Goal: Task Accomplishment & Management: Manage account settings

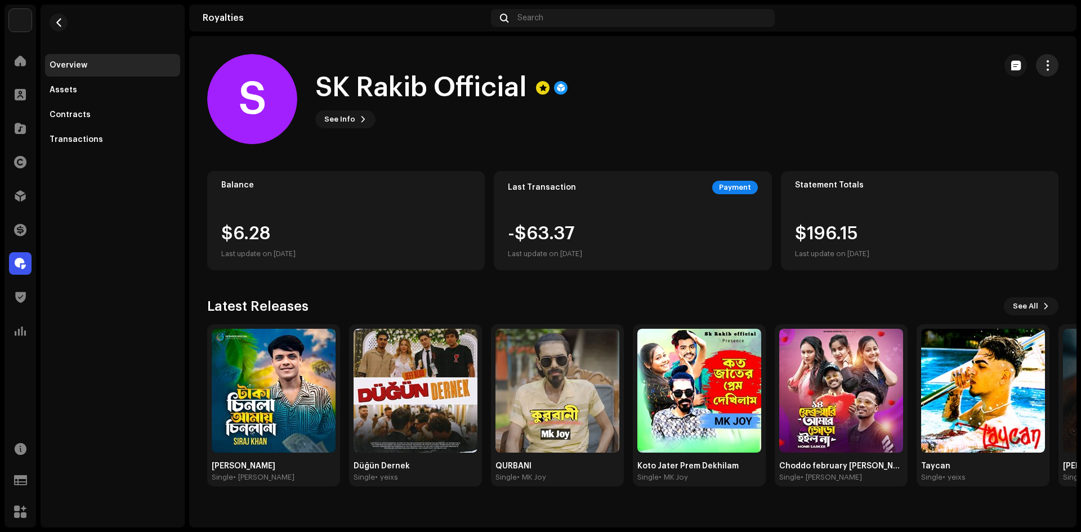
click at [1056, 67] on button "button" at bounding box center [1047, 65] width 23 height 23
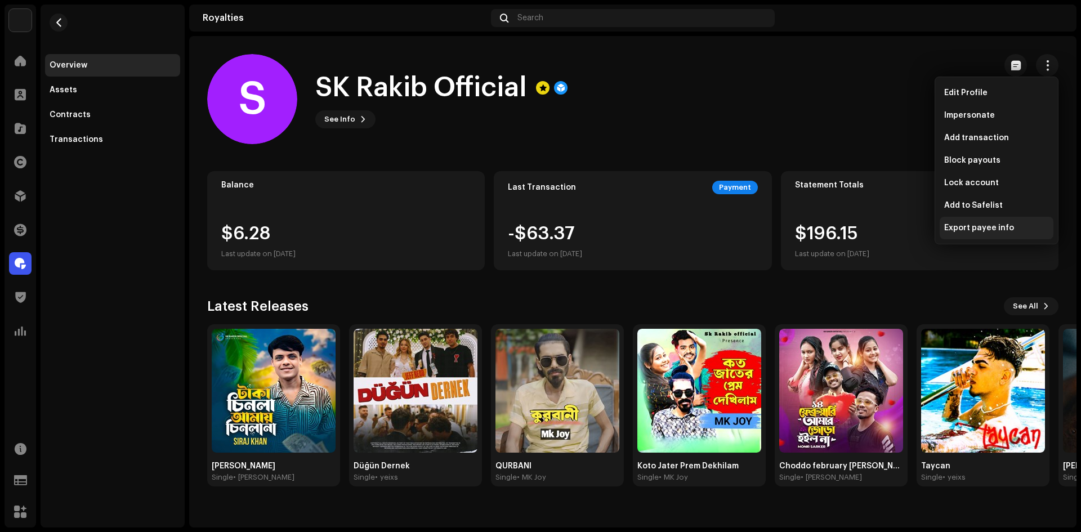
click at [979, 230] on span "Export payee info" at bounding box center [979, 228] width 70 height 9
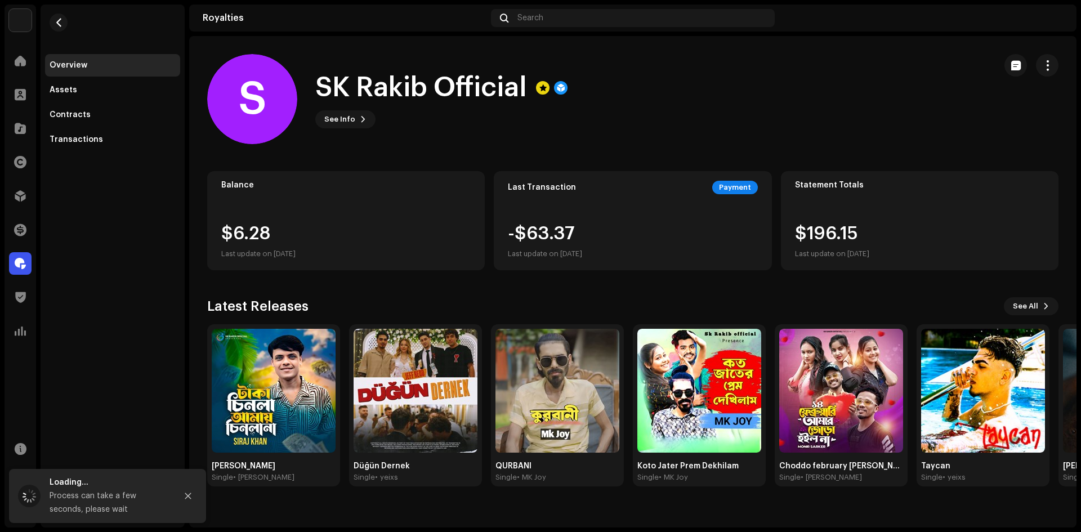
drag, startPoint x: 1048, startPoint y: 72, endPoint x: 1045, endPoint y: 83, distance: 11.2
click at [1048, 72] on button "button" at bounding box center [1047, 65] width 23 height 23
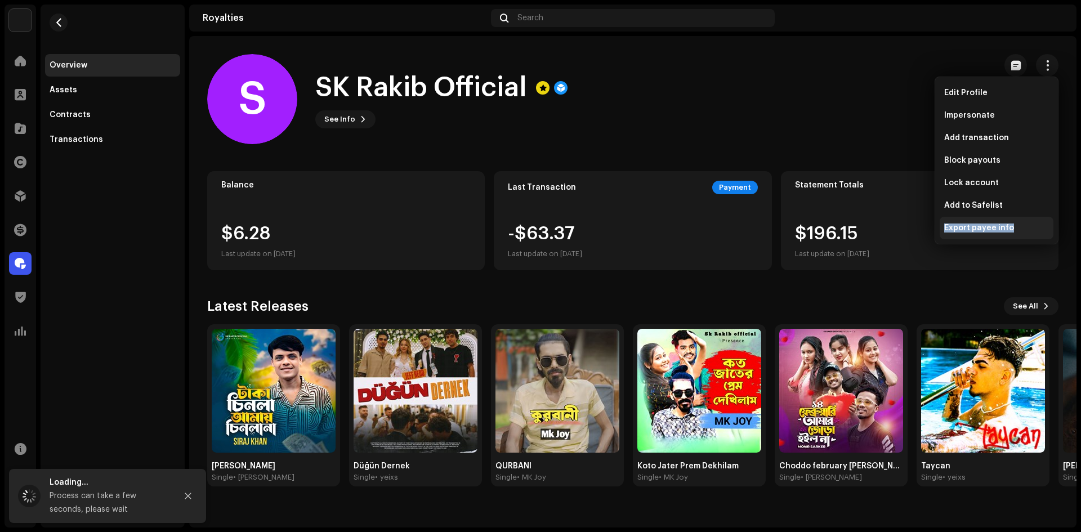
drag, startPoint x: 1018, startPoint y: 225, endPoint x: 941, endPoint y: 225, distance: 77.1
click at [941, 225] on div "Export payee info" at bounding box center [997, 228] width 114 height 23
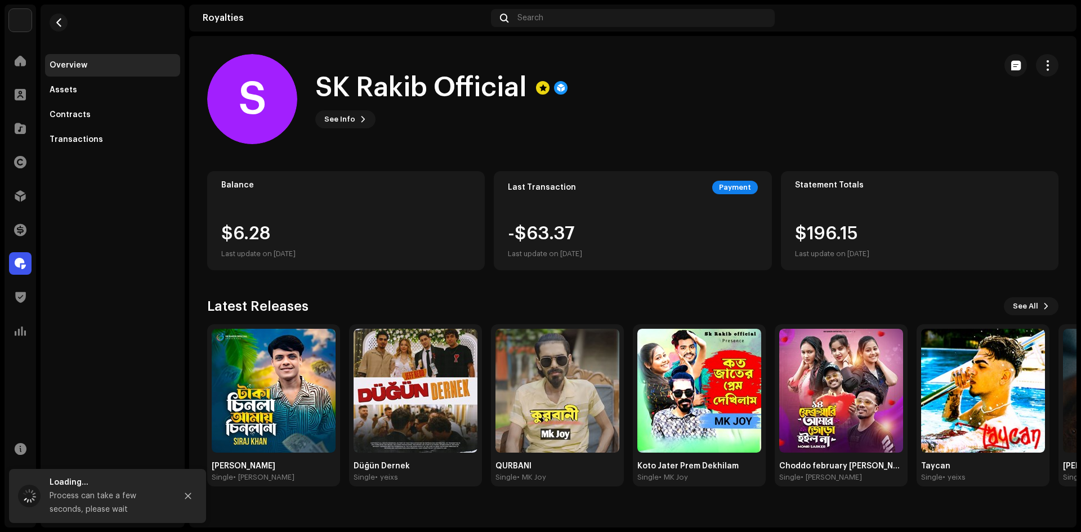
click at [1060, 22] on img at bounding box center [1054, 18] width 18 height 18
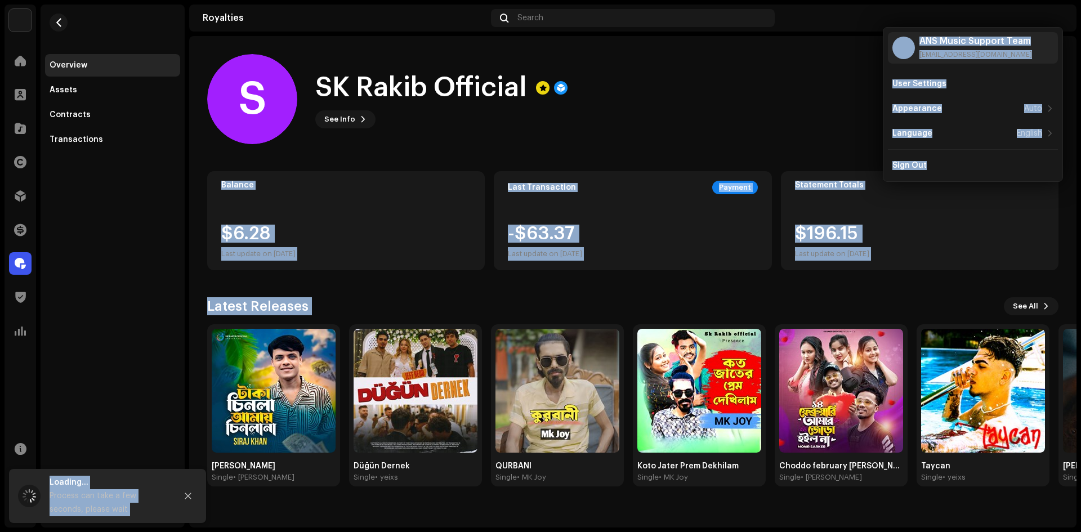
drag, startPoint x: 961, startPoint y: 166, endPoint x: 792, endPoint y: 75, distance: 191.0
click at [792, 75] on body "ANS Music Home Clients Catalog Rights Distribution Finance Royalties Trust & Sa…" at bounding box center [540, 266] width 1081 height 532
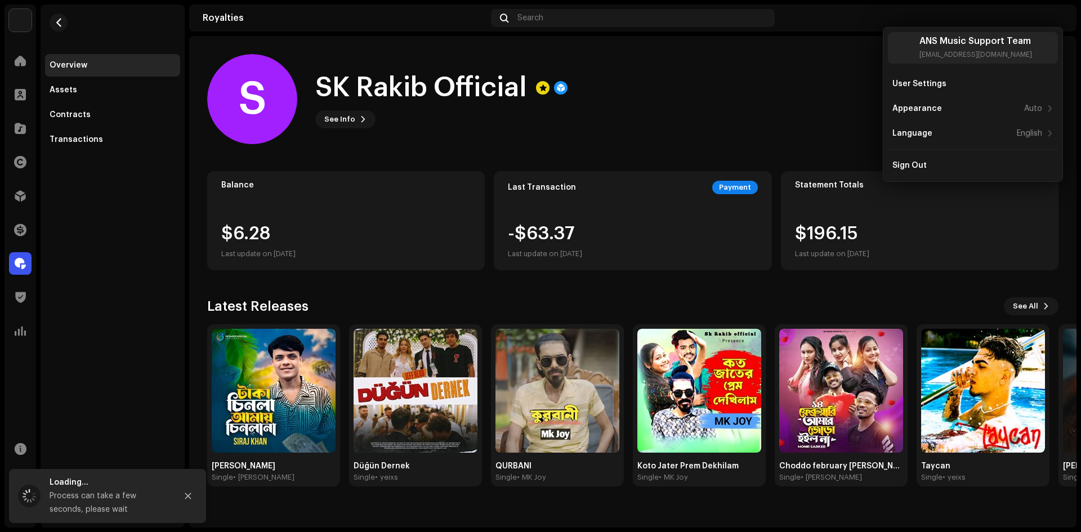
click at [791, 77] on div "S [PERSON_NAME] Official See Info" at bounding box center [596, 99] width 779 height 90
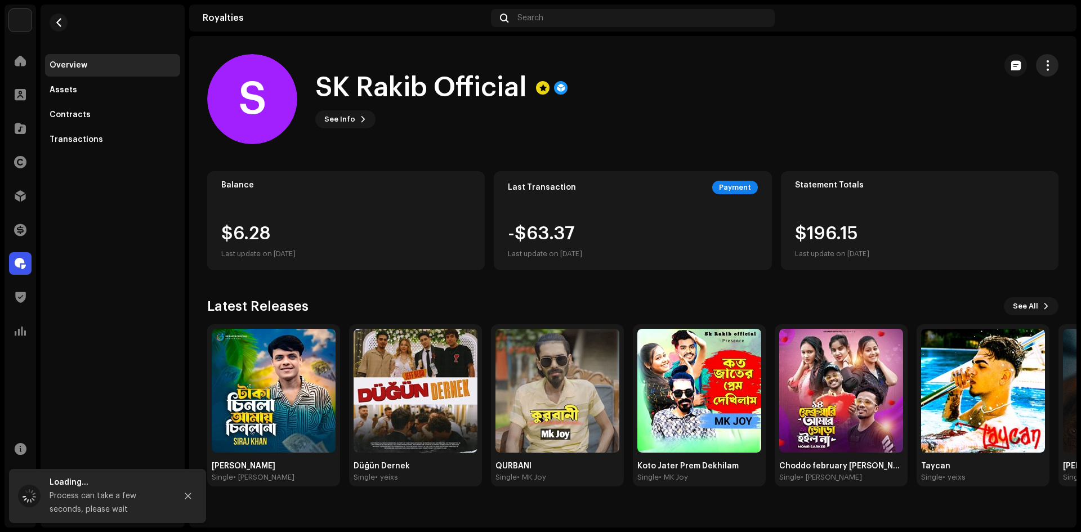
click at [1051, 67] on span "button" at bounding box center [1047, 65] width 11 height 9
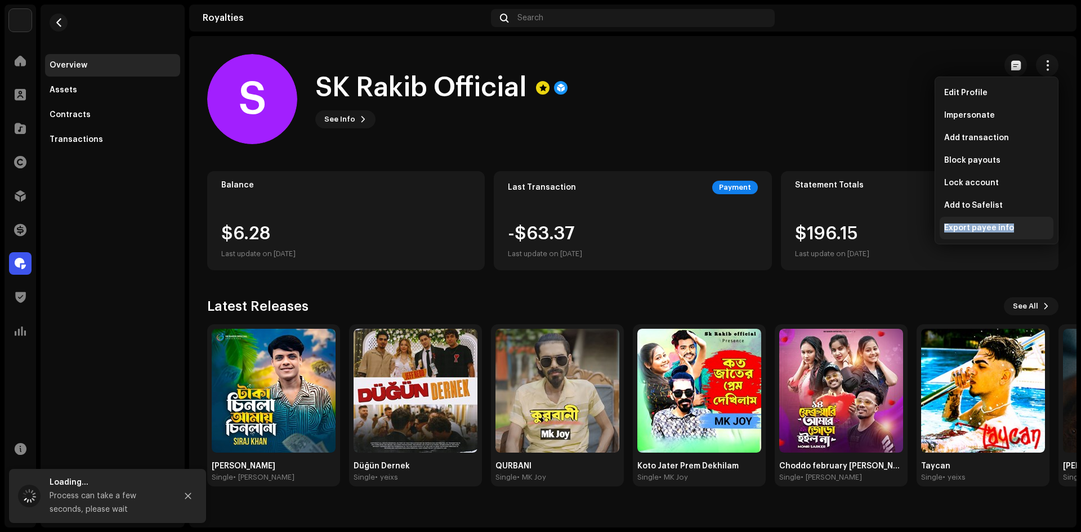
copy span "Export payee info"
drag, startPoint x: 1010, startPoint y: 227, endPoint x: 602, endPoint y: 84, distance: 431.5
click at [944, 227] on div "Export payee info" at bounding box center [996, 228] width 105 height 9
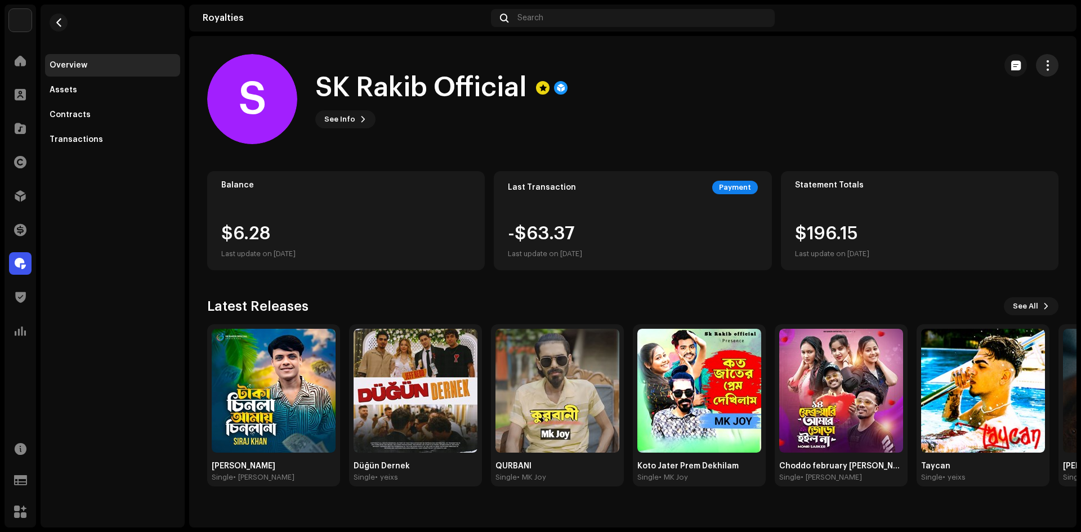
click at [1048, 65] on span "button" at bounding box center [1047, 65] width 11 height 9
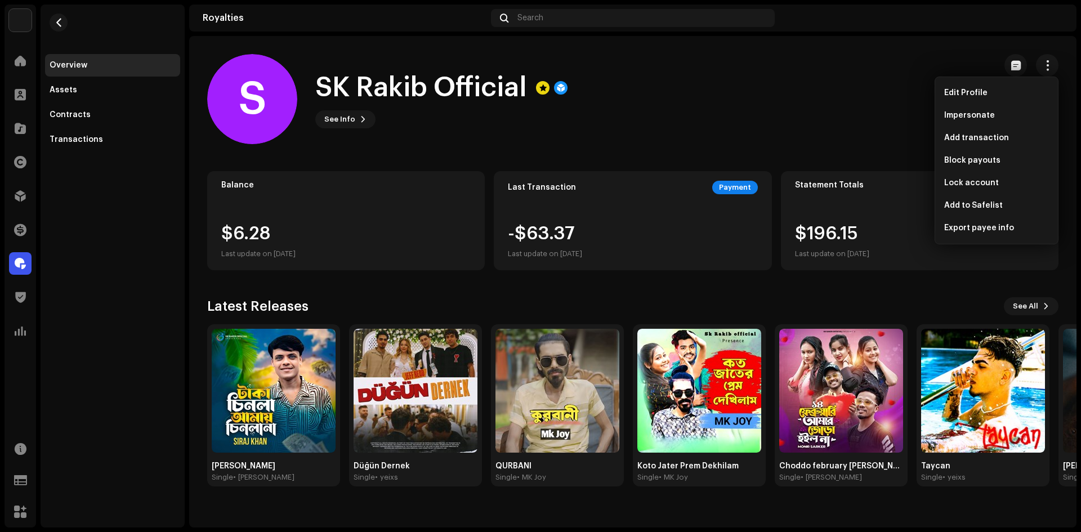
drag, startPoint x: 845, startPoint y: 106, endPoint x: 593, endPoint y: 140, distance: 253.5
click at [832, 108] on div "S [PERSON_NAME] Official See Info" at bounding box center [596, 99] width 779 height 90
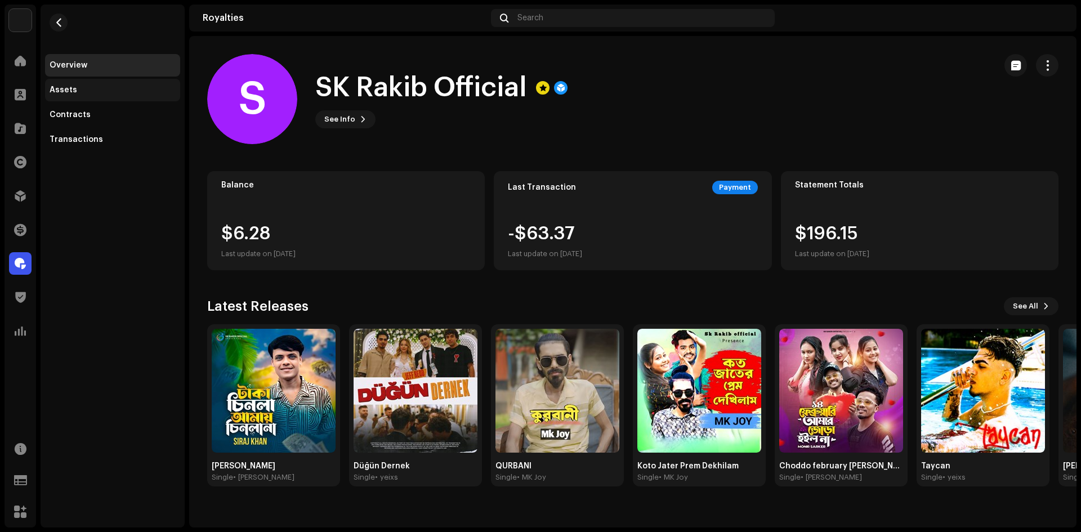
click at [74, 88] on div "Assets" at bounding box center [113, 90] width 126 height 9
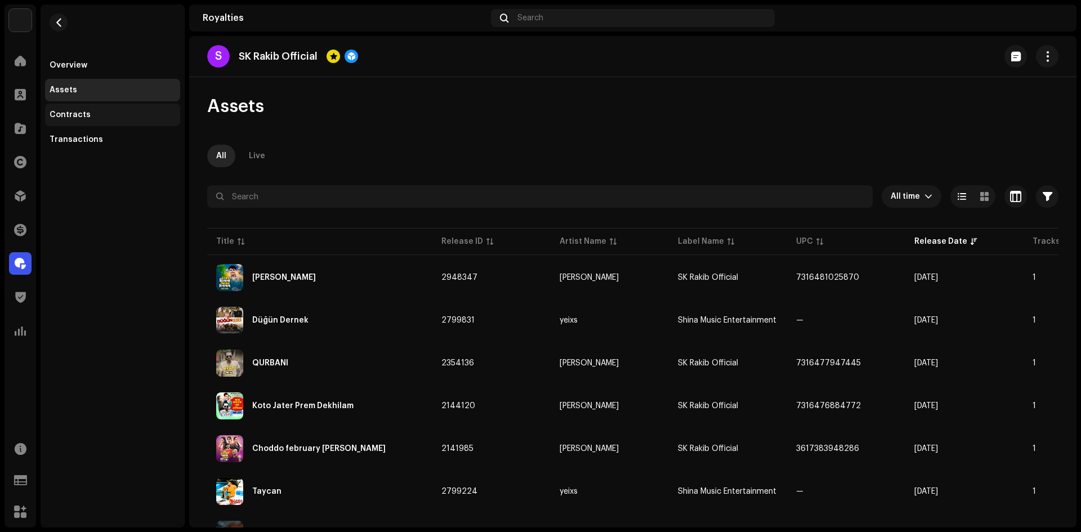
click at [70, 110] on div "Contracts" at bounding box center [70, 114] width 41 height 9
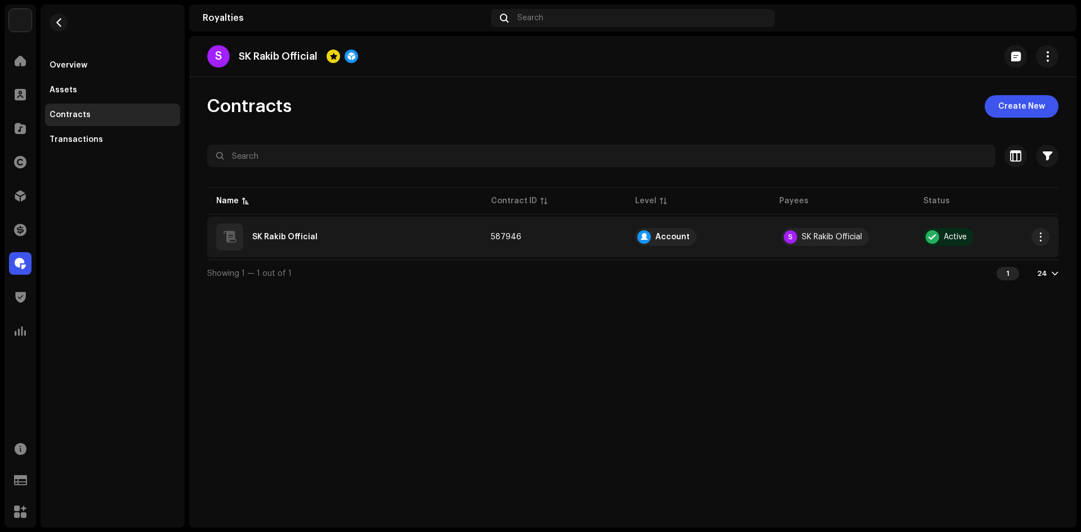
click at [333, 225] on div "SK Rakib Official" at bounding box center [344, 237] width 257 height 27
click at [273, 247] on div "SK Rakib Official" at bounding box center [344, 237] width 257 height 27
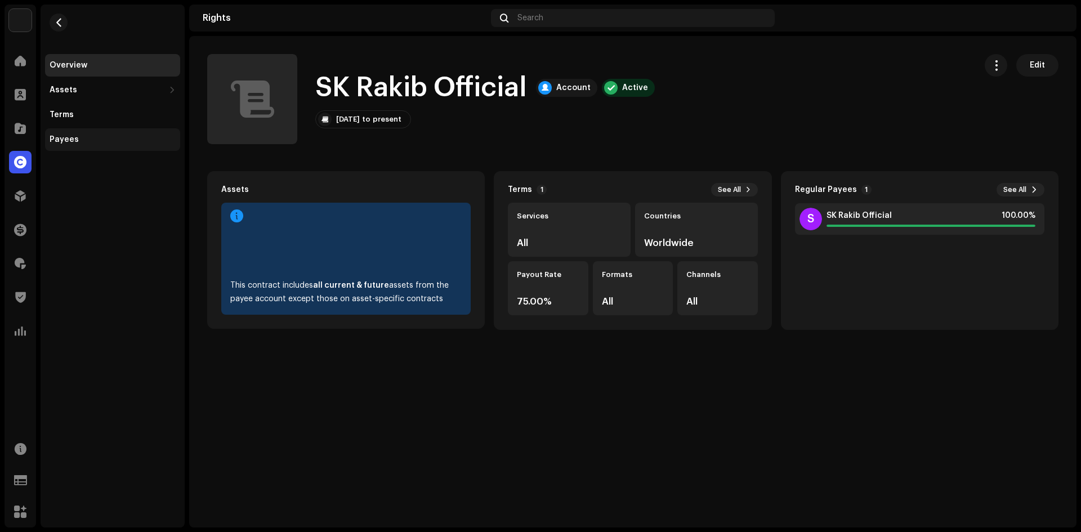
click at [79, 133] on div "Payees" at bounding box center [112, 139] width 135 height 23
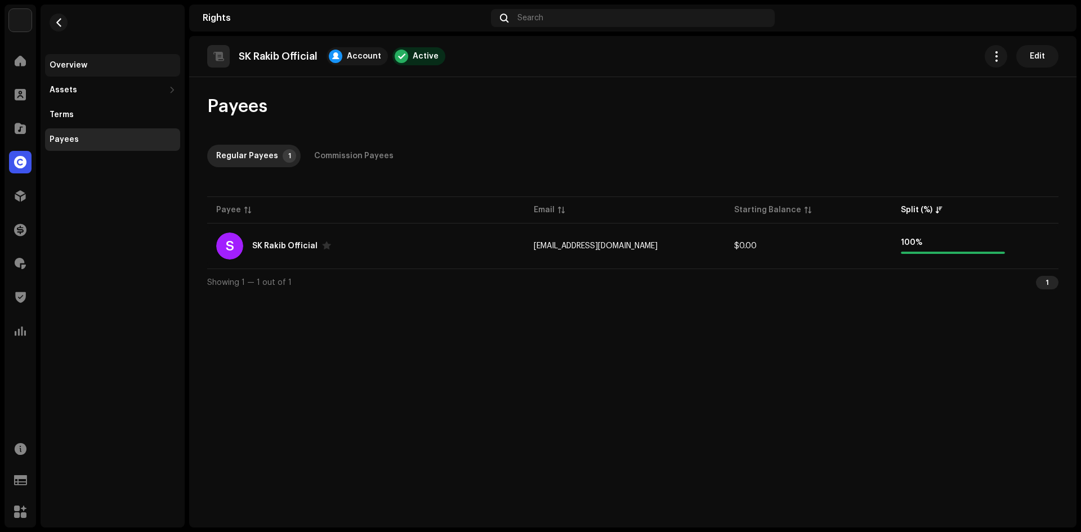
click at [95, 75] on div "Overview" at bounding box center [112, 65] width 135 height 23
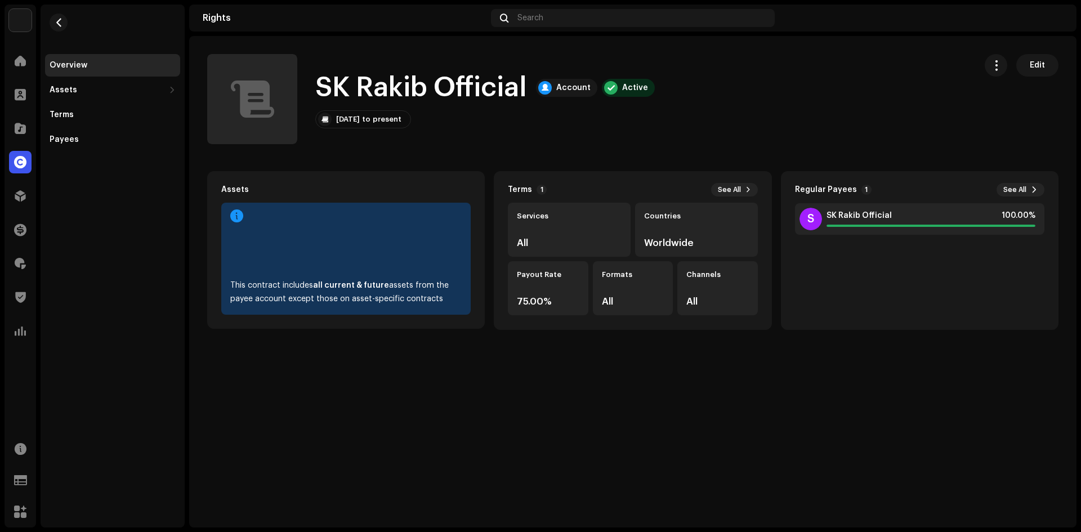
click at [103, 128] on div "Overview Assets Releases Tracks Terms Payees" at bounding box center [112, 102] width 135 height 97
click at [102, 137] on div "Payees" at bounding box center [113, 139] width 126 height 9
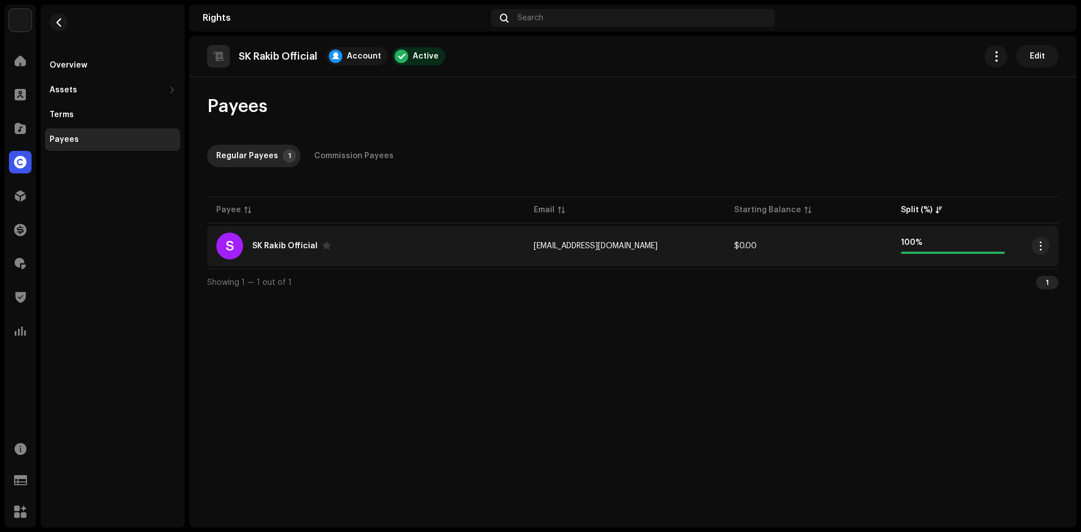
click at [410, 249] on div "S [PERSON_NAME] Official" at bounding box center [366, 246] width 300 height 27
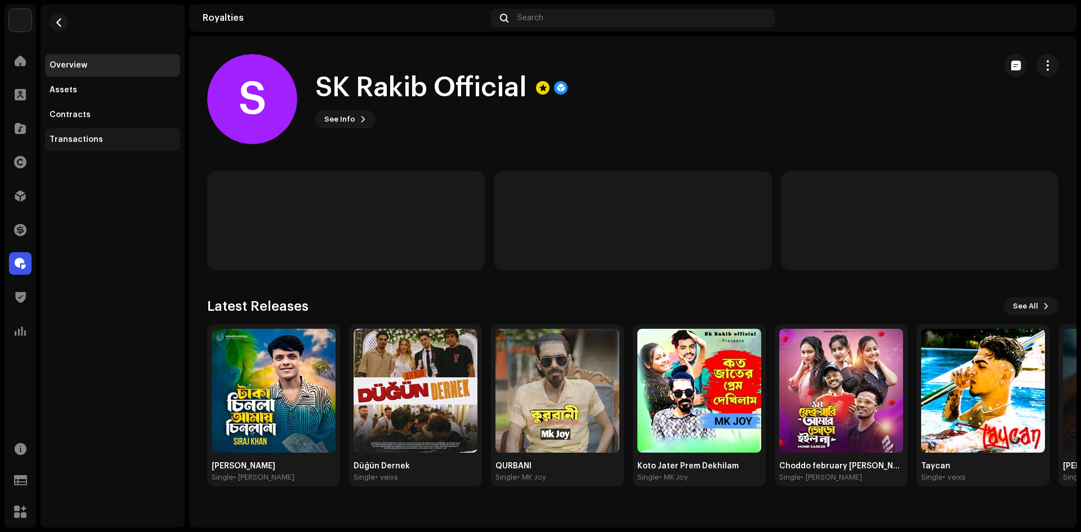
click at [111, 136] on div "Transactions" at bounding box center [113, 139] width 126 height 9
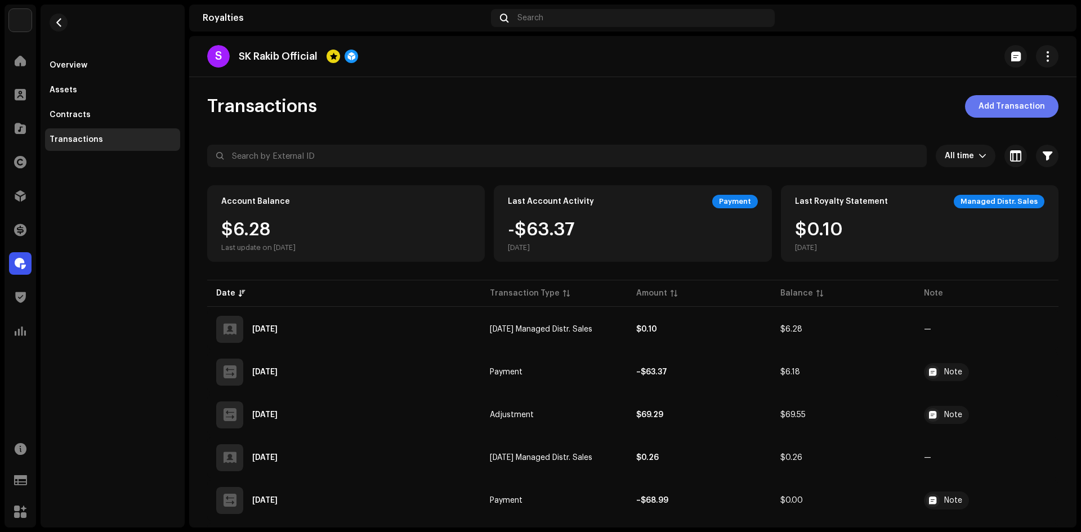
click at [1019, 97] on span "Add Transaction" at bounding box center [1012, 106] width 66 height 23
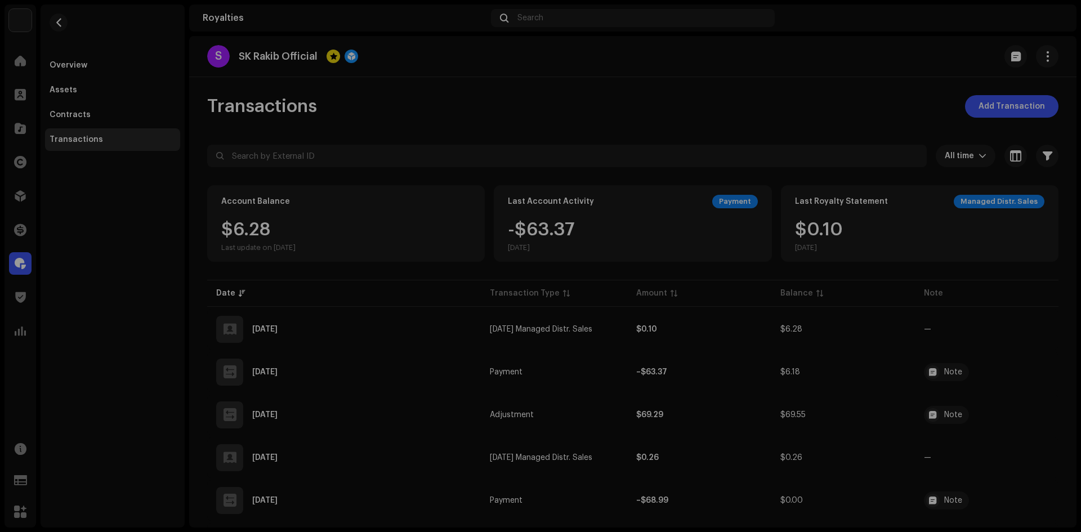
click at [813, 118] on div "Add Transaction Balance $5.98 Last update on [DATE] Transaction Type * Cancel A…" at bounding box center [540, 266] width 1081 height 532
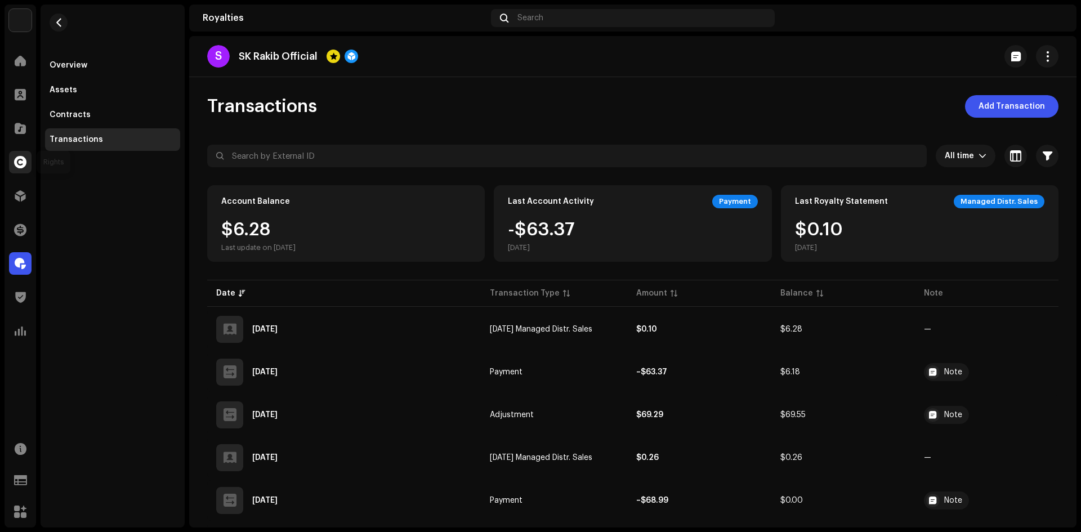
click at [23, 158] on span at bounding box center [20, 162] width 12 height 9
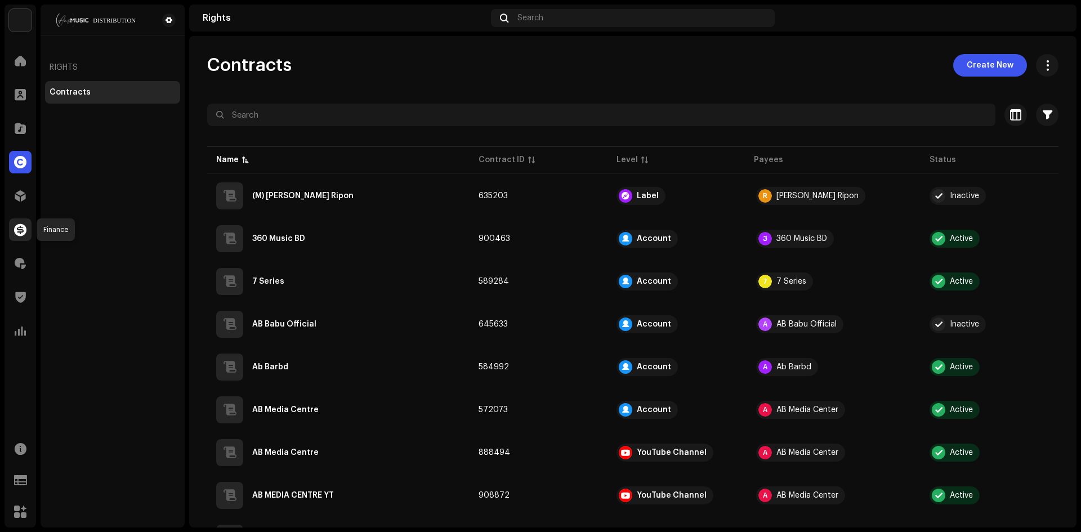
click at [14, 225] on span at bounding box center [20, 229] width 12 height 9
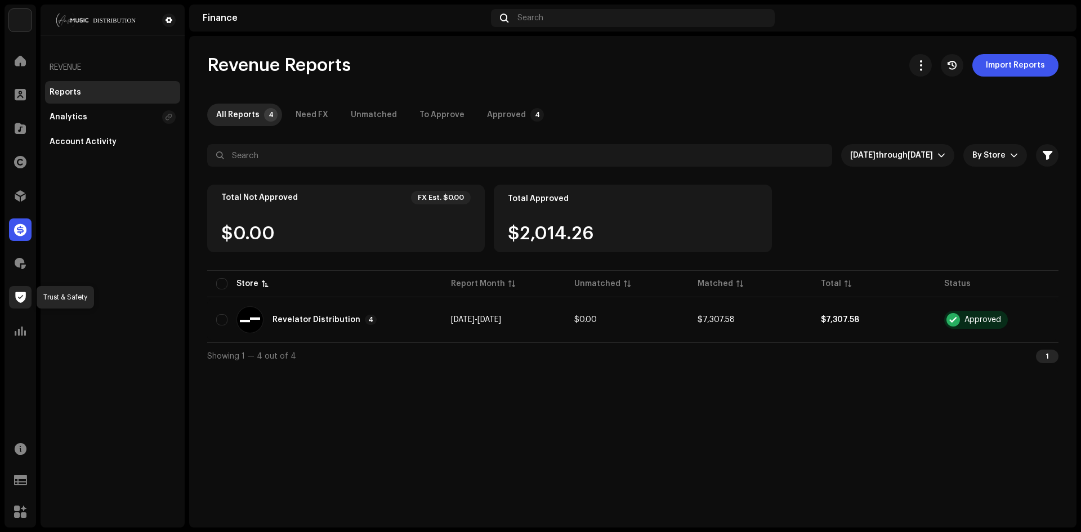
click at [24, 297] on span at bounding box center [20, 297] width 11 height 9
click at [23, 331] on span at bounding box center [20, 331] width 11 height 9
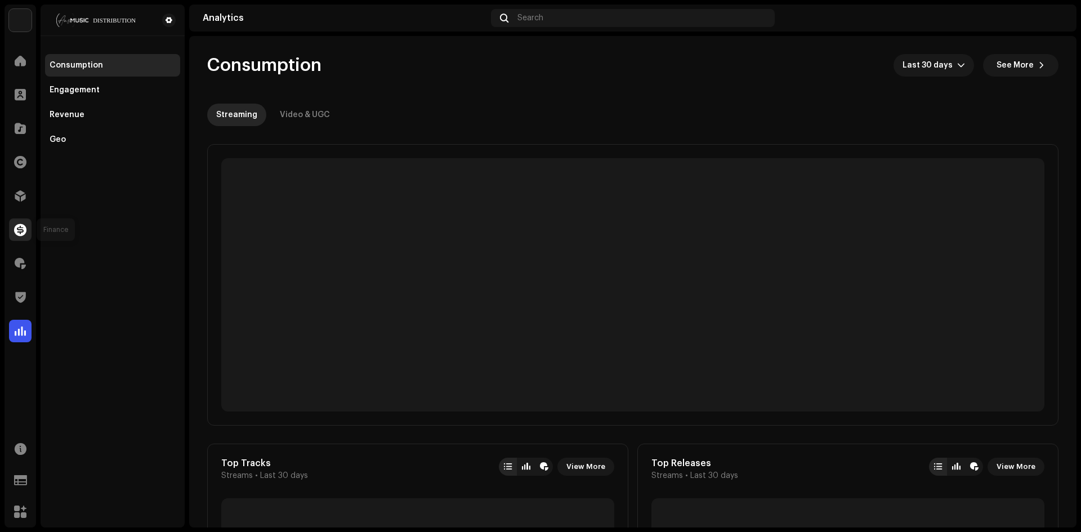
click at [20, 234] on span at bounding box center [20, 229] width 12 height 9
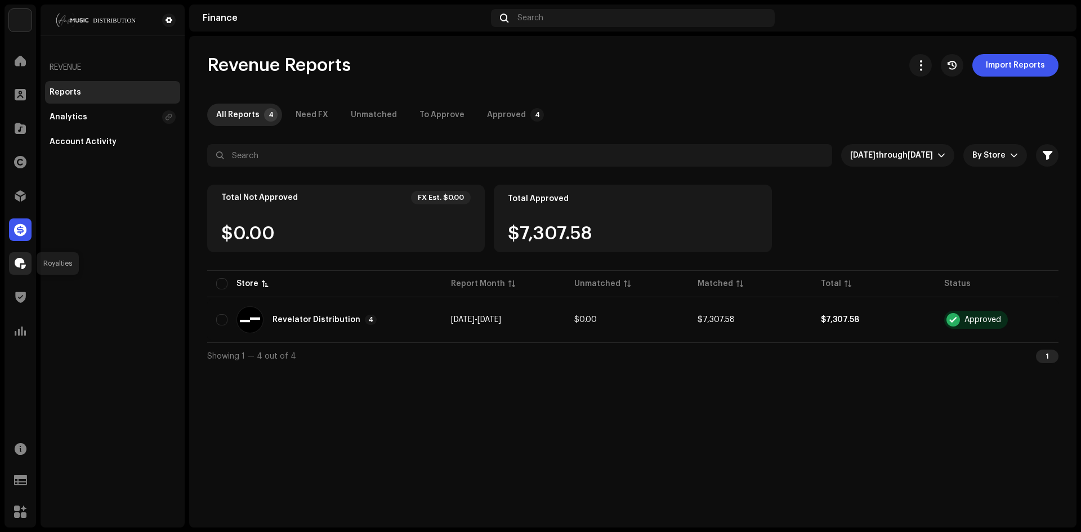
click at [23, 262] on span at bounding box center [20, 263] width 11 height 9
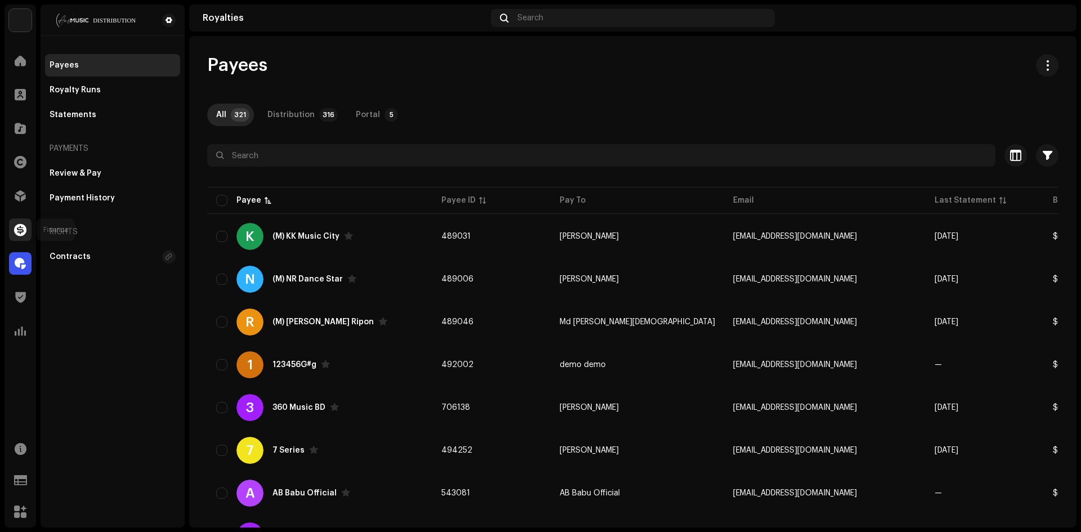
click at [16, 231] on span at bounding box center [20, 229] width 12 height 9
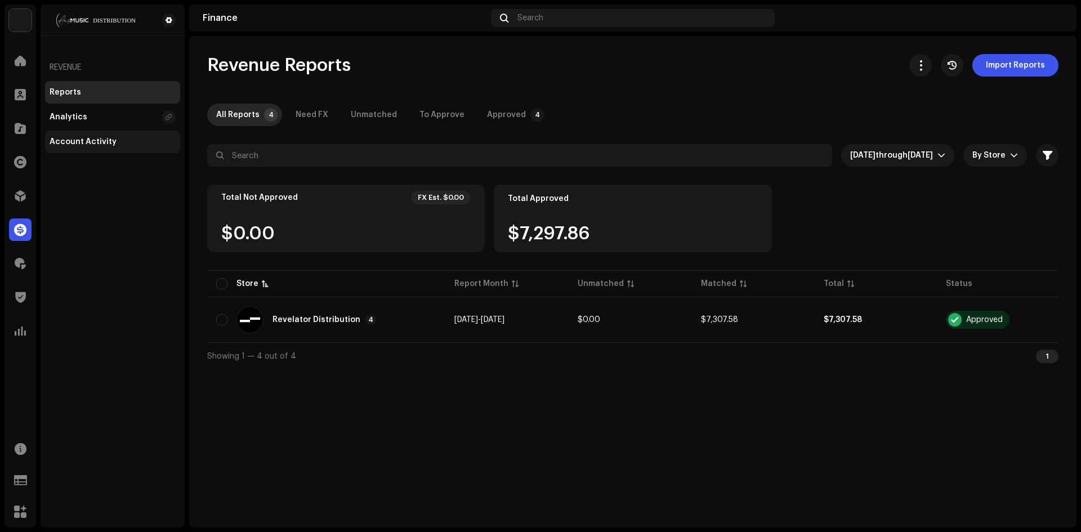
click at [75, 144] on div "Account Activity" at bounding box center [83, 141] width 67 height 9
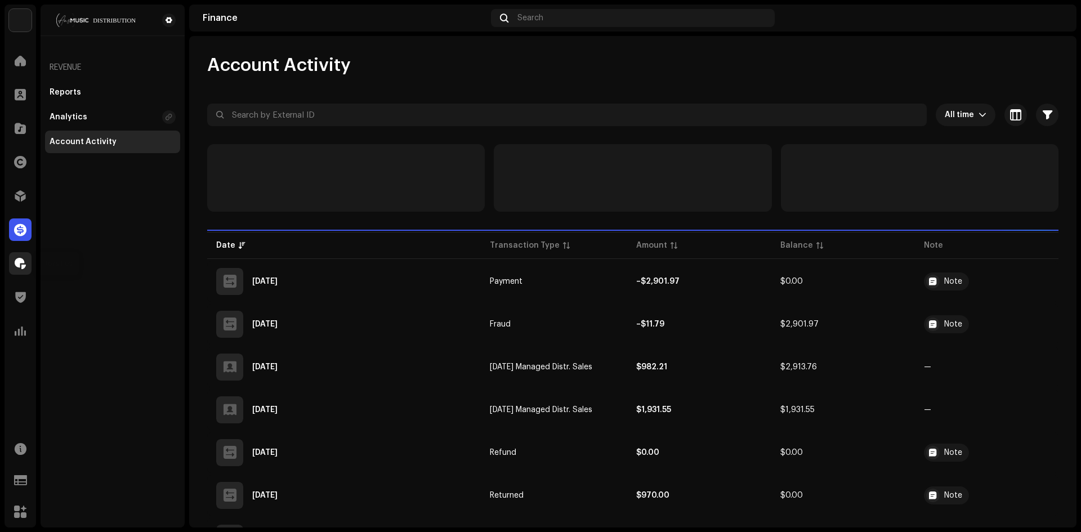
click at [23, 262] on span at bounding box center [20, 263] width 11 height 9
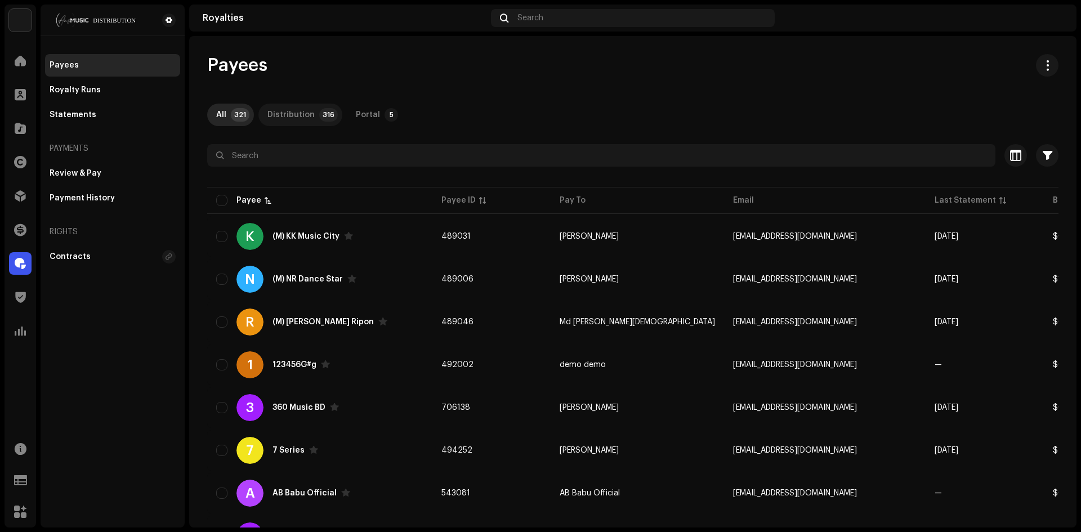
click at [318, 105] on p-tab "Distribution 316" at bounding box center [300, 115] width 84 height 23
click at [369, 111] on div "Portal" at bounding box center [368, 115] width 24 height 23
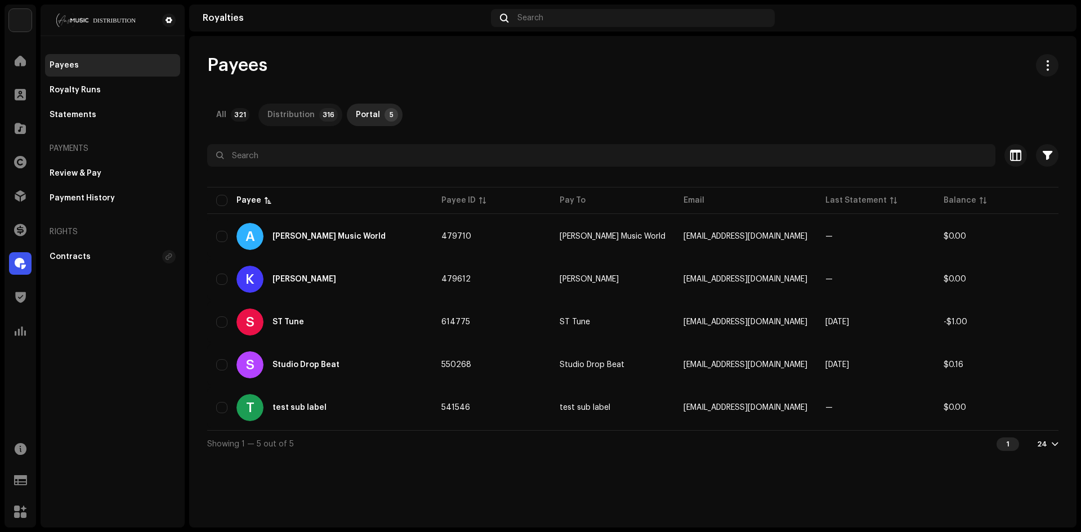
click at [286, 120] on div "Distribution" at bounding box center [290, 115] width 47 height 23
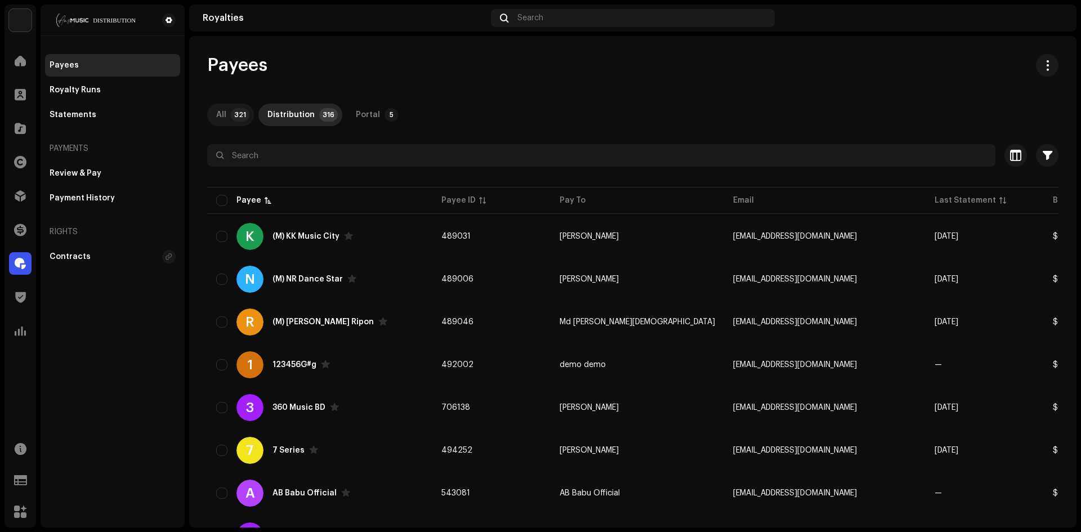
click at [248, 120] on p-tab "All 321" at bounding box center [230, 115] width 47 height 23
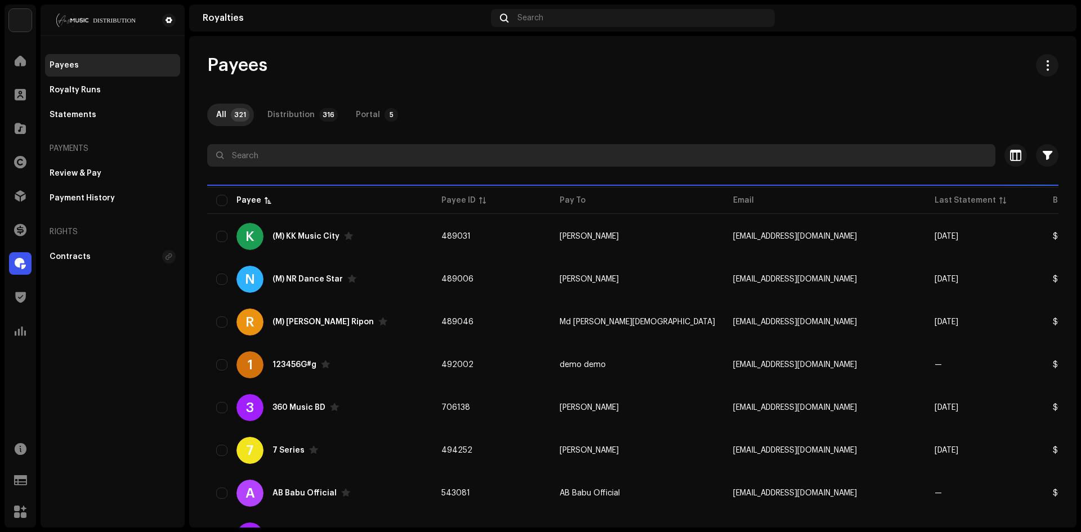
click at [325, 158] on input "text" at bounding box center [601, 155] width 788 height 23
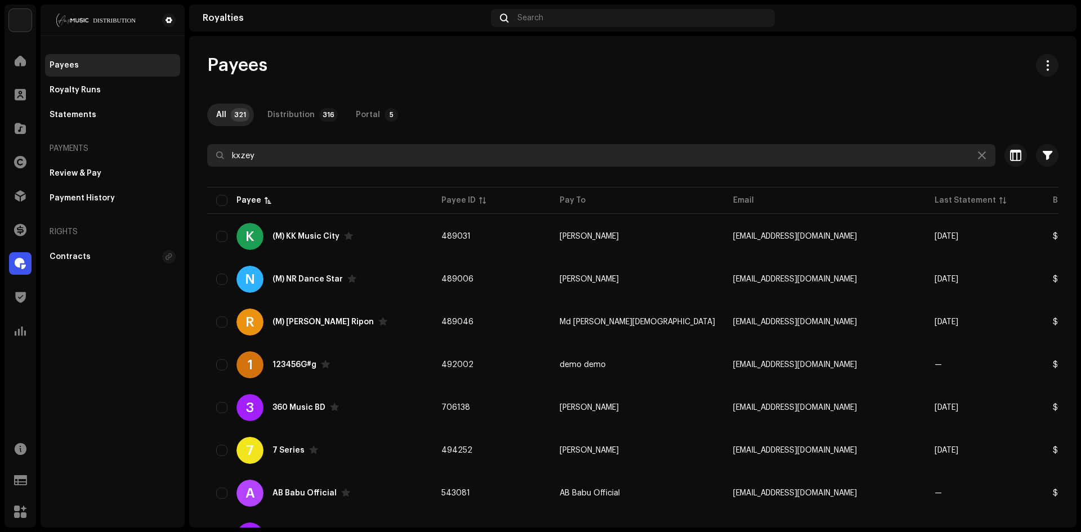
type input "kxzey"
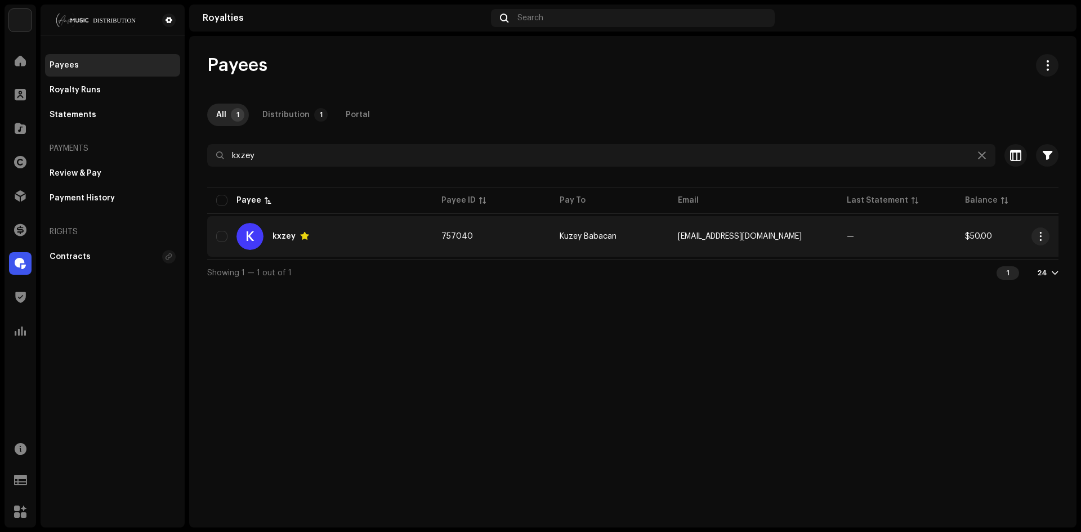
click at [465, 235] on span "757040" at bounding box center [457, 237] width 32 height 8
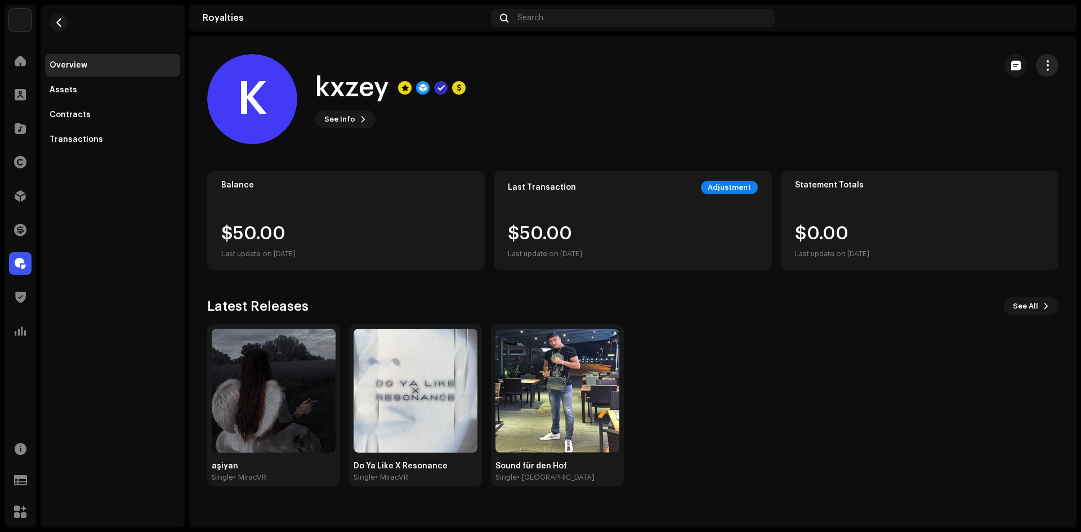
click at [1041, 63] on button "button" at bounding box center [1047, 65] width 23 height 23
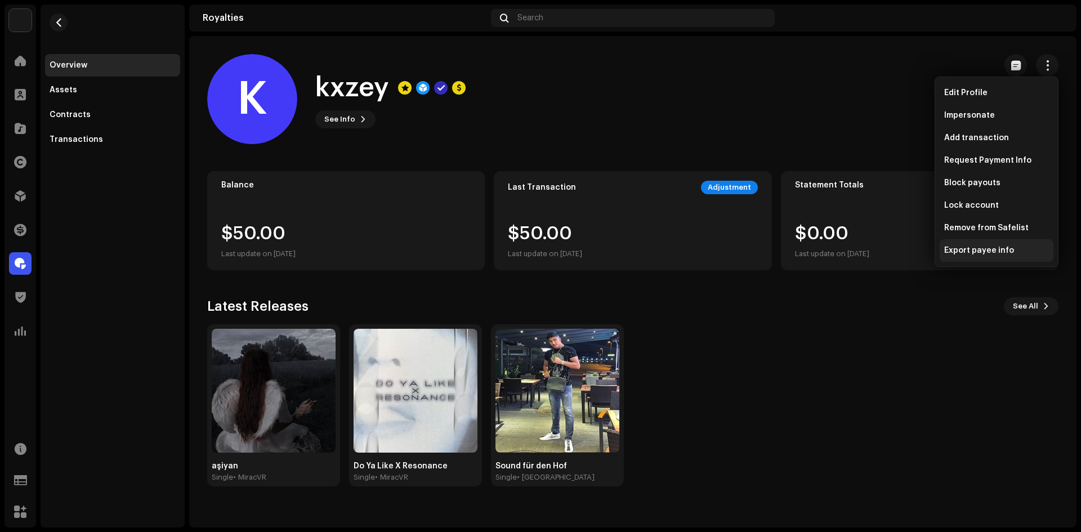
click at [1015, 251] on div "Export payee info" at bounding box center [996, 250] width 105 height 9
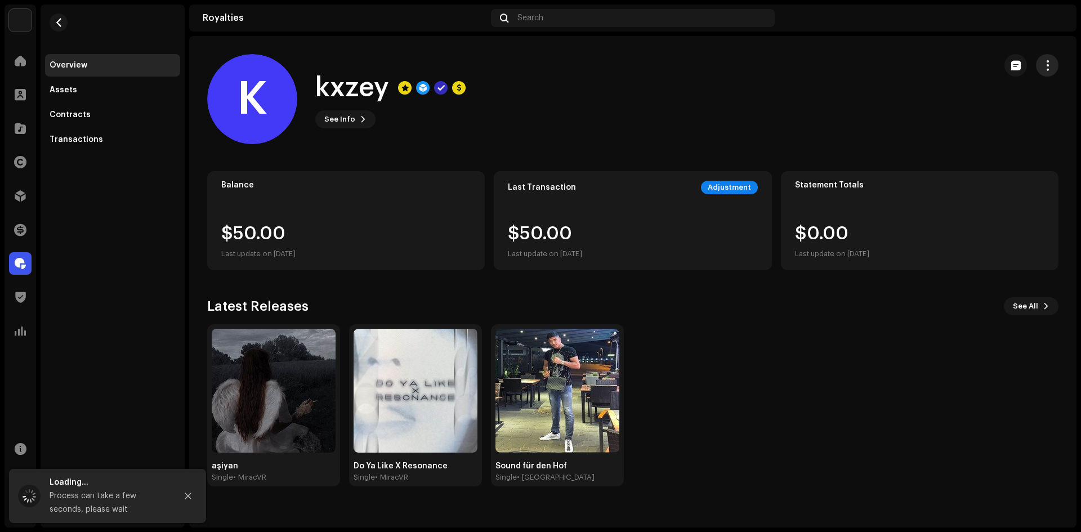
click at [1036, 64] on button "button" at bounding box center [1047, 65] width 23 height 23
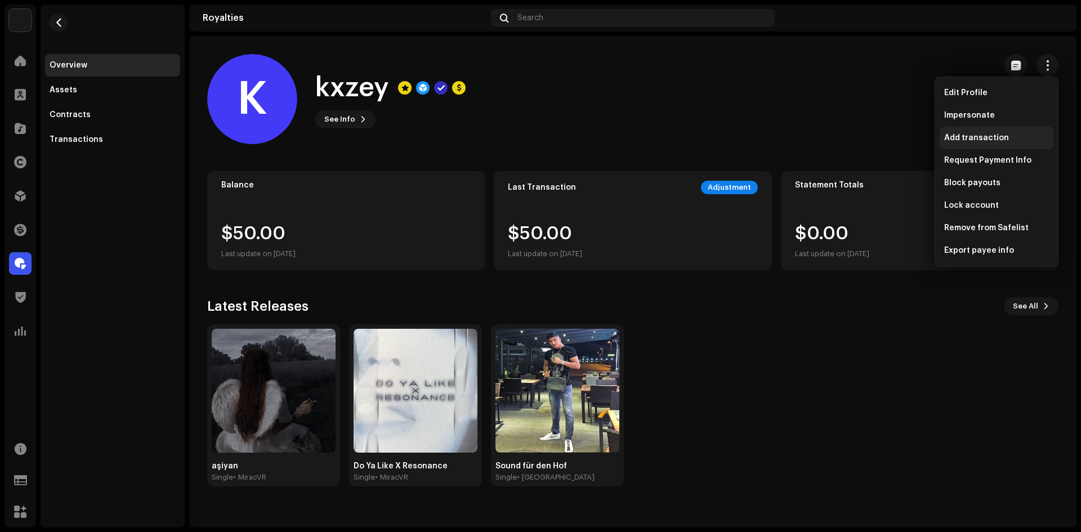
click at [981, 140] on span "Add transaction" at bounding box center [976, 137] width 65 height 9
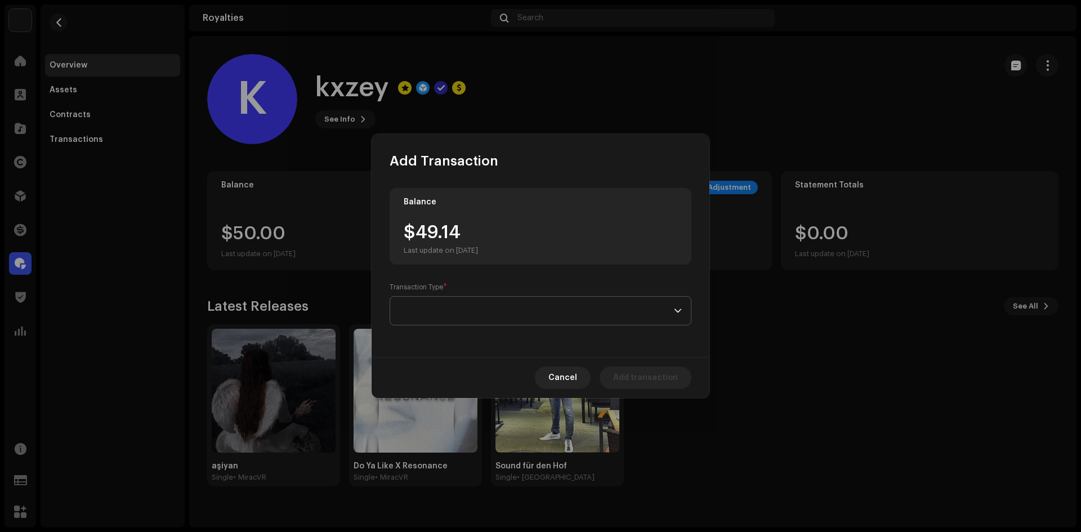
click at [454, 306] on span at bounding box center [536, 311] width 275 height 28
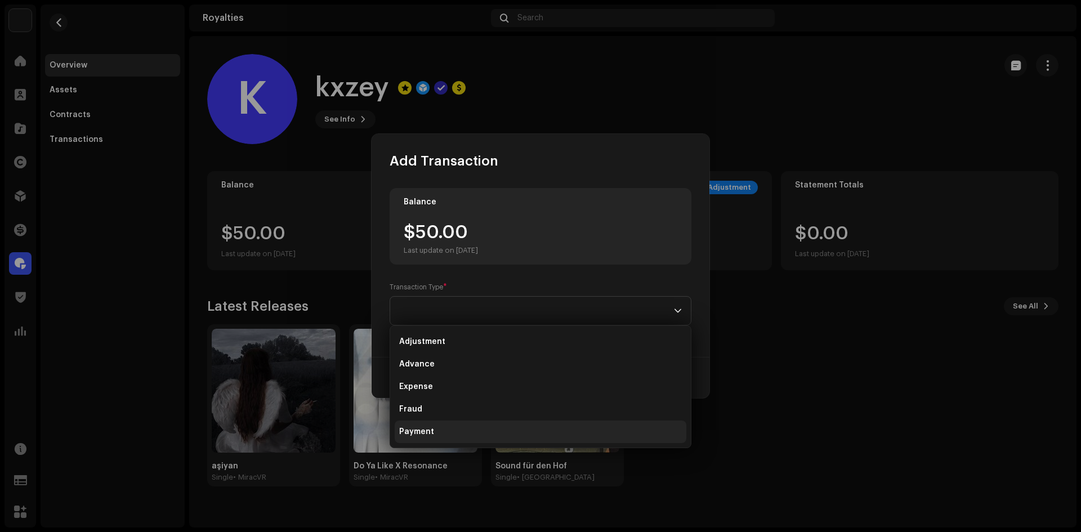
click at [424, 423] on li "Payment" at bounding box center [541, 432] width 292 height 23
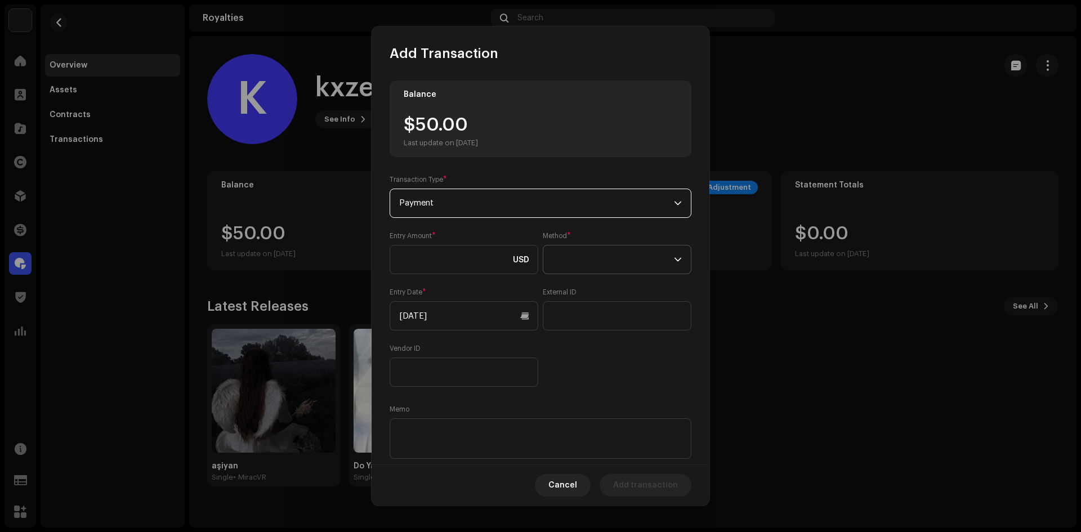
click at [577, 262] on span at bounding box center [613, 260] width 122 height 28
click at [578, 291] on span "Bank Wire" at bounding box center [569, 290] width 39 height 11
click at [570, 316] on input "text" at bounding box center [617, 315] width 149 height 29
click at [566, 261] on span "Bank Wire" at bounding box center [613, 260] width 122 height 28
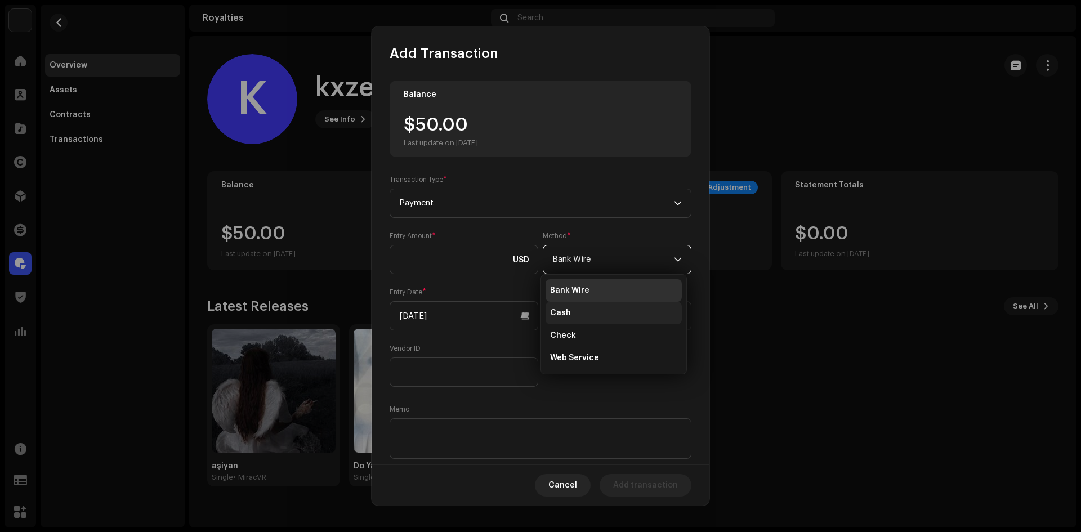
click at [571, 310] on li "Cash" at bounding box center [614, 313] width 136 height 23
click at [578, 260] on span "Cash" at bounding box center [613, 260] width 122 height 28
click at [579, 334] on li "Check" at bounding box center [614, 335] width 136 height 23
click at [588, 264] on span "Check" at bounding box center [613, 260] width 122 height 28
click at [570, 240] on div "Method * Check" at bounding box center [617, 252] width 149 height 43
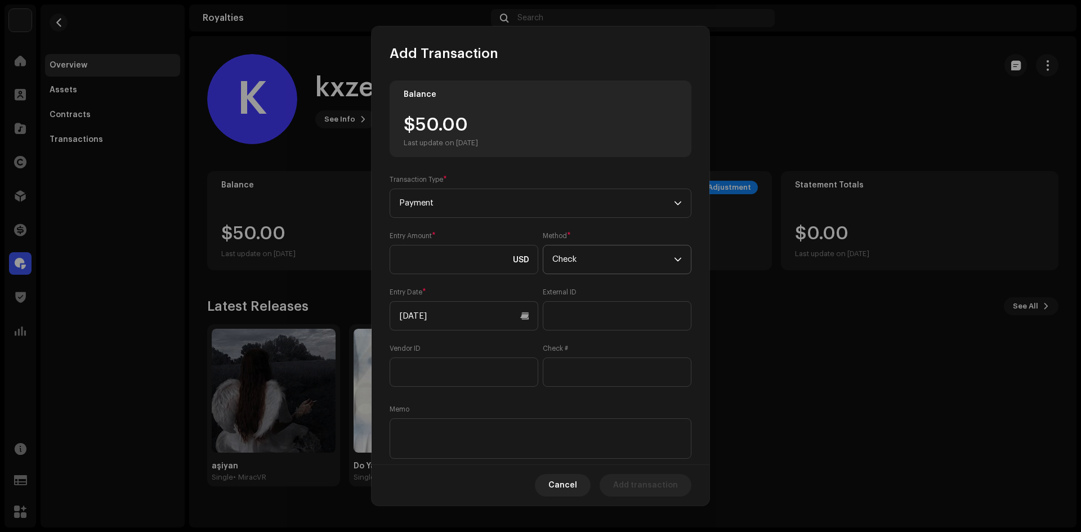
click at [570, 246] on span "Check" at bounding box center [613, 260] width 122 height 28
click at [573, 361] on span "Web Service" at bounding box center [574, 357] width 49 height 11
click at [582, 248] on span "Web Service" at bounding box center [613, 260] width 122 height 28
click at [575, 257] on span "Web Service" at bounding box center [613, 260] width 122 height 28
click at [498, 213] on span "Payment" at bounding box center [536, 203] width 275 height 28
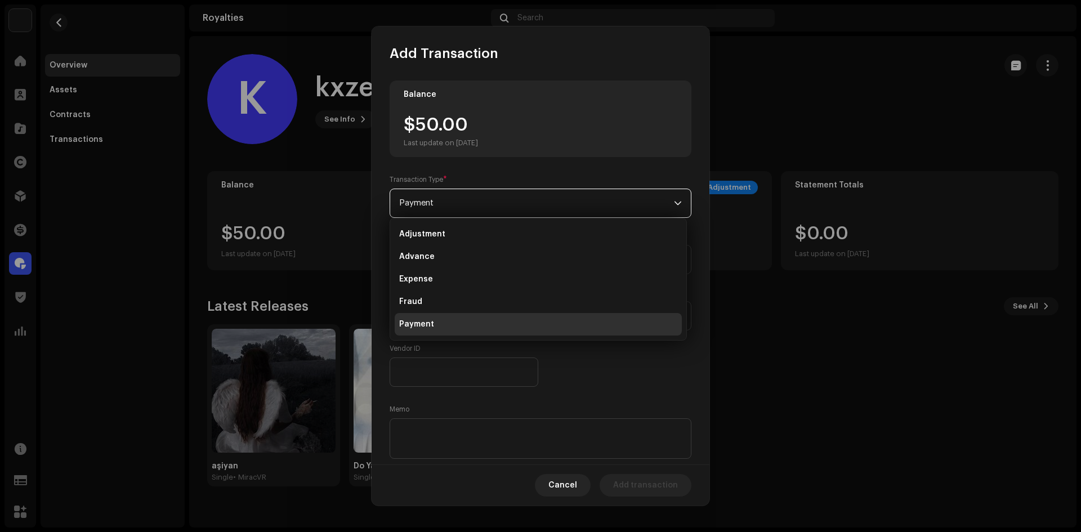
scroll to position [18, 0]
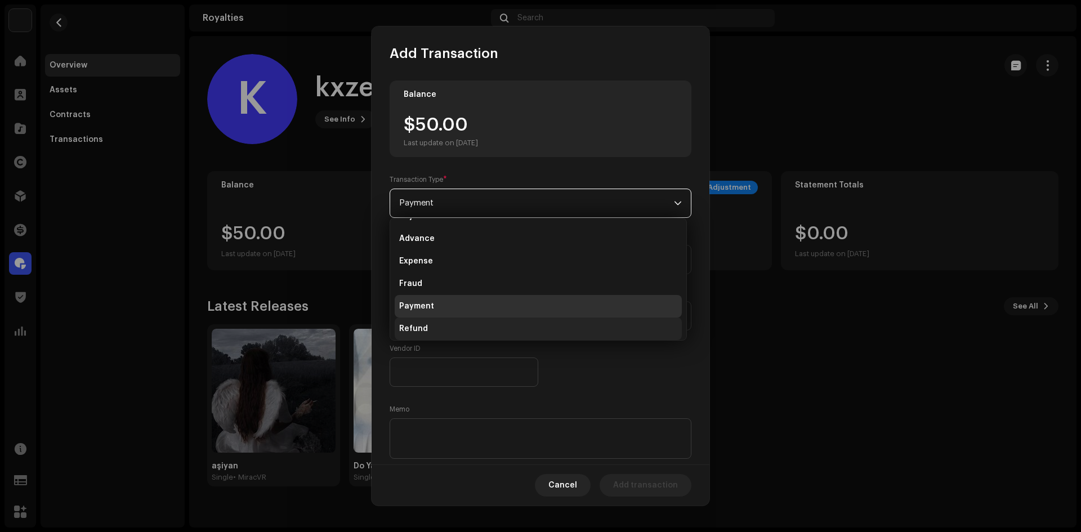
click at [431, 328] on li "Refund" at bounding box center [538, 329] width 287 height 23
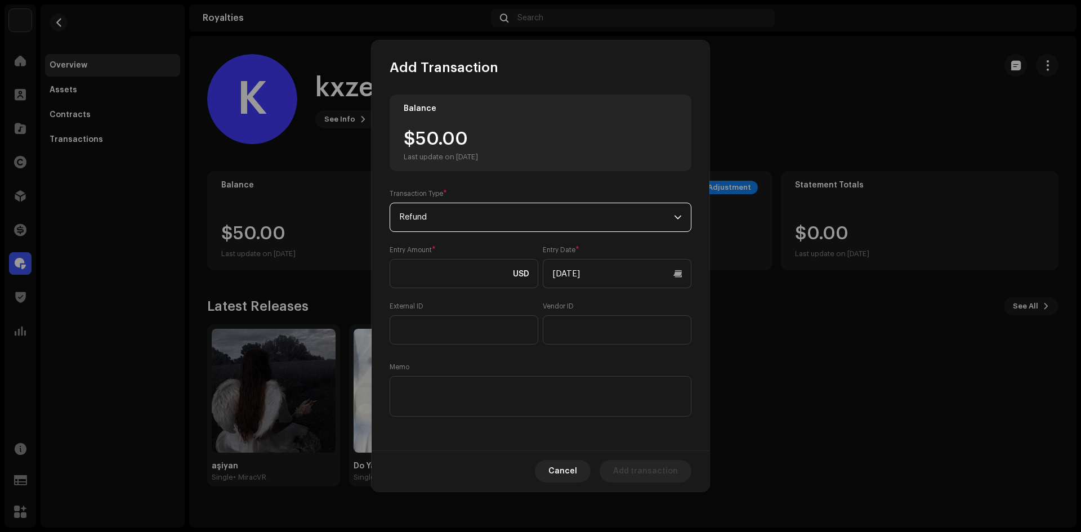
click at [458, 215] on span "Refund" at bounding box center [536, 217] width 275 height 28
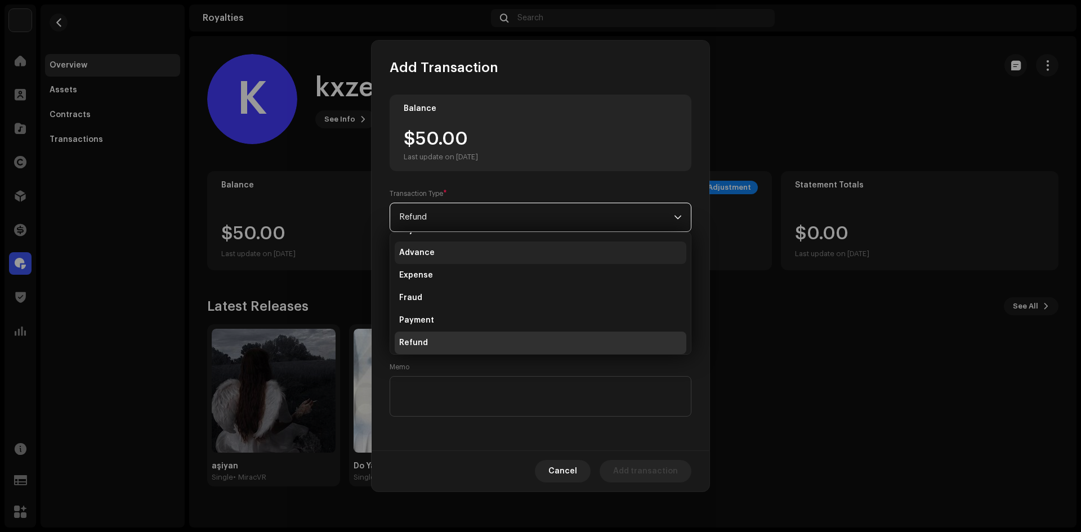
scroll to position [5, 0]
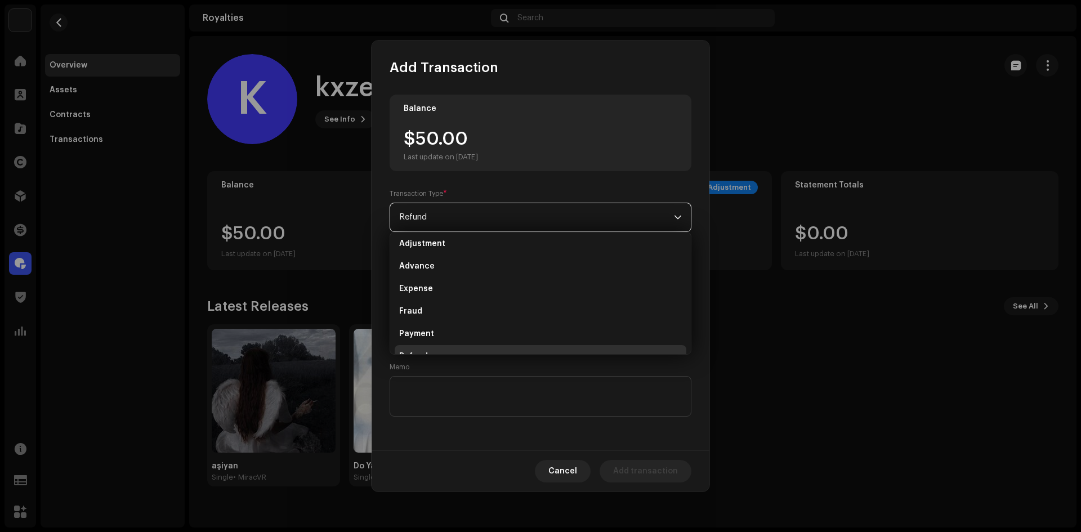
click at [470, 207] on span "Refund" at bounding box center [536, 217] width 275 height 28
click at [593, 318] on input "text" at bounding box center [617, 329] width 149 height 29
click at [583, 321] on input "text" at bounding box center [617, 329] width 149 height 29
click at [472, 211] on span "Refund" at bounding box center [536, 217] width 275 height 28
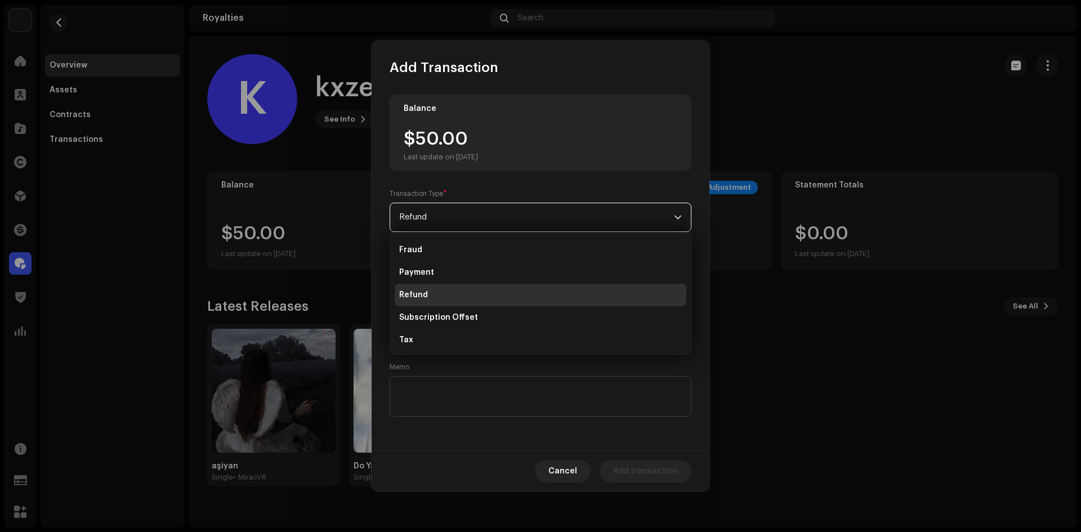
scroll to position [68, 0]
click at [472, 313] on li "Subscription Offset" at bounding box center [541, 316] width 292 height 23
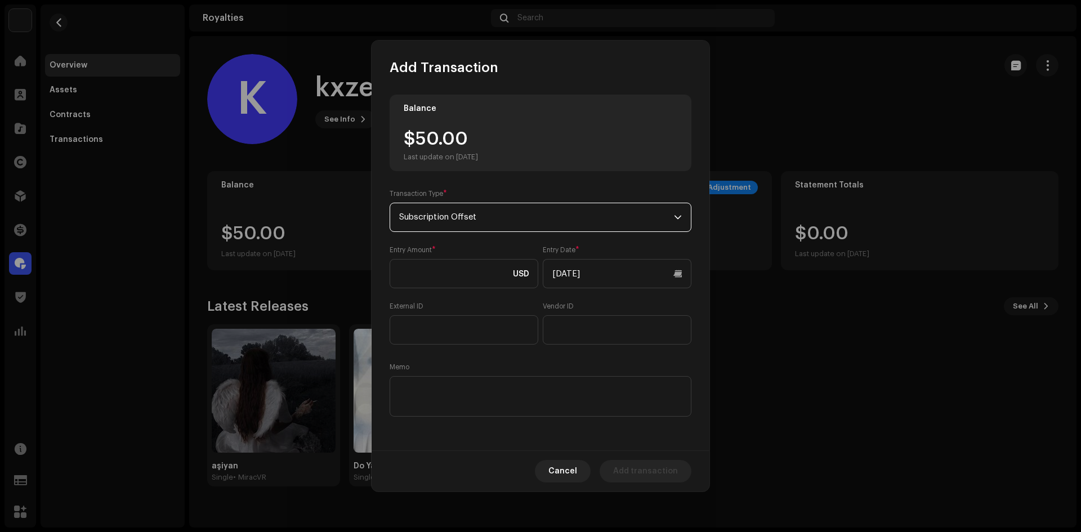
click at [472, 226] on span "Subscription Offset" at bounding box center [536, 217] width 275 height 28
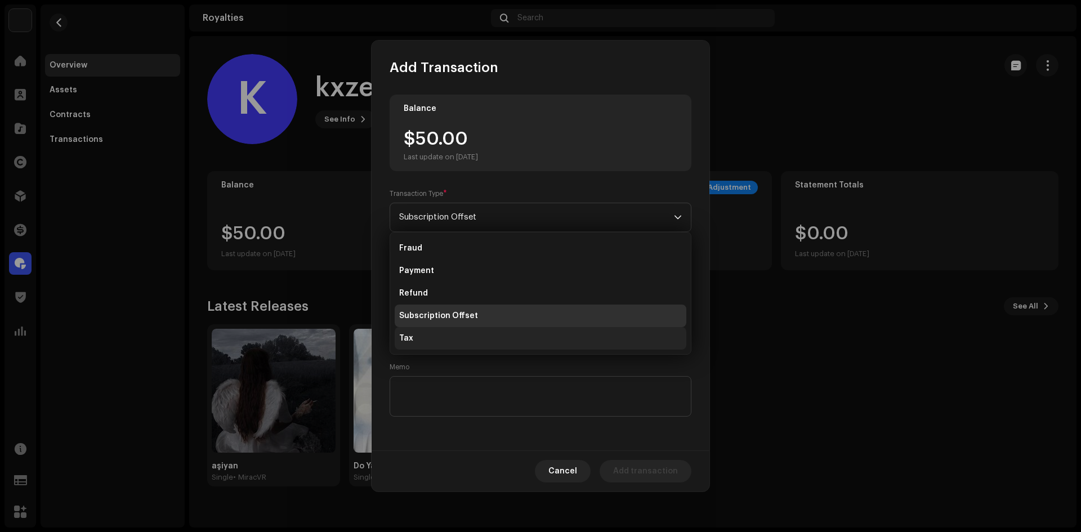
click at [449, 330] on li "Tax" at bounding box center [541, 338] width 292 height 23
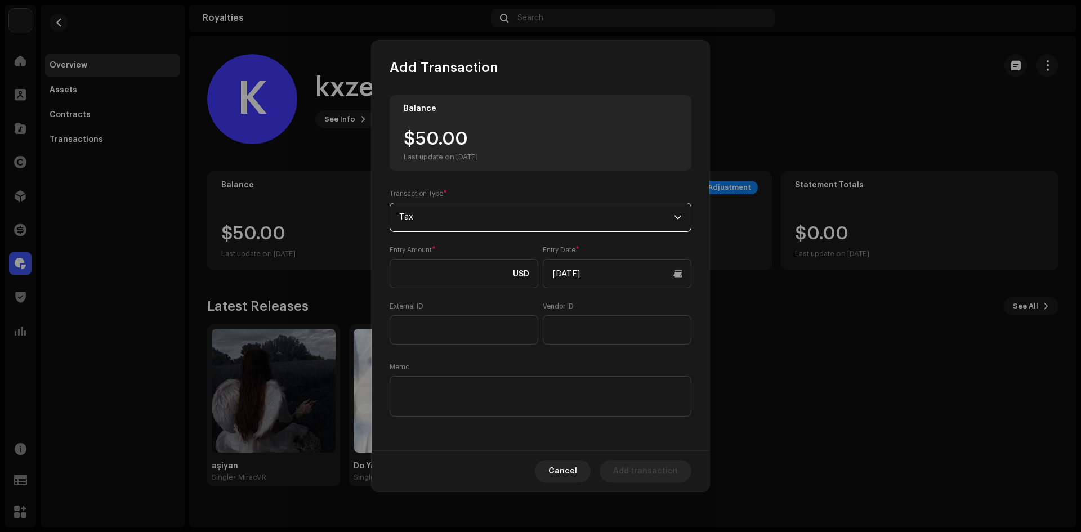
click at [454, 215] on span "Tax" at bounding box center [536, 217] width 275 height 28
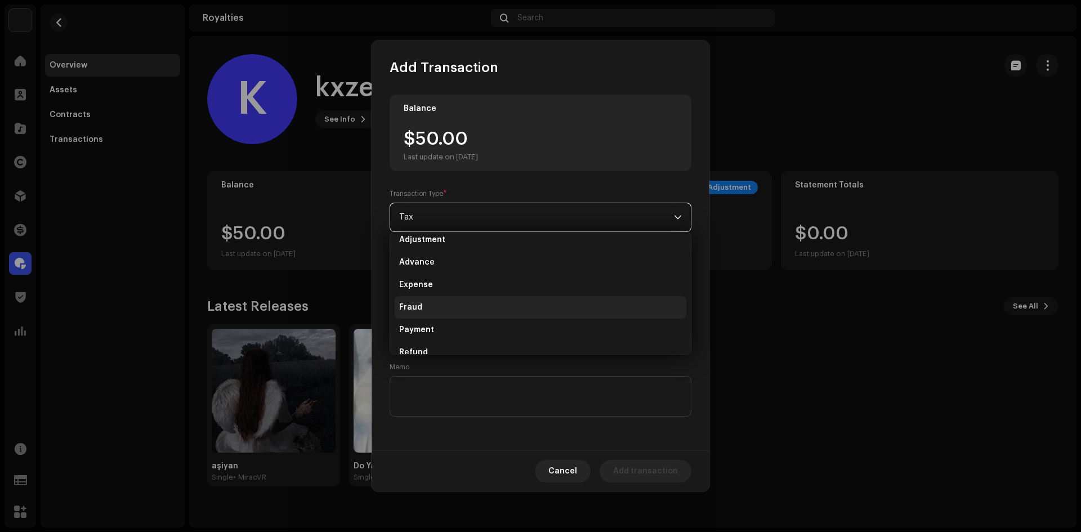
scroll to position [0, 0]
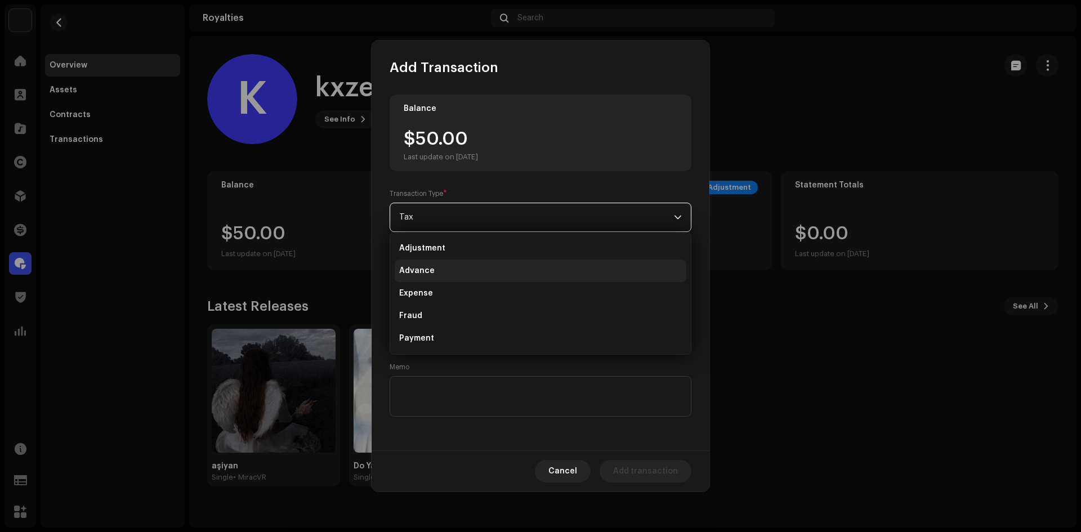
click at [440, 271] on li "Advance" at bounding box center [541, 271] width 292 height 23
click at [458, 220] on span "Advance" at bounding box center [536, 217] width 275 height 28
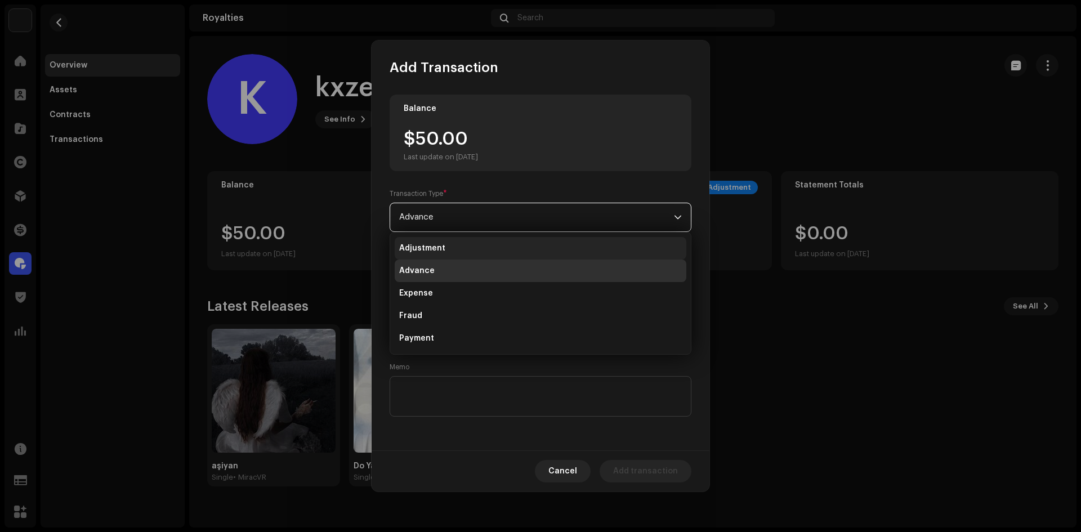
click at [448, 243] on li "Adjustment" at bounding box center [541, 248] width 292 height 23
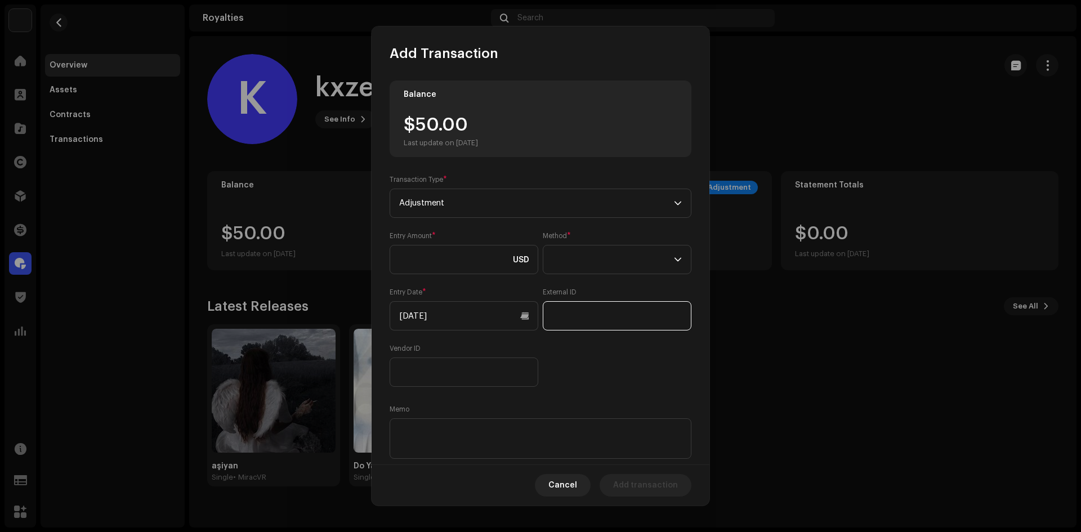
click at [556, 309] on input "text" at bounding box center [617, 315] width 149 height 29
click at [554, 256] on span at bounding box center [613, 260] width 122 height 28
click at [566, 384] on div "Entry Amount * USD Method * Entry Date * 10/10/2025 External ID Vendor ID" at bounding box center [541, 308] width 302 height 155
drag, startPoint x: 566, startPoint y: 384, endPoint x: 605, endPoint y: 399, distance: 41.5
click at [605, 399] on div "Entry Amount * USD Method * This field is required. Entry Date * 10/10/2025 Ext…" at bounding box center [541, 315] width 302 height 169
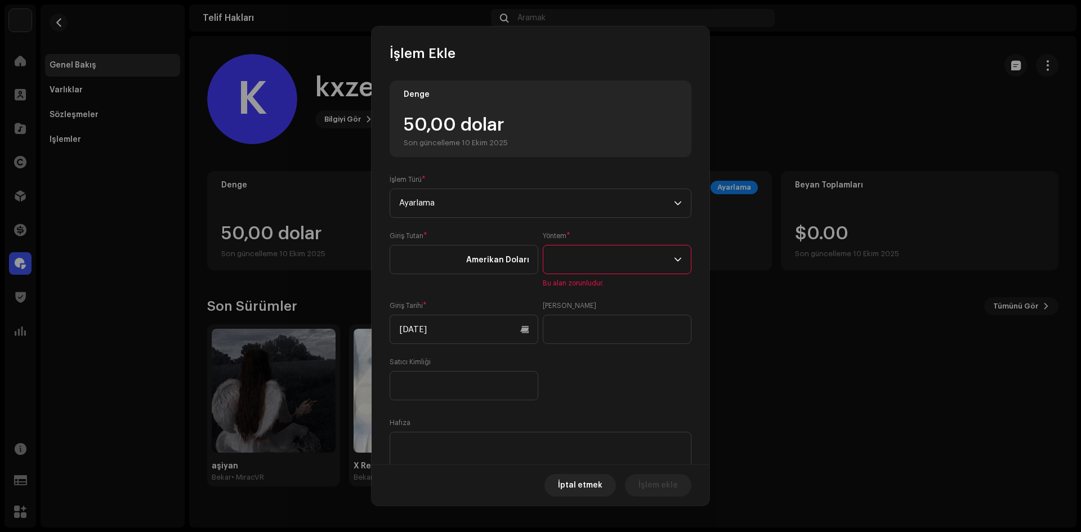
click at [566, 262] on span at bounding box center [613, 260] width 122 height 28
click at [490, 211] on span "Ayarlama" at bounding box center [536, 203] width 275 height 28
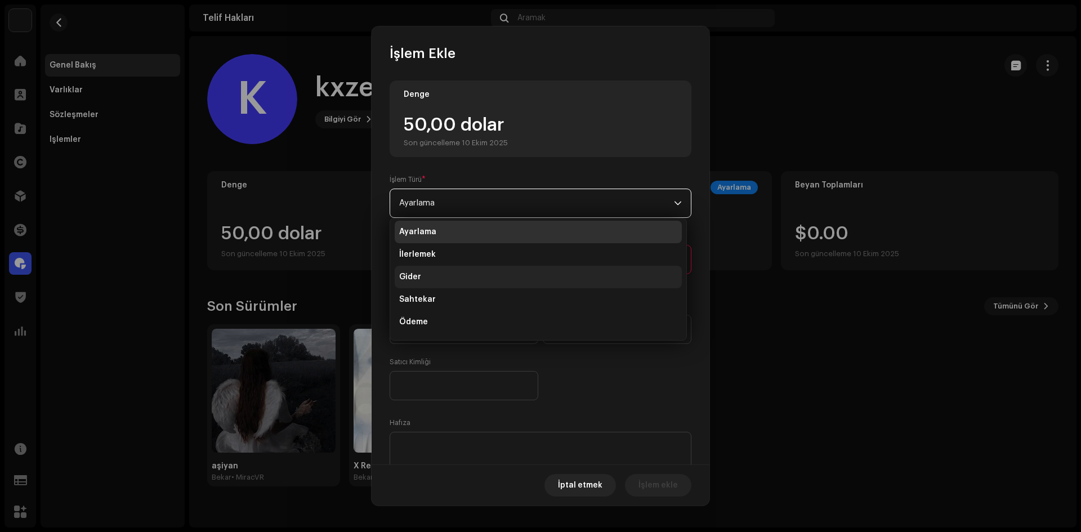
scroll to position [0, 0]
click at [436, 250] on li "İlerlemek" at bounding box center [538, 257] width 287 height 23
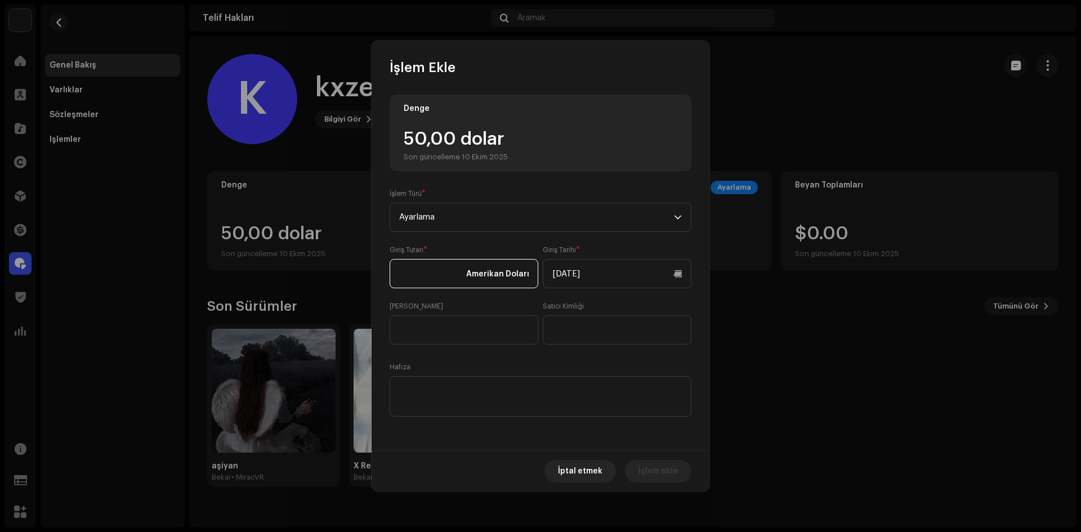
click at [449, 282] on input at bounding box center [464, 273] width 149 height 29
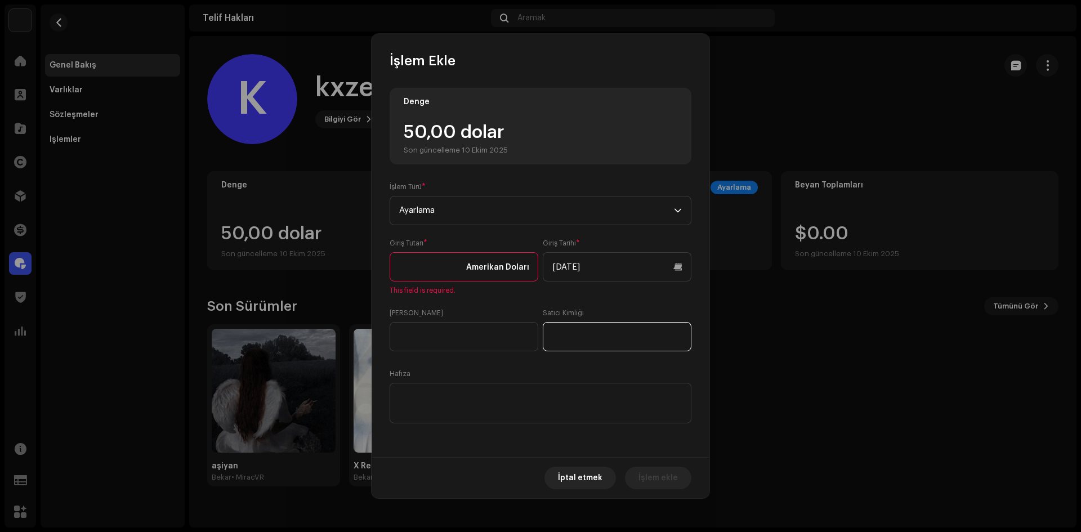
click at [596, 331] on input "text" at bounding box center [617, 336] width 149 height 29
click at [465, 335] on input "text" at bounding box center [464, 336] width 149 height 29
click at [577, 343] on input "text" at bounding box center [617, 336] width 149 height 29
click at [426, 340] on input "text" at bounding box center [464, 336] width 149 height 29
click at [595, 343] on input "text" at bounding box center [617, 336] width 149 height 29
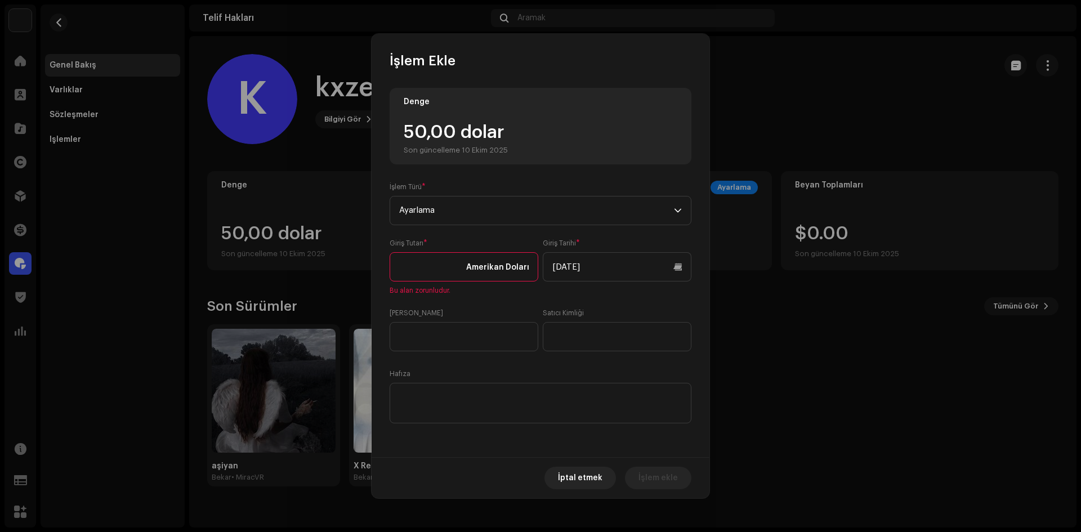
click at [453, 353] on div "Denge 50,00 dolar Son güncelleme 10 Ekim 2025 İşlem Türü * Ayarlama Giriş Tutar…" at bounding box center [541, 257] width 302 height 338
drag, startPoint x: 619, startPoint y: 355, endPoint x: 431, endPoint y: 349, distance: 187.6
click at [615, 355] on div "Denge 50,00 dolar Son güncelleme 10 Ekim 2025 İşlem Türü * Ayarlama Giriş Tutar…" at bounding box center [541, 257] width 302 height 338
click at [431, 349] on input "text" at bounding box center [464, 336] width 149 height 29
click at [497, 399] on textarea at bounding box center [541, 403] width 302 height 41
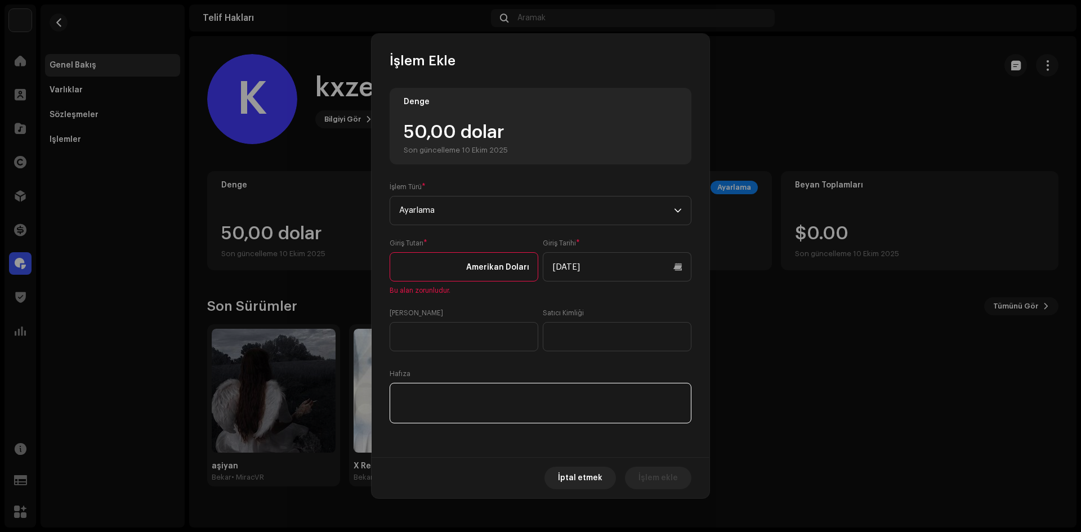
click at [467, 433] on div "Denge 50,00 dolar Son güncelleme 10 Ekim 2025 İşlem Türü * Ayarlama Giriş Tutar…" at bounding box center [541, 263] width 338 height 387
drag, startPoint x: 554, startPoint y: 422, endPoint x: 597, endPoint y: 419, distance: 43.5
click at [568, 423] on textarea at bounding box center [541, 403] width 302 height 41
drag, startPoint x: 605, startPoint y: 410, endPoint x: 484, endPoint y: 395, distance: 122.6
click at [553, 407] on textarea at bounding box center [541, 403] width 302 height 41
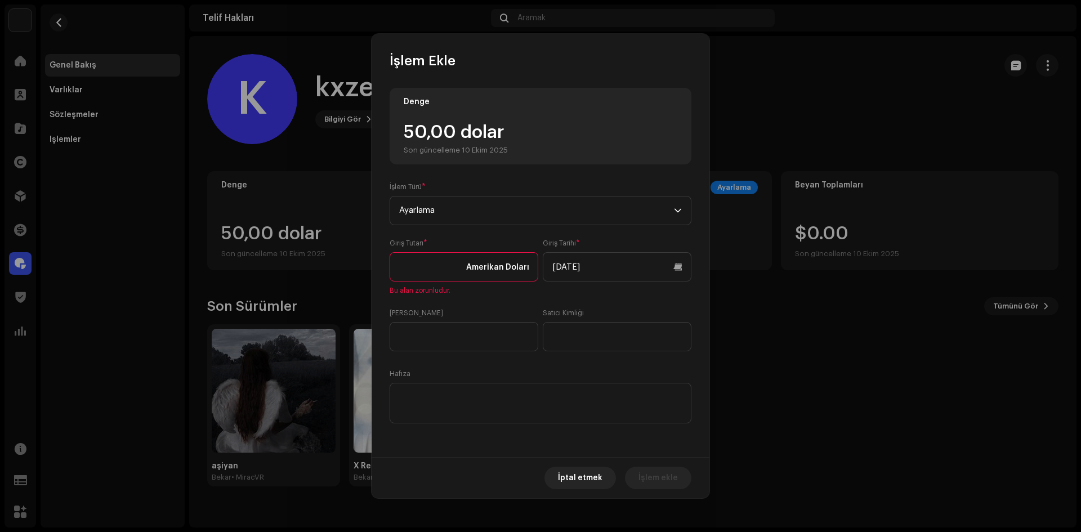
click at [436, 271] on input at bounding box center [464, 266] width 149 height 29
click at [521, 216] on span "Ayarlama" at bounding box center [536, 211] width 275 height 28
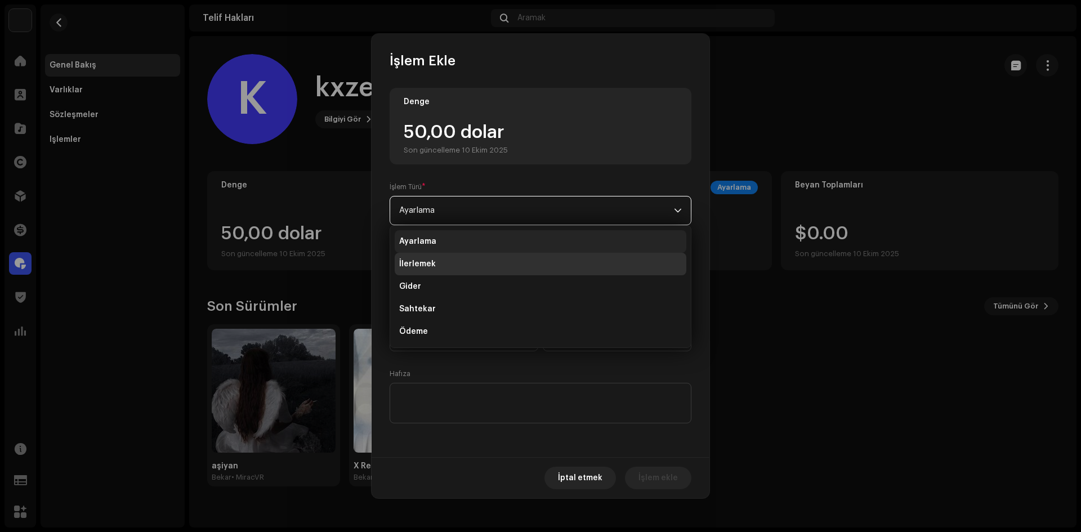
click at [449, 246] on li "Ayarlama" at bounding box center [541, 241] width 292 height 23
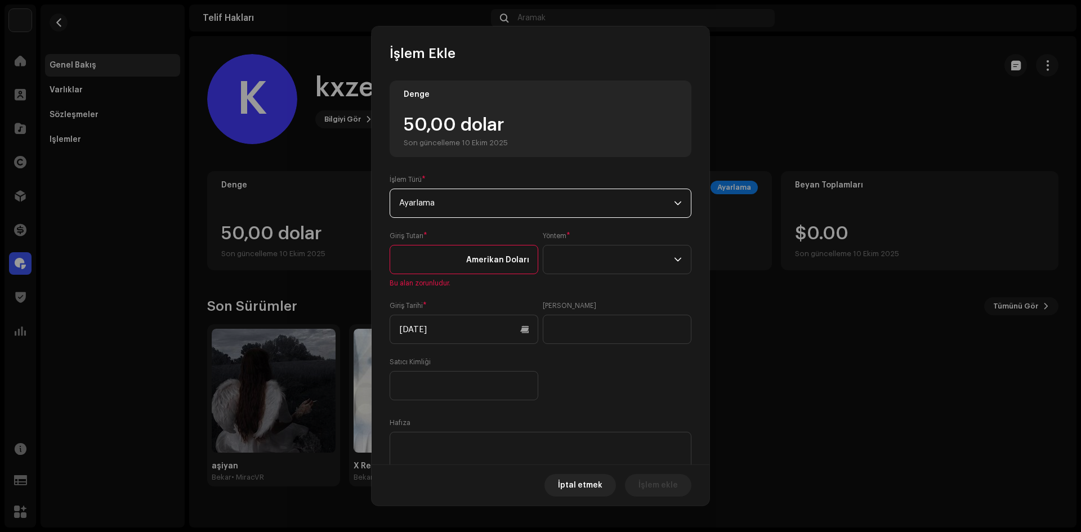
click at [429, 266] on input at bounding box center [464, 259] width 149 height 29
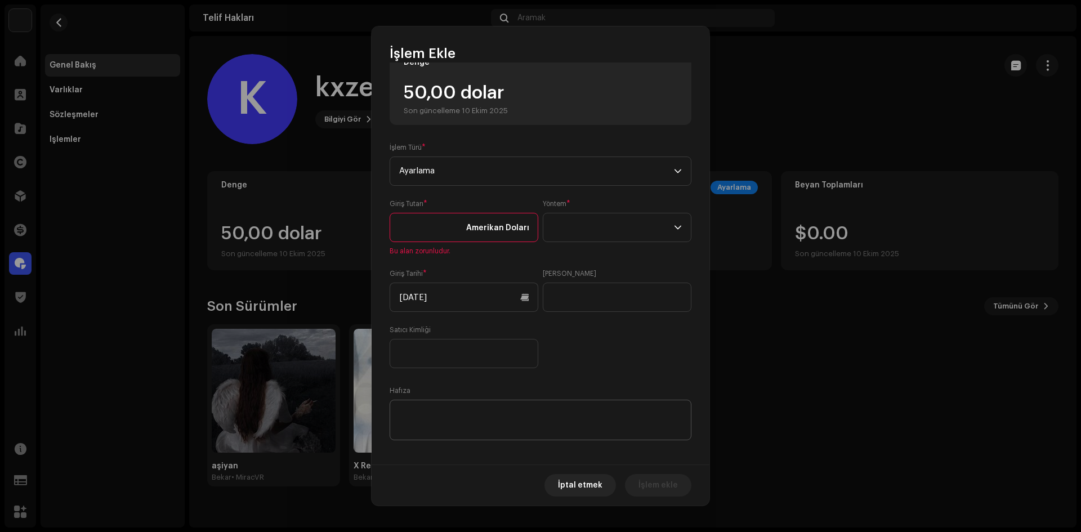
scroll to position [42, 0]
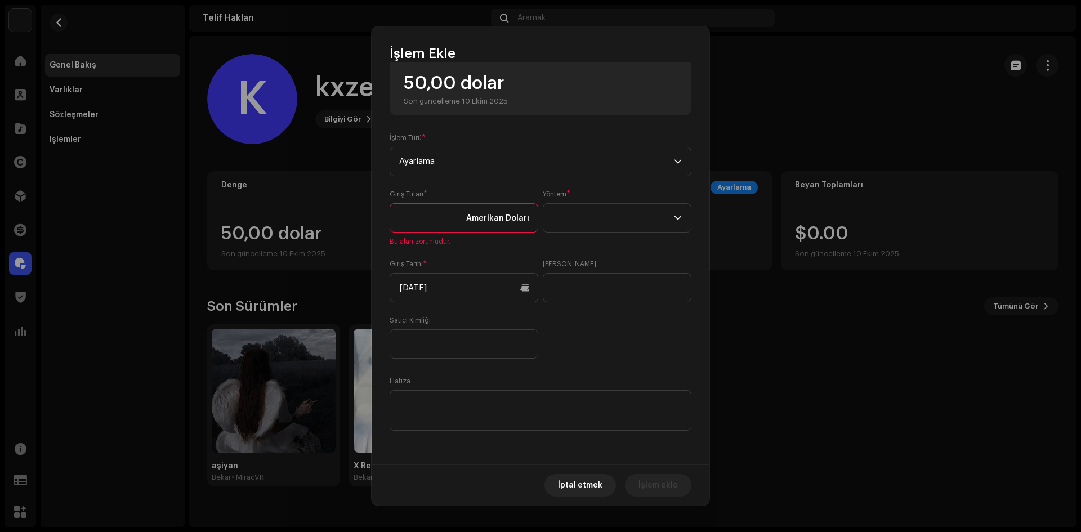
click at [468, 327] on div "Satıcı Kimliği" at bounding box center [464, 337] width 149 height 43
click at [472, 340] on input "text" at bounding box center [464, 343] width 149 height 29
click at [552, 296] on input "text" at bounding box center [617, 287] width 149 height 29
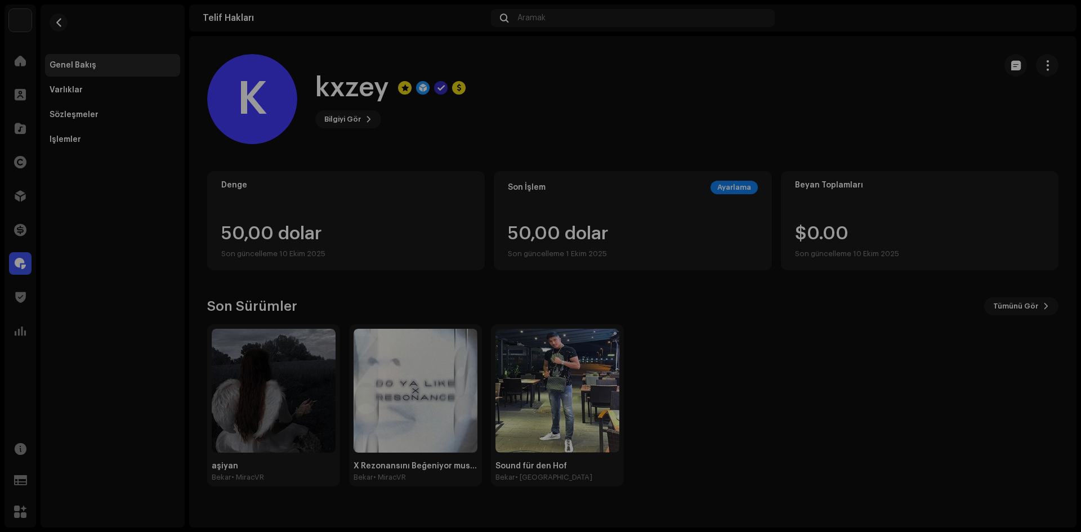
click at [295, 359] on div "İşlem Ekle Denge 50,00 dolar Son güncelleme 10 Ekim 2025 İşlem Türü * Ayarlama …" at bounding box center [540, 266] width 1081 height 532
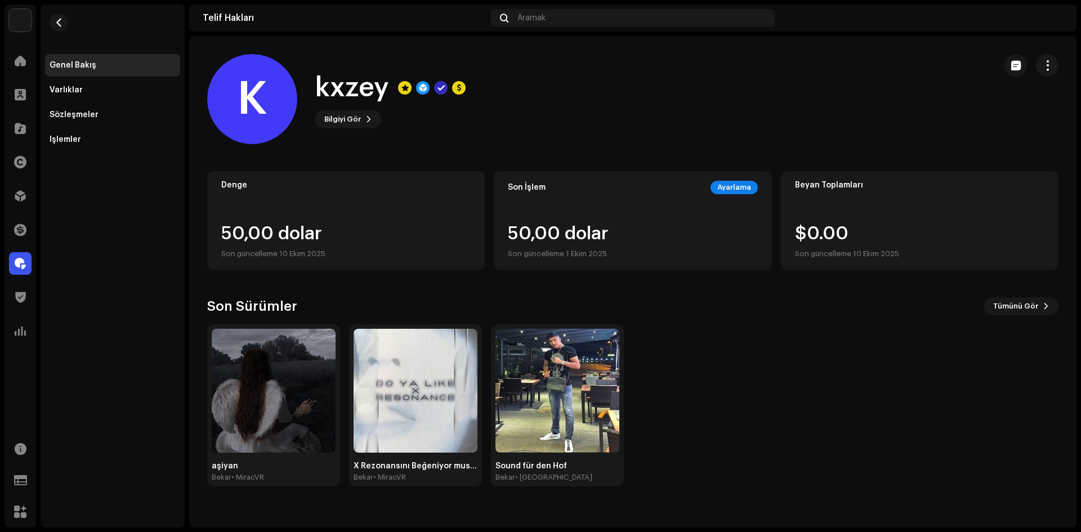
click at [375, 243] on div "50,00 dolar Son güncelleme 10 Ekim 2025" at bounding box center [345, 243] width 249 height 36
drag, startPoint x: 372, startPoint y: 242, endPoint x: 246, endPoint y: 233, distance: 126.5
click at [308, 242] on div "50,00 dolar Son güncelleme 10 Ekim 2025" at bounding box center [345, 243] width 249 height 36
drag, startPoint x: 246, startPoint y: 233, endPoint x: 240, endPoint y: 234, distance: 5.7
click at [243, 233] on div "50,00 dolar Son güncelleme 10 Ekim 2025" at bounding box center [273, 243] width 104 height 36
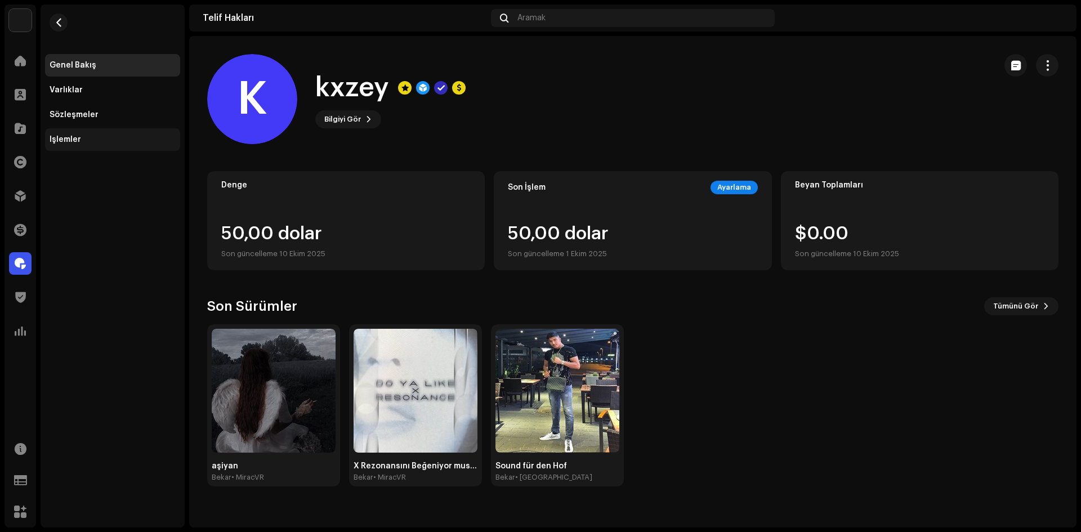
click at [107, 135] on div "İşlemler" at bounding box center [113, 139] width 126 height 9
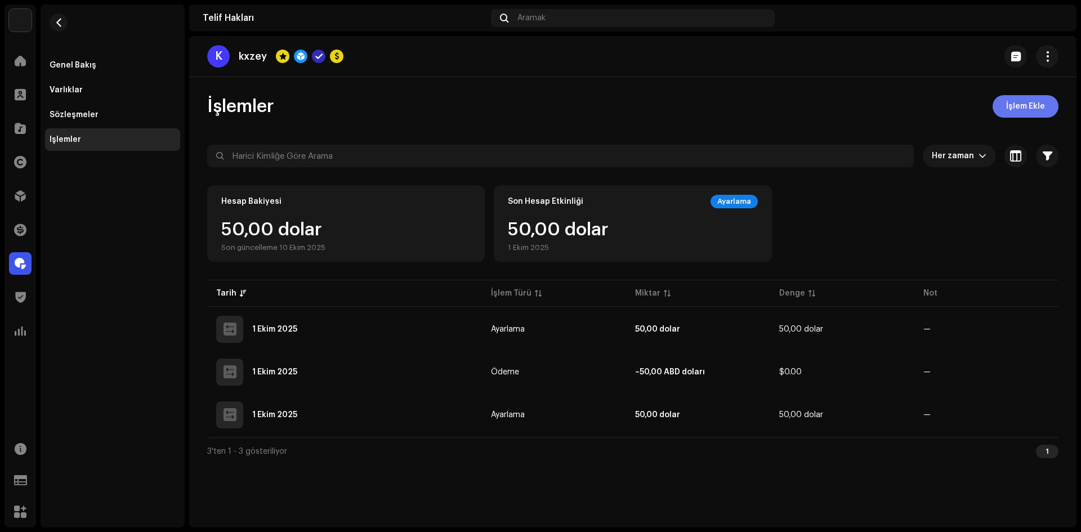
click at [1002, 105] on button "İşlem Ekle" at bounding box center [1026, 106] width 66 height 23
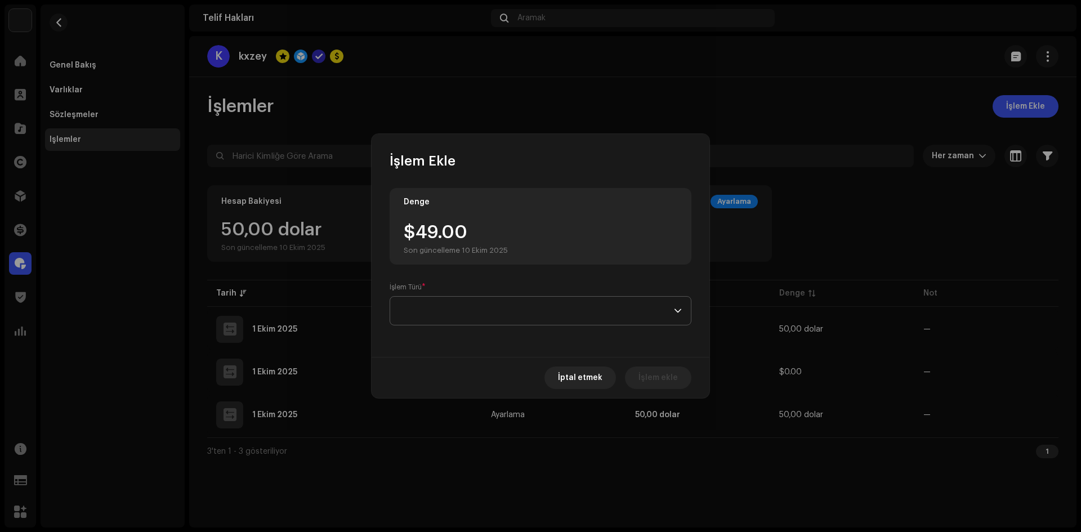
click at [501, 302] on span at bounding box center [536, 311] width 275 height 28
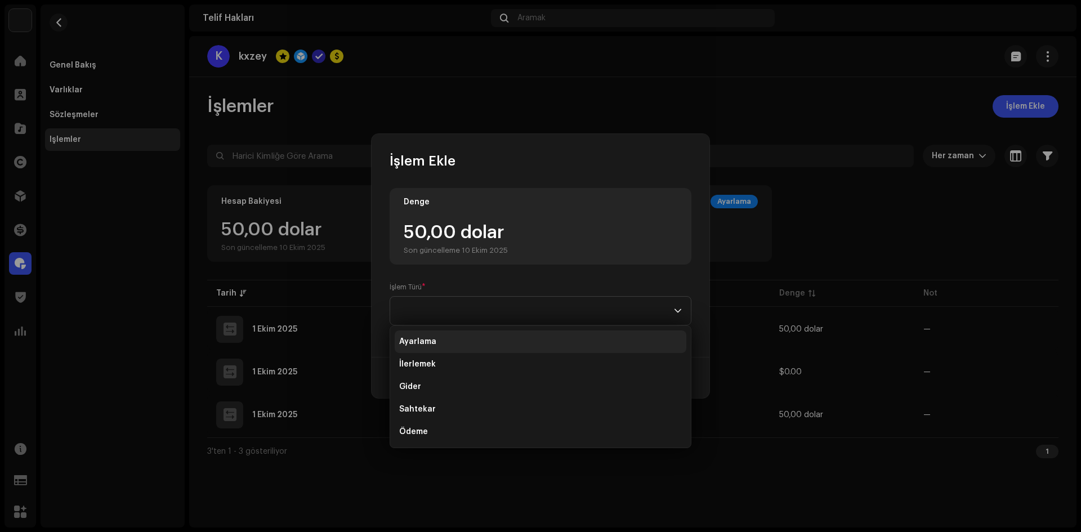
click at [445, 343] on li "Ayarlama" at bounding box center [541, 342] width 292 height 23
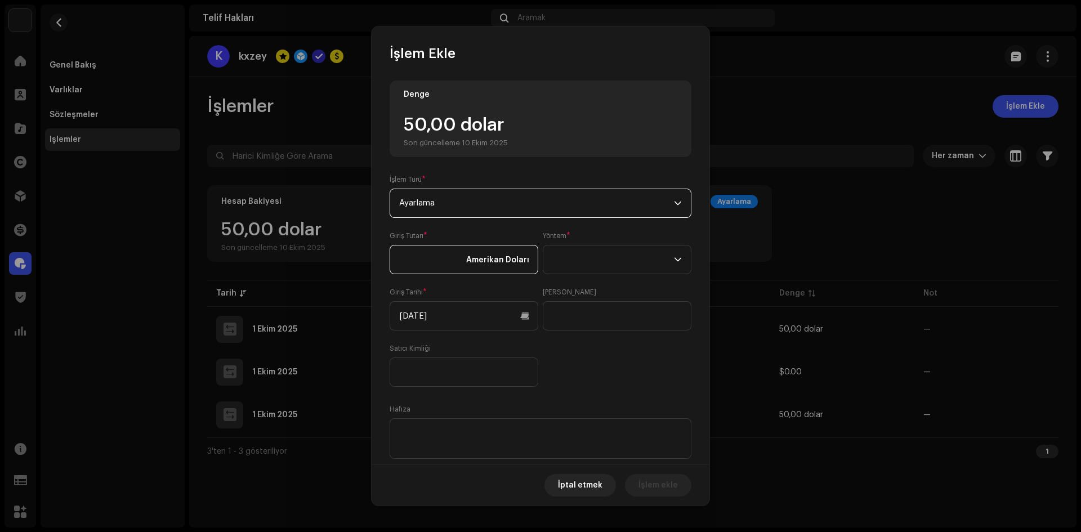
click at [449, 267] on input at bounding box center [464, 259] width 149 height 29
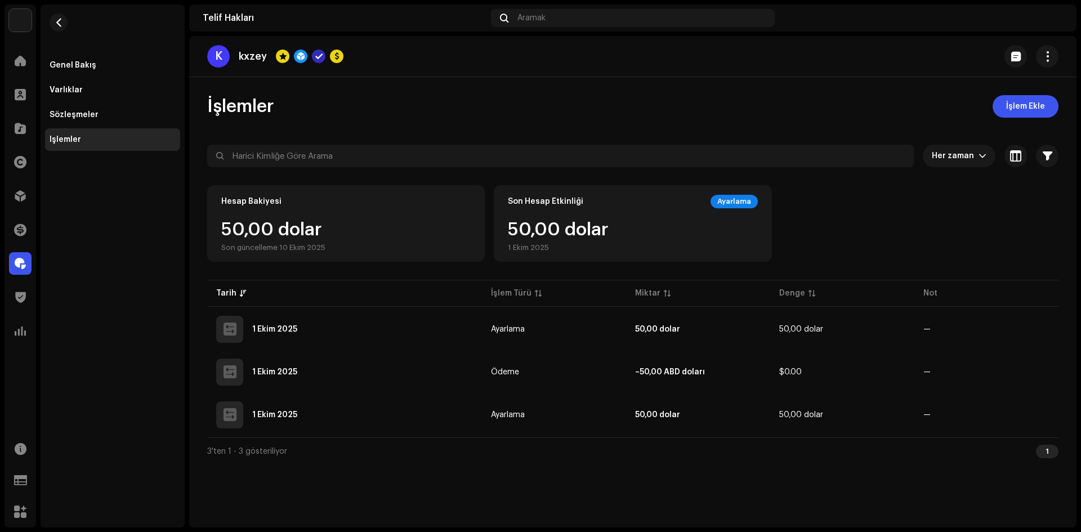
click at [163, 258] on div "İşlem Ekle Denge 50,00 dolar Son güncelleme 10 Ekim 2025 İşlem Türü * Ayarlama …" at bounding box center [540, 266] width 1081 height 532
click at [112, 113] on div "Sözleşmeler" at bounding box center [113, 114] width 126 height 9
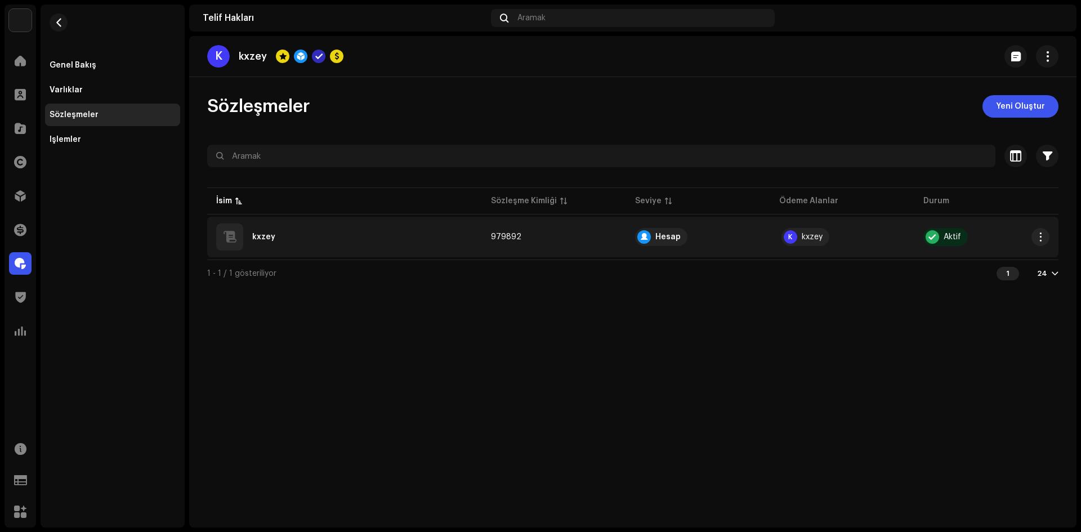
click at [260, 229] on div "kxzey" at bounding box center [344, 237] width 257 height 27
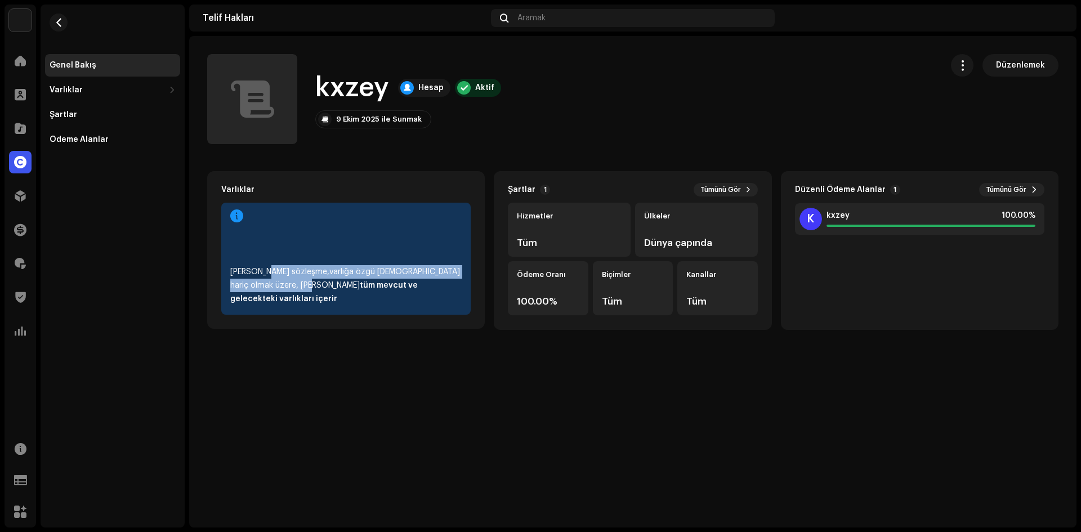
drag, startPoint x: 267, startPoint y: 279, endPoint x: 359, endPoint y: 292, distance: 92.1
click at [280, 283] on div "Bu sözleşme, varlığa özgü sözleşmeler hariç olmak üzere, ödeme alan hesaptaki t…" at bounding box center [345, 285] width 231 height 41
click at [399, 294] on div "Bu sözleşme, varlığa özgü sözleşmeler hariç olmak üzere, ödeme alan hesaptaki t…" at bounding box center [345, 285] width 231 height 41
click at [1018, 192] on font "Tümünü Gör" at bounding box center [1006, 189] width 41 height 7
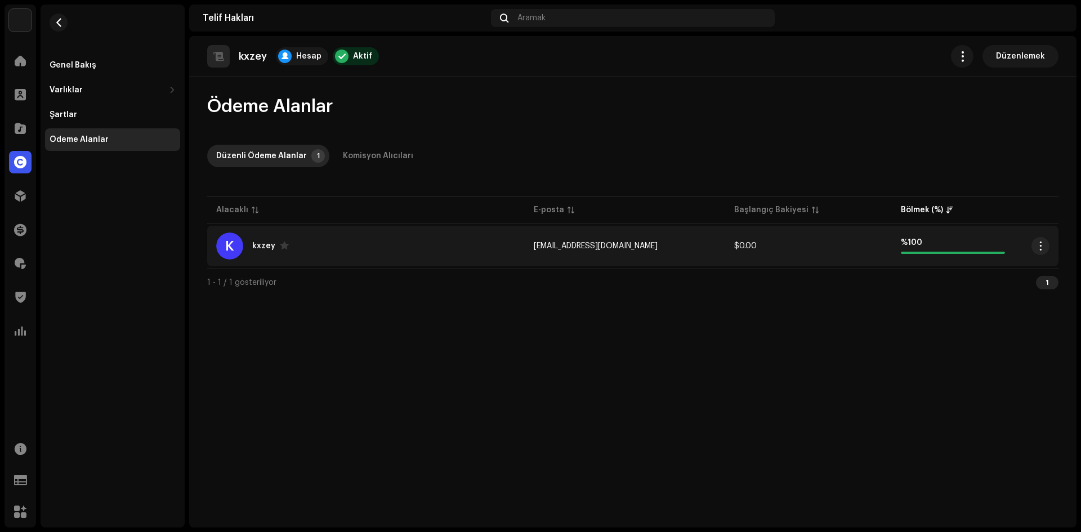
click at [345, 261] on td "K kxzey" at bounding box center [366, 246] width 318 height 41
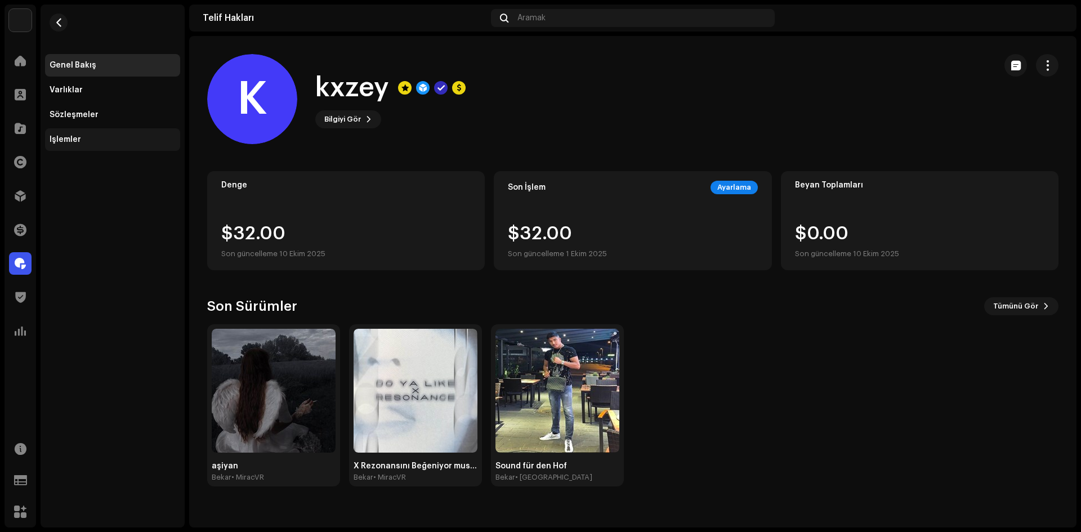
click at [84, 149] on div "İşlemler" at bounding box center [112, 139] width 135 height 23
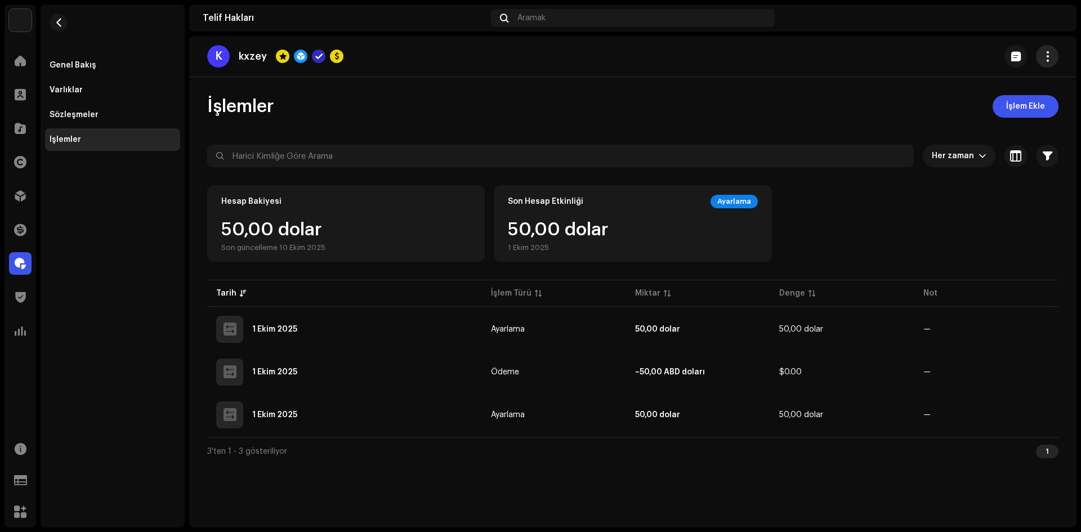
click at [1050, 54] on span "button" at bounding box center [1047, 56] width 11 height 9
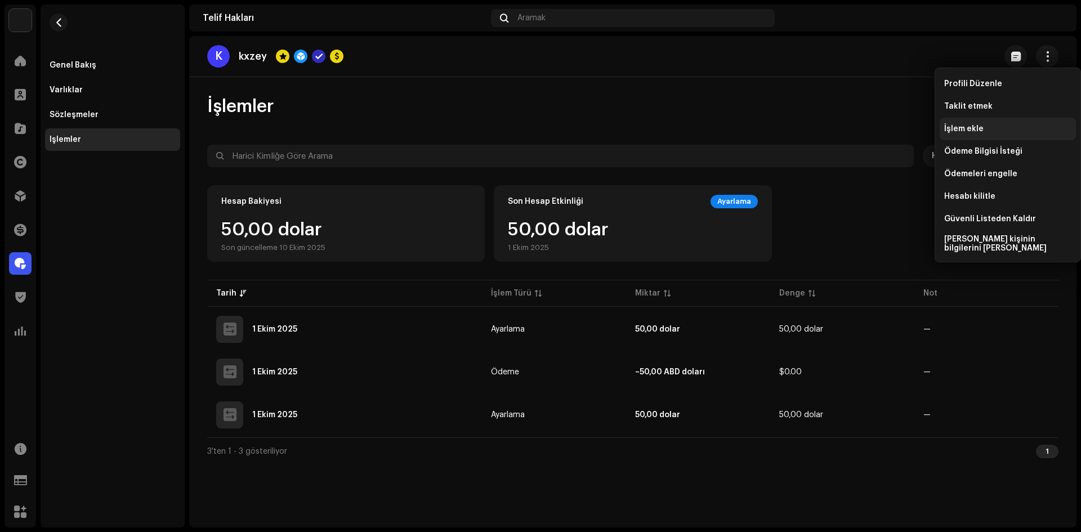
click at [983, 123] on div "İşlem ekle" at bounding box center [1008, 129] width 136 height 23
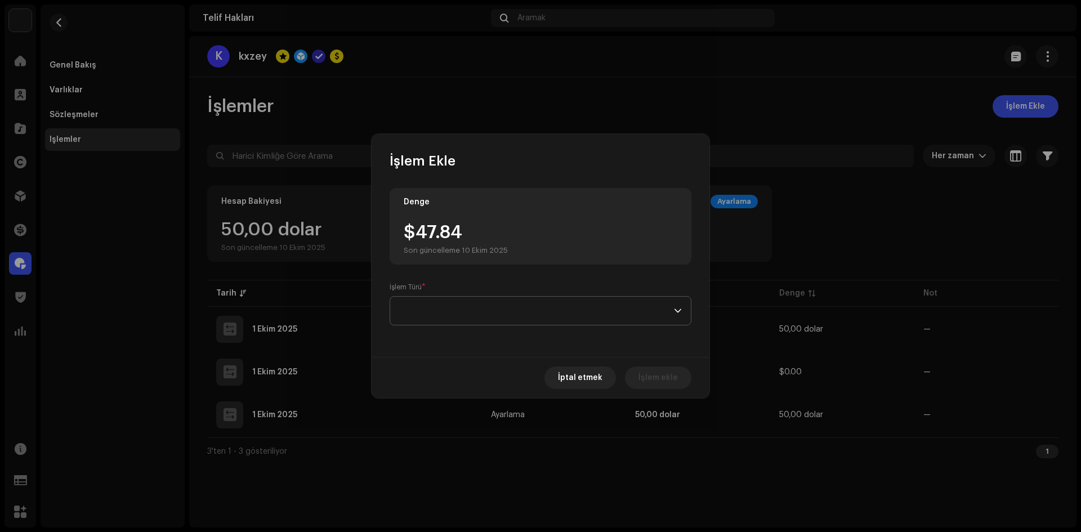
click at [483, 321] on span at bounding box center [536, 311] width 275 height 28
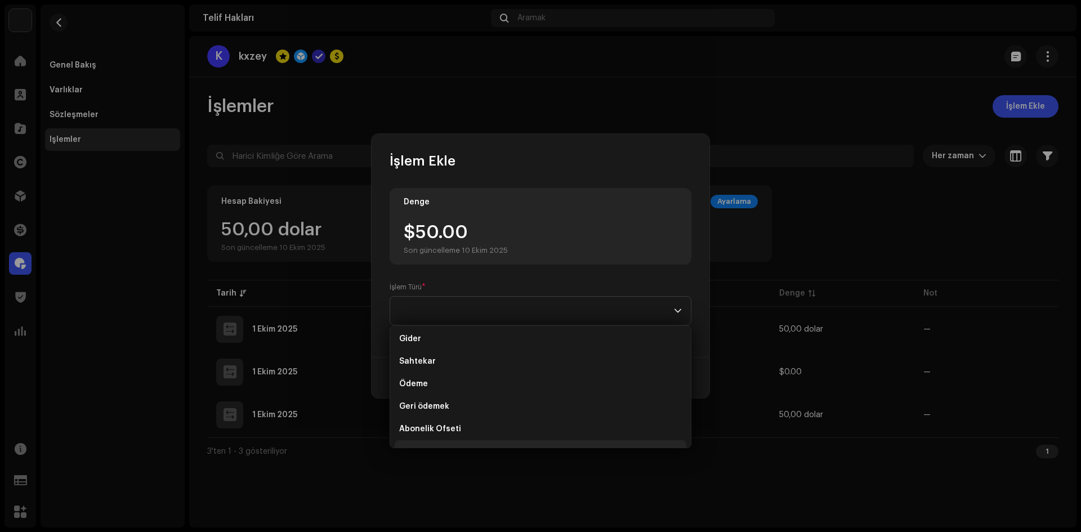
scroll to position [68, 0]
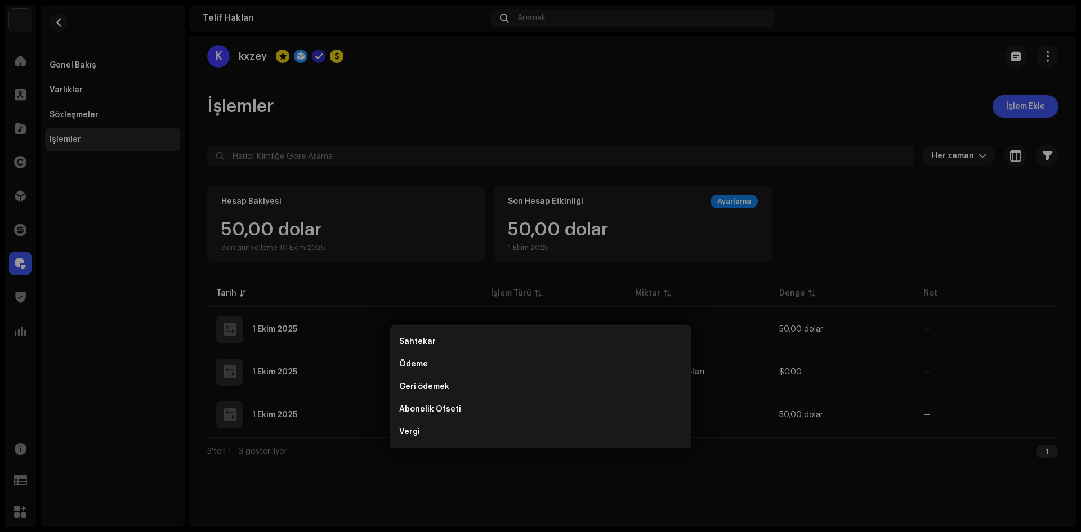
drag, startPoint x: 303, startPoint y: 315, endPoint x: 297, endPoint y: 313, distance: 6.6
click at [302, 315] on div "İşlem Ekle Denge 50,00 dolar Son güncelleme 10 Ekim 2025 İşlem Türü * İptal etm…" at bounding box center [540, 266] width 1081 height 532
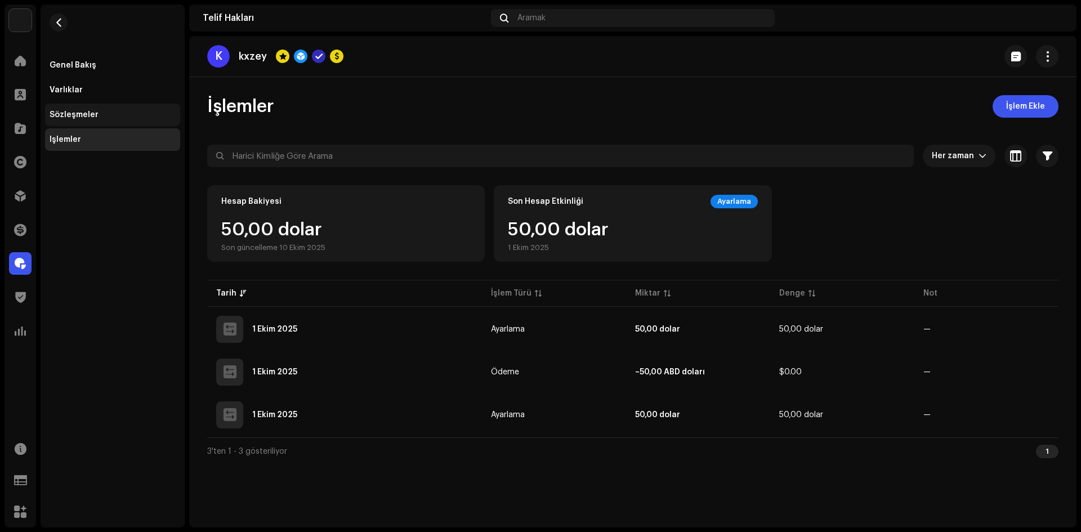
click at [127, 126] on div "Sözleşmeler" at bounding box center [112, 115] width 135 height 23
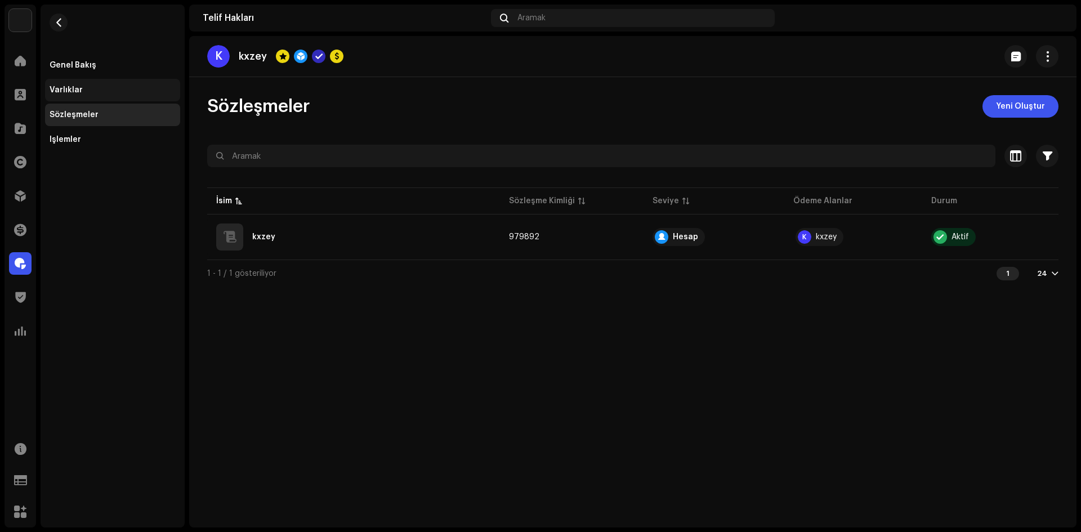
click at [79, 82] on div "Varlıklar" at bounding box center [112, 90] width 135 height 23
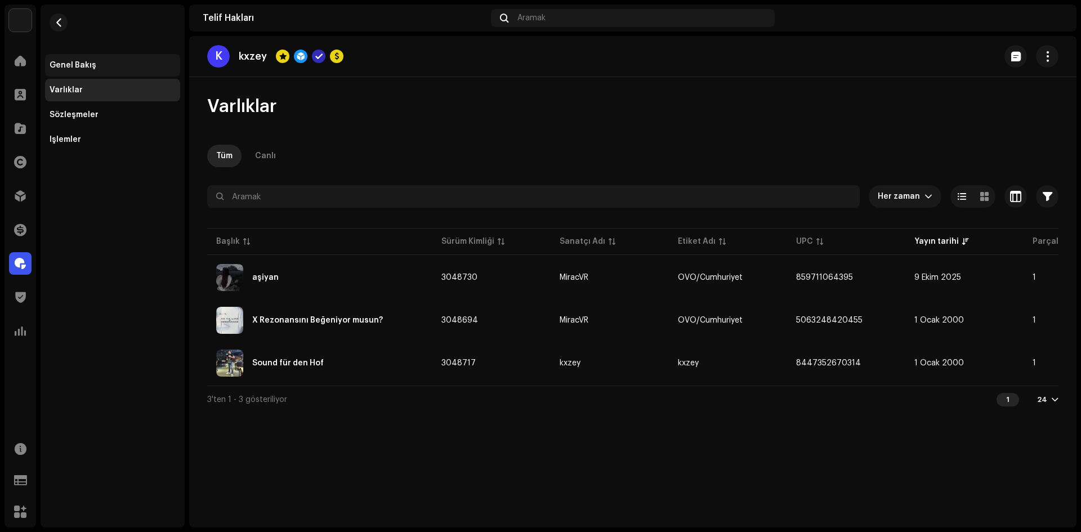
click at [101, 70] on div "Genel Bakış" at bounding box center [112, 65] width 135 height 23
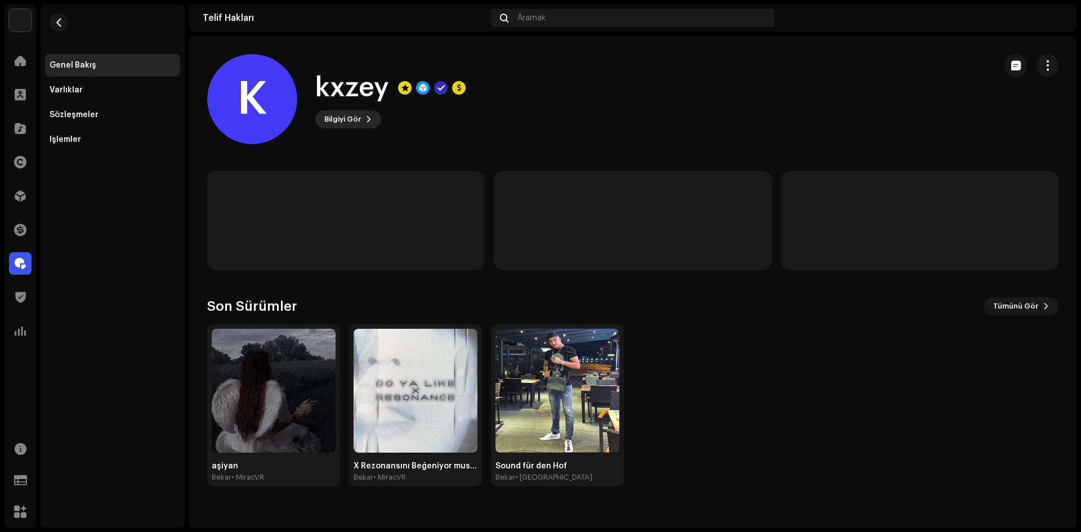
click at [356, 120] on font "Bilgiyi Gör" at bounding box center [342, 118] width 37 height 7
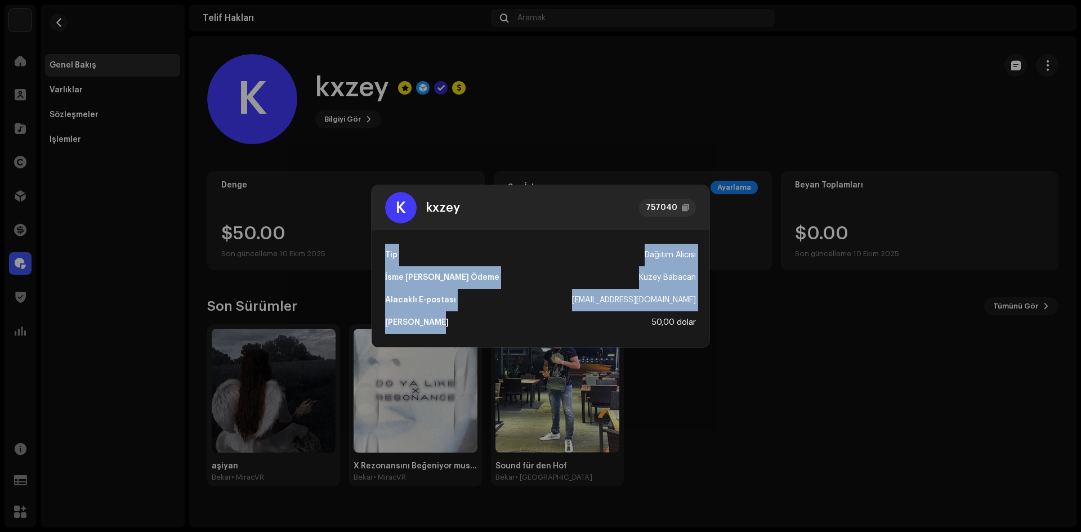
drag, startPoint x: 374, startPoint y: 257, endPoint x: 494, endPoint y: 324, distance: 136.9
click at [494, 324] on div "Tip Dağıtım Alıcısı İsme Göre Ödeme Kuzey Babacan Alacaklı E-postası k23506162@…" at bounding box center [541, 288] width 338 height 117
click at [494, 324] on div "Asgari Ödeme 50,00 dolar" at bounding box center [540, 322] width 311 height 23
drag, startPoint x: 523, startPoint y: 321, endPoint x: 377, endPoint y: 286, distance: 150.5
click at [375, 288] on div "Tip Dağıtım Alıcısı İsme Göre Ödeme Kuzey Babacan Alacaklı E-postası k23506162@…" at bounding box center [541, 288] width 338 height 117
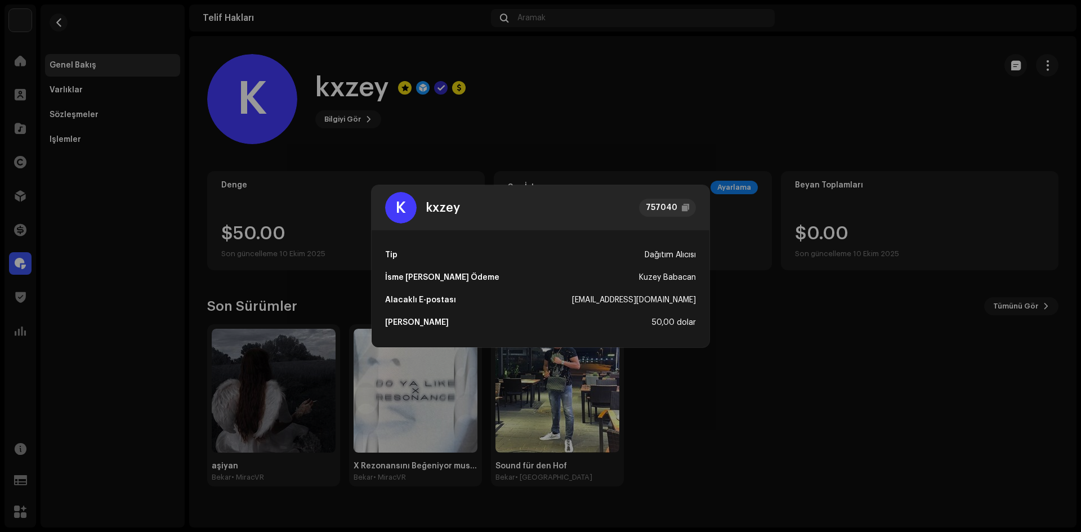
click at [384, 251] on div "Tip Dağıtım Alıcısı İsme Göre Ödeme Kuzey Babacan Alacaklı E-postası k23506162@…" at bounding box center [541, 288] width 338 height 117
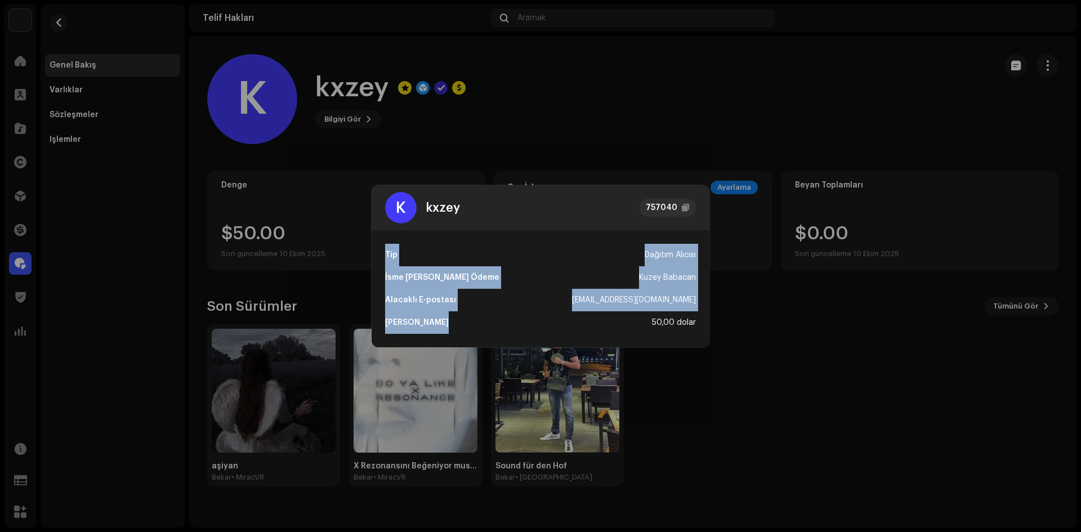
drag, startPoint x: 384, startPoint y: 251, endPoint x: 544, endPoint y: 329, distance: 177.8
click at [532, 329] on div "Tip Dağıtım Alıcısı İsme Göre Ödeme Kuzey Babacan Alacaklı E-postası k23506162@…" at bounding box center [541, 288] width 338 height 117
click at [569, 328] on div "Asgari Ödeme 50,00 dolar" at bounding box center [540, 322] width 311 height 23
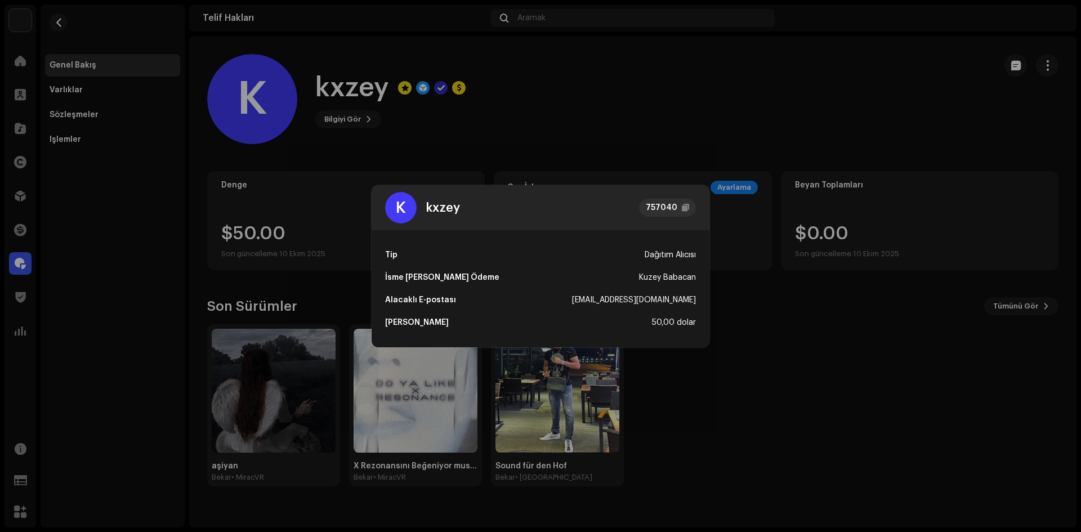
click at [599, 325] on div "Asgari Ödeme 50,00 dolar" at bounding box center [540, 322] width 311 height 23
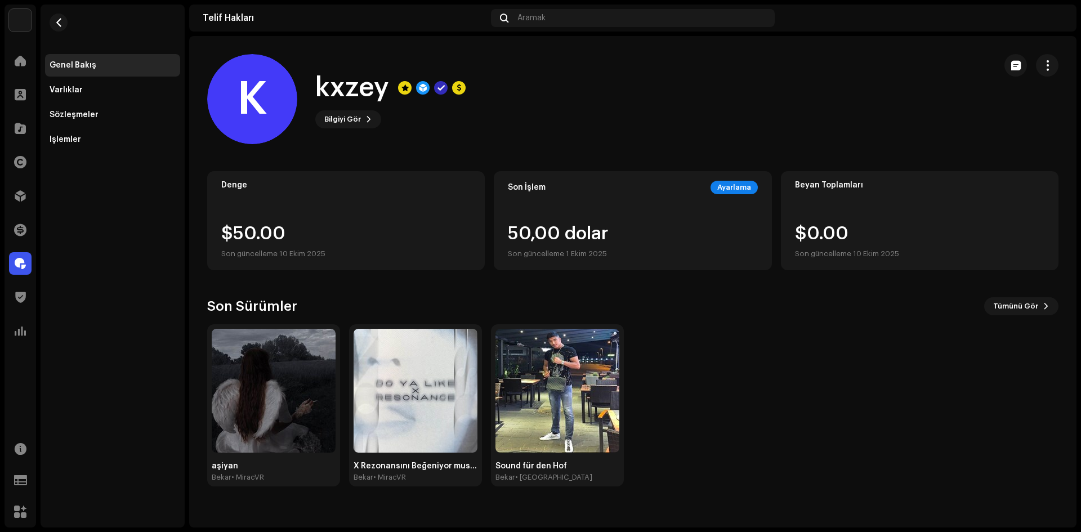
click at [804, 316] on div "K kxzey 757040 Tip Dağıtım Alıcısı İsme Göre Ödeme Kuzey Babacan Alacaklı E-pos…" at bounding box center [540, 266] width 1081 height 532
click at [83, 103] on div "Genel Bakış Varlıklar Sözleşmeler İşlemler" at bounding box center [112, 102] width 135 height 97
click at [81, 82] on div "Varlıklar" at bounding box center [112, 90] width 135 height 23
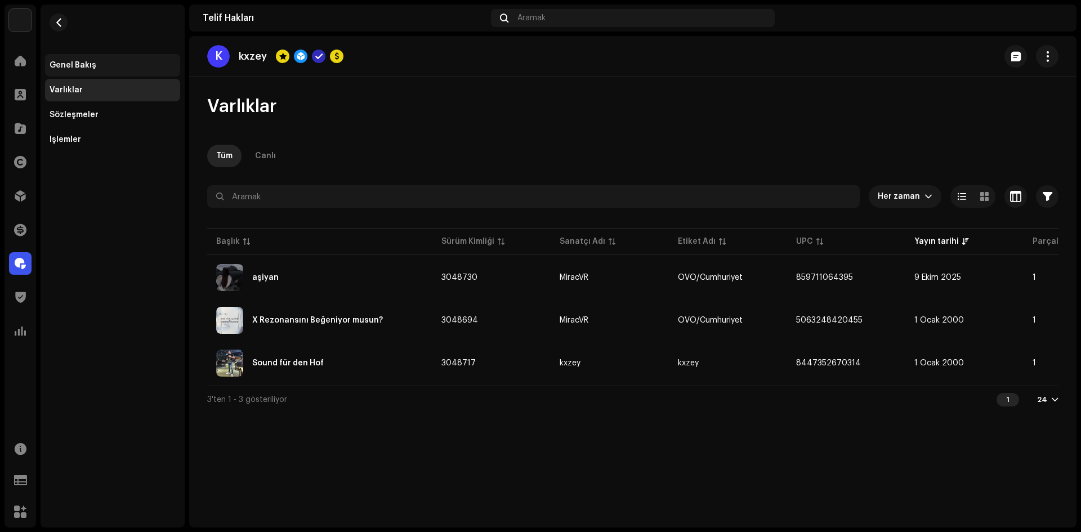
click at [117, 69] on div "Genel Bakış" at bounding box center [113, 65] width 126 height 9
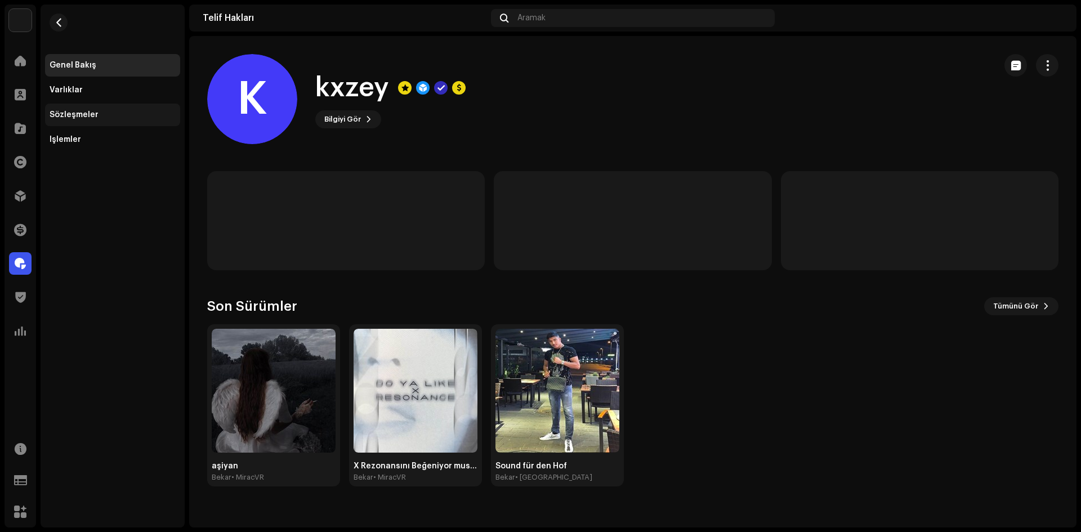
click at [116, 117] on div "Sözleşmeler" at bounding box center [113, 114] width 126 height 9
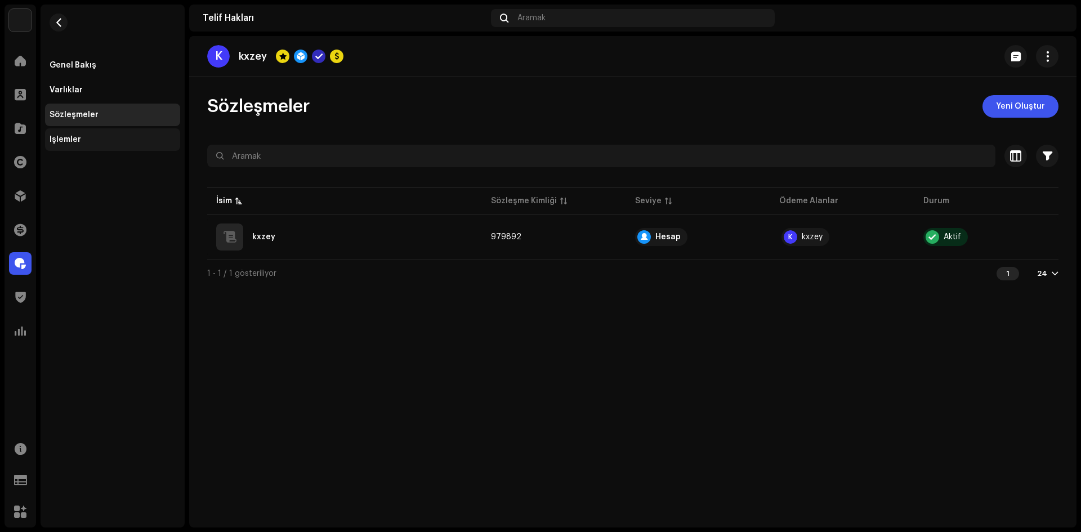
click at [114, 132] on div "İşlemler" at bounding box center [112, 139] width 135 height 23
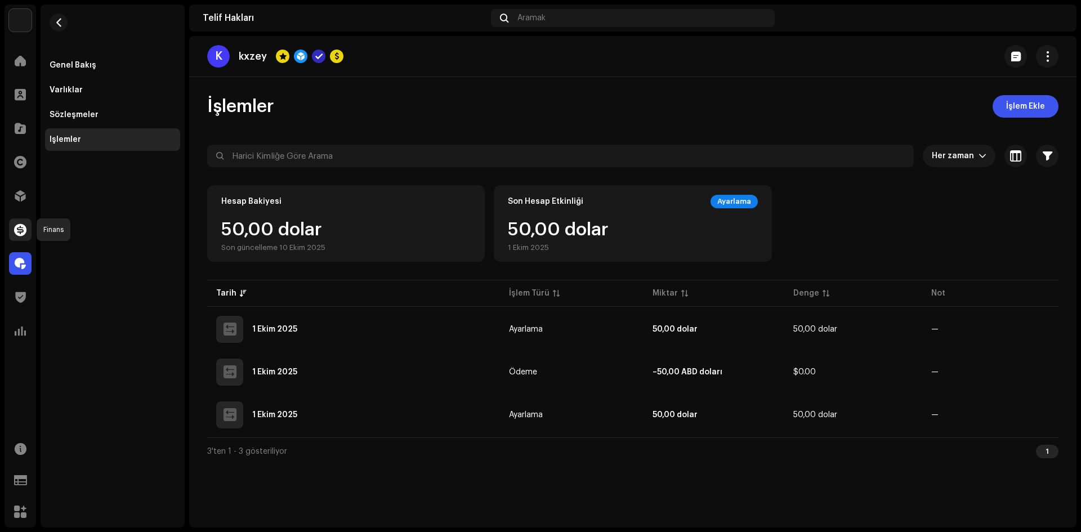
click at [19, 234] on span at bounding box center [20, 229] width 12 height 9
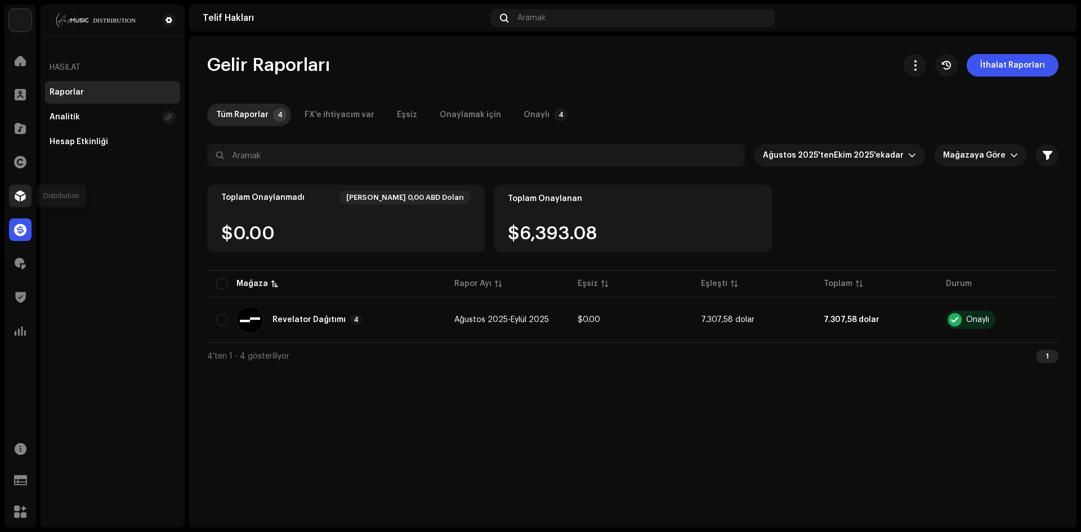
click at [14, 195] on div at bounding box center [20, 196] width 23 height 23
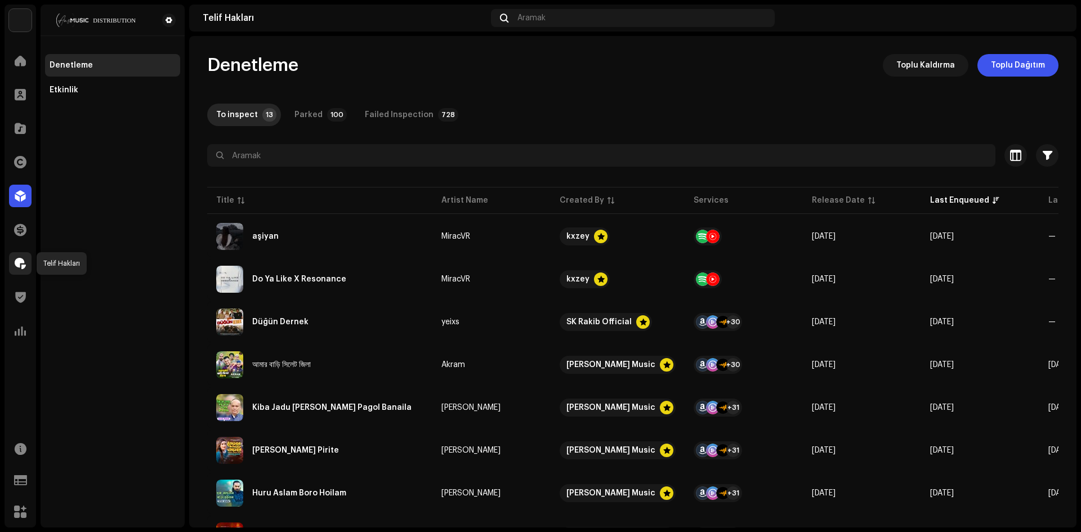
click at [23, 272] on div at bounding box center [20, 263] width 23 height 23
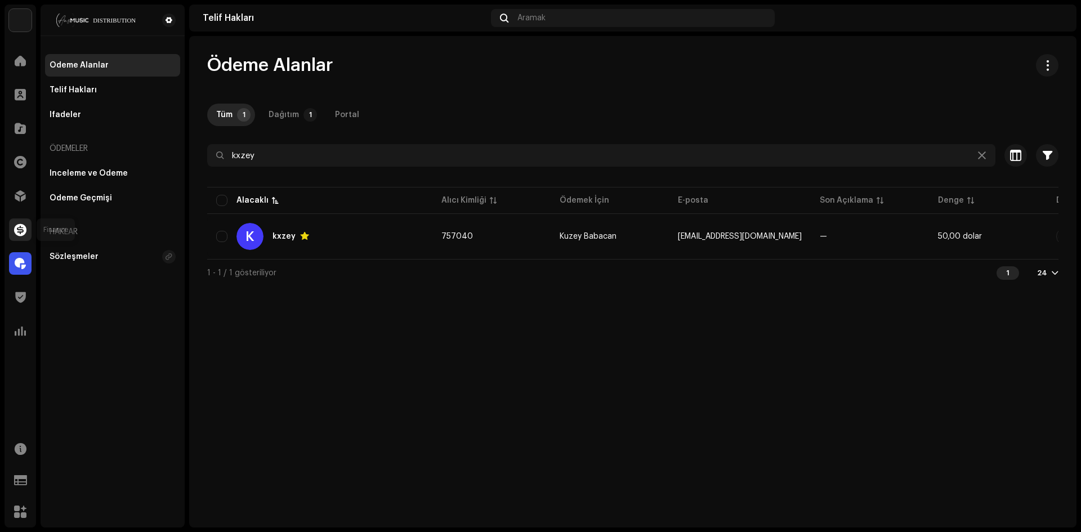
click at [15, 225] on span at bounding box center [20, 229] width 12 height 9
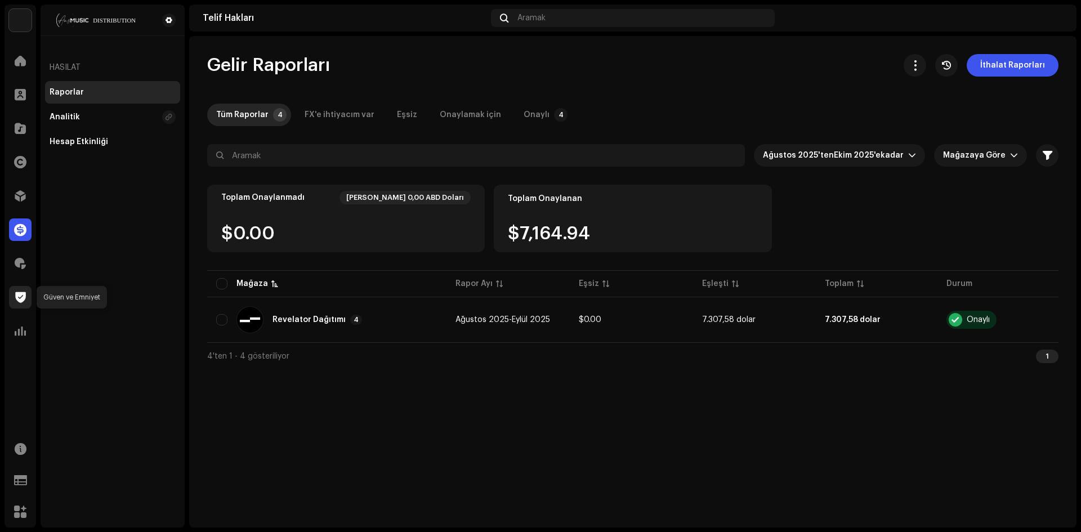
click at [25, 287] on div at bounding box center [20, 297] width 23 height 23
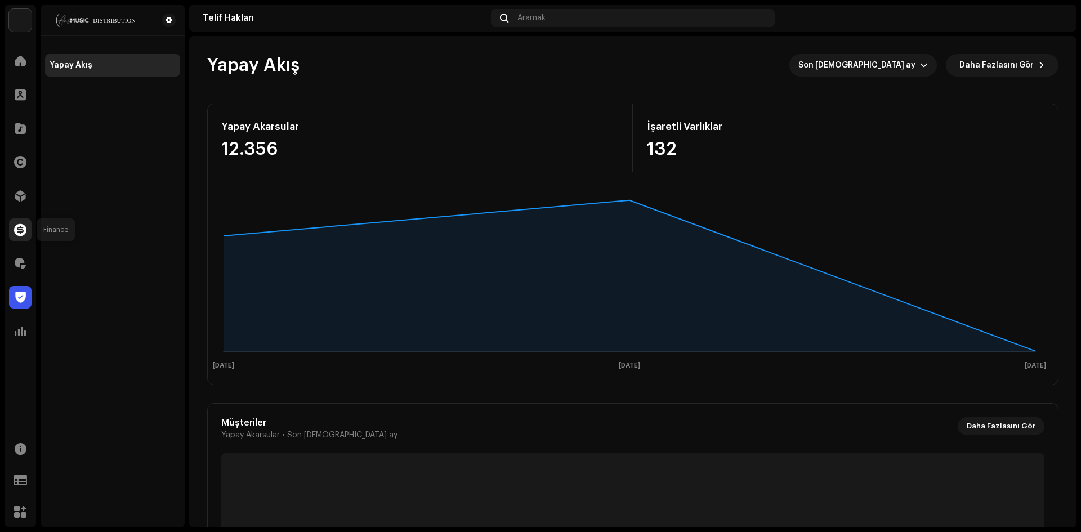
click at [19, 233] on span at bounding box center [20, 229] width 12 height 9
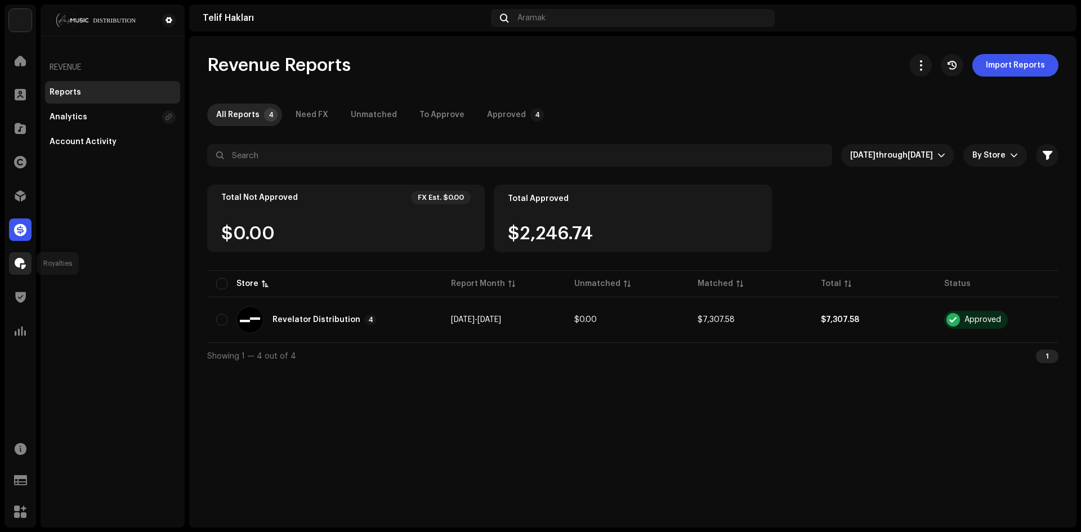
click at [22, 260] on span at bounding box center [20, 263] width 11 height 9
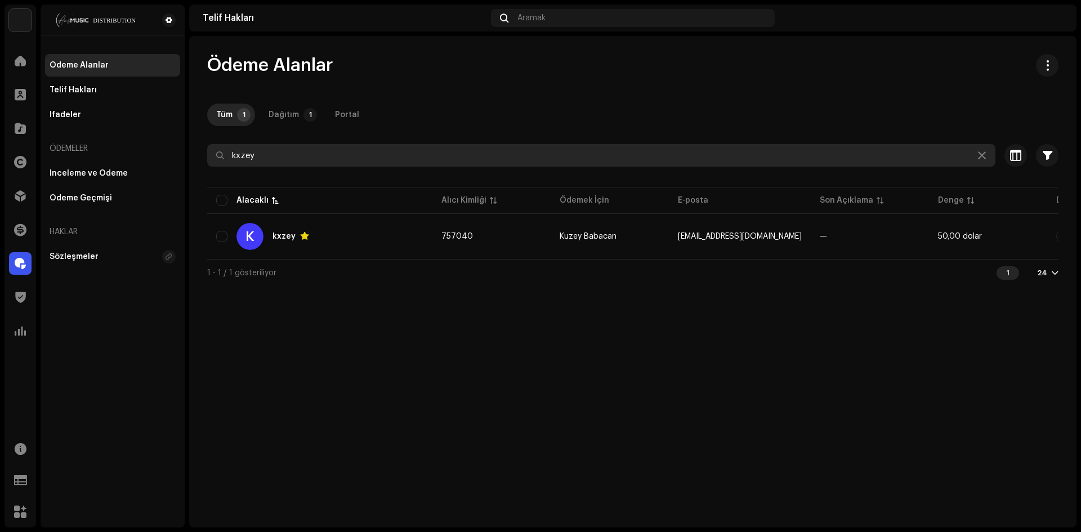
drag, startPoint x: 311, startPoint y: 158, endPoint x: 129, endPoint y: 157, distance: 182.4
click at [178, 157] on div "ANS Müzik Ev Müşteriler Katalog Haklar Dağıtım Finans Telif Hakları Güven ve Em…" at bounding box center [540, 266] width 1081 height 532
paste input "https://dashboard.ansmusiclimited.com"
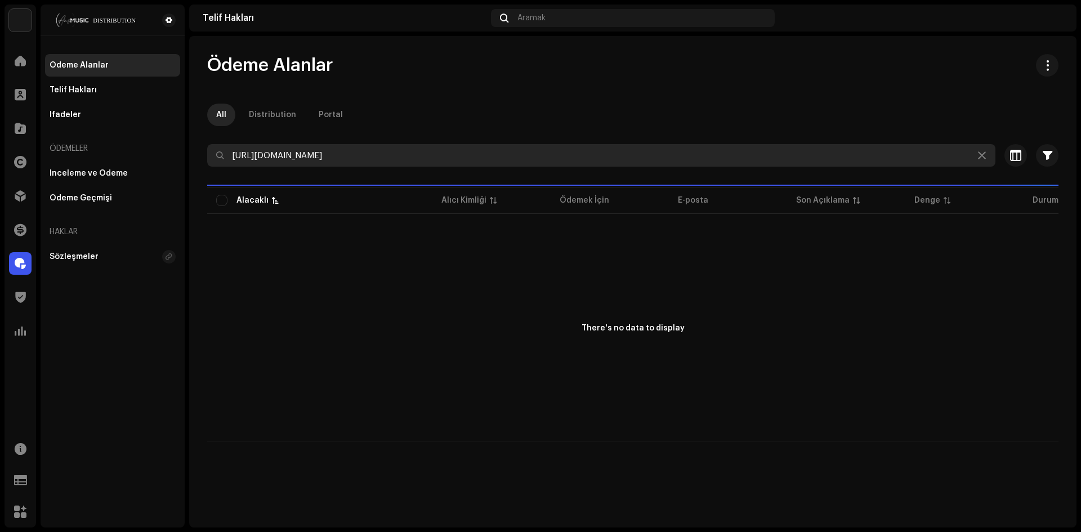
drag, startPoint x: 301, startPoint y: 150, endPoint x: 126, endPoint y: 149, distance: 175.1
click at [163, 147] on div "ANS Müzik Ev Müşteriler Katalog Haklar Dağıtım Finans Telif Hakları Güven ve Em…" at bounding box center [540, 266] width 1081 height 532
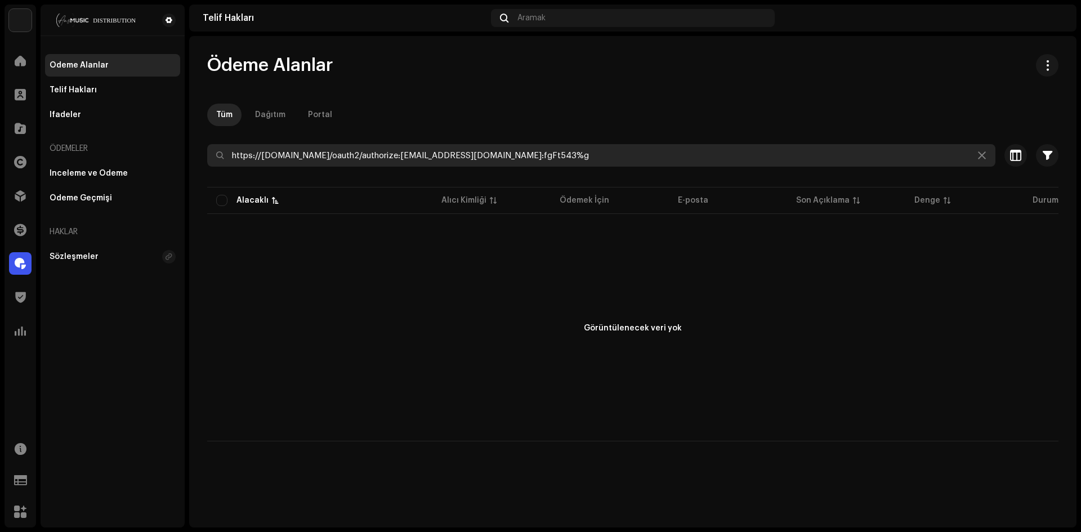
drag, startPoint x: 595, startPoint y: 153, endPoint x: 560, endPoint y: 153, distance: 34.9
click at [560, 153] on input "https://auth.ansmusiclimited.com/oauth2/authorize:sagorhossain.bd71@gmail.com:f…" at bounding box center [601, 155] width 788 height 23
drag, startPoint x: 437, startPoint y: 155, endPoint x: 28, endPoint y: 139, distance: 409.1
click at [67, 137] on div "ANS Müzik Ev Müşteriler Katalog Haklar Dağıtım Finans Telif Hakları Güven ve Em…" at bounding box center [540, 266] width 1081 height 532
type input "sagorhossain.bd71@gmail.com"
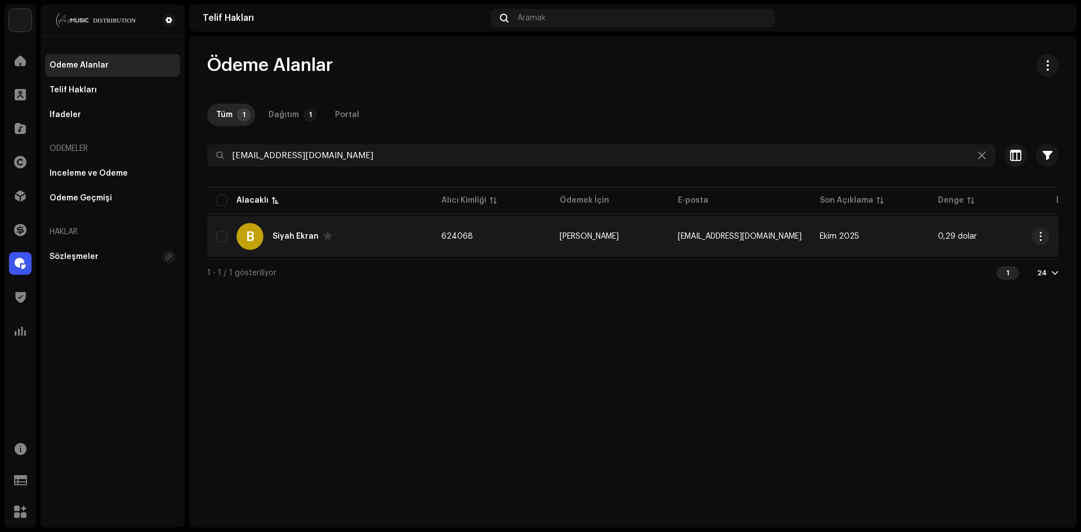
click at [342, 241] on div "B Siyah Ekran" at bounding box center [319, 236] width 207 height 27
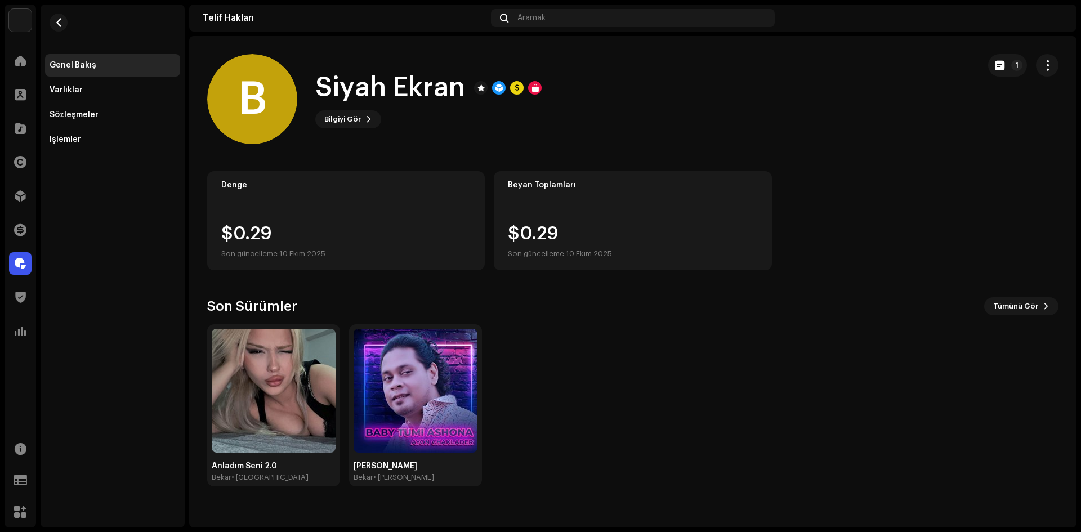
drag, startPoint x: 1052, startPoint y: 71, endPoint x: 1047, endPoint y: 81, distance: 11.6
click at [1052, 70] on button "button" at bounding box center [1047, 65] width 23 height 23
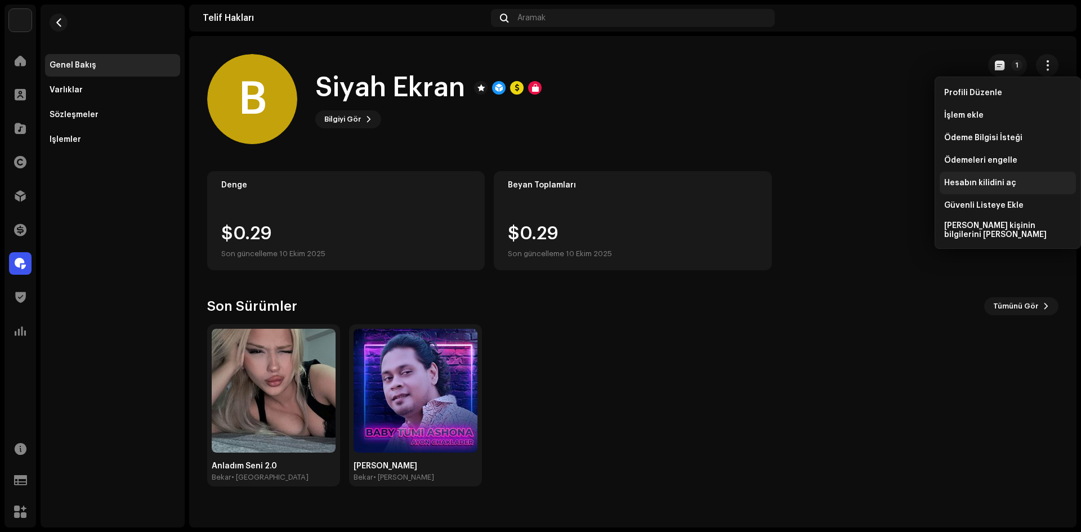
click at [988, 182] on font "Hesabın kilidini aç" at bounding box center [980, 183] width 72 height 8
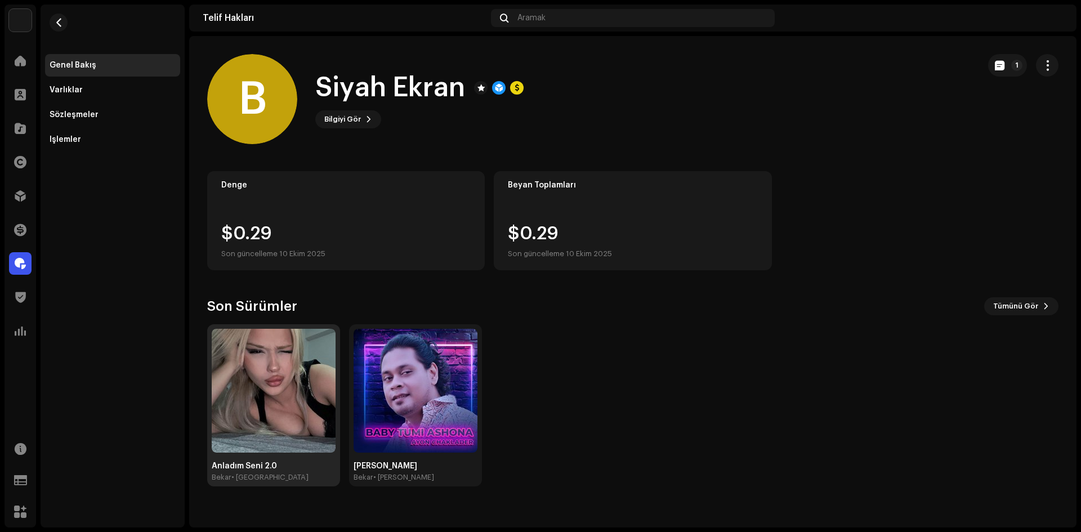
click at [260, 408] on img at bounding box center [274, 391] width 124 height 124
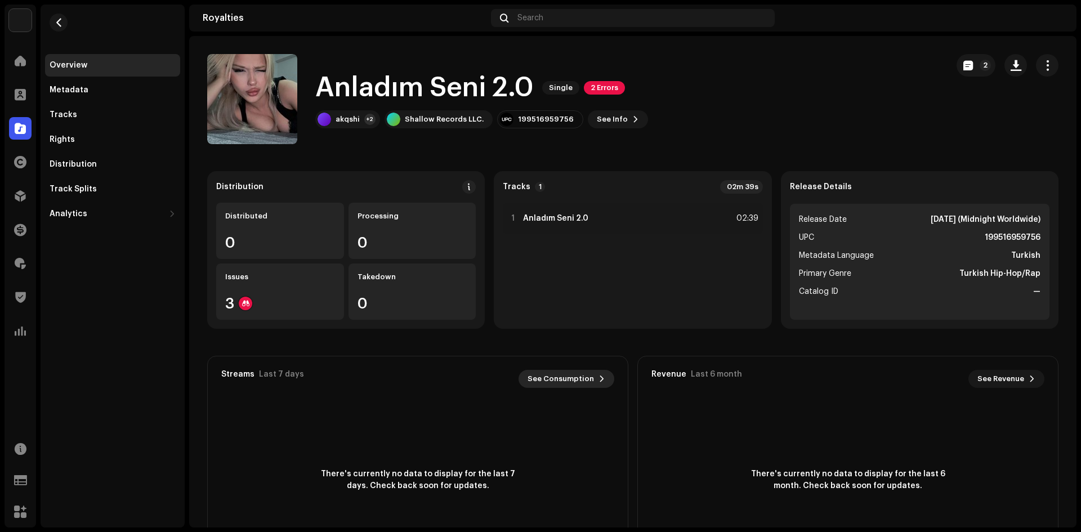
click at [573, 372] on span "See Consumption" at bounding box center [561, 379] width 66 height 23
click at [980, 65] on p-badge "2" at bounding box center [985, 65] width 11 height 11
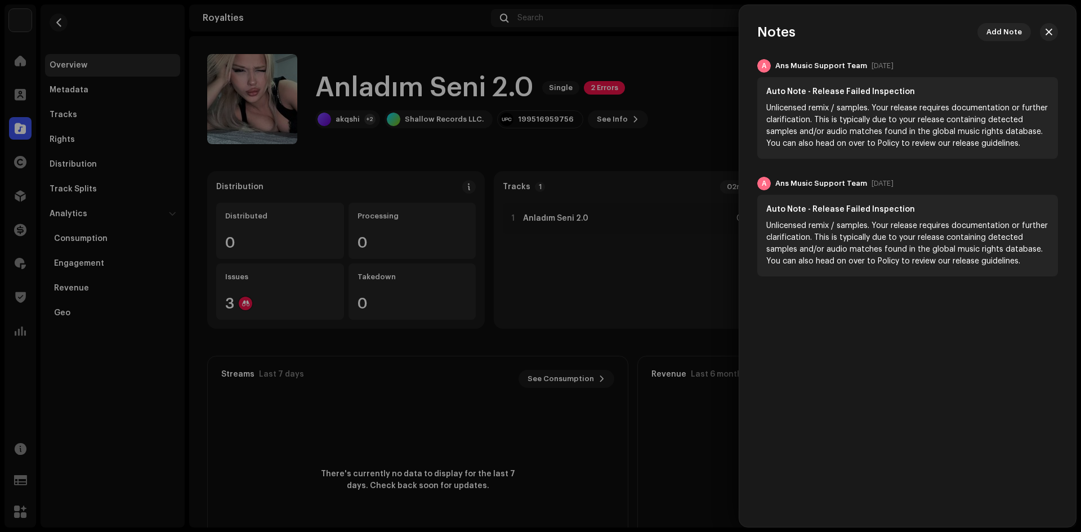
click at [675, 128] on div at bounding box center [540, 266] width 1081 height 532
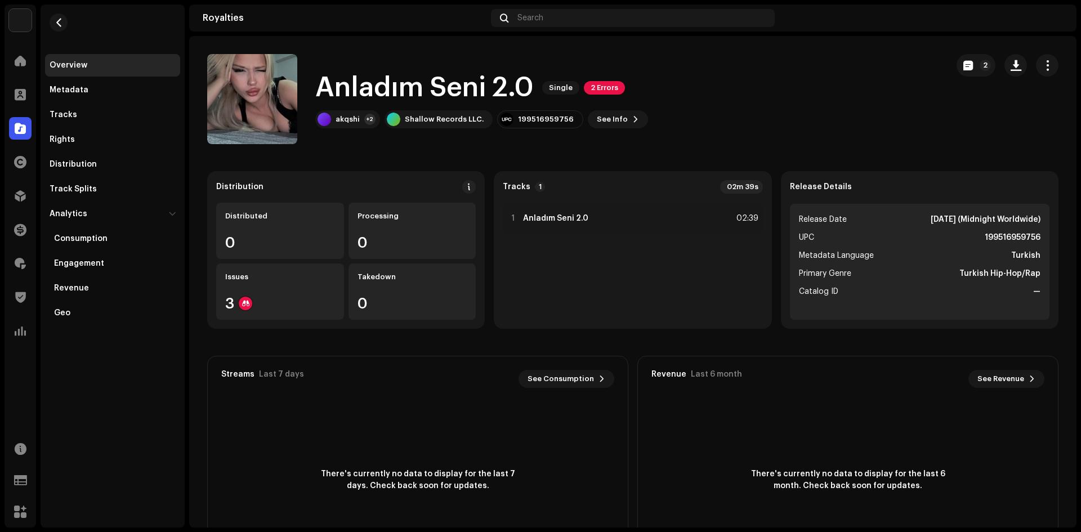
drag, startPoint x: 502, startPoint y: 142, endPoint x: 802, endPoint y: 216, distance: 308.5
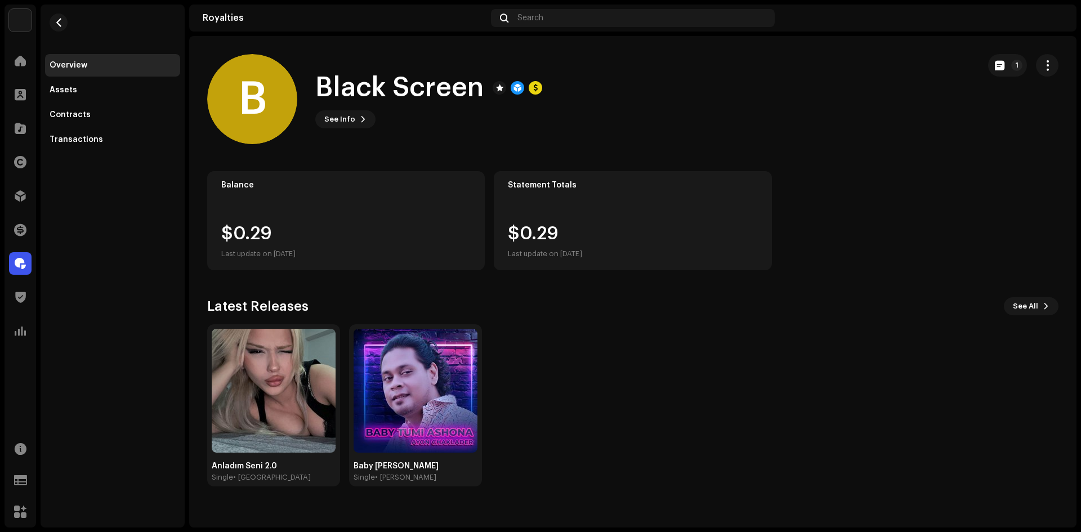
drag, startPoint x: 368, startPoint y: 230, endPoint x: 350, endPoint y: 212, distance: 25.5
click at [367, 230] on div "$0.29 Last update on Oct 10, 2025" at bounding box center [345, 243] width 249 height 36
click at [360, 115] on span at bounding box center [363, 119] width 7 height 9
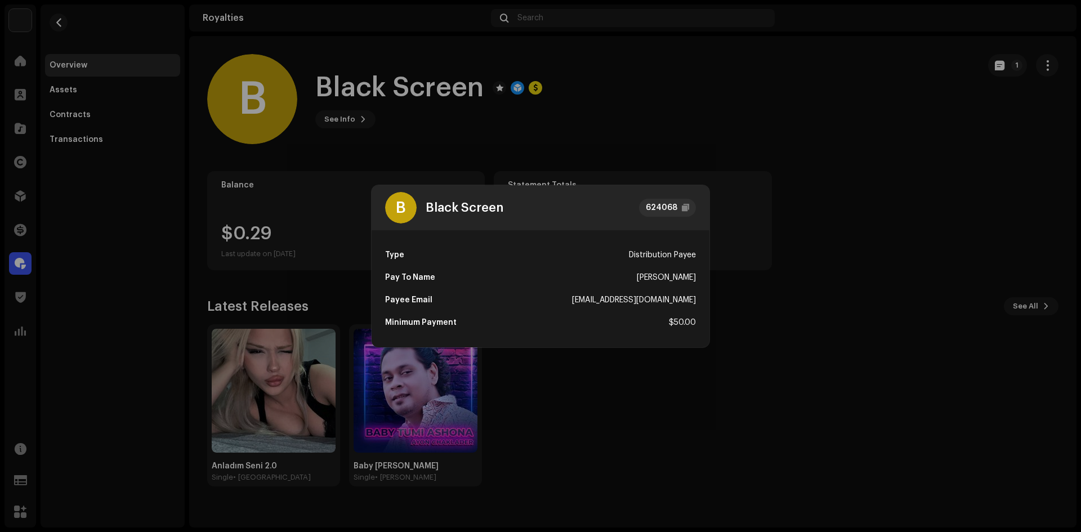
click at [323, 235] on div "B Black Screen 624068 Type Distribution Payee Pay To Name Sagor Hossain Payee E…" at bounding box center [540, 266] width 1081 height 532
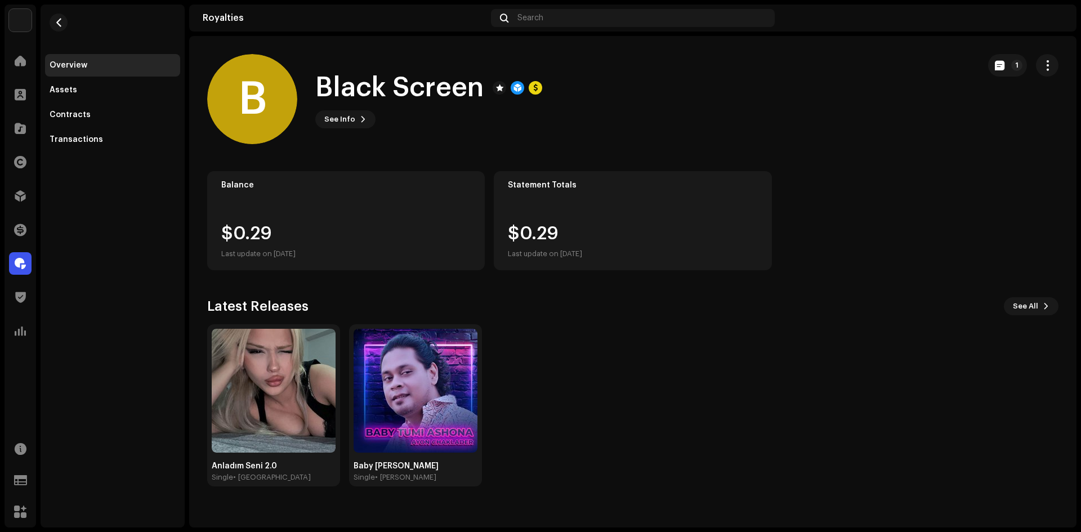
click at [611, 240] on div "$0.29 Last update on Oct 10, 2025" at bounding box center [632, 243] width 249 height 36
click at [118, 90] on div "Assets" at bounding box center [113, 90] width 126 height 9
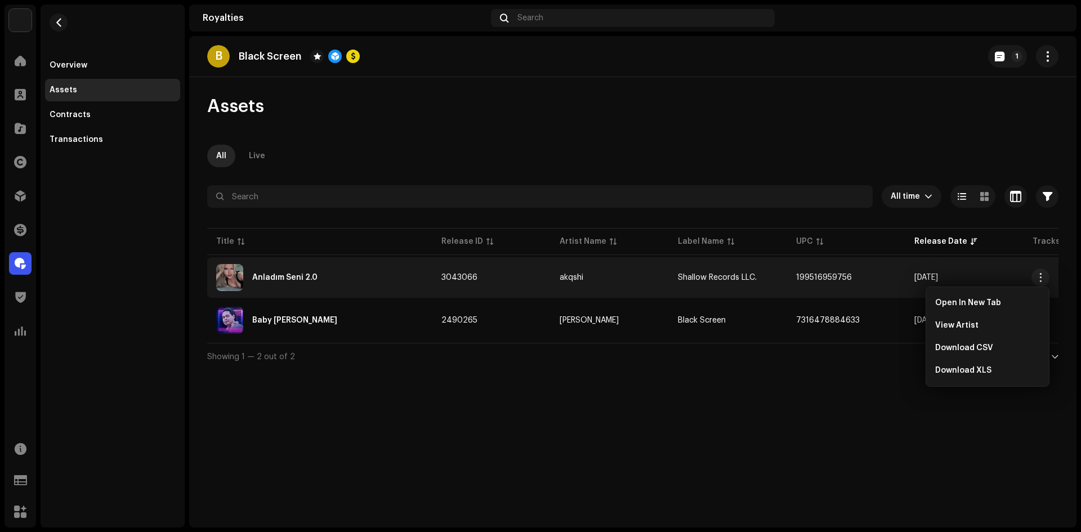
click at [599, 275] on re-a-table-link "akqshi" at bounding box center [610, 278] width 100 height 8
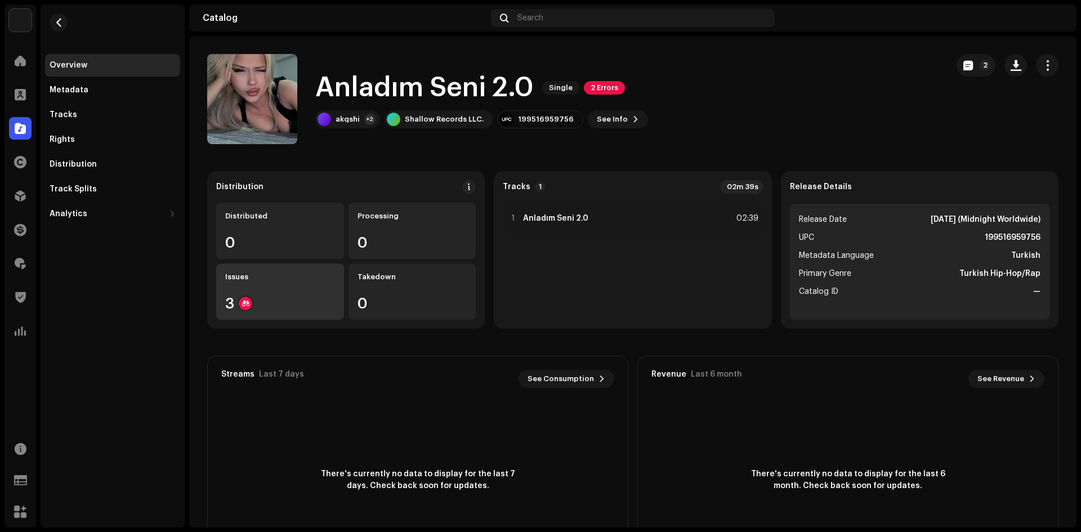
click at [289, 304] on div "3" at bounding box center [280, 303] width 110 height 15
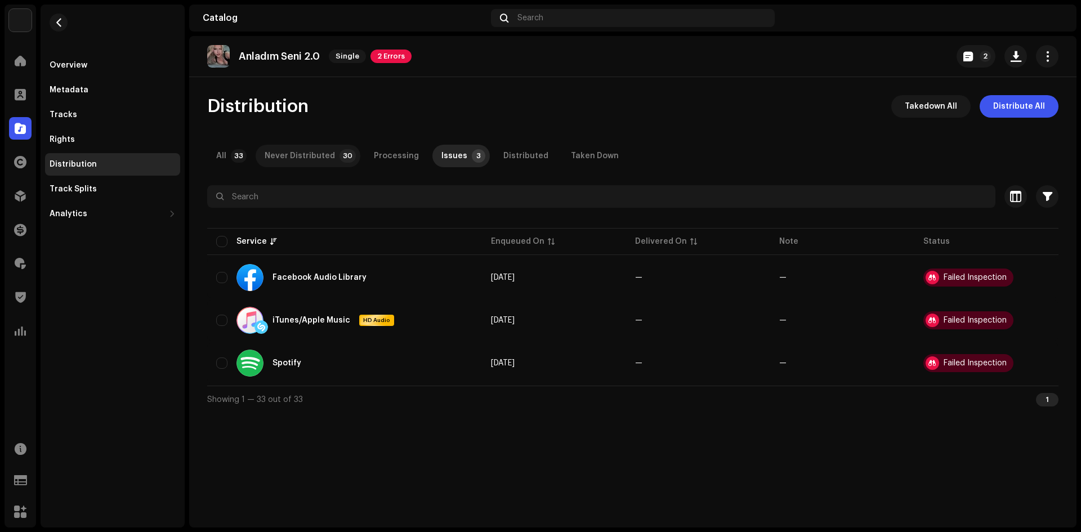
click at [299, 164] on div "Never Distributed" at bounding box center [300, 156] width 70 height 23
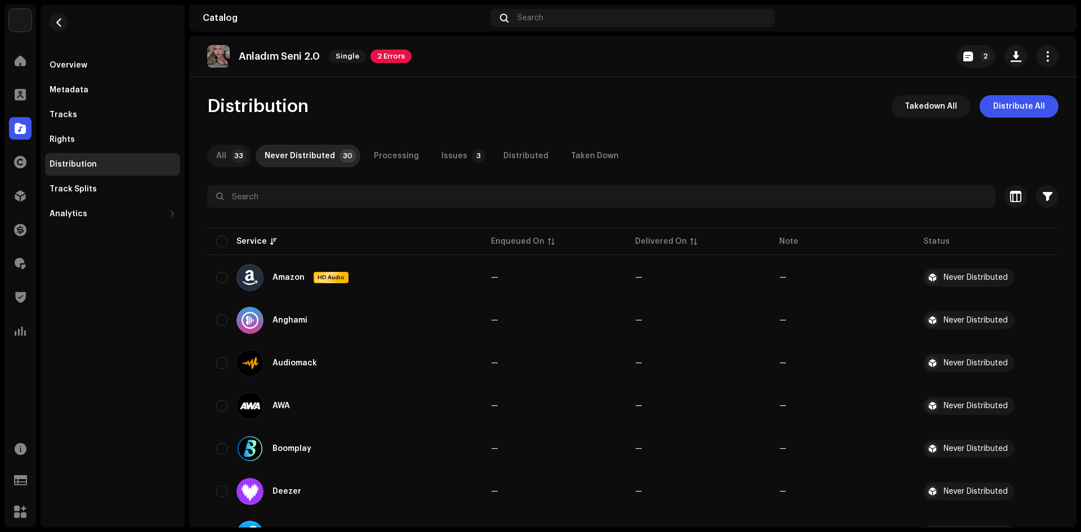
click at [218, 157] on div "All" at bounding box center [221, 156] width 10 height 23
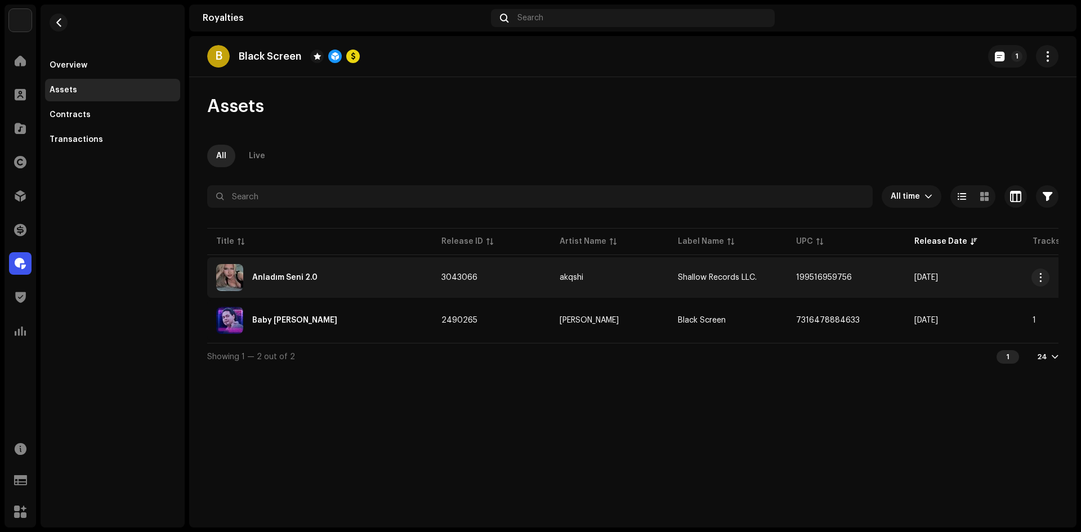
click at [343, 278] on div "Anladım Seni 2.0" at bounding box center [319, 277] width 207 height 27
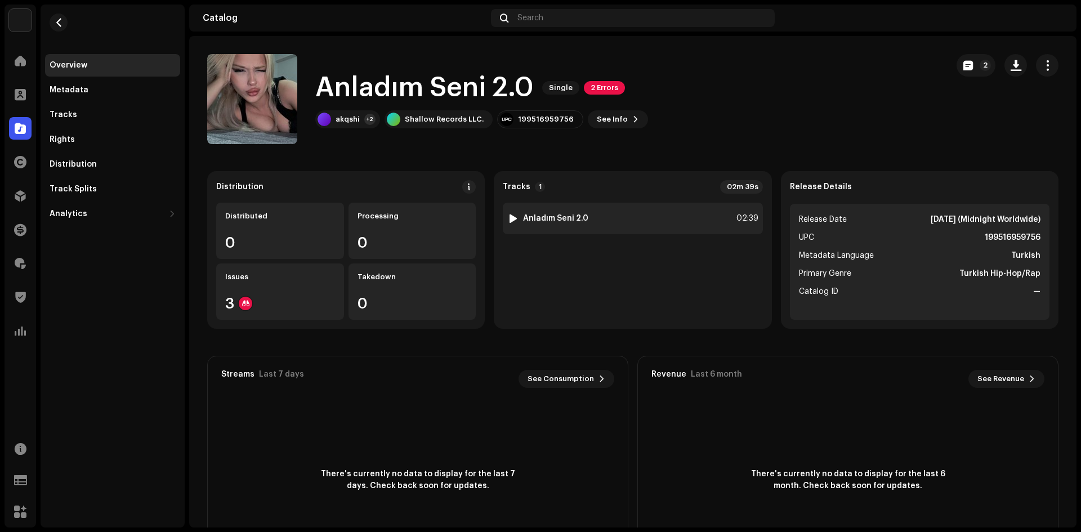
drag, startPoint x: 552, startPoint y: 206, endPoint x: 564, endPoint y: 207, distance: 11.4
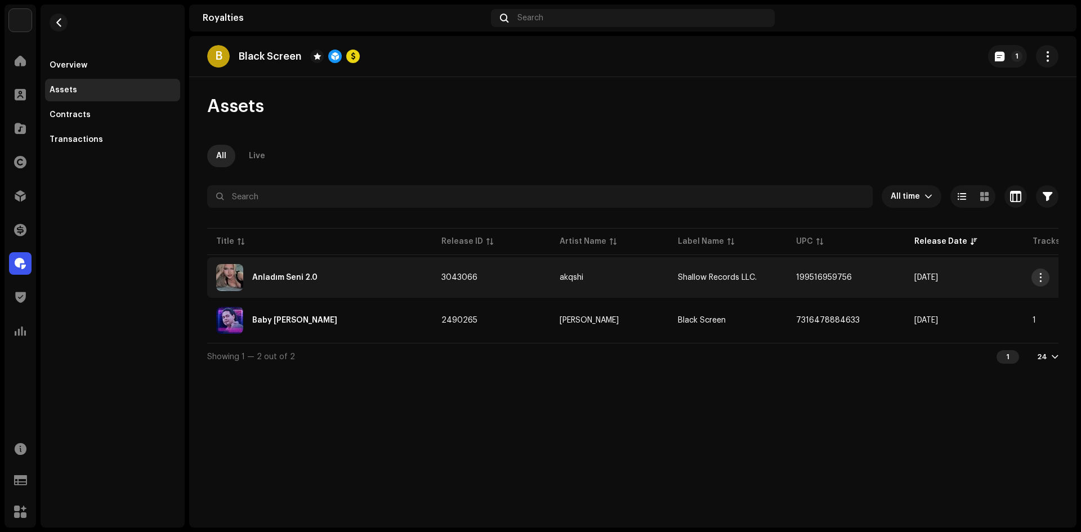
click at [1037, 269] on button "button" at bounding box center [1041, 278] width 18 height 18
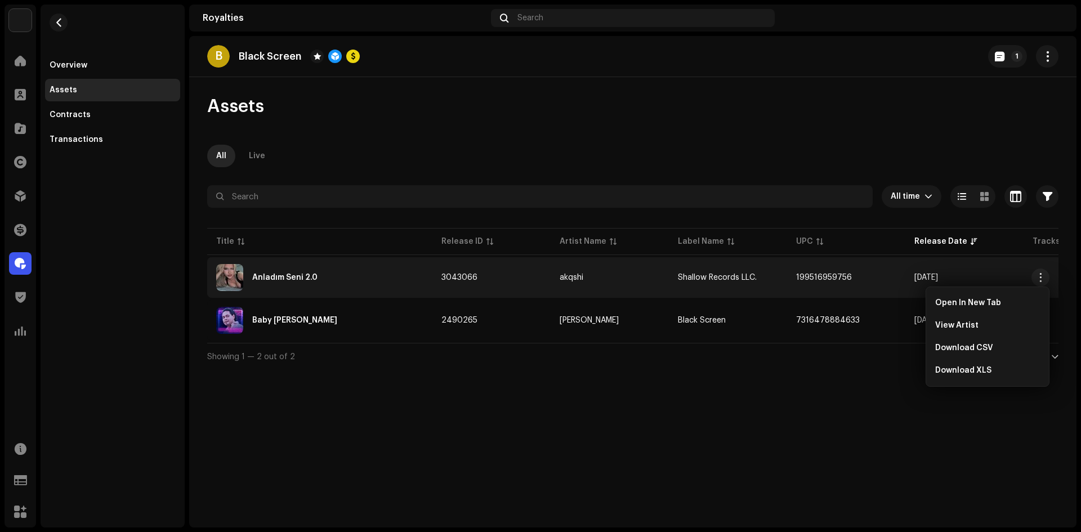
click at [592, 259] on td "akqshi" at bounding box center [610, 277] width 118 height 41
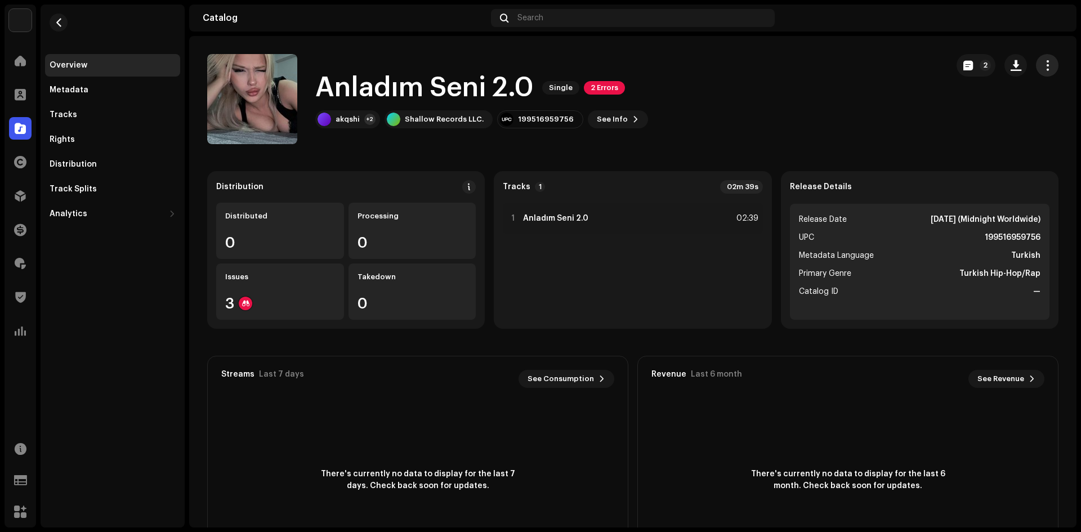
click at [1042, 67] on span "button" at bounding box center [1047, 65] width 11 height 9
click at [956, 109] on div "Edit" at bounding box center [990, 115] width 114 height 23
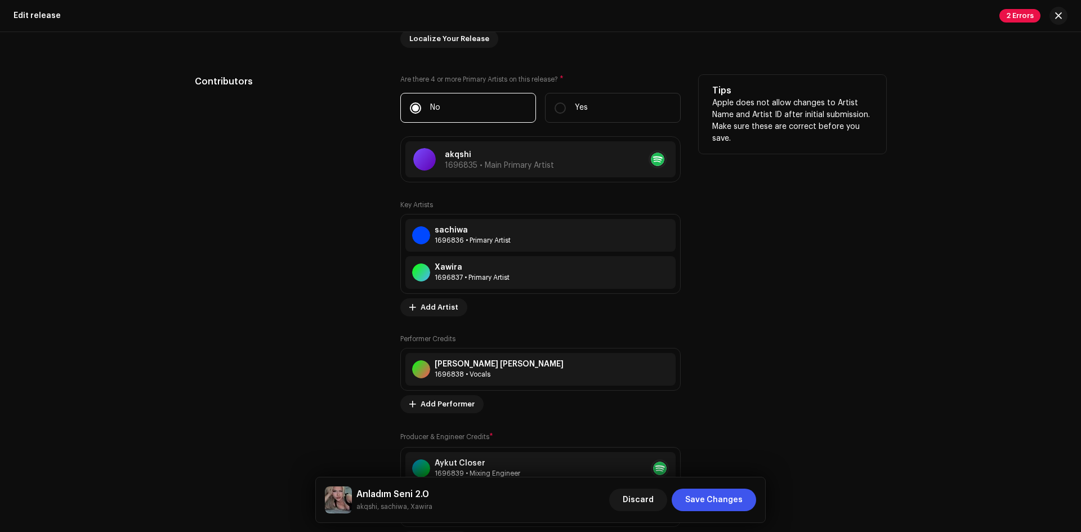
scroll to position [1126, 0]
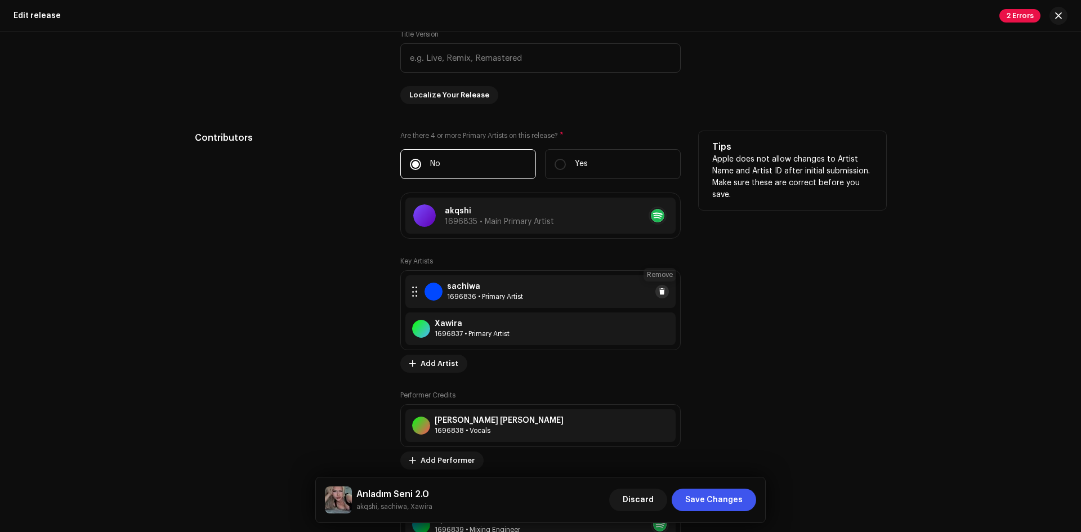
click at [664, 292] on button at bounding box center [662, 292] width 14 height 14
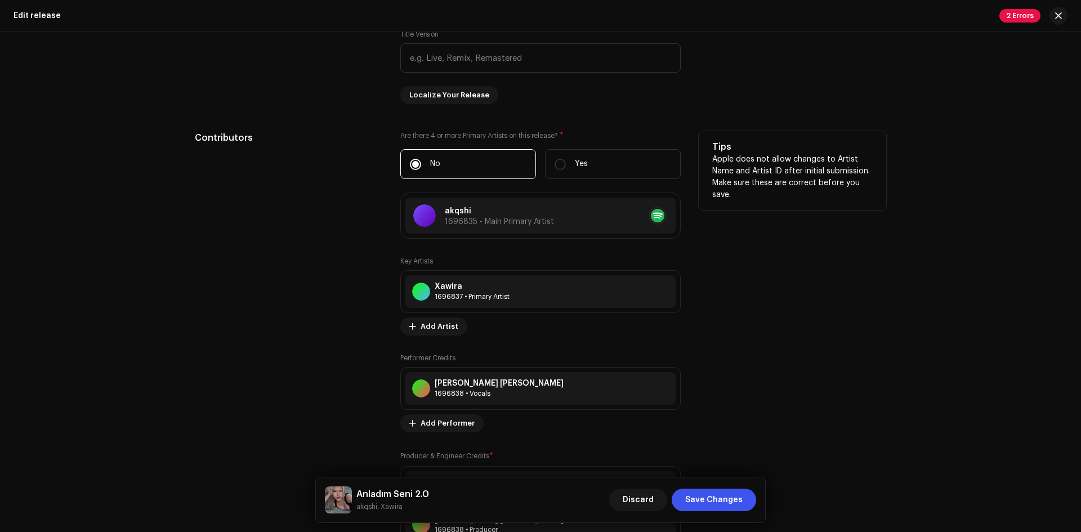
click at [679, 293] on span at bounding box center [682, 291] width 7 height 9
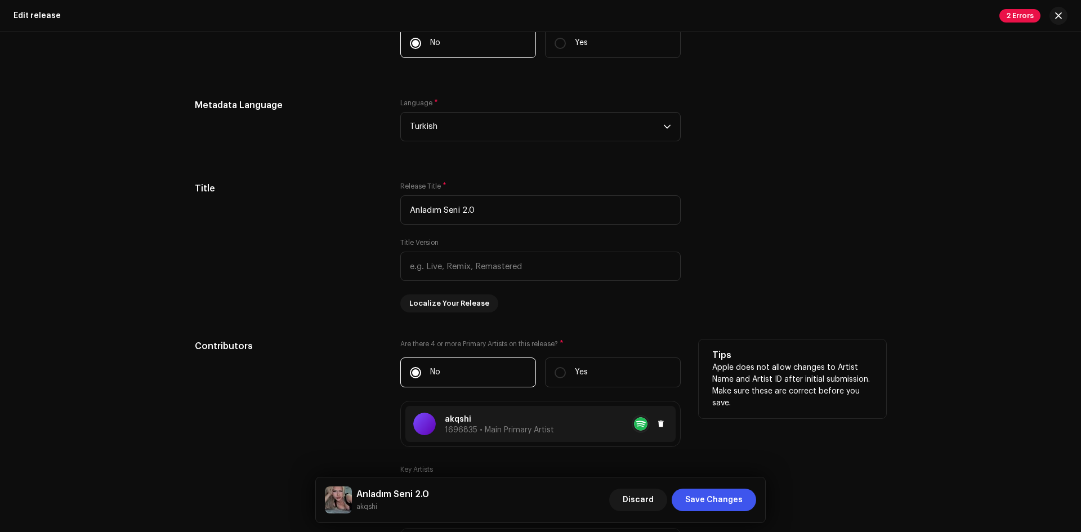
scroll to position [1014, 0]
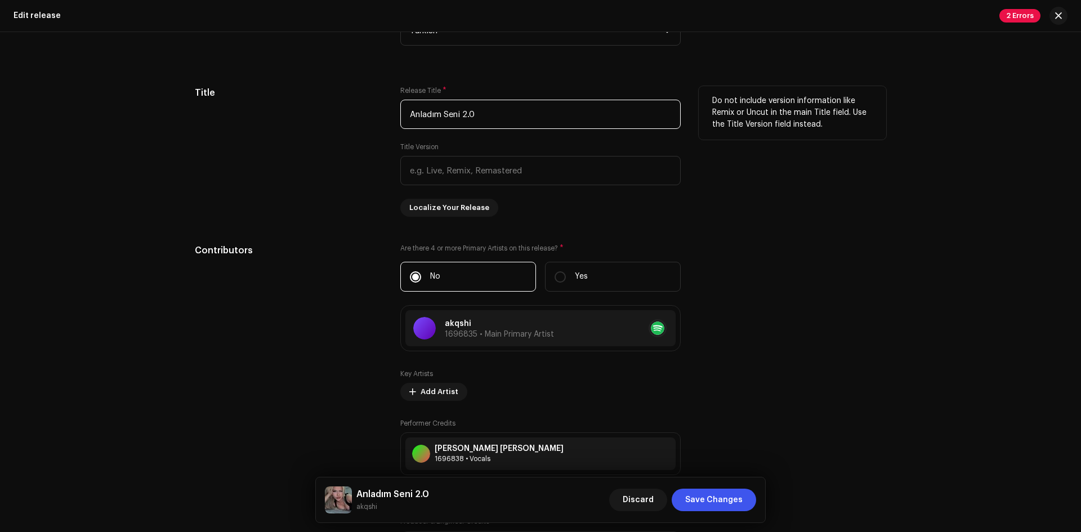
drag, startPoint x: 502, startPoint y: 119, endPoint x: 349, endPoint y: 113, distance: 152.7
click at [349, 113] on div "Title Release Title * Anladım Seni 2.0 Title Version Localize Your Release Do n…" at bounding box center [540, 151] width 691 height 131
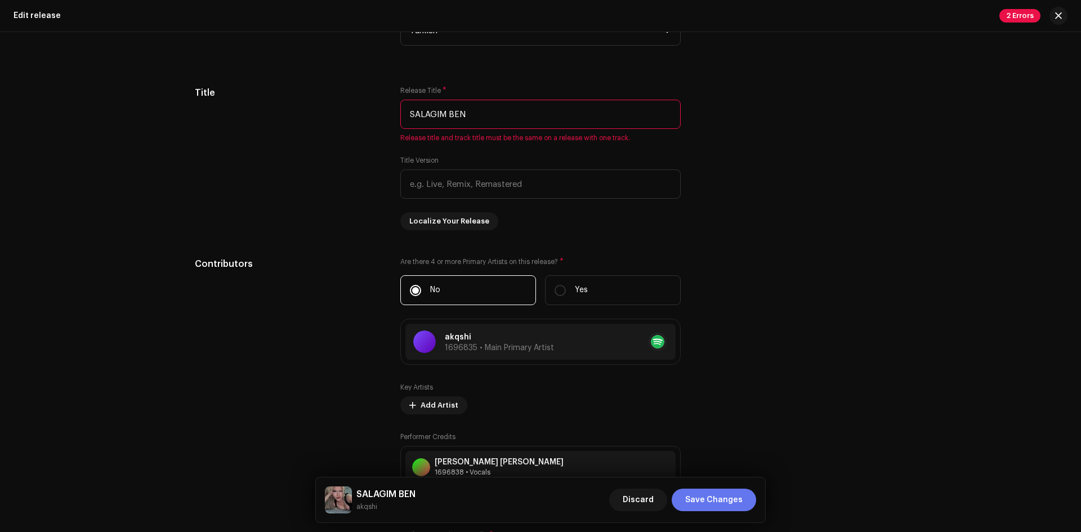
type input "SALAGIM BEN"
click at [725, 498] on span "Save Changes" at bounding box center [713, 500] width 57 height 23
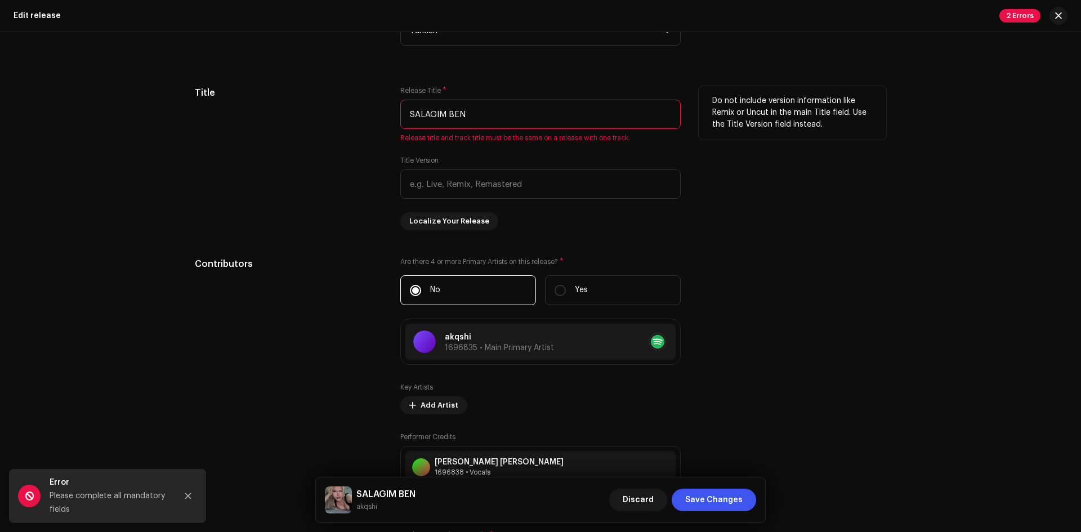
drag, startPoint x: 516, startPoint y: 119, endPoint x: 273, endPoint y: 120, distance: 242.7
click at [280, 120] on div "Title Release Title * SALAGIM BEN Release title and track title must be the sam…" at bounding box center [540, 158] width 691 height 144
type input "s"
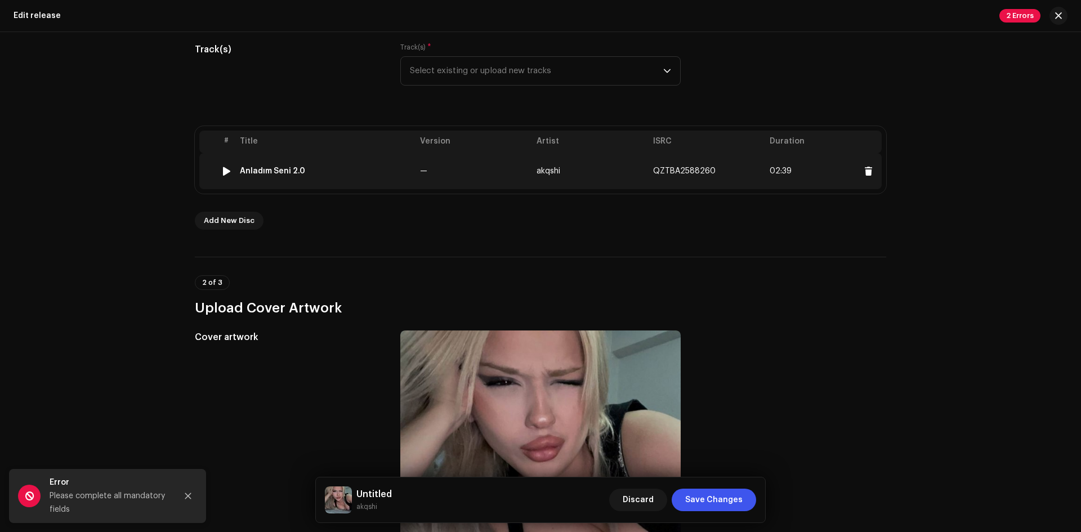
scroll to position [113, 0]
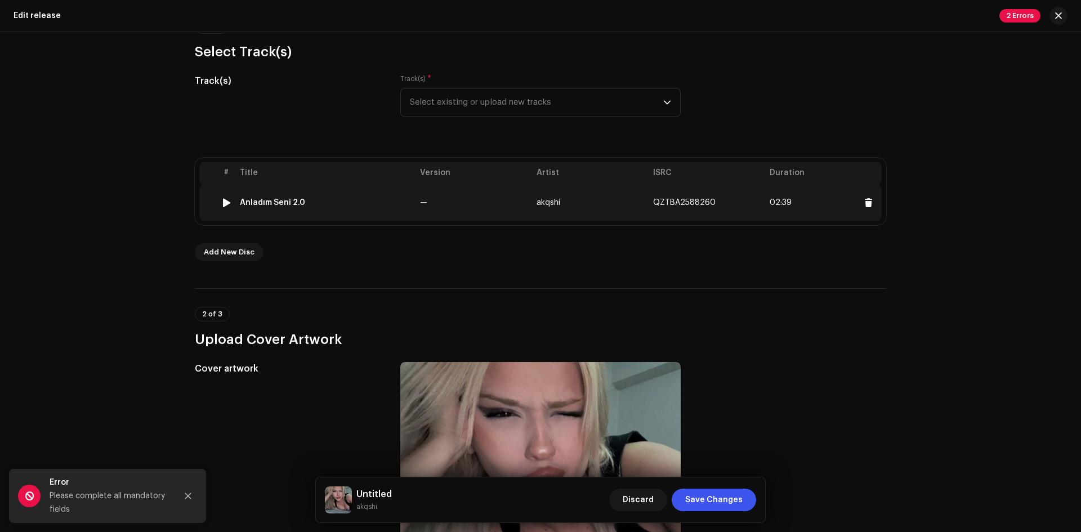
click at [282, 207] on td "Anladım Seni 2.0" at bounding box center [325, 203] width 180 height 36
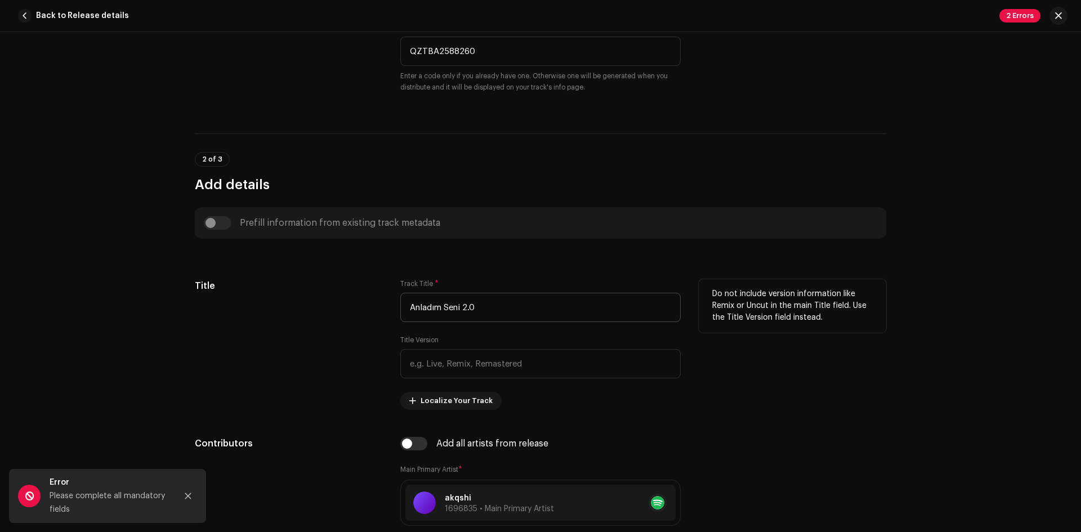
scroll to position [338, 0]
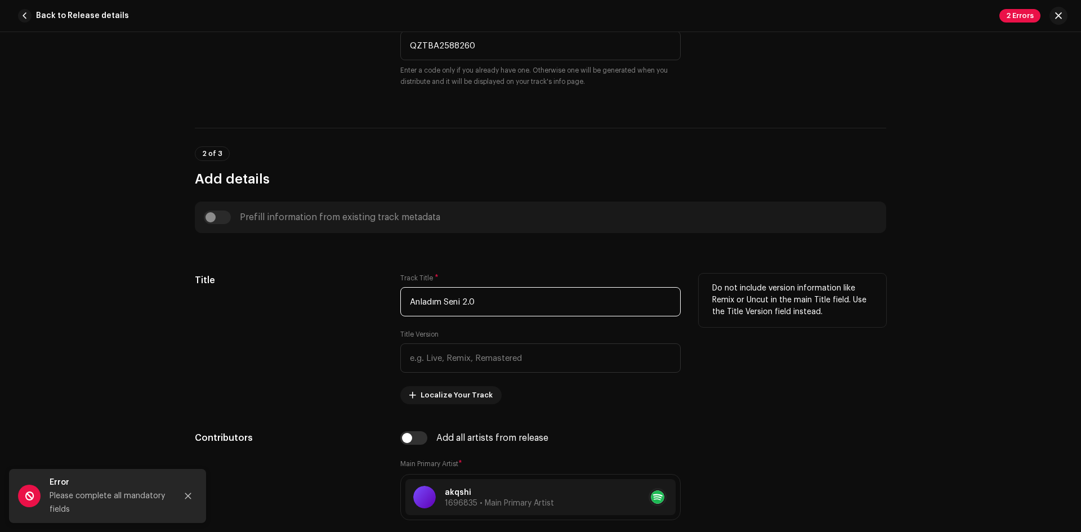
drag, startPoint x: 514, startPoint y: 296, endPoint x: 281, endPoint y: 297, distance: 232.6
click at [371, 297] on div "Title Track Title * Anladım Seni 2.0 Title Version Localize Your Track Do not i…" at bounding box center [540, 339] width 691 height 131
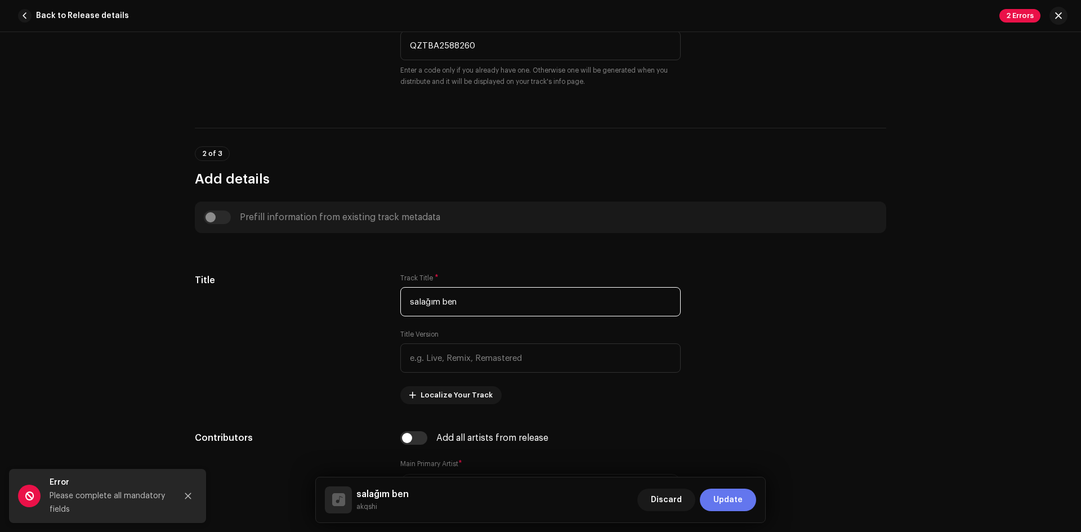
type input "salağım ben"
click at [740, 497] on span "Update" at bounding box center [727, 500] width 29 height 23
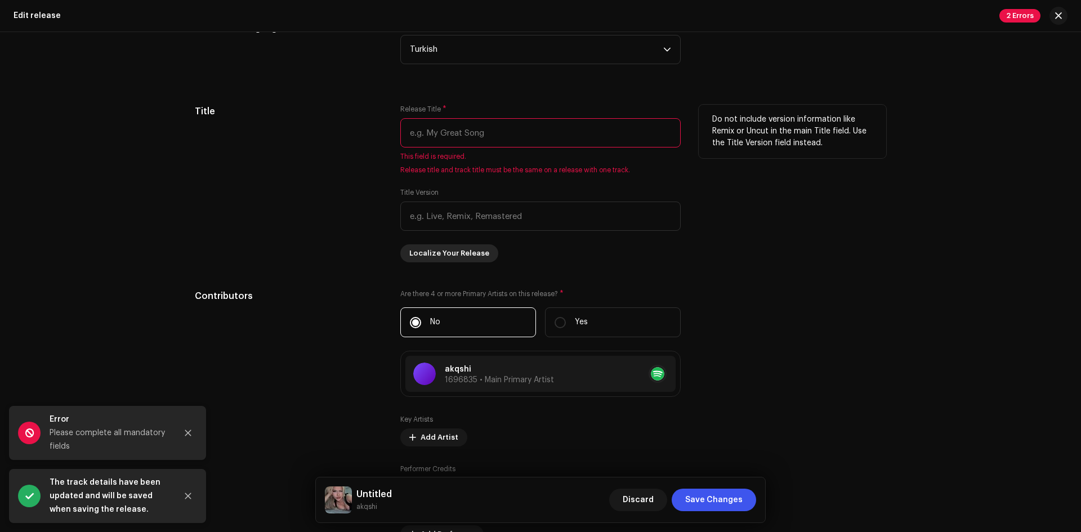
scroll to position [1014, 0]
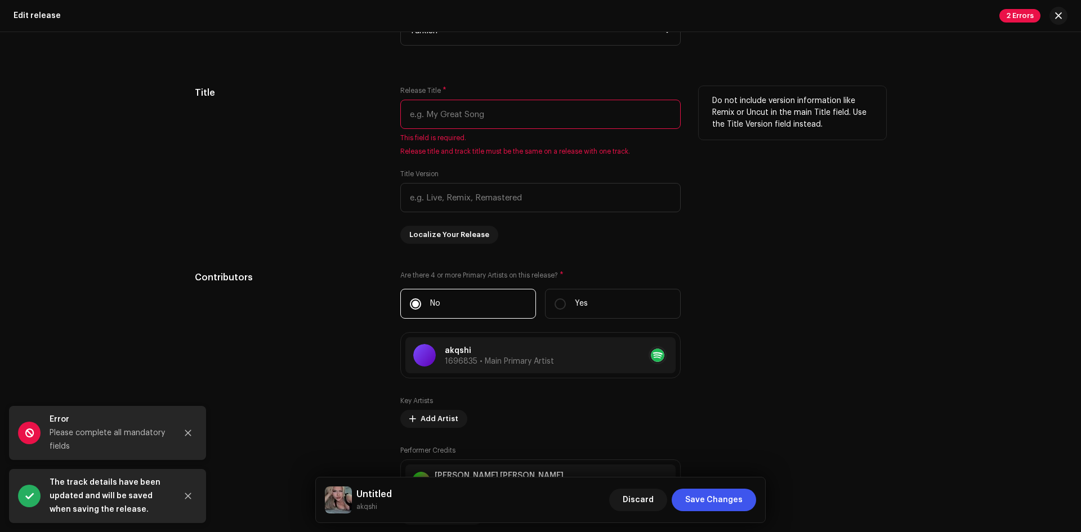
click at [457, 108] on input "text" at bounding box center [540, 114] width 280 height 29
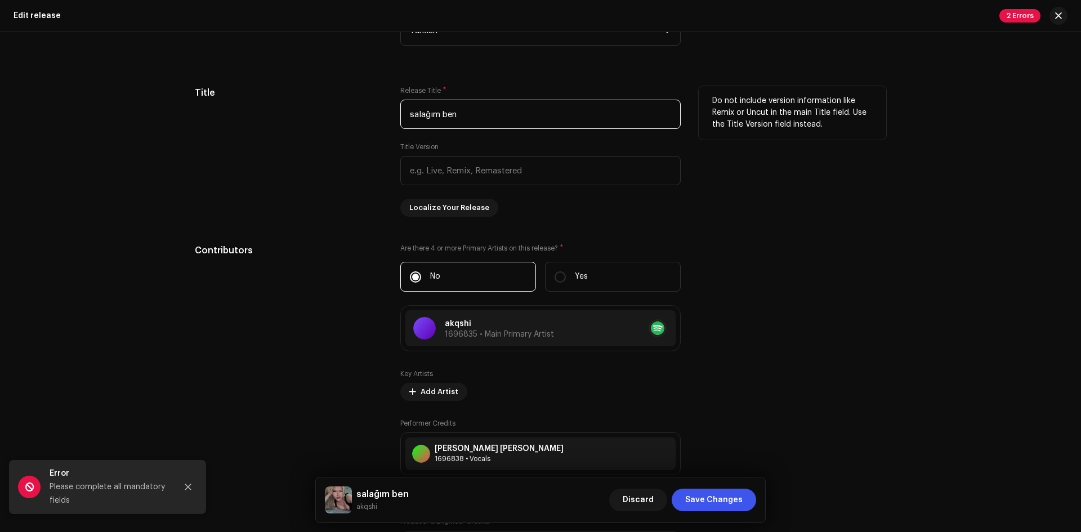
type input "salağım ben"
click at [266, 189] on div "Title" at bounding box center [289, 151] width 188 height 131
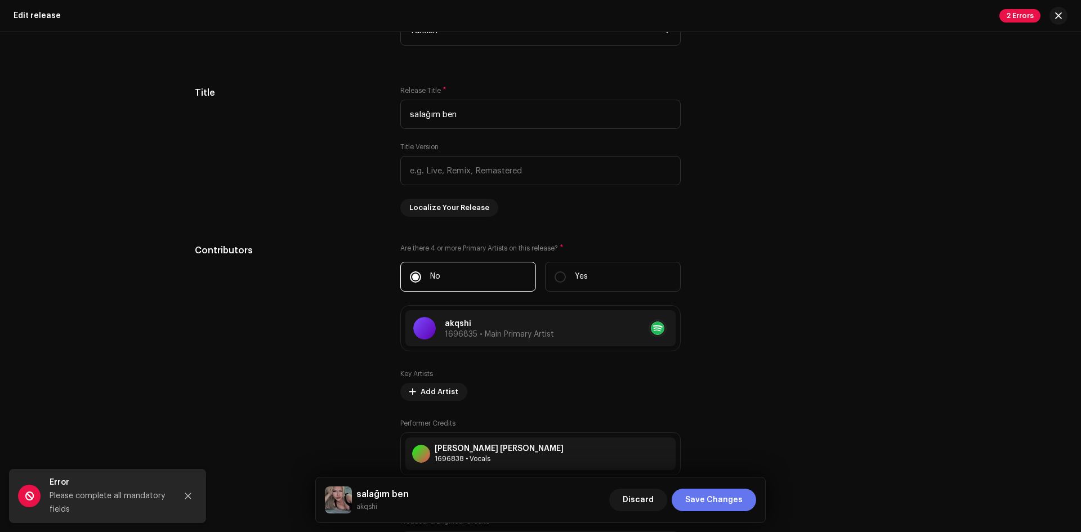
click at [727, 506] on span "Save Changes" at bounding box center [713, 500] width 57 height 23
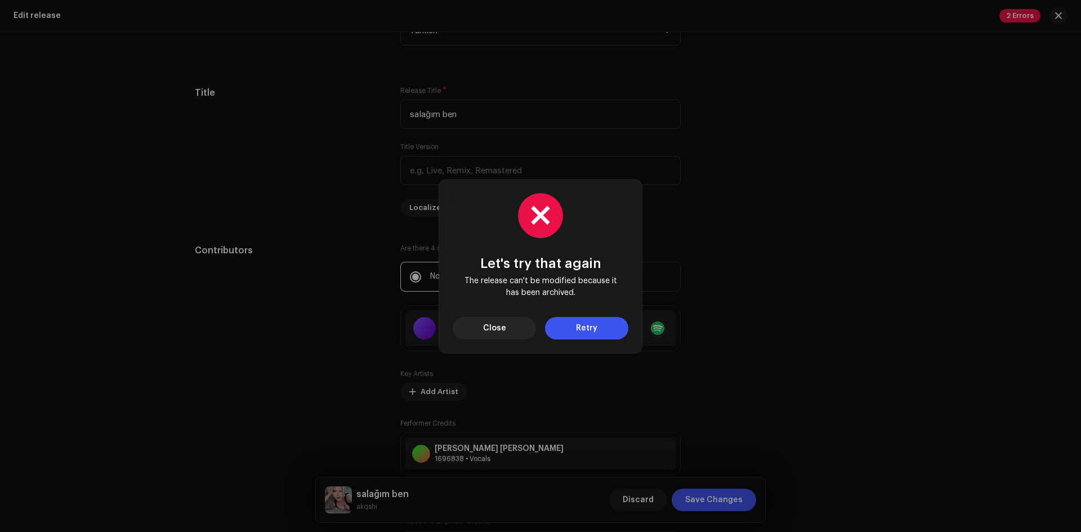
click at [575, 323] on button "Retry" at bounding box center [586, 328] width 83 height 23
click at [570, 333] on button "Retry" at bounding box center [586, 328] width 83 height 23
click at [491, 325] on span "Close" at bounding box center [494, 328] width 23 height 23
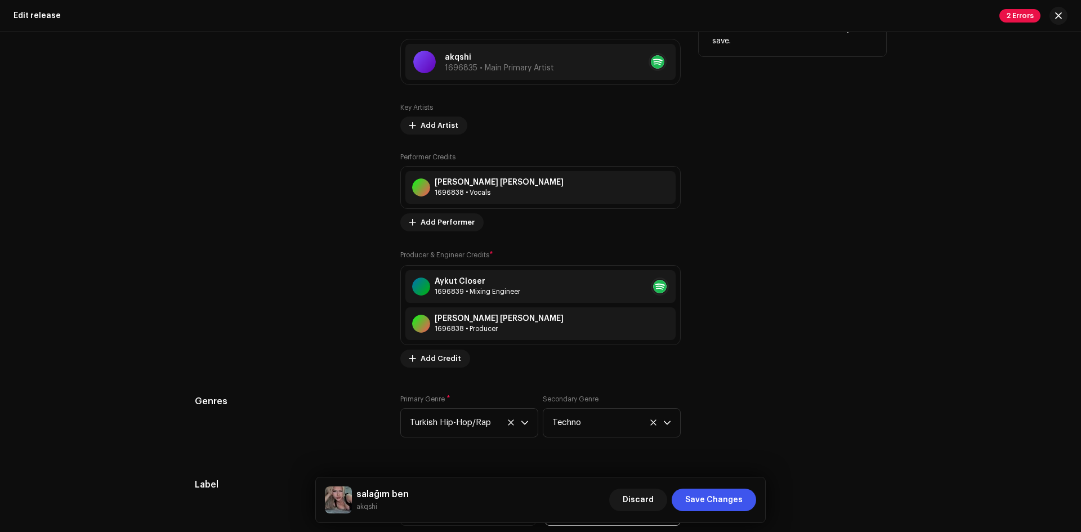
scroll to position [1520, 0]
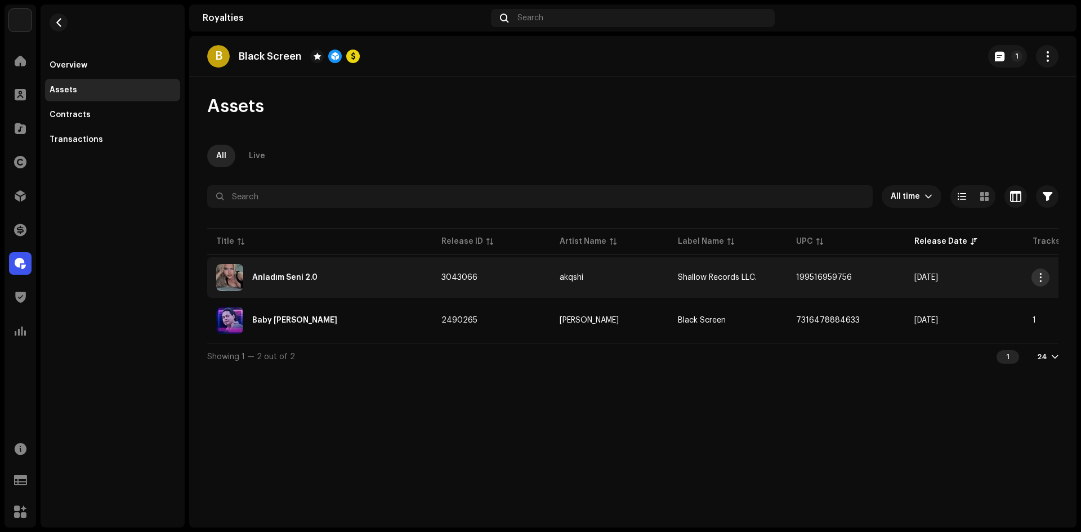
click at [1040, 275] on span "button" at bounding box center [1041, 277] width 8 height 9
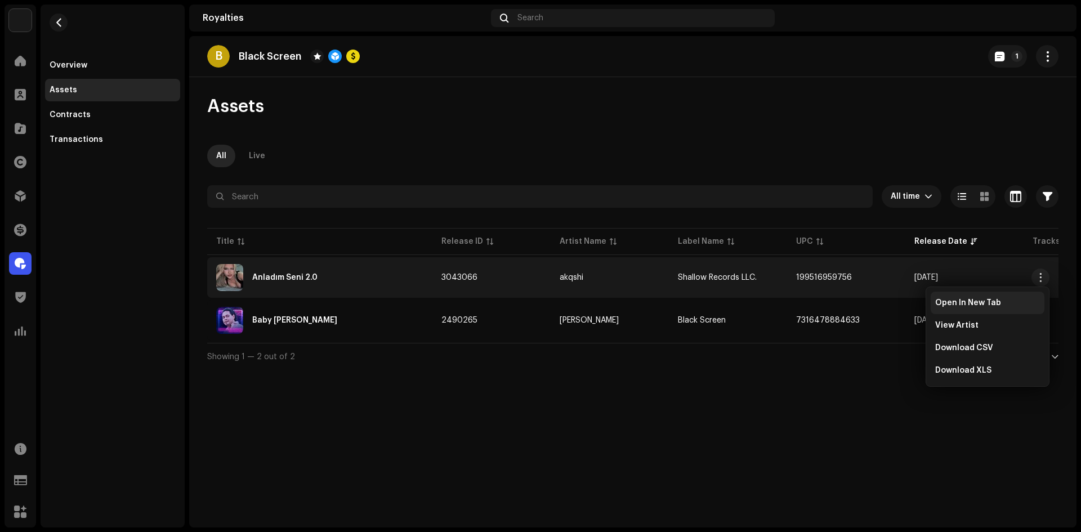
click at [959, 303] on span "Open In New Tab" at bounding box center [968, 302] width 66 height 9
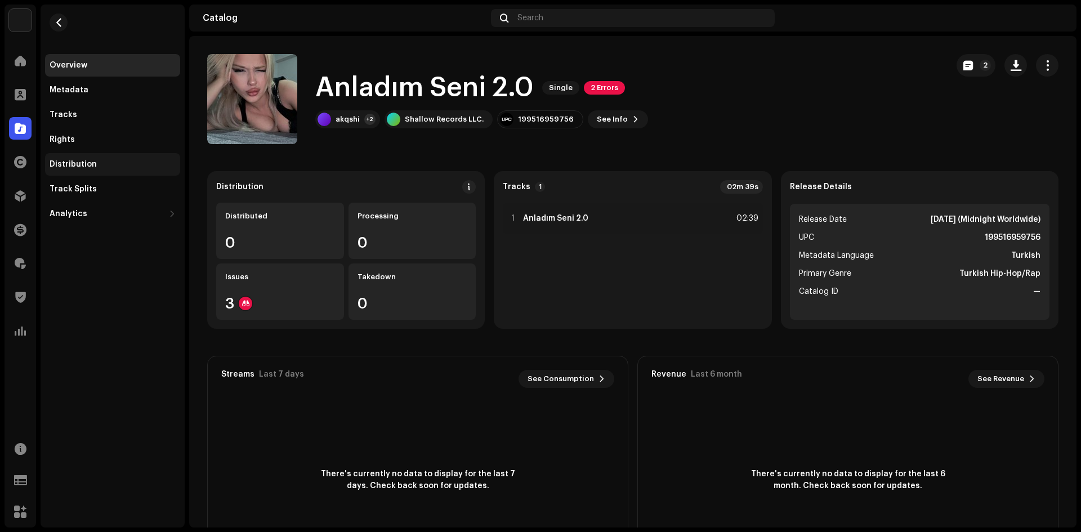
click at [93, 163] on div "Distribution" at bounding box center [73, 164] width 47 height 9
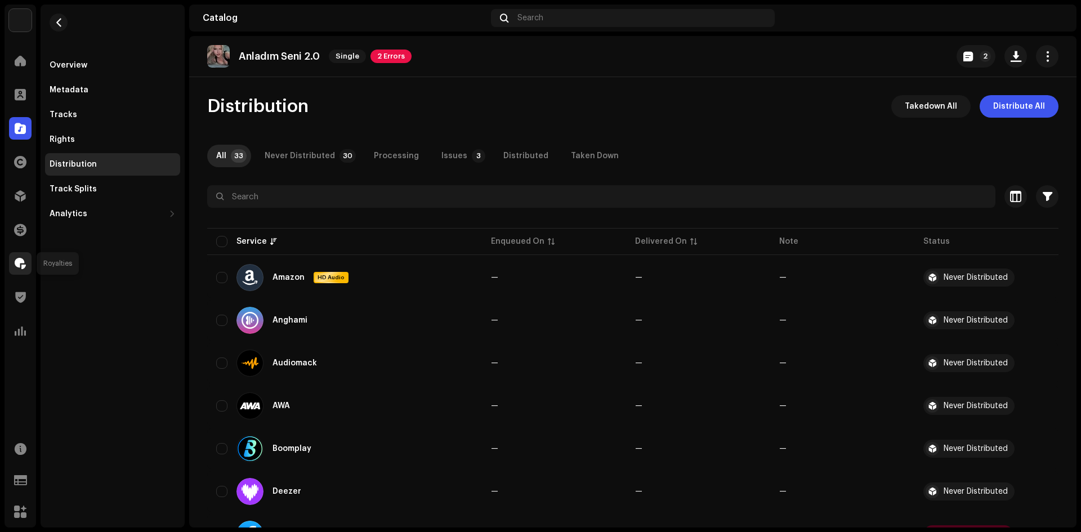
click at [25, 268] on span at bounding box center [20, 263] width 11 height 9
click at [21, 100] on div at bounding box center [20, 94] width 23 height 23
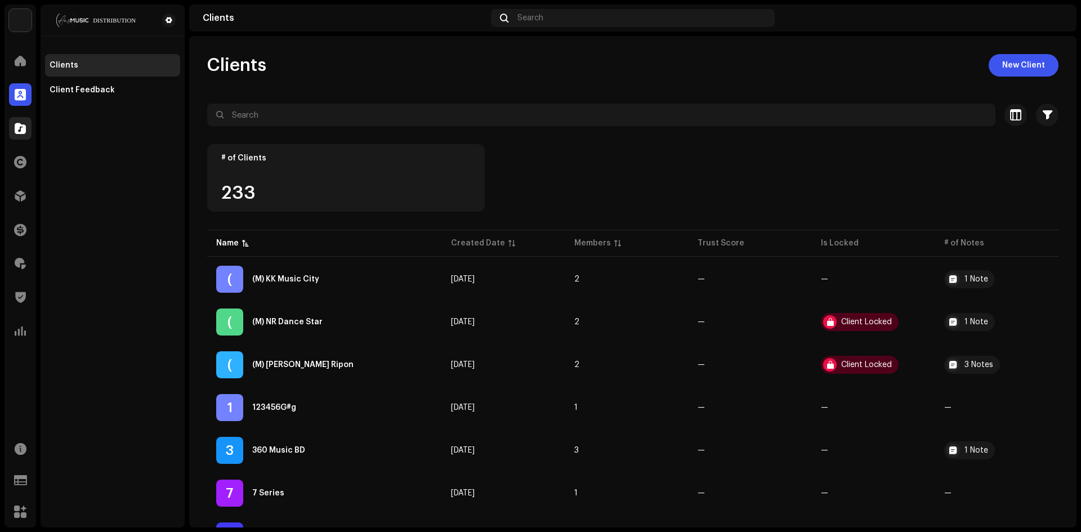
click at [18, 135] on div at bounding box center [20, 128] width 23 height 23
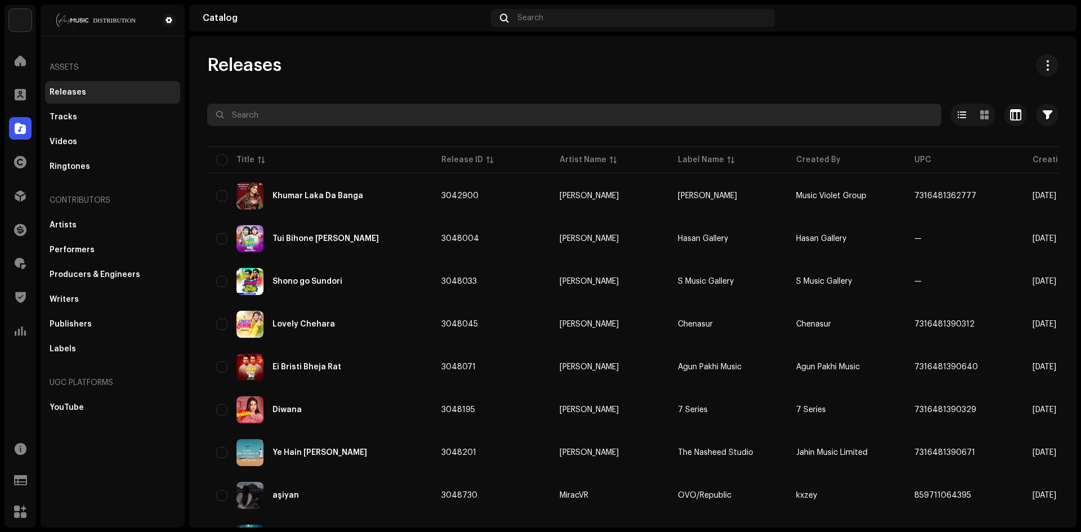
click at [264, 124] on input "text" at bounding box center [574, 115] width 734 height 23
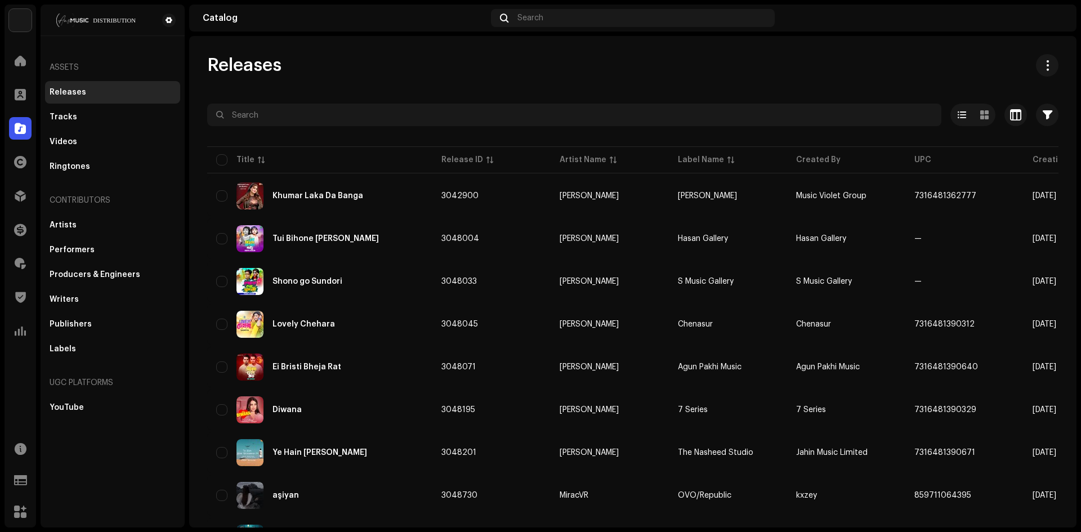
click at [104, 154] on div "Releases Tracks Videos Ringtones" at bounding box center [112, 129] width 135 height 97
click at [103, 163] on div "Ringtones" at bounding box center [113, 166] width 126 height 9
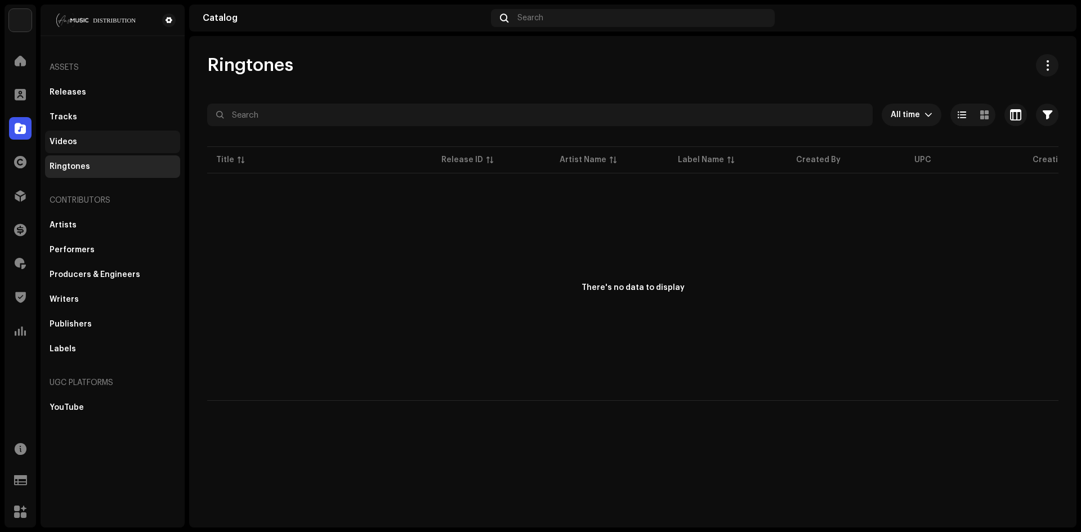
click at [109, 139] on div "Videos" at bounding box center [113, 141] width 126 height 9
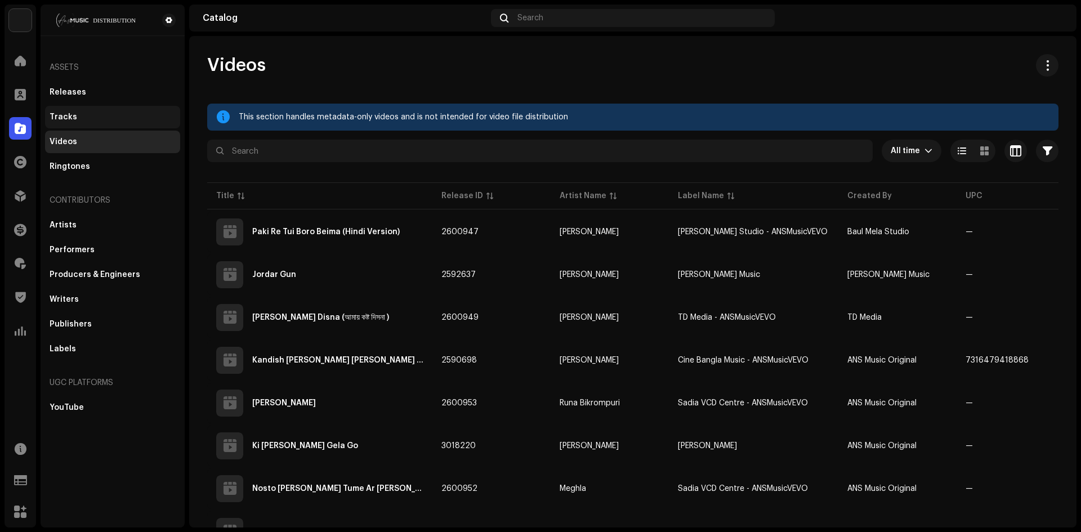
click at [104, 117] on div "Tracks" at bounding box center [113, 117] width 126 height 9
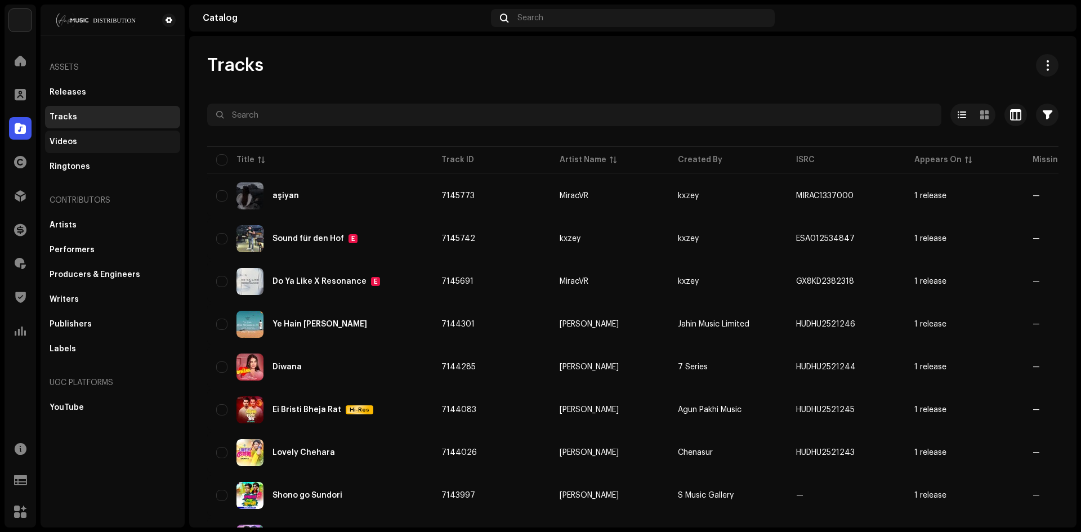
click at [99, 141] on div "Videos" at bounding box center [113, 141] width 126 height 9
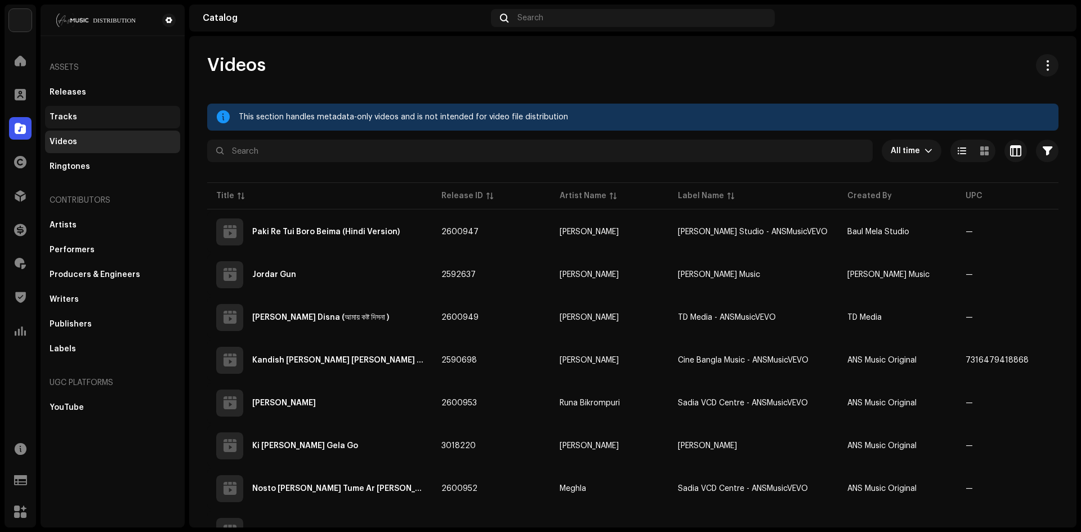
click at [100, 118] on div "Tracks" at bounding box center [113, 117] width 126 height 9
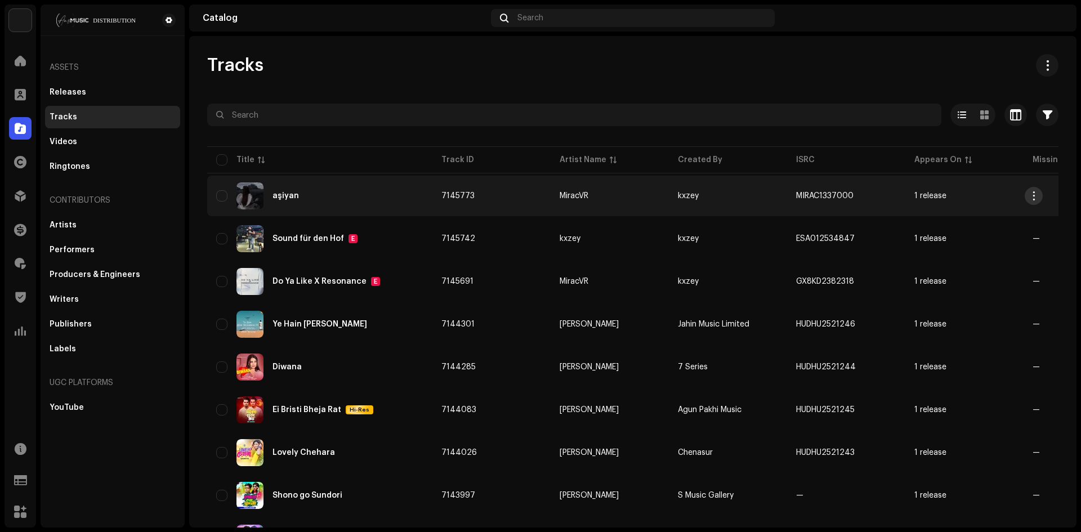
click at [1032, 187] on button "button" at bounding box center [1034, 196] width 18 height 18
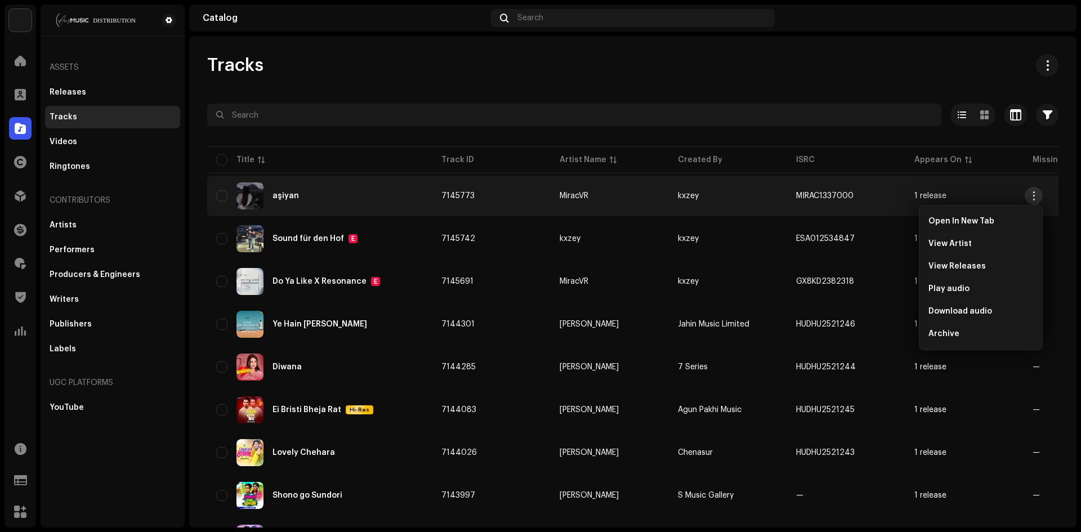
click at [1030, 189] on button "button" at bounding box center [1034, 196] width 18 height 18
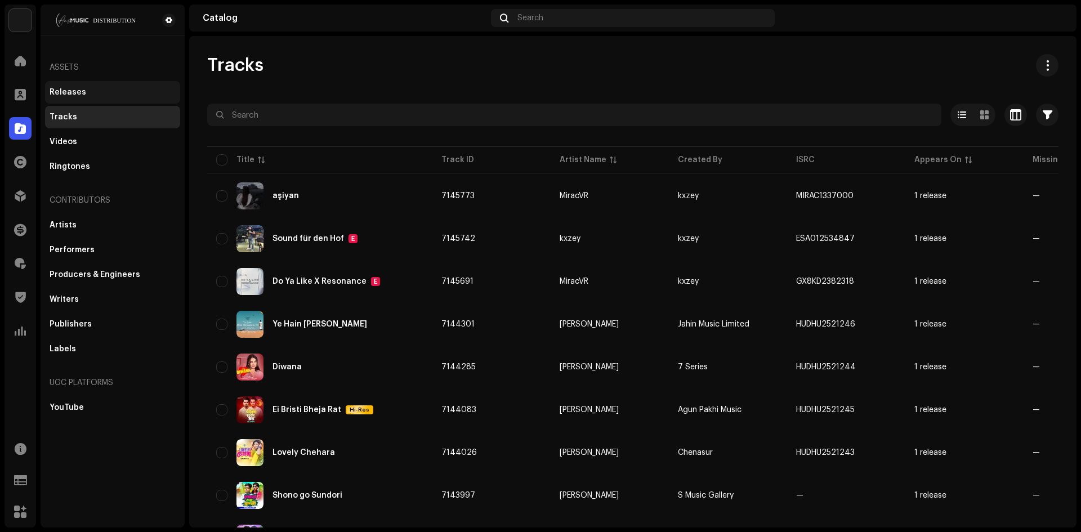
click at [81, 102] on div "Releases" at bounding box center [112, 92] width 135 height 23
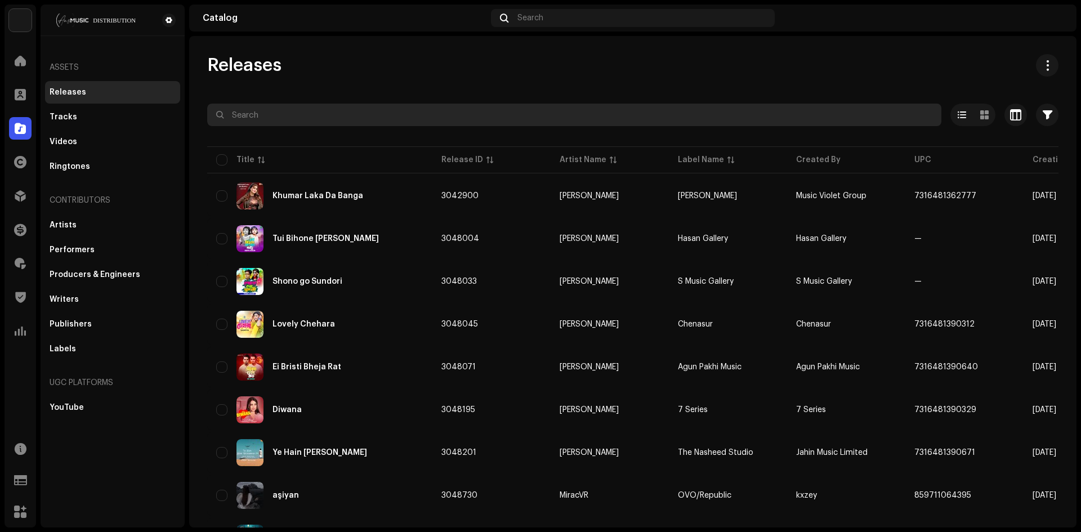
click at [338, 124] on input "text" at bounding box center [574, 115] width 734 height 23
click at [300, 113] on input "text" at bounding box center [574, 115] width 734 height 23
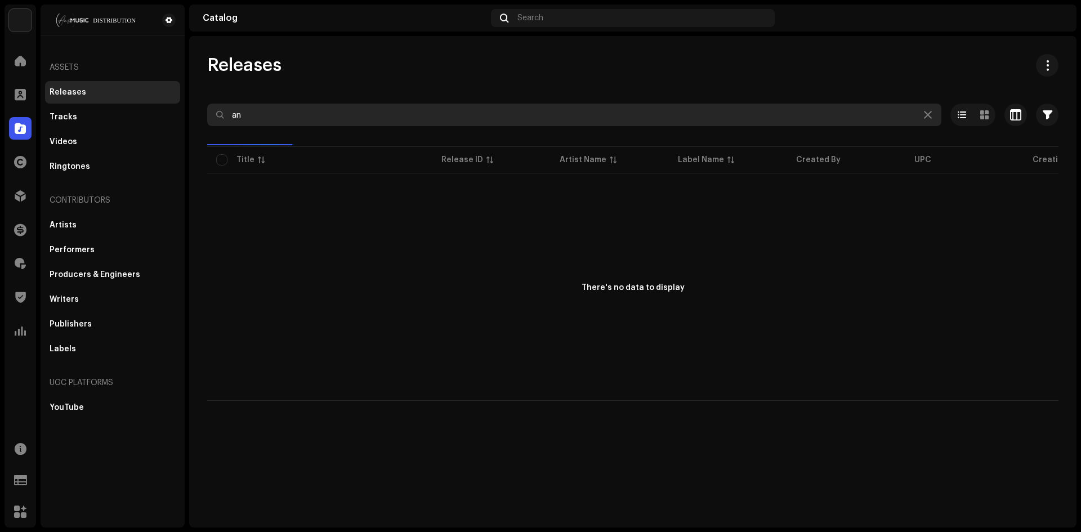
type input "a"
type input "2"
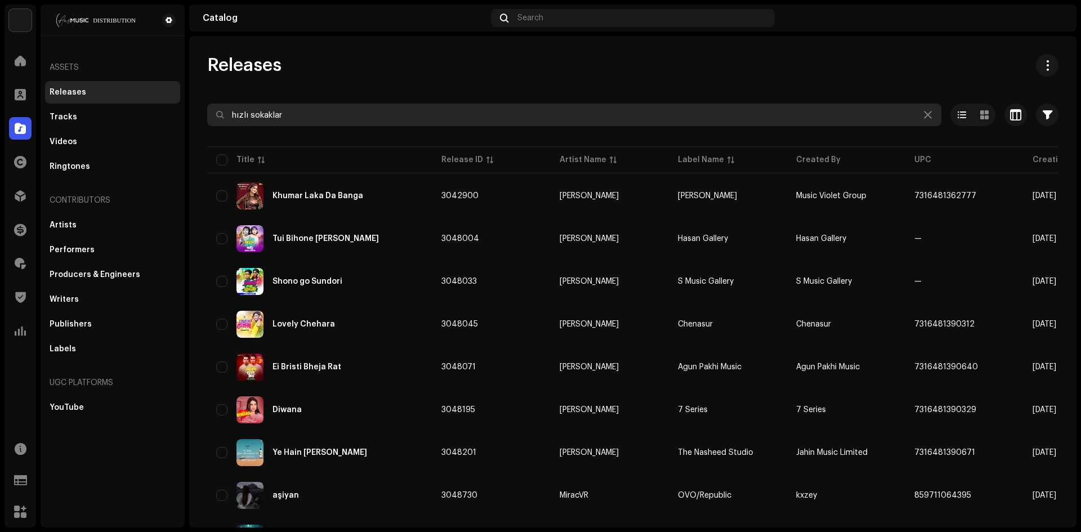
type input "hızlı sokaklar"
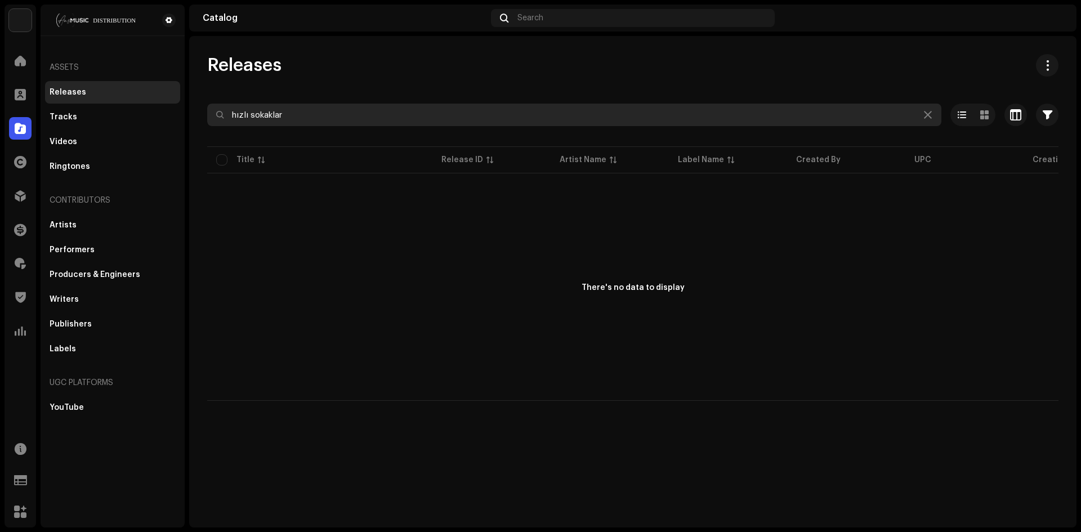
drag, startPoint x: 322, startPoint y: 112, endPoint x: 0, endPoint y: 104, distance: 322.2
click at [20, 105] on div "ANS Music Home Clients Catalog Rights Distribution Finance Royalties Trust & Sa…" at bounding box center [540, 266] width 1081 height 532
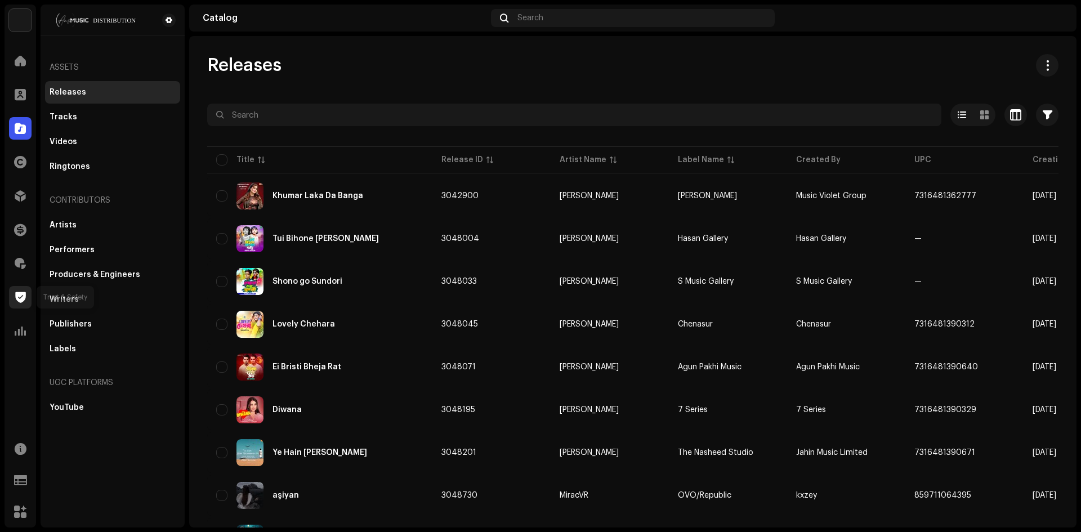
click at [21, 294] on span at bounding box center [20, 297] width 11 height 9
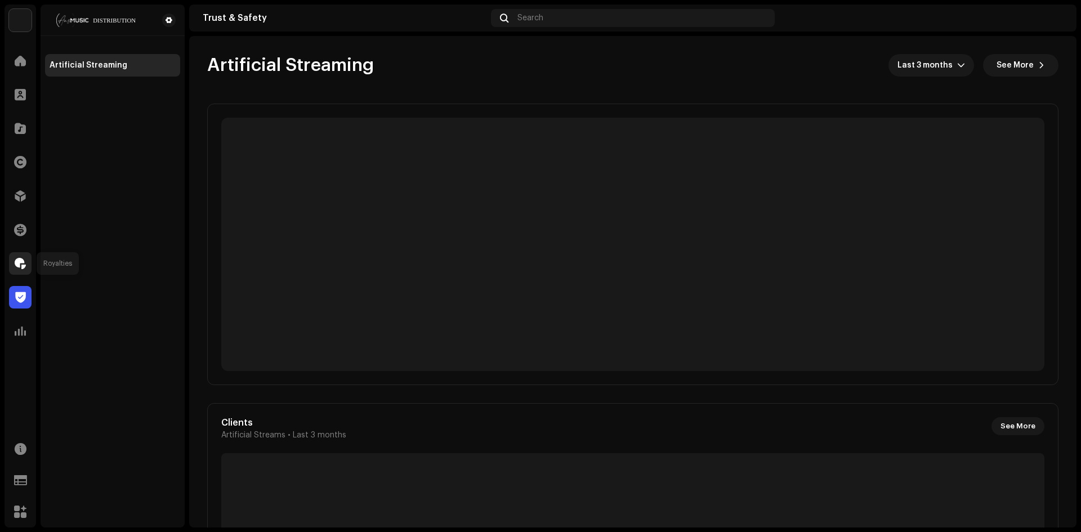
click at [22, 262] on span at bounding box center [20, 263] width 11 height 9
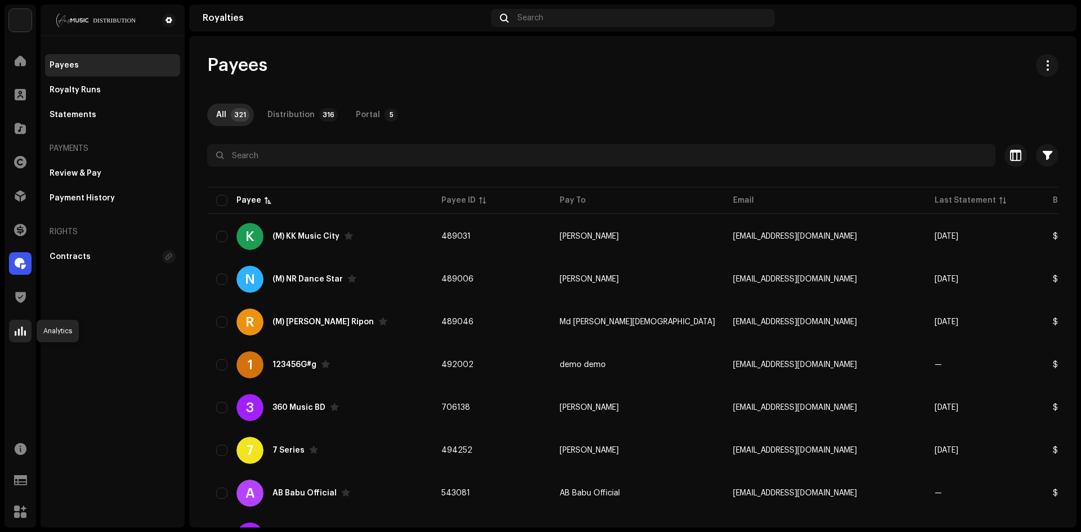
click at [19, 336] on span at bounding box center [20, 331] width 11 height 9
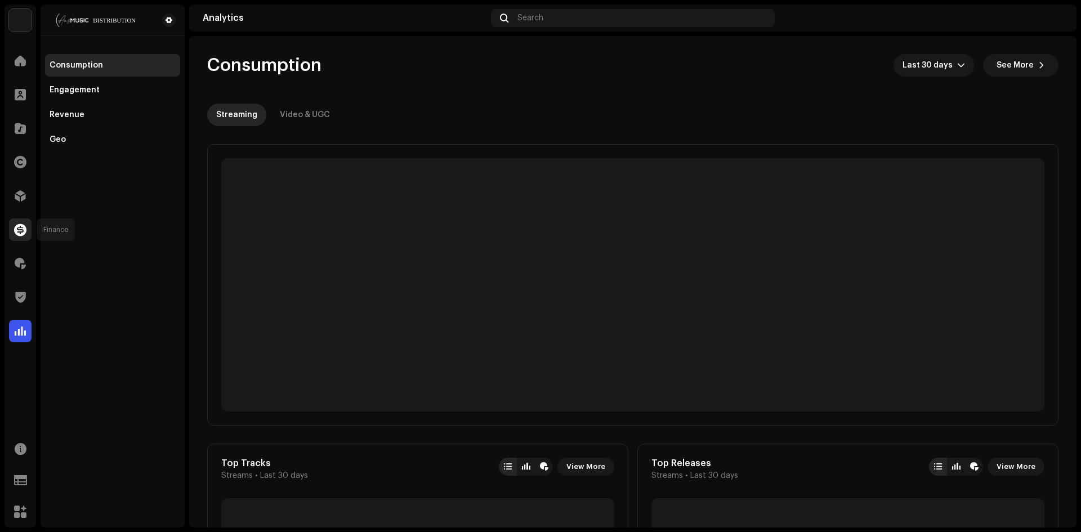
click at [20, 231] on span at bounding box center [20, 229] width 12 height 9
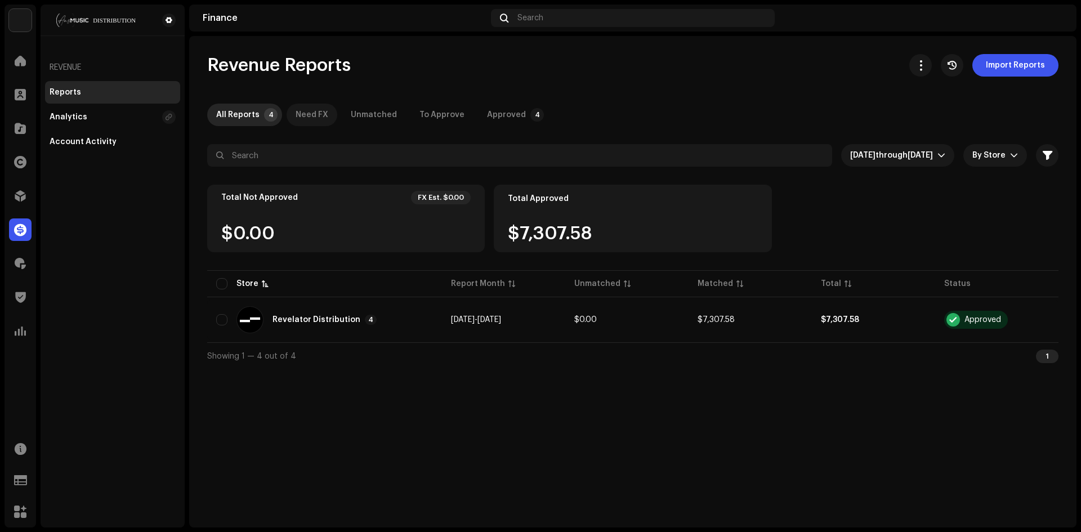
click at [309, 117] on div "Need FX" at bounding box center [312, 115] width 33 height 23
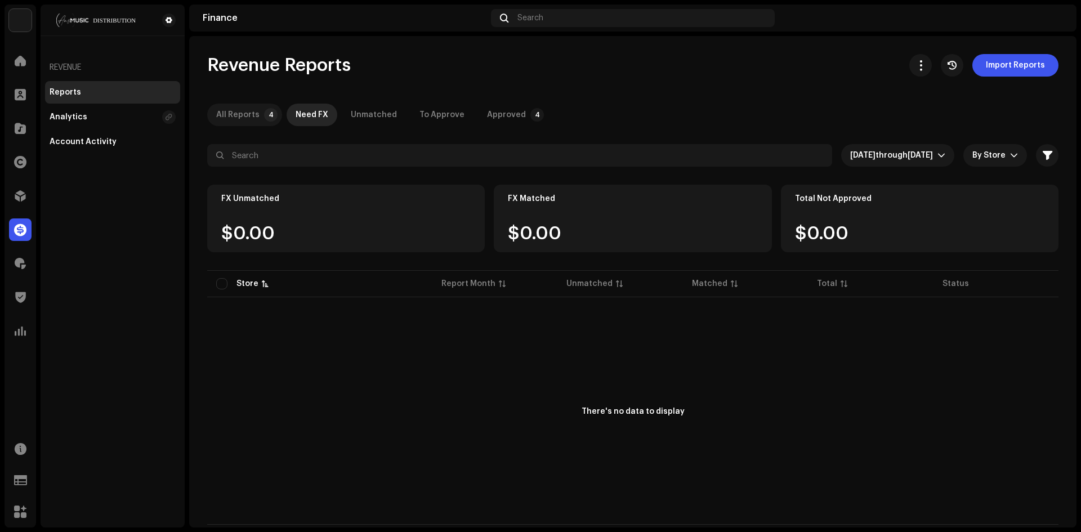
click at [229, 115] on div "All Reports" at bounding box center [237, 115] width 43 height 23
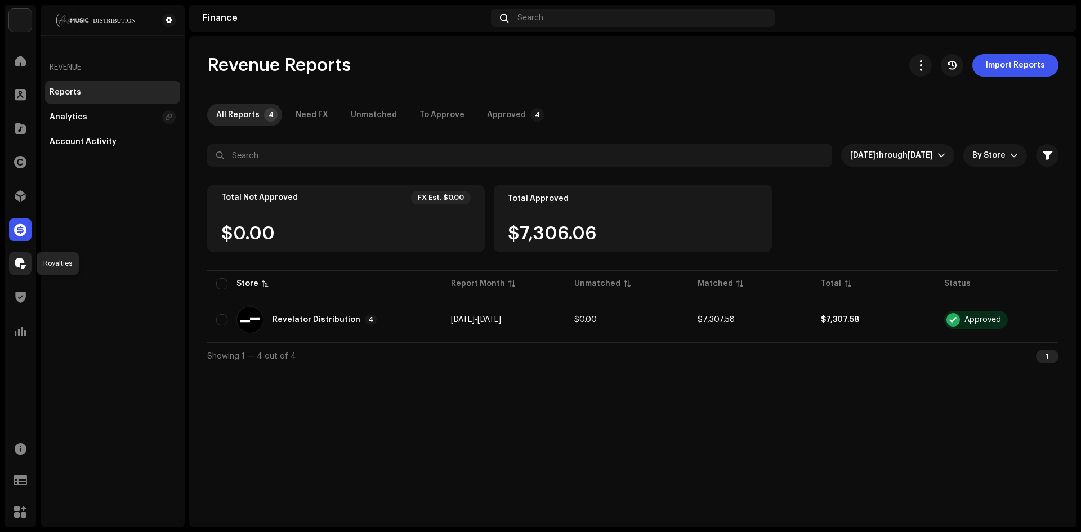
click at [20, 262] on span at bounding box center [20, 263] width 11 height 9
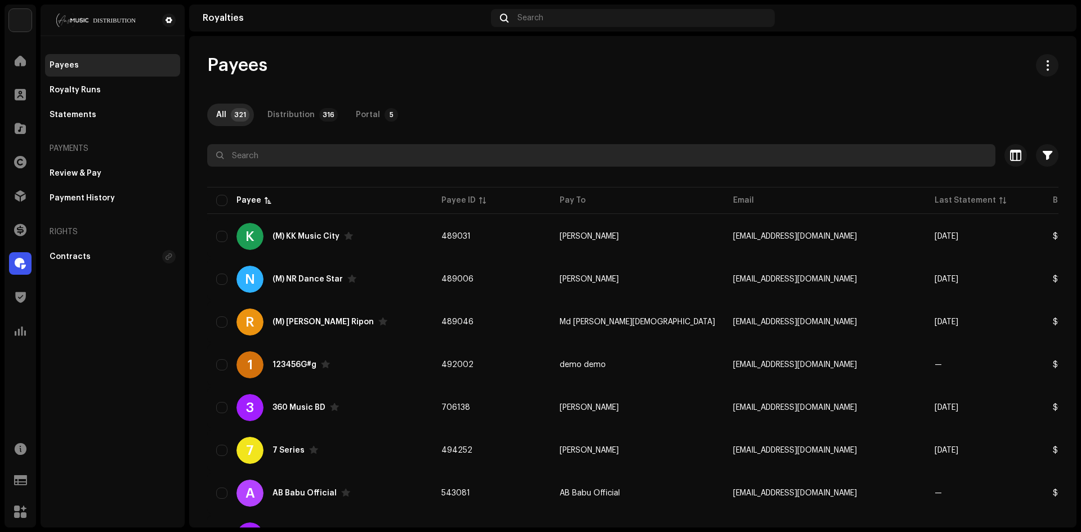
click at [265, 157] on input "text" at bounding box center [601, 155] width 788 height 23
type input "yeixs"
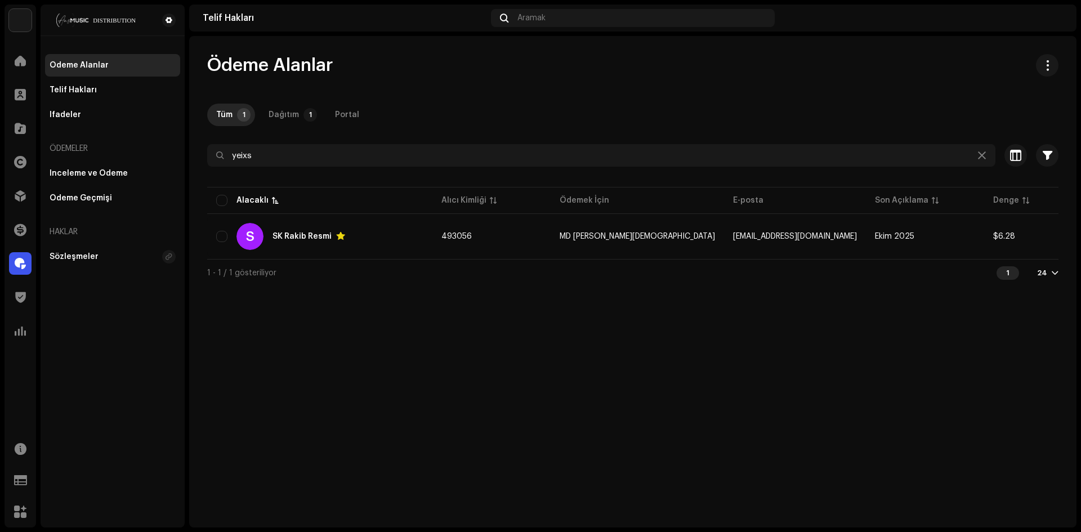
click at [517, 365] on div "Ödeme Alanlar Tüm 1 Dağıtım 1 Portal yeixs Seçilmiş 0 Tümünü seç 1 Seçenekler F…" at bounding box center [632, 282] width 887 height 492
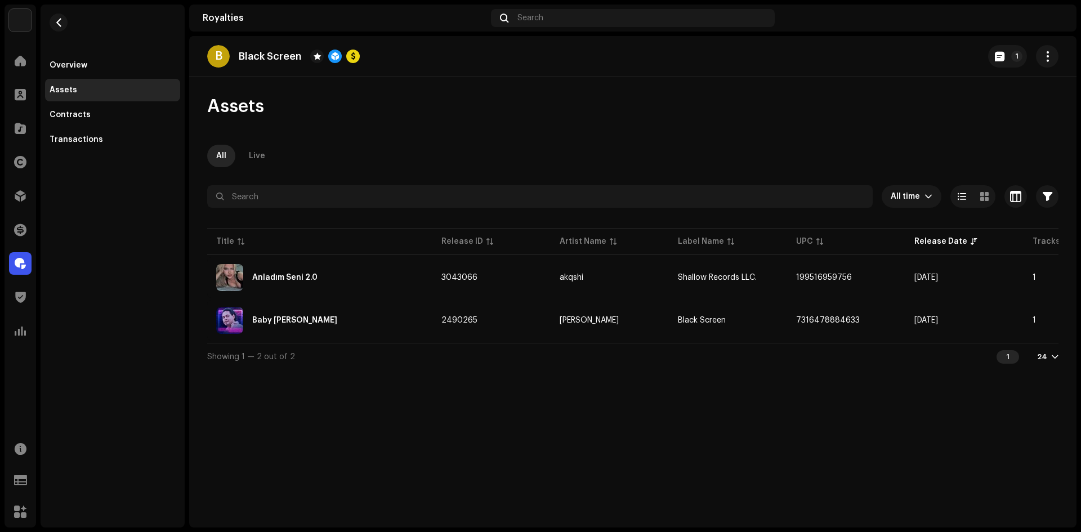
click at [1051, 14] on img at bounding box center [1054, 18] width 18 height 18
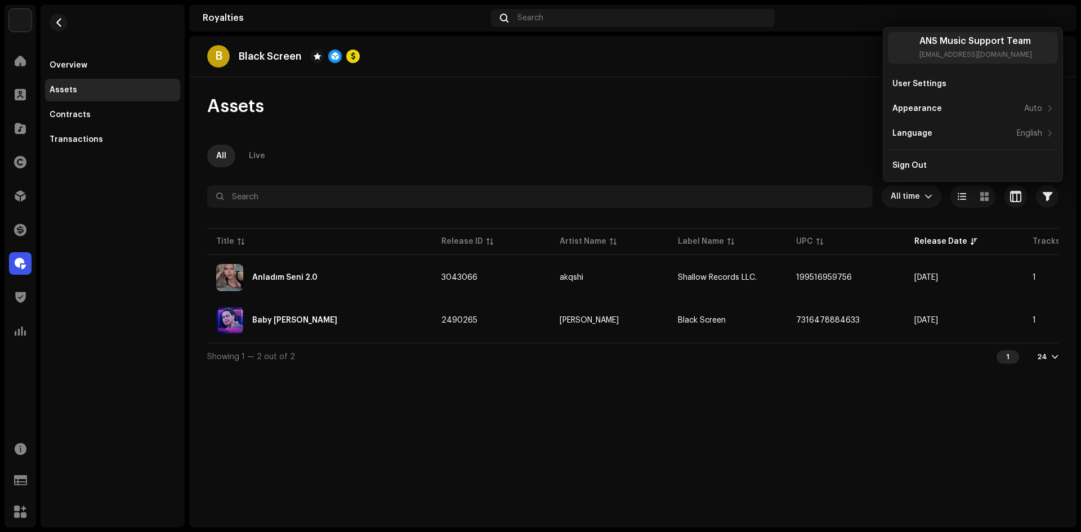
click at [831, 83] on div "B Black Screen 1 Assets All Live All time Selected 0 Select all Options Filters…" at bounding box center [632, 282] width 887 height 492
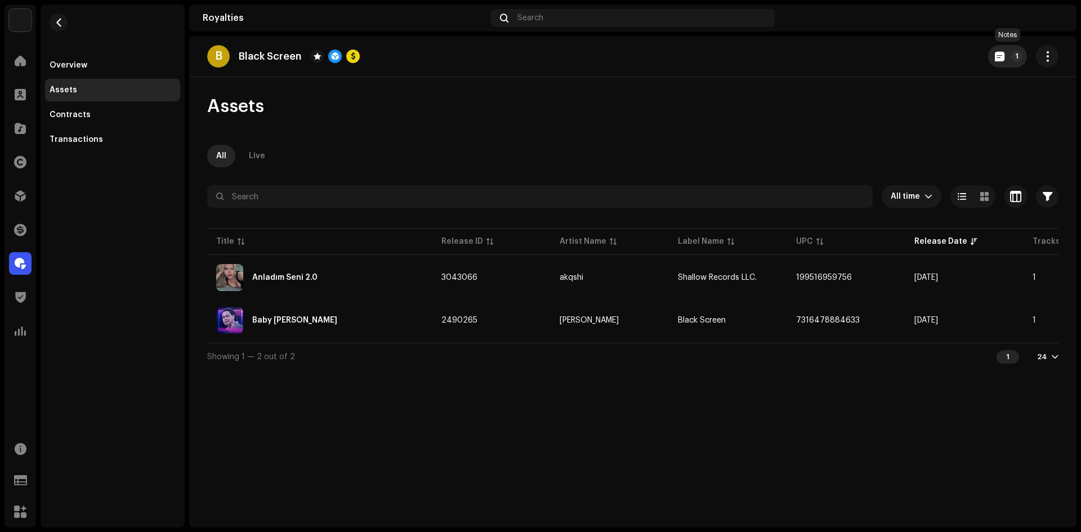
click at [1003, 52] on span "button" at bounding box center [1000, 56] width 10 height 9
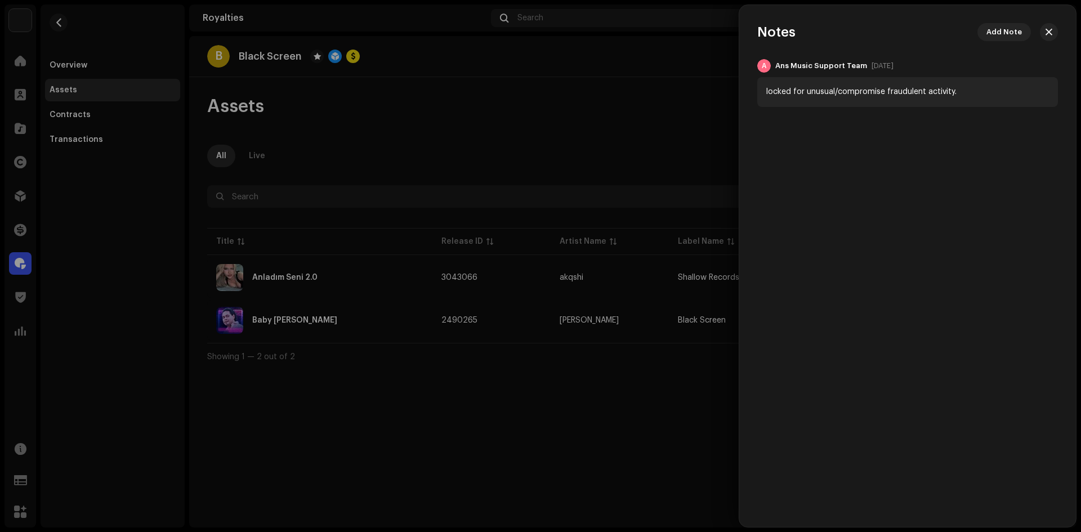
drag, startPoint x: 662, startPoint y: 60, endPoint x: 408, endPoint y: 74, distance: 254.3
click at [657, 63] on div at bounding box center [540, 266] width 1081 height 532
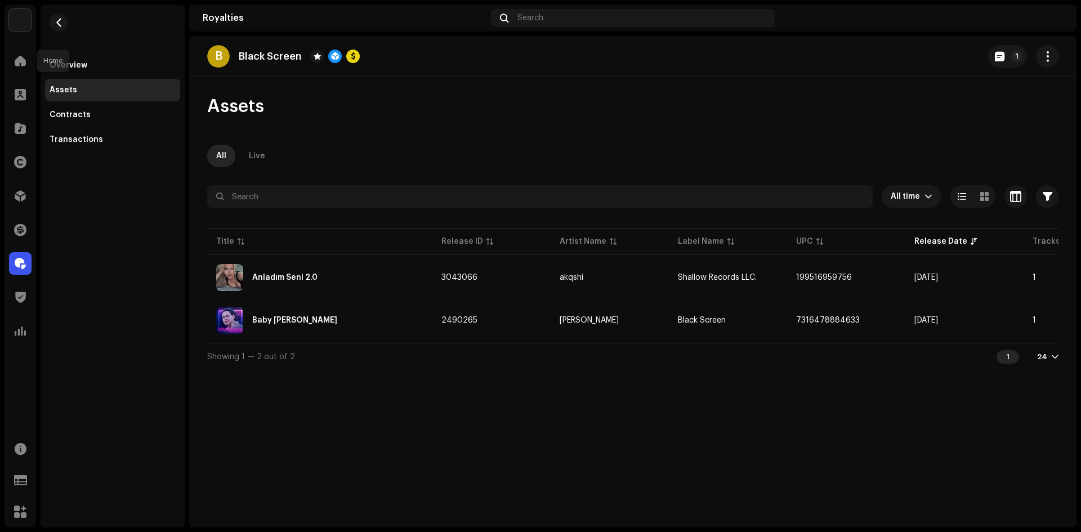
drag, startPoint x: 25, startPoint y: 64, endPoint x: 29, endPoint y: 73, distance: 10.4
click at [25, 64] on span at bounding box center [20, 60] width 11 height 9
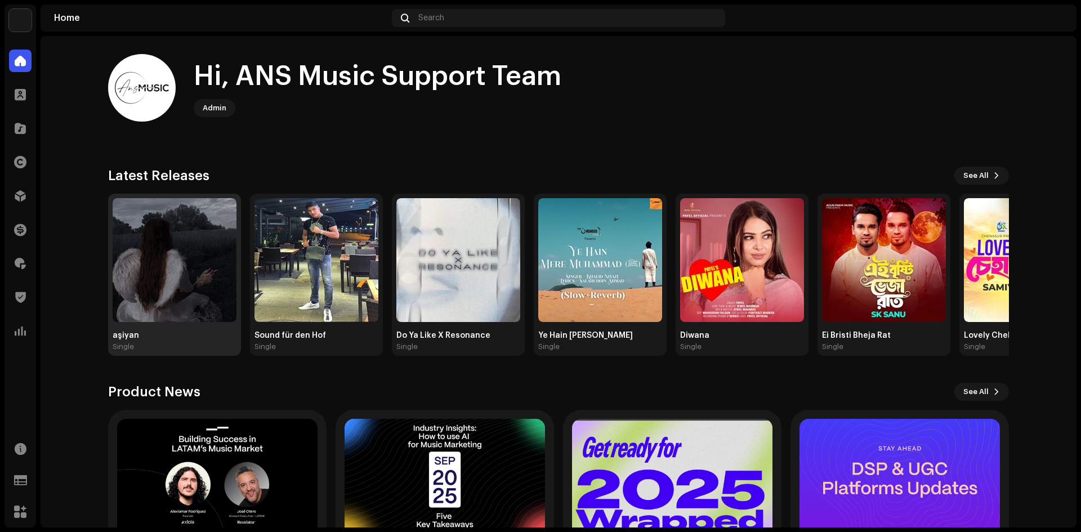
click at [168, 267] on img at bounding box center [175, 260] width 124 height 124
click at [301, 277] on img at bounding box center [317, 260] width 124 height 124
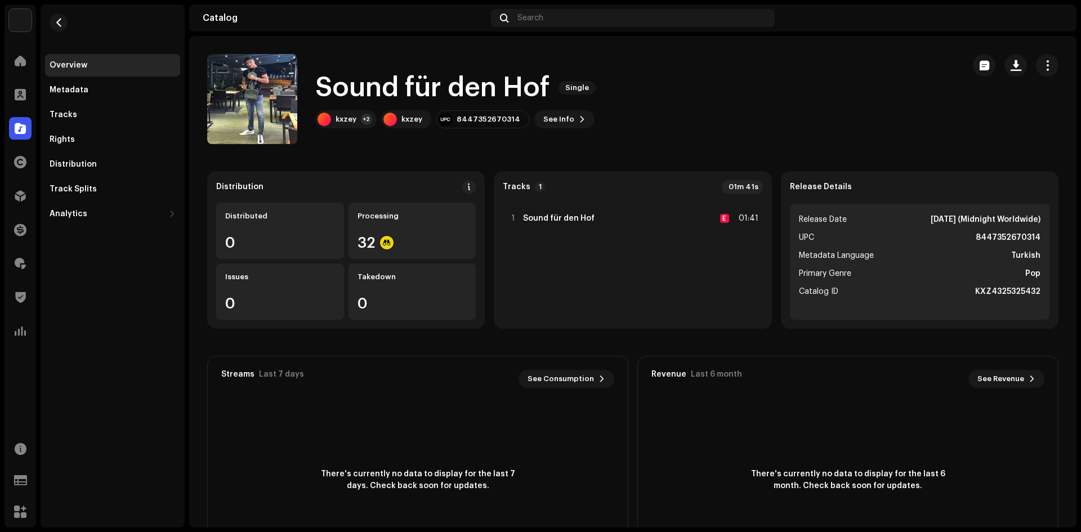
click at [1050, 19] on img at bounding box center [1054, 18] width 18 height 18
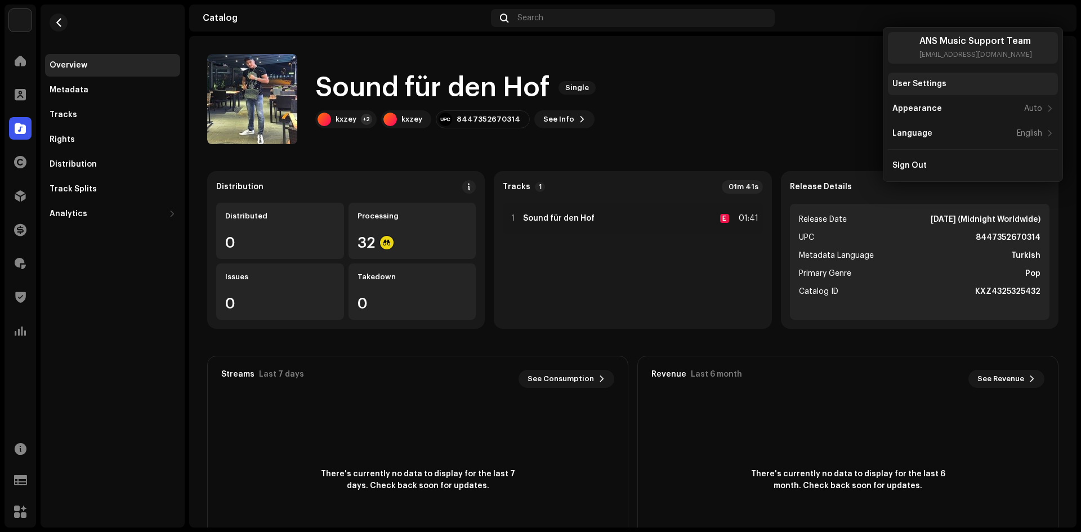
click at [929, 85] on div "User Settings" at bounding box center [919, 83] width 54 height 9
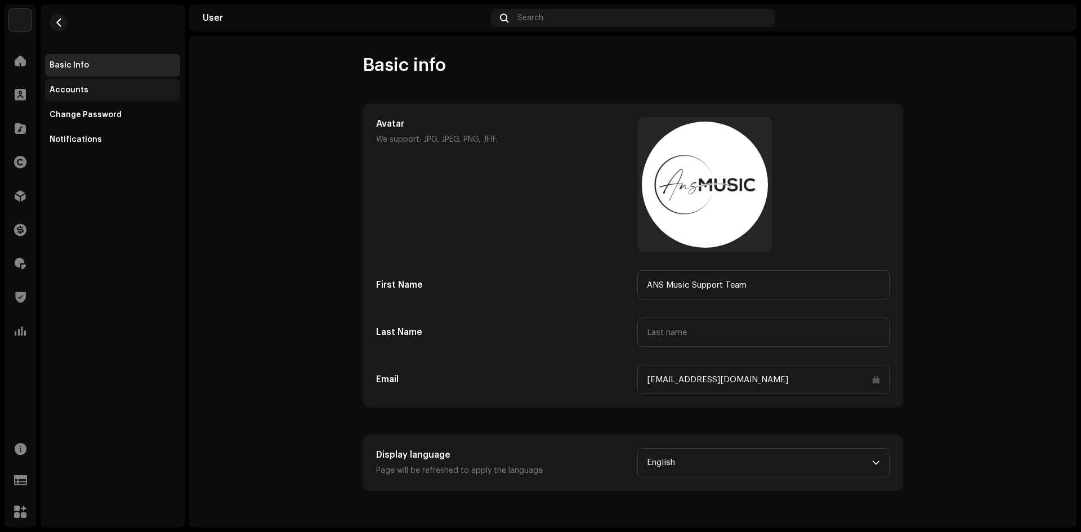
click at [105, 98] on div "Accounts" at bounding box center [112, 90] width 135 height 23
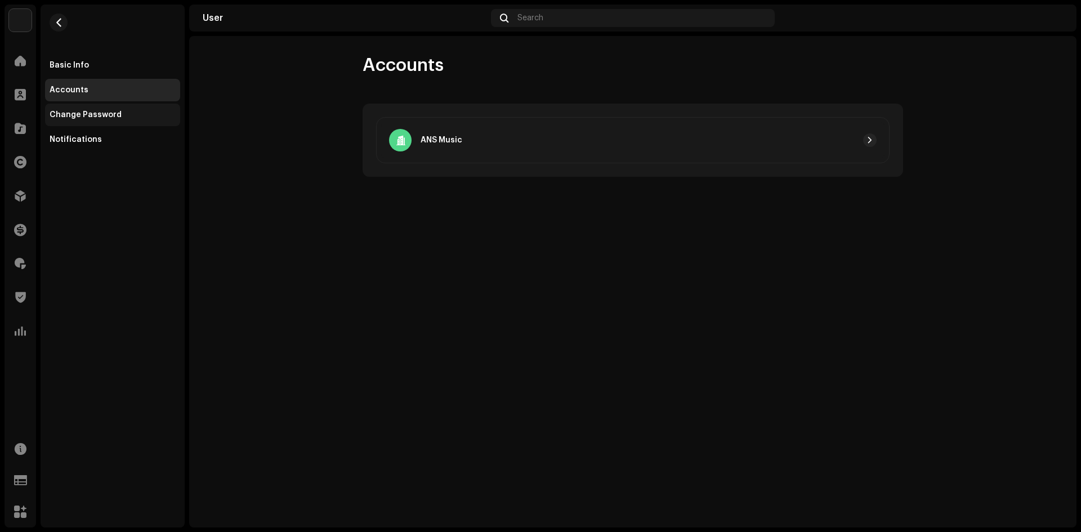
click at [97, 114] on div "Change Password" at bounding box center [86, 114] width 72 height 9
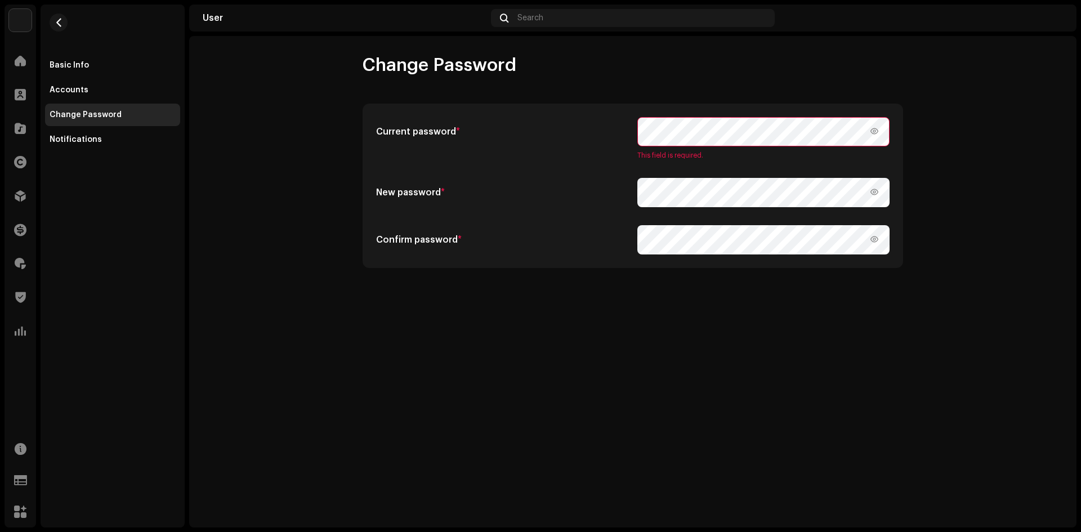
click at [776, 345] on div "Change Password Current password * This field is required. New password * Confi…" at bounding box center [632, 282] width 887 height 492
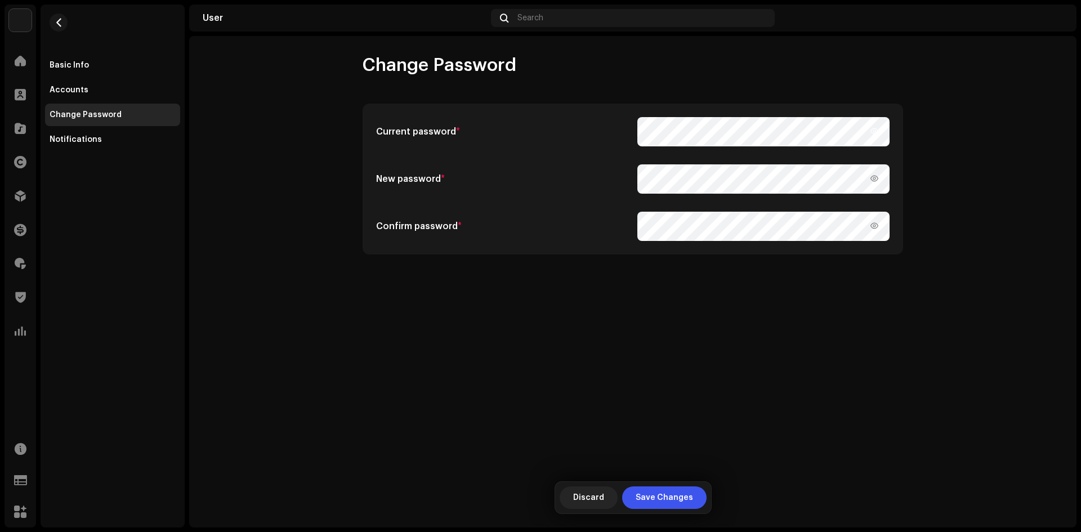
click at [874, 127] on icon at bounding box center [874, 131] width 12 height 12
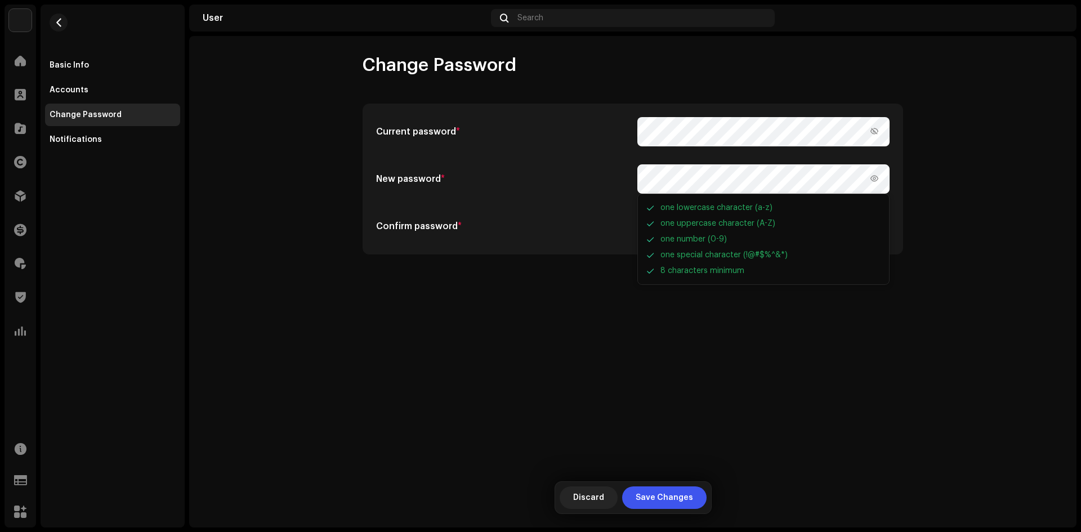
click at [572, 186] on div "New password * one lowercase character (a-z) one uppercase character (A-Z) one …" at bounding box center [633, 178] width 514 height 29
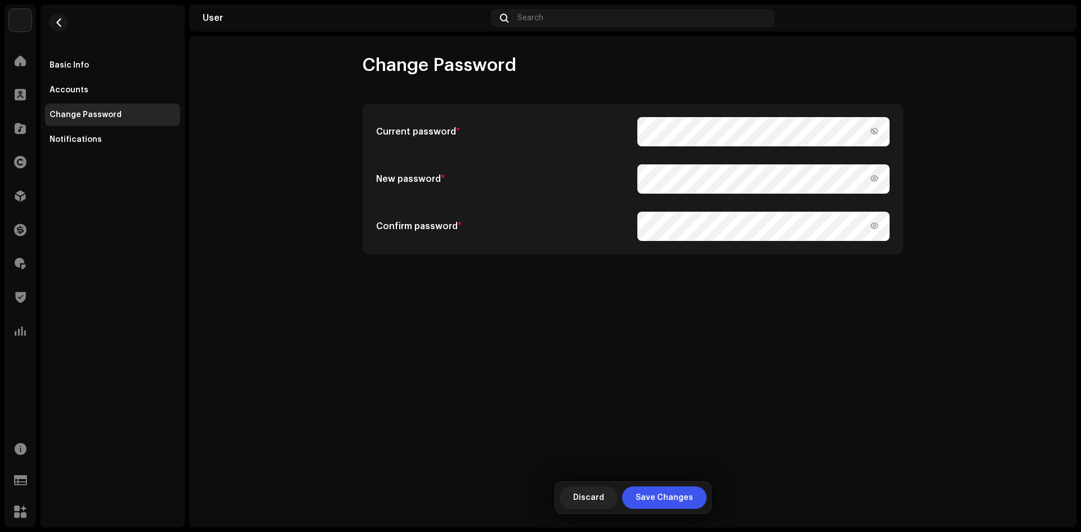
click at [623, 159] on div "Current password * New password * one lowercase character (a-z) one uppercase c…" at bounding box center [633, 179] width 514 height 124
click at [880, 178] on icon at bounding box center [874, 178] width 12 height 12
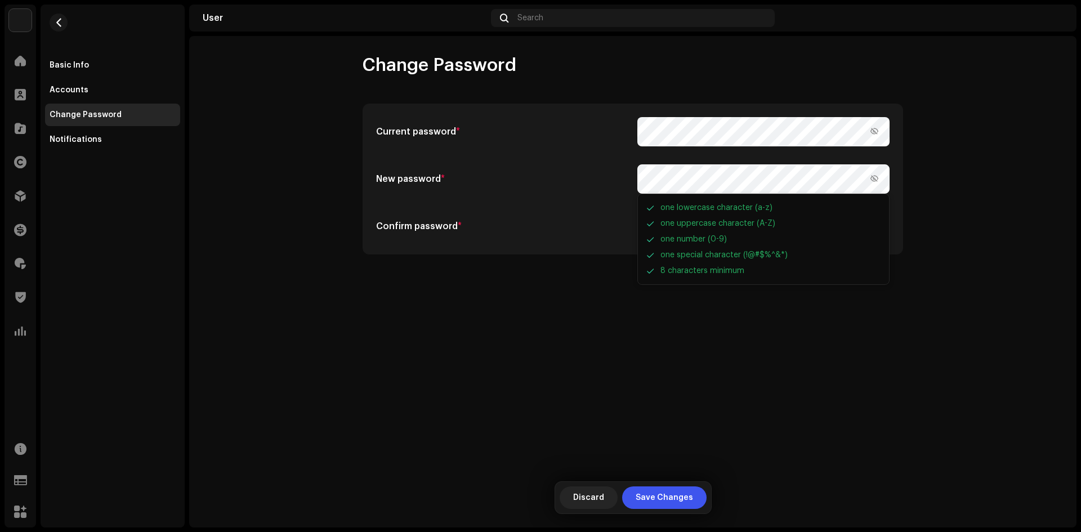
click at [620, 179] on div "New password * one lowercase character (a-z) one uppercase character (A-Z) one …" at bounding box center [633, 178] width 514 height 29
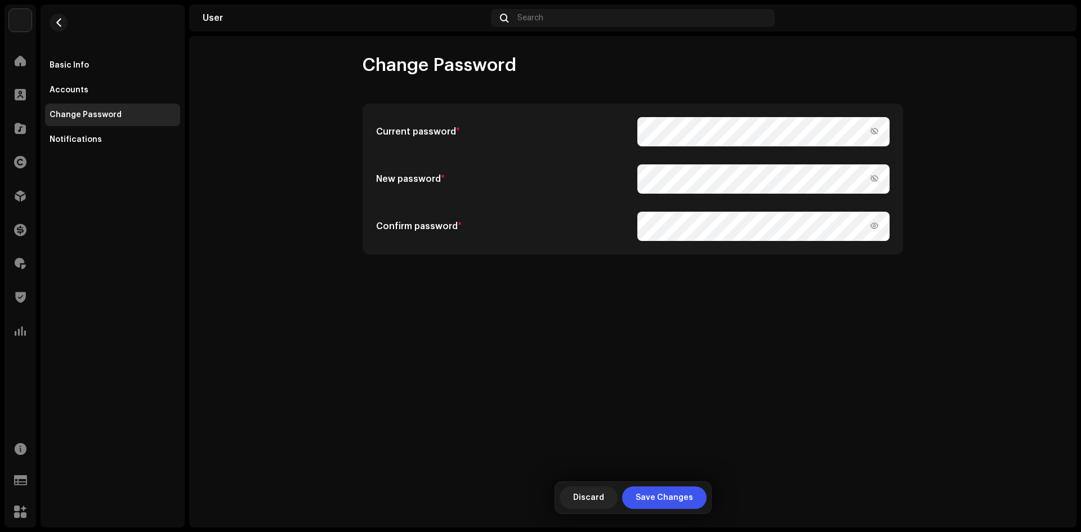
click at [582, 221] on h5 "Confirm password *" at bounding box center [502, 227] width 252 height 14
click at [661, 496] on span "Save Changes" at bounding box center [664, 498] width 57 height 23
click at [93, 83] on div "Accounts" at bounding box center [112, 90] width 135 height 23
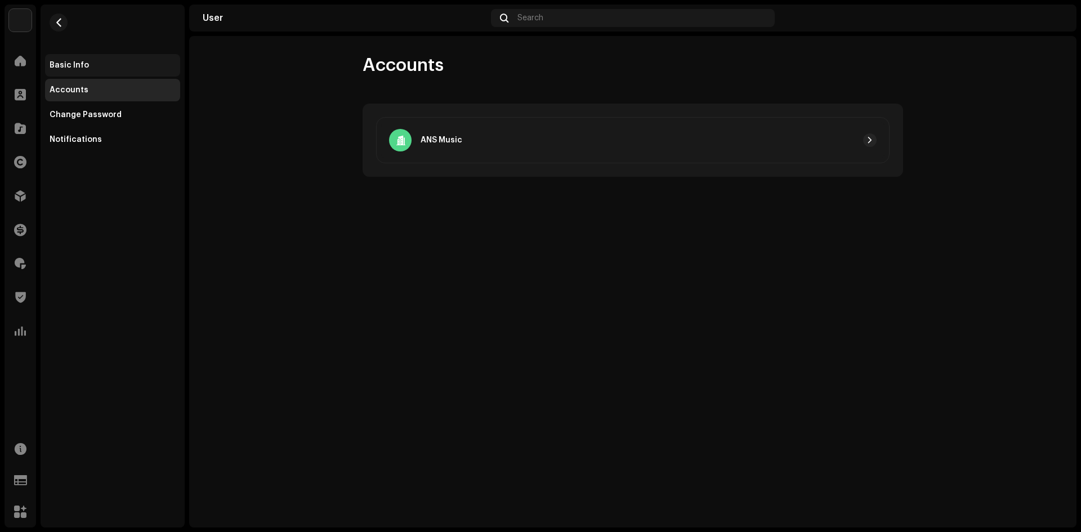
click at [99, 69] on div "Basic Info" at bounding box center [113, 65] width 126 height 9
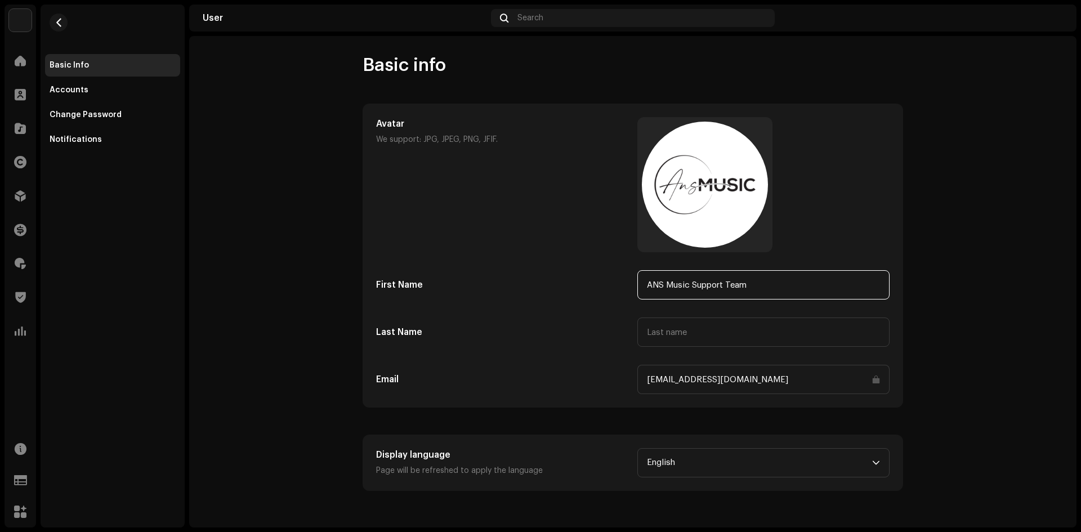
drag, startPoint x: 544, startPoint y: 284, endPoint x: 533, endPoint y: 293, distance: 14.1
click at [506, 284] on div "First Name ANS Music Support Team" at bounding box center [633, 284] width 514 height 29
click at [517, 301] on div "Avatar We support: JPG, JPEG, PNG, JFIF. First Name ANS Music Support Team Last…" at bounding box center [633, 255] width 514 height 277
click at [26, 66] on div at bounding box center [20, 61] width 23 height 23
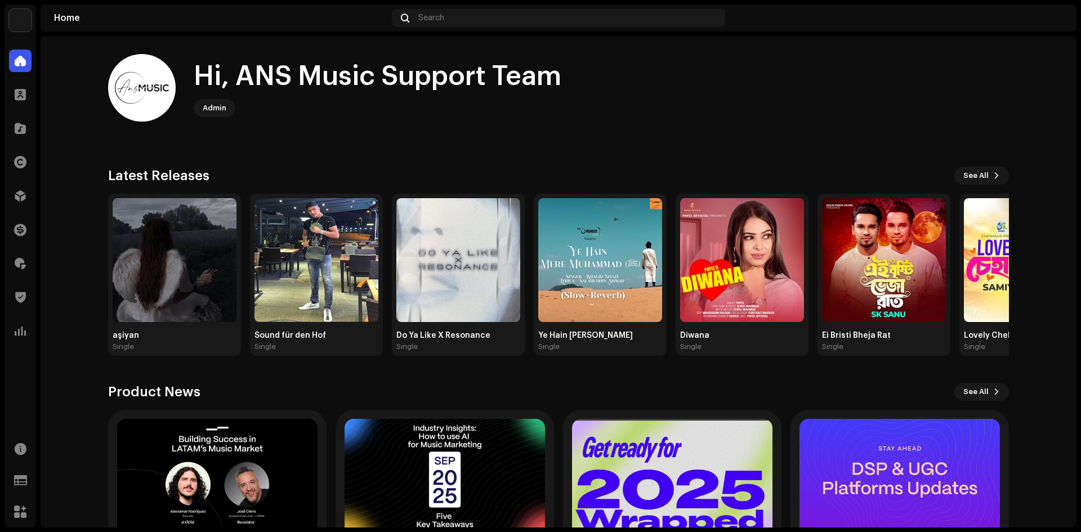
click at [97, 293] on div "Hi, ANS Music Support Team Admin Check out the latest Product Updates for Check…" at bounding box center [558, 330] width 937 height 588
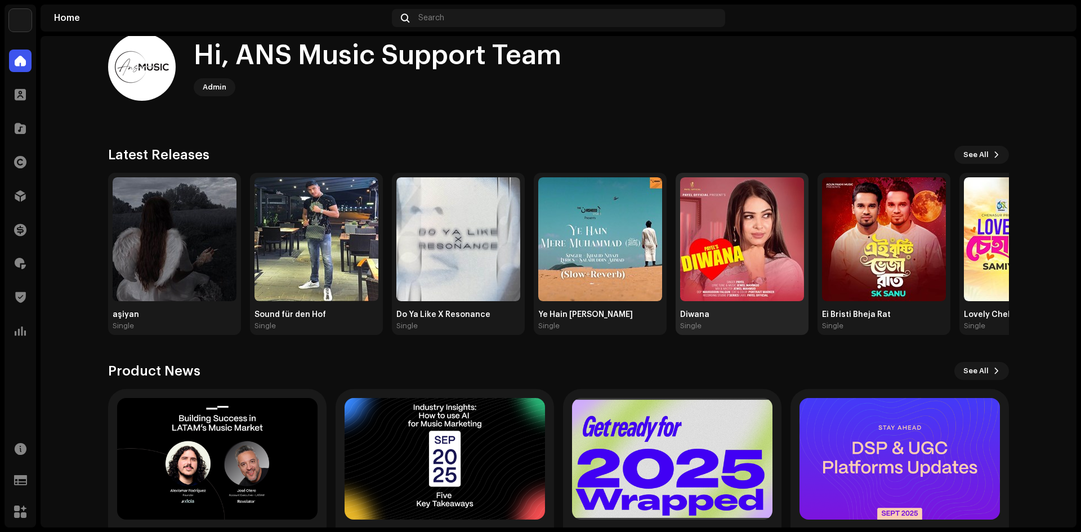
scroll to position [96, 0]
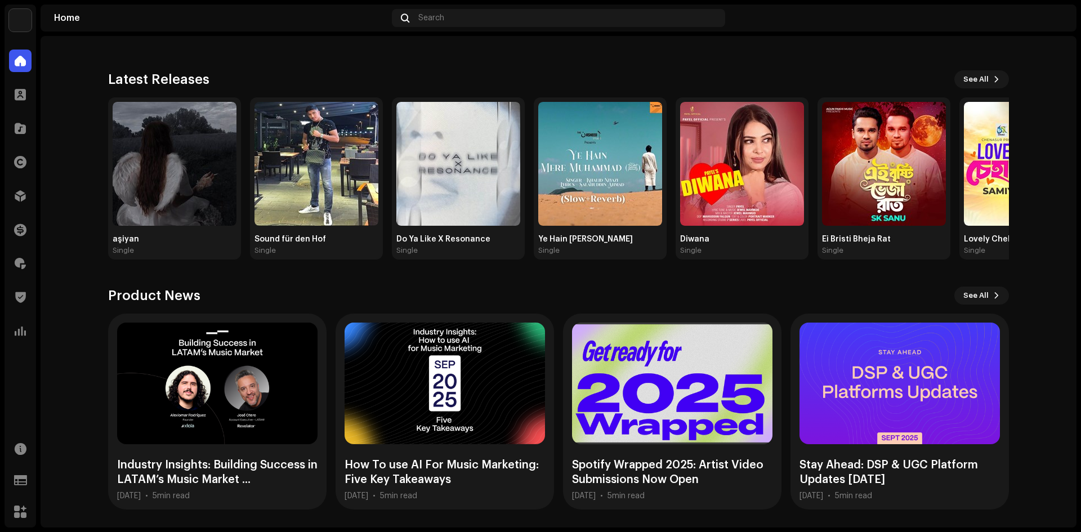
click at [23, 22] on img at bounding box center [20, 20] width 23 height 23
click at [1059, 14] on img at bounding box center [1054, 18] width 18 height 18
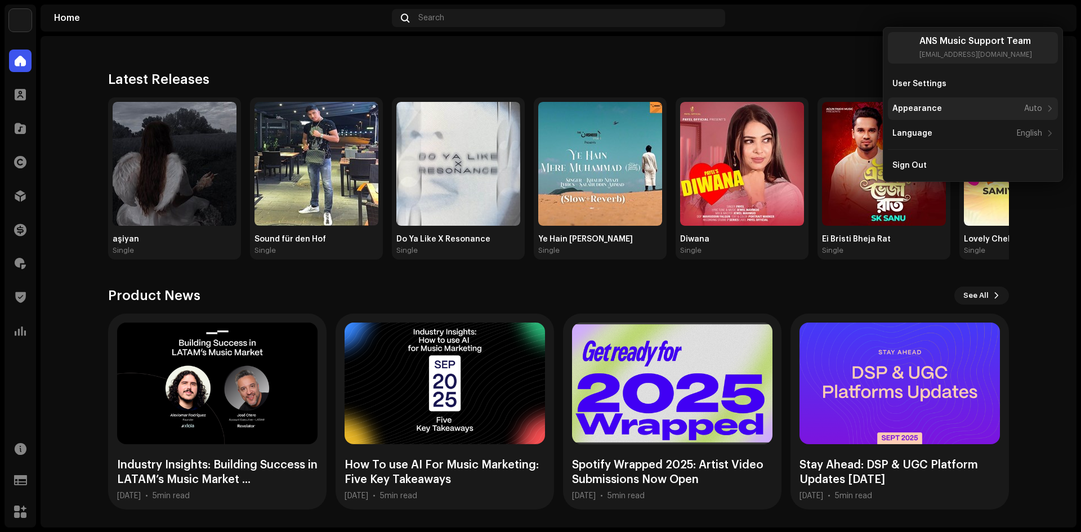
click at [943, 104] on div "Appearance Auto" at bounding box center [967, 108] width 150 height 9
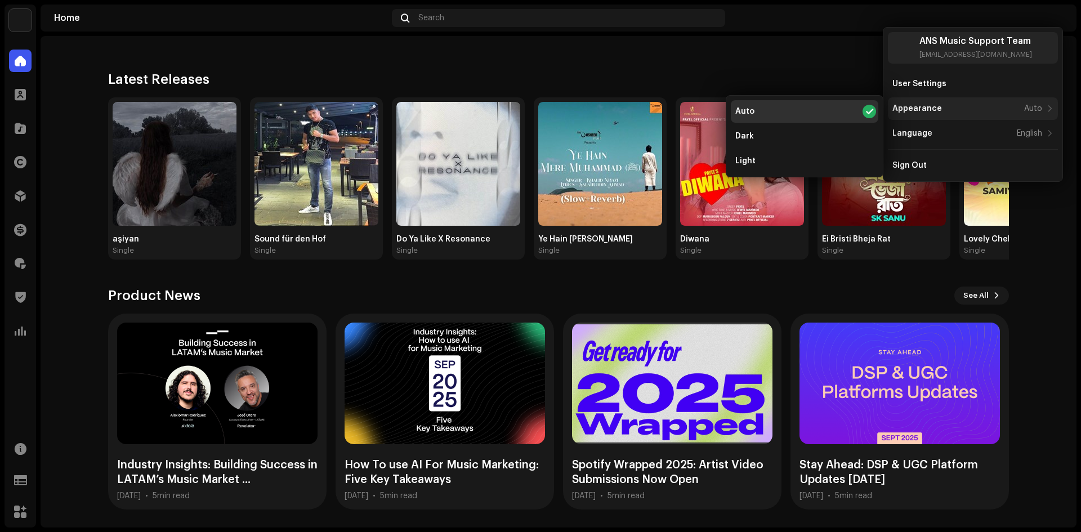
click at [943, 105] on div "Appearance Auto" at bounding box center [967, 108] width 150 height 9
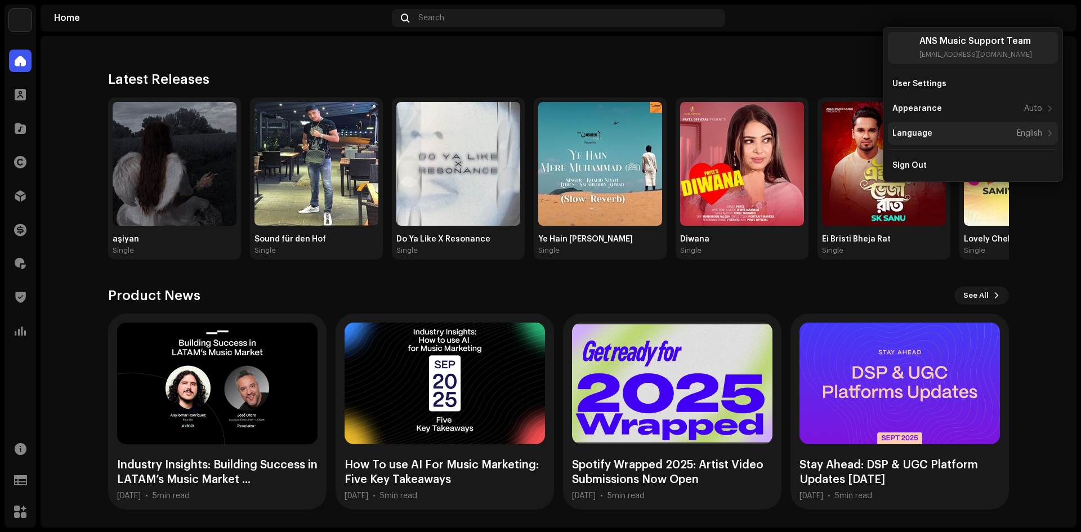
click at [937, 135] on div "Language English" at bounding box center [967, 133] width 150 height 9
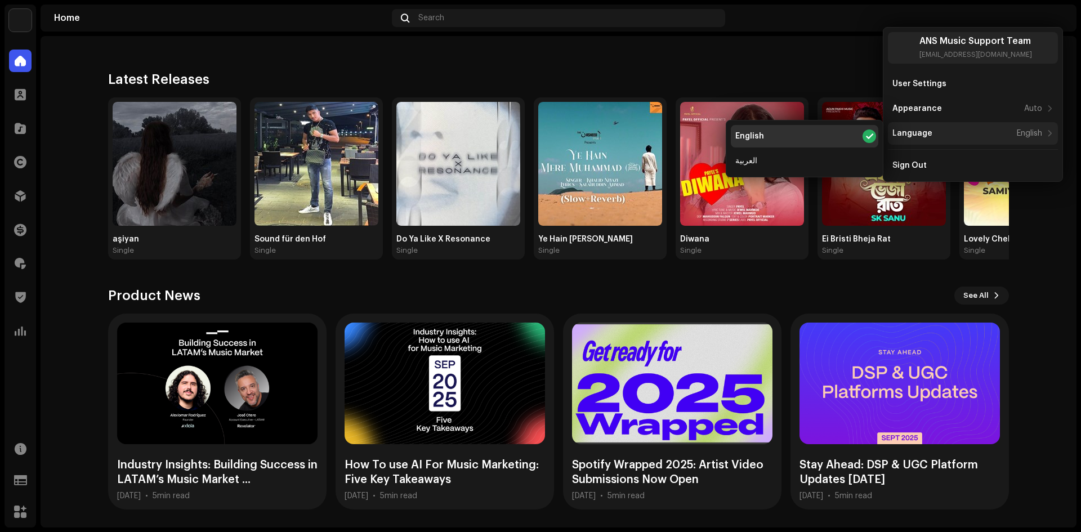
click at [943, 139] on div "Language English" at bounding box center [973, 133] width 170 height 23
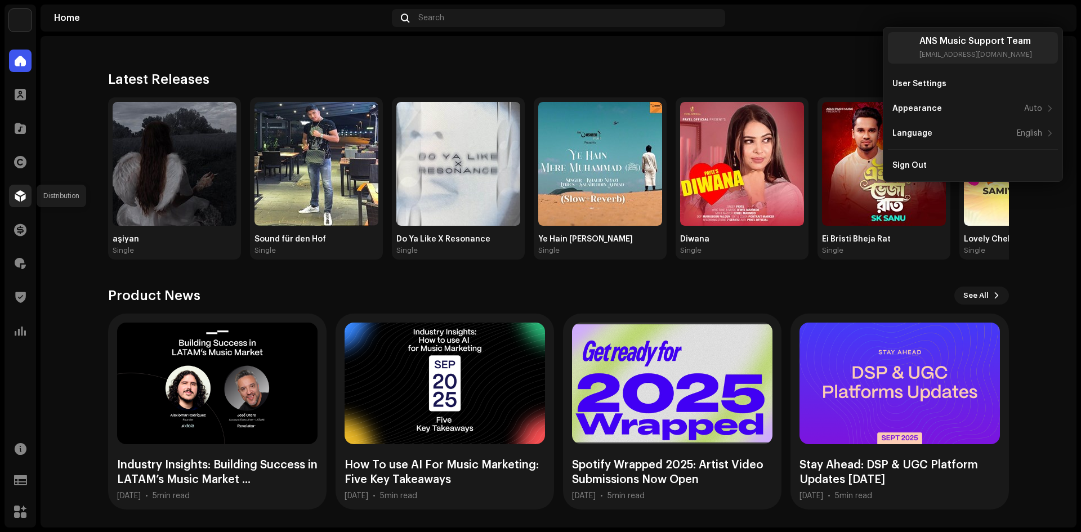
click at [21, 188] on div at bounding box center [20, 196] width 23 height 23
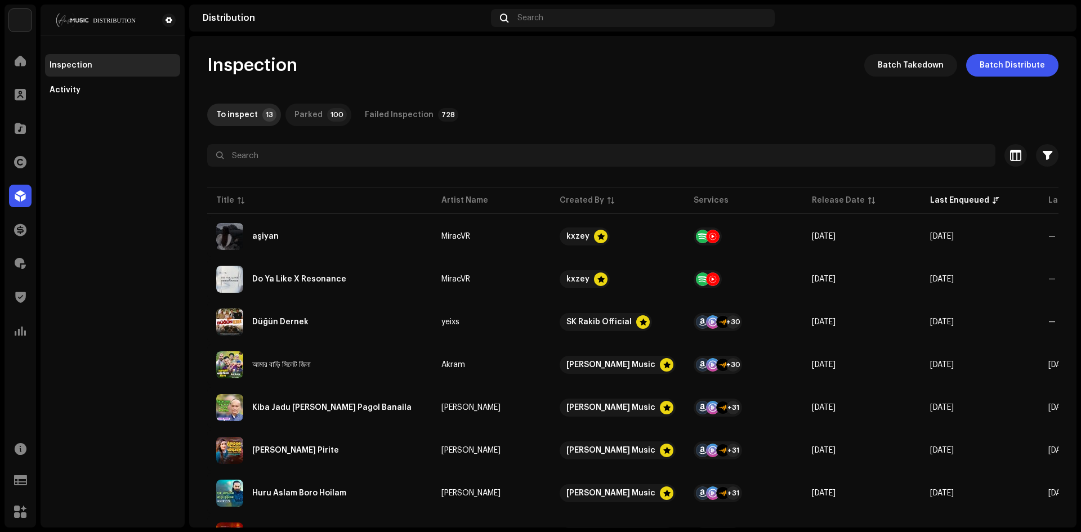
click at [310, 110] on div "Parked" at bounding box center [308, 115] width 28 height 23
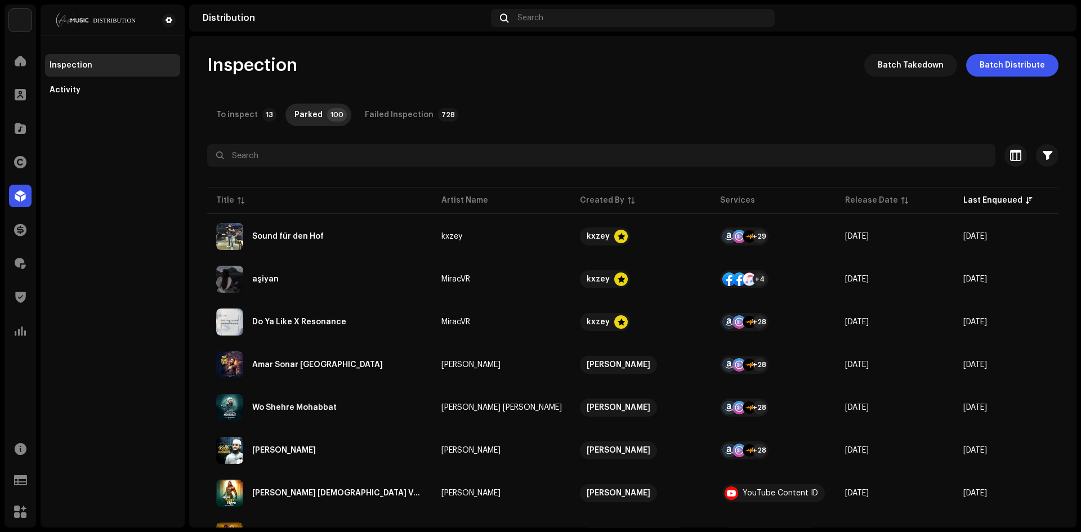
click at [244, 117] on div "To inspect" at bounding box center [237, 115] width 42 height 23
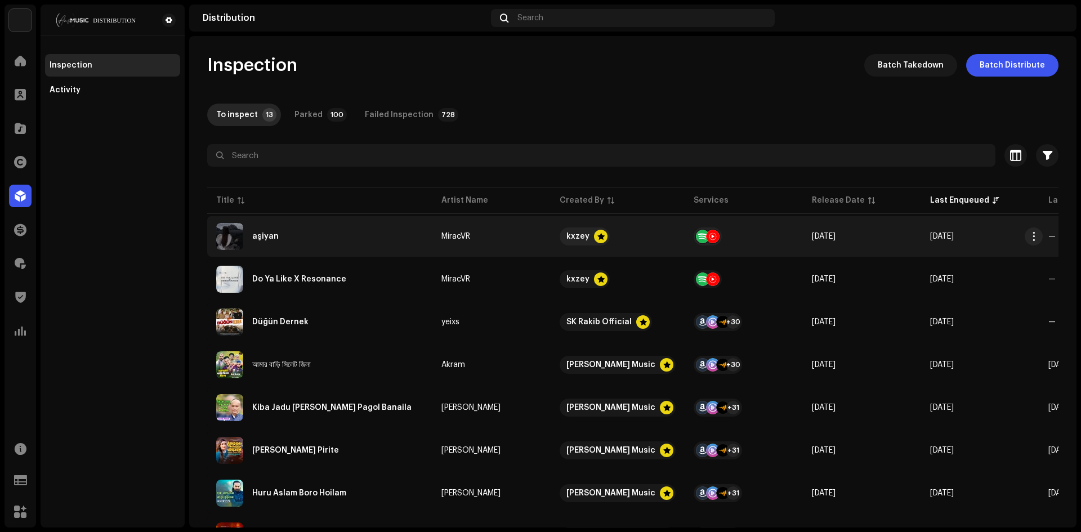
click at [293, 247] on div "aşiyan" at bounding box center [319, 236] width 207 height 27
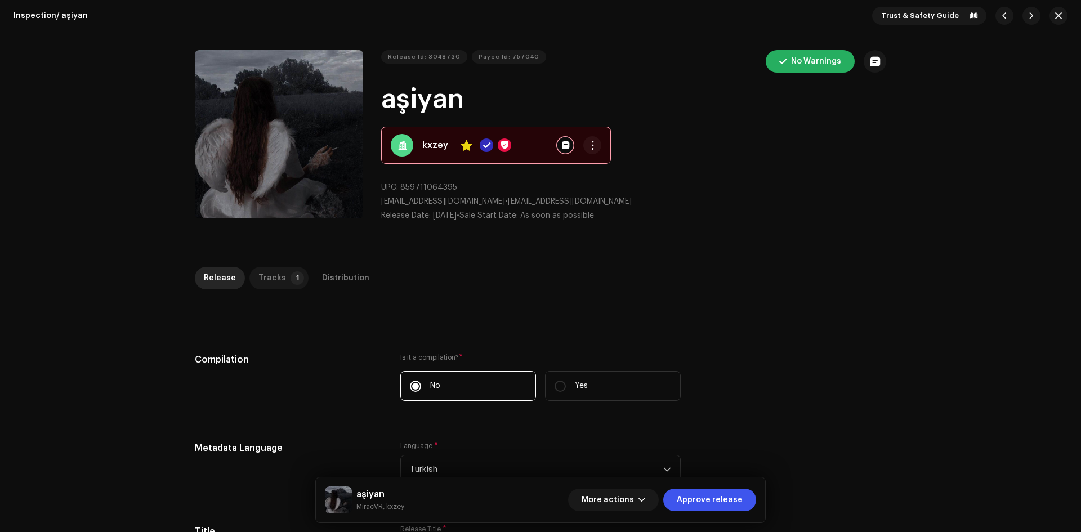
click at [267, 278] on div "Tracks" at bounding box center [272, 278] width 28 height 23
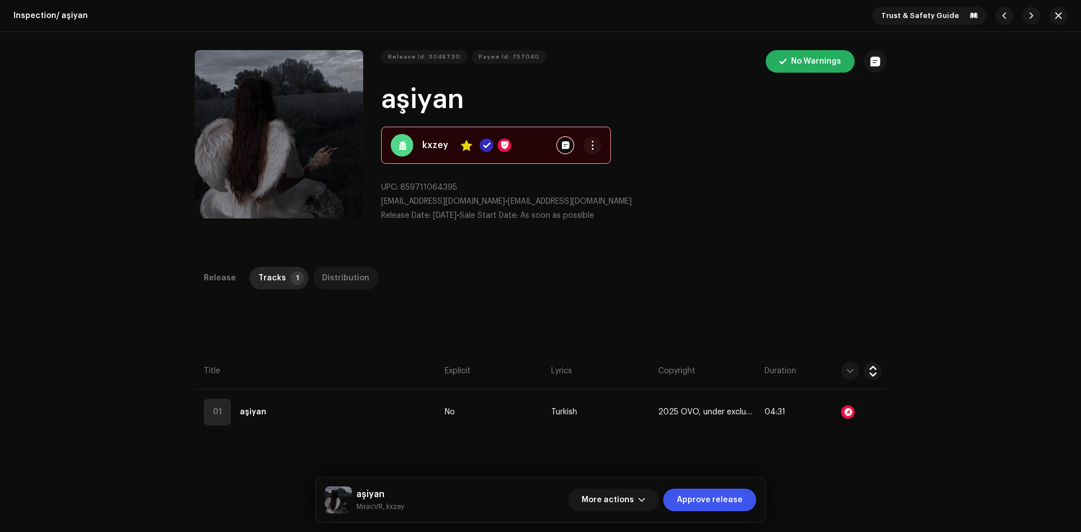
click at [324, 276] on div "Distribution" at bounding box center [345, 278] width 47 height 23
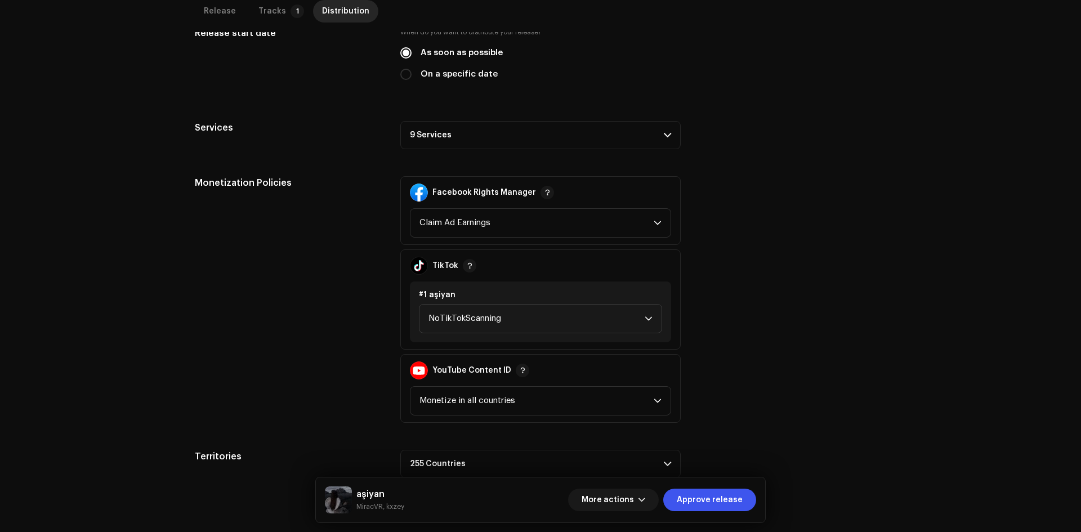
scroll to position [338, 0]
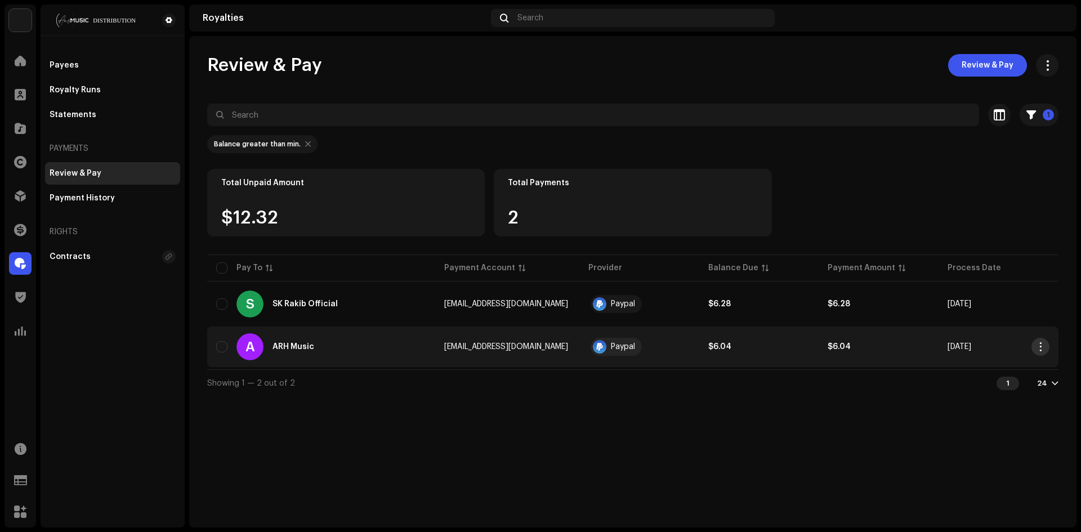
click at [1038, 347] on span "button" at bounding box center [1041, 346] width 8 height 9
drag, startPoint x: 775, startPoint y: 416, endPoint x: 925, endPoint y: 404, distance: 150.2
click at [775, 416] on div "Review & Pay Review & Pay 1 Selected 0 Select all 2 Options Filters Payment pro…" at bounding box center [632, 282] width 887 height 492
click at [1041, 347] on span "button" at bounding box center [1041, 346] width 8 height 9
click at [845, 429] on div "Review & Pay Review & Pay 1 Selected 0 Select all 2 Options Filters Payment pro…" at bounding box center [632, 282] width 887 height 492
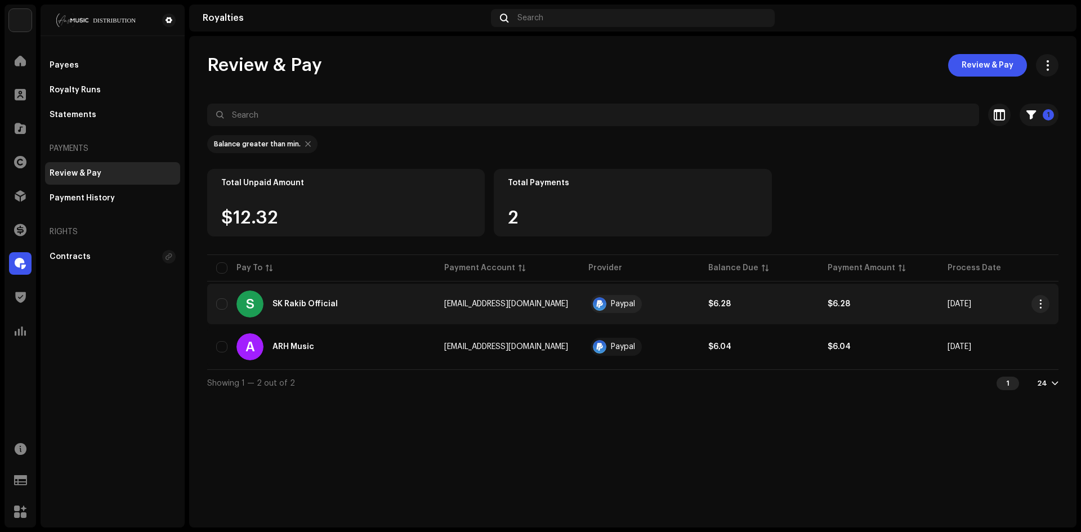
click at [490, 305] on span "[EMAIL_ADDRESS][DOMAIN_NAME]" at bounding box center [506, 304] width 124 height 8
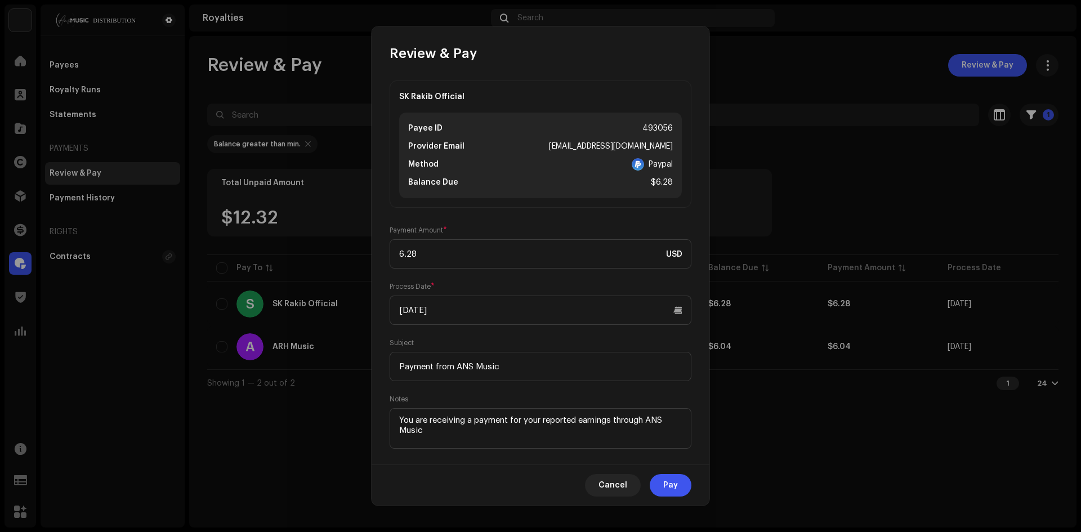
scroll to position [18, 0]
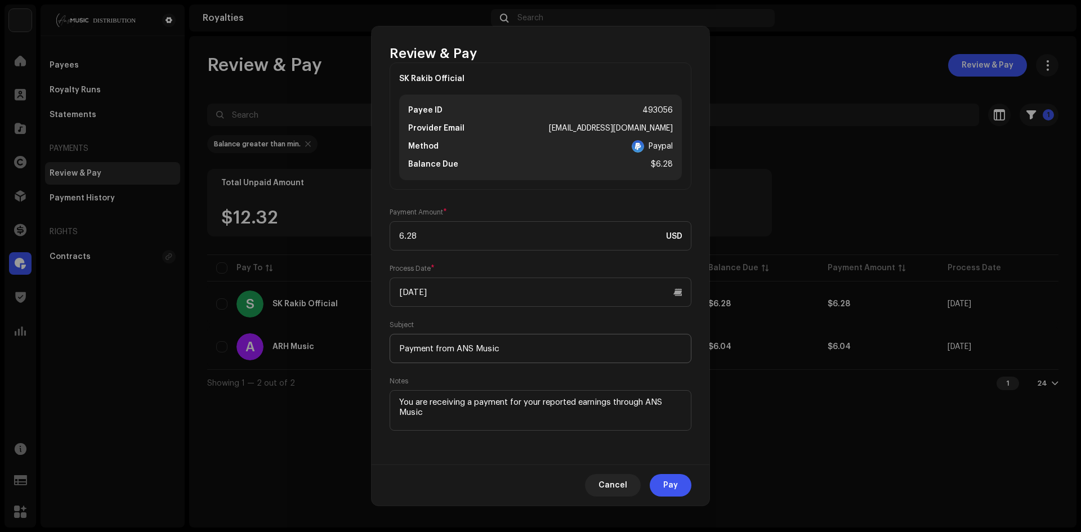
drag, startPoint x: 583, startPoint y: 388, endPoint x: 580, endPoint y: 363, distance: 25.6
click at [583, 382] on div "Notes" at bounding box center [541, 405] width 302 height 56
click at [580, 363] on input "Payment from ANS Music" at bounding box center [541, 348] width 302 height 29
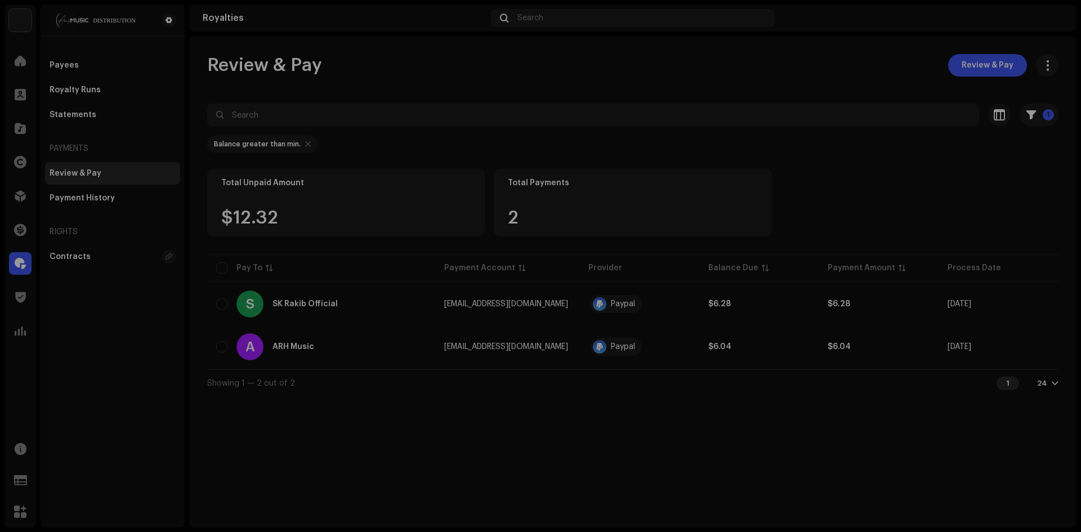
drag, startPoint x: 231, startPoint y: 345, endPoint x: 160, endPoint y: 336, distance: 72.1
click at [231, 345] on div "Review & Pay [PERSON_NAME] Official Payee ID 493056 Provider Email [EMAIL_ADDRE…" at bounding box center [540, 266] width 1081 height 532
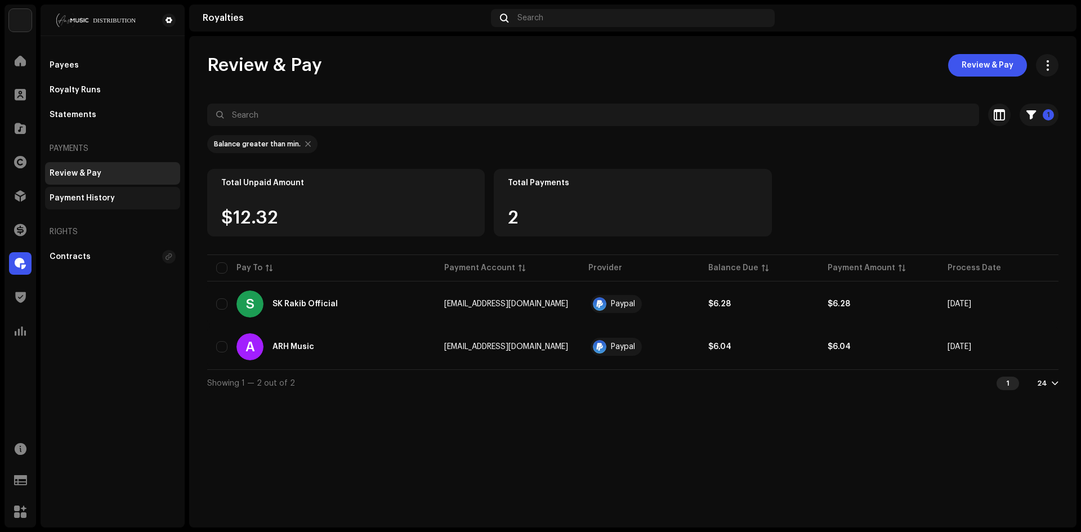
click at [86, 191] on div "Payment History" at bounding box center [112, 198] width 135 height 23
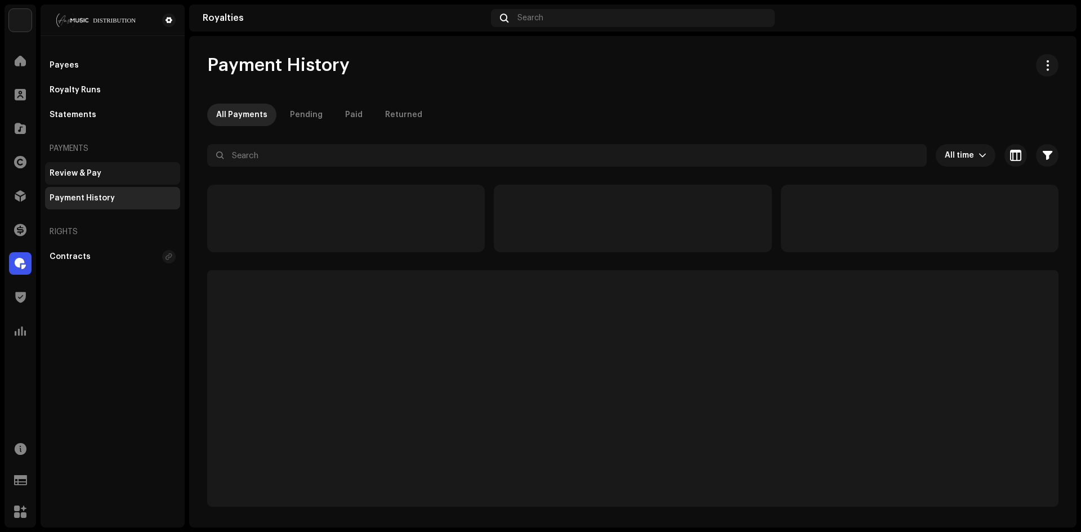
click at [93, 175] on div "Review & Pay" at bounding box center [76, 173] width 52 height 9
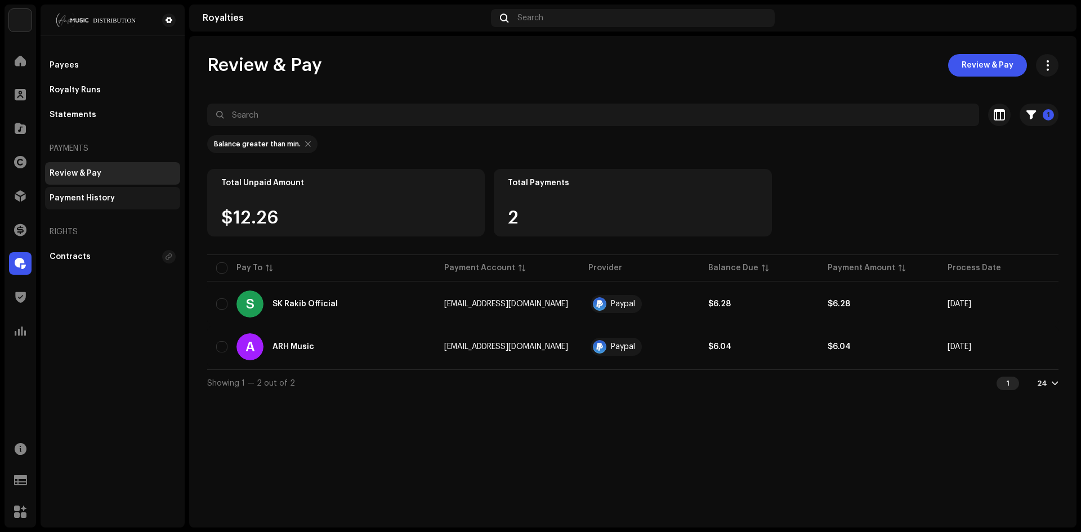
click at [120, 197] on div "Payment History" at bounding box center [113, 198] width 126 height 9
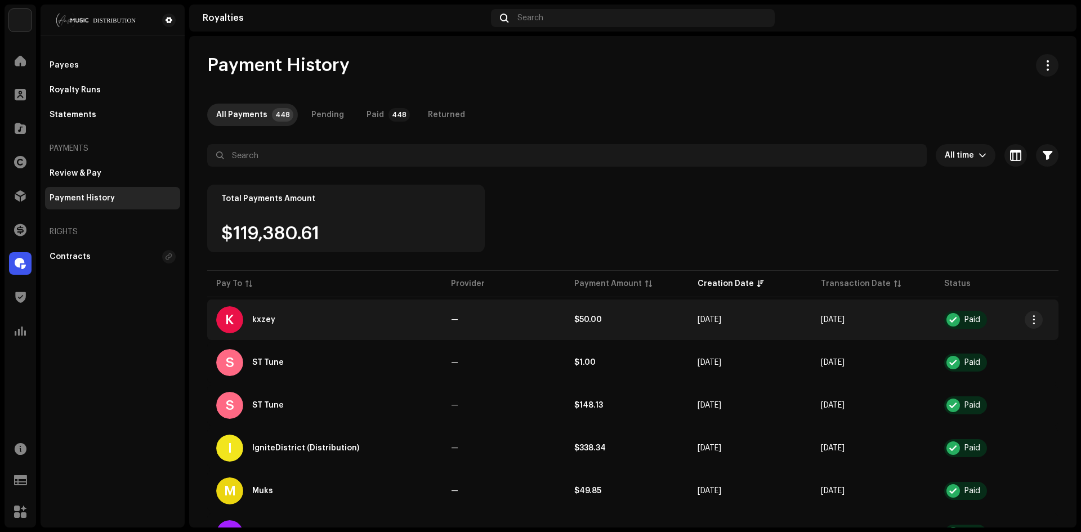
click at [314, 314] on div "K kxzey" at bounding box center [324, 319] width 217 height 27
click at [273, 315] on div "K kxzey" at bounding box center [324, 319] width 217 height 27
click at [269, 315] on div "K kxzey" at bounding box center [324, 319] width 217 height 27
click at [1025, 319] on button "button" at bounding box center [1034, 320] width 18 height 18
click at [982, 347] on div "View Payee" at bounding box center [981, 345] width 105 height 9
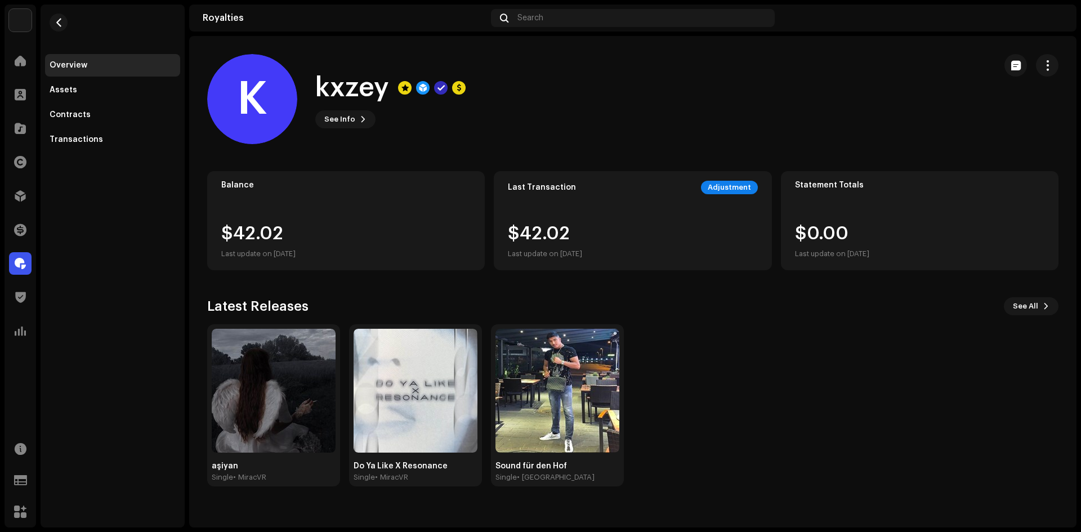
click at [761, 361] on div "aşiyan Single • MiracVR Do Ya Like X Resonance Single • MiracVR Sound für den H…" at bounding box center [628, 405] width 851 height 162
click at [356, 121] on button "See Info" at bounding box center [345, 119] width 60 height 18
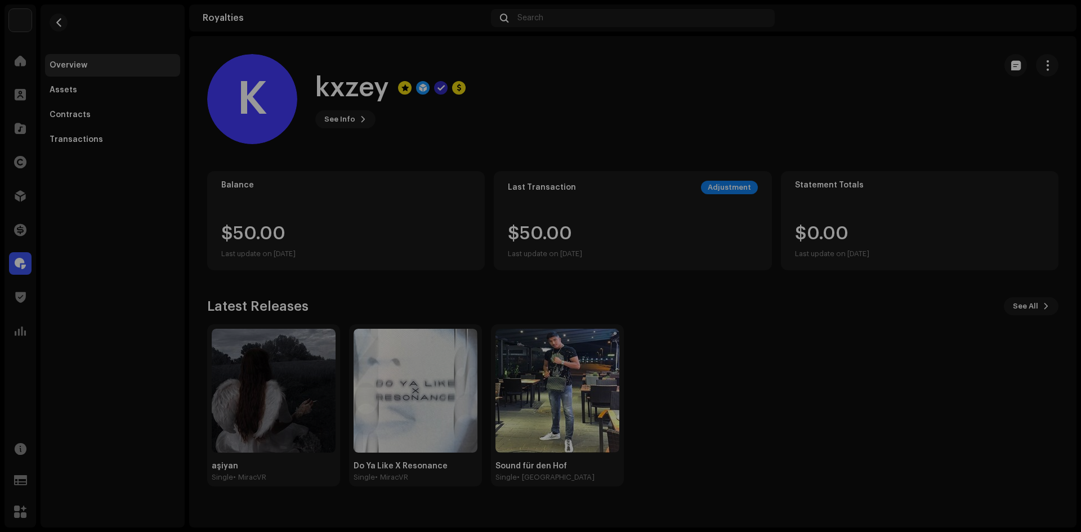
click at [342, 136] on div "K kxzey 757040 Type Distribution Payee Pay To Name Kuzey Babacan Payee Email [E…" at bounding box center [540, 266] width 1081 height 532
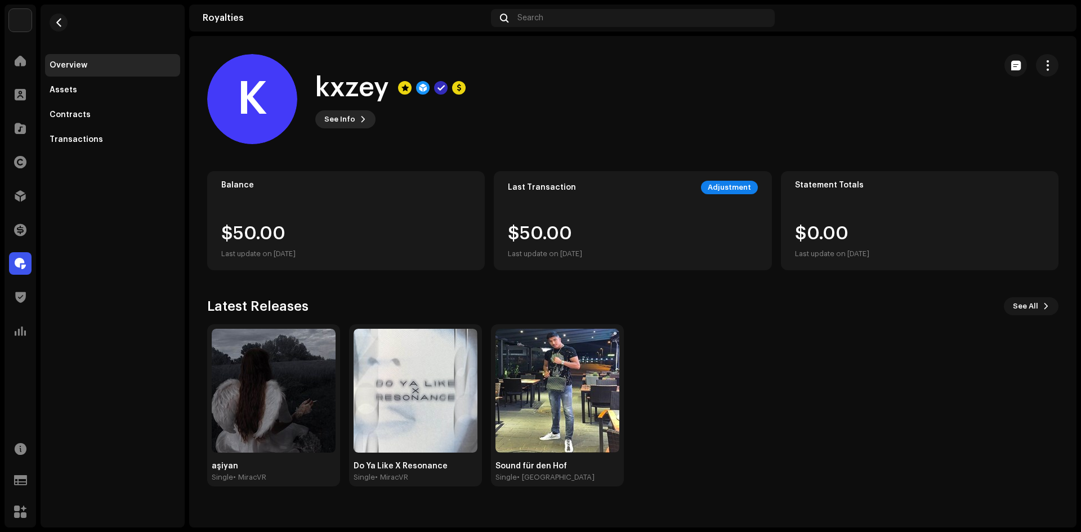
click at [347, 119] on span "See Info" at bounding box center [339, 119] width 31 height 23
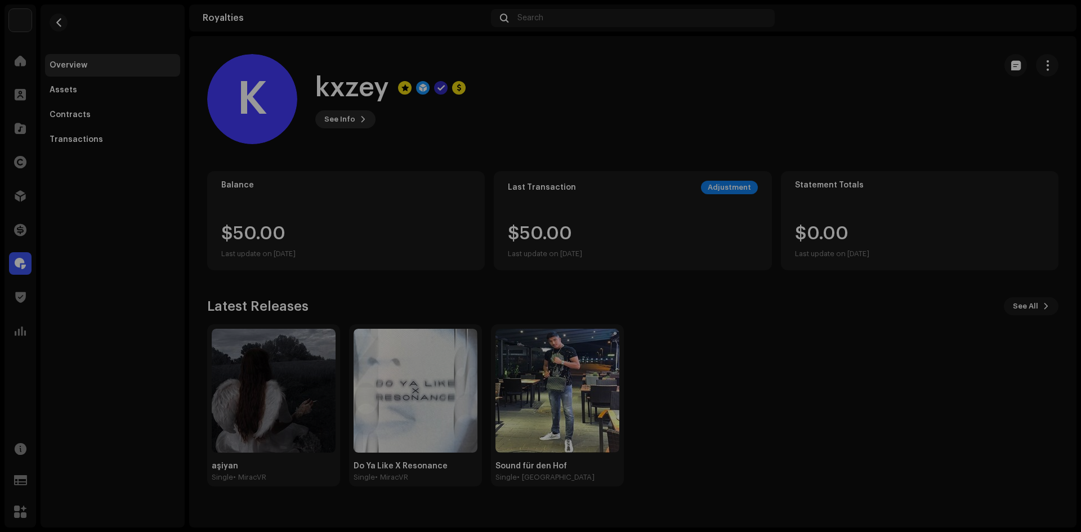
click at [347, 119] on div "K kxzey 757040 Type Distribution Payee Pay To Name Kuzey Babacan Payee Email k2…" at bounding box center [540, 266] width 1081 height 532
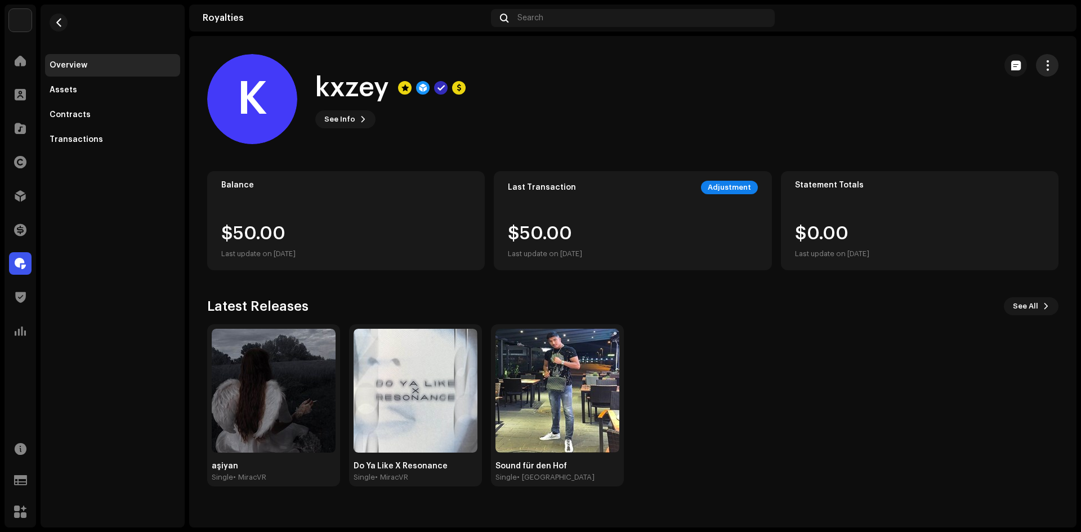
click at [1048, 65] on span "button" at bounding box center [1047, 65] width 11 height 9
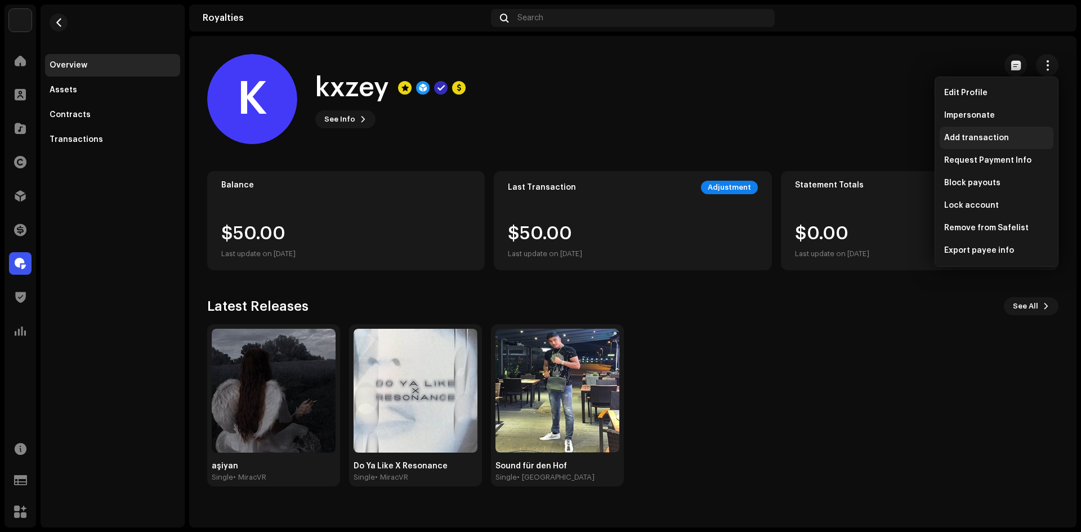
click at [988, 135] on span "Add transaction" at bounding box center [976, 137] width 65 height 9
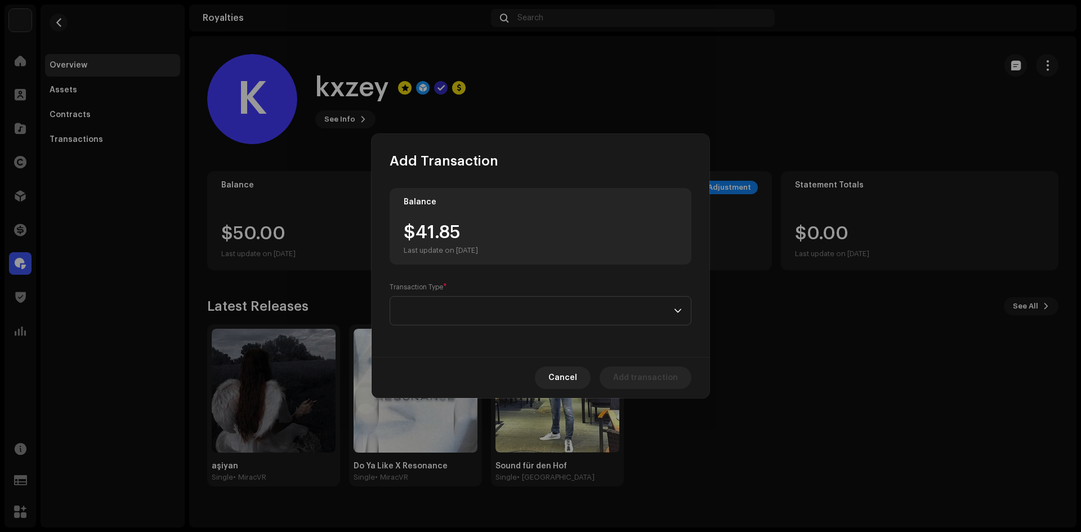
click at [441, 294] on div "Transaction Type *" at bounding box center [541, 304] width 302 height 43
click at [447, 319] on span at bounding box center [536, 311] width 275 height 28
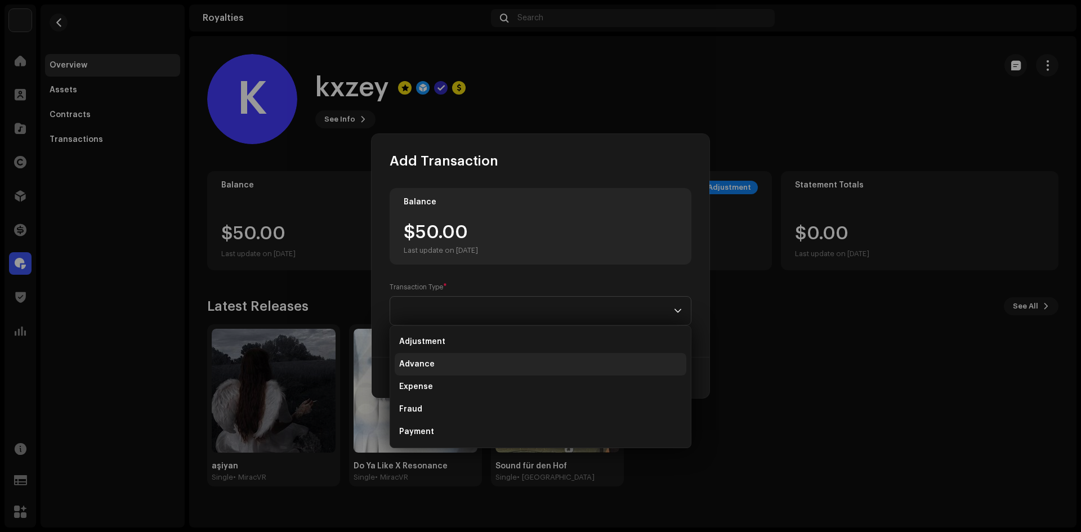
click at [426, 366] on span "Advance" at bounding box center [416, 364] width 35 height 11
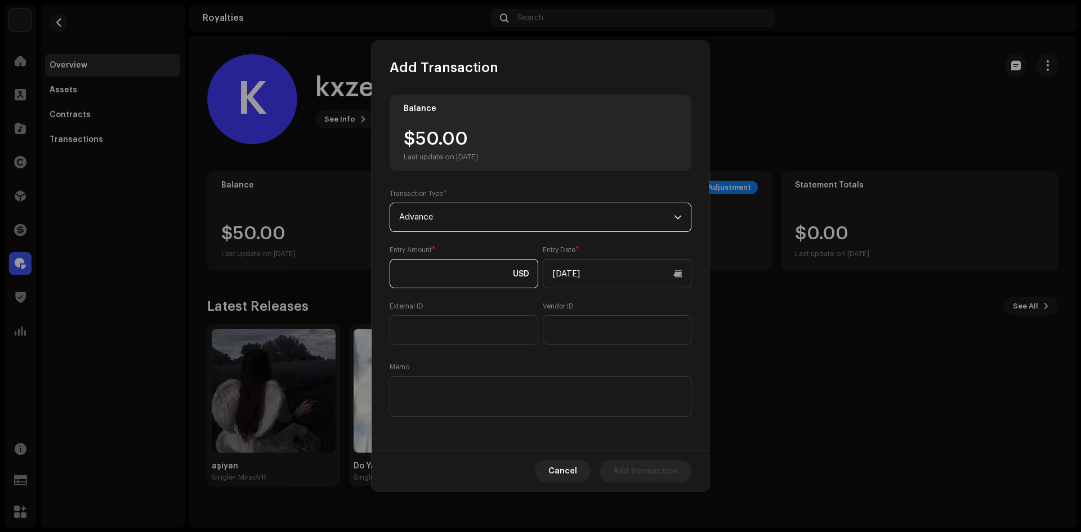
click at [458, 283] on input at bounding box center [464, 273] width 149 height 29
click at [479, 327] on input "text" at bounding box center [464, 329] width 149 height 29
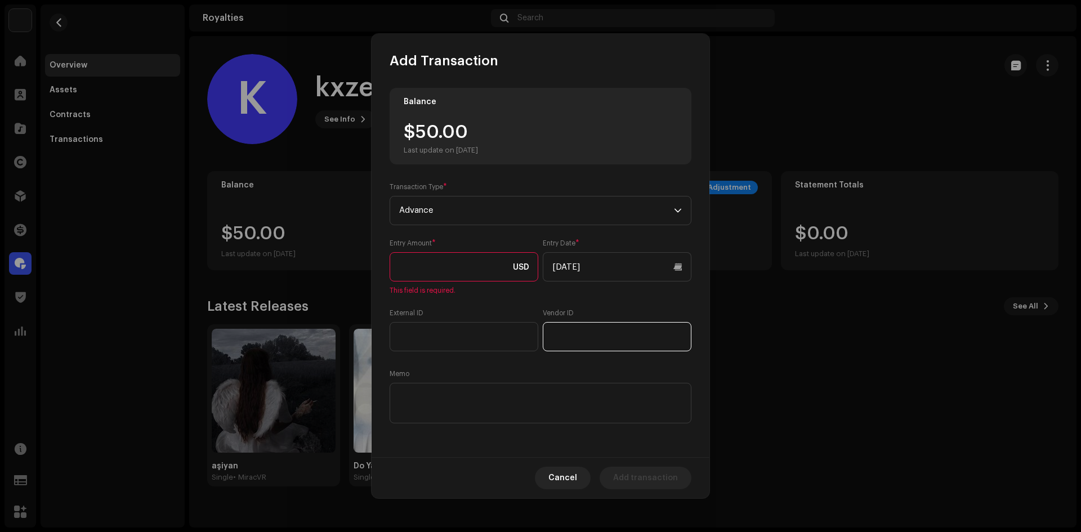
click at [574, 333] on input "text" at bounding box center [617, 336] width 149 height 29
click at [422, 326] on input "text" at bounding box center [464, 336] width 149 height 29
drag, startPoint x: 581, startPoint y: 341, endPoint x: 544, endPoint y: 340, distance: 36.6
click at [580, 341] on input "text" at bounding box center [617, 336] width 149 height 29
click at [430, 272] on input at bounding box center [464, 266] width 149 height 29
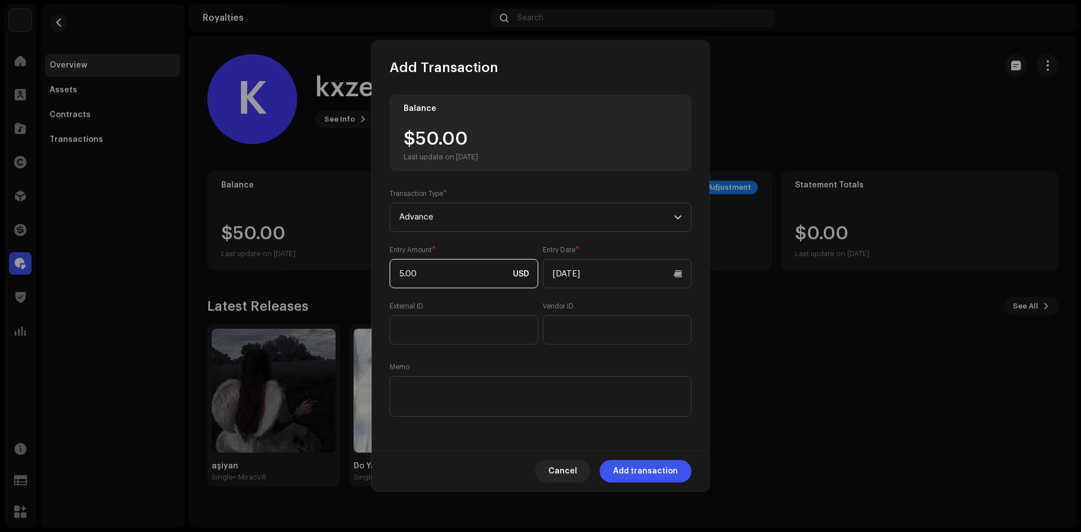
type input "50.00"
click at [637, 463] on span "Add transaction" at bounding box center [645, 471] width 65 height 23
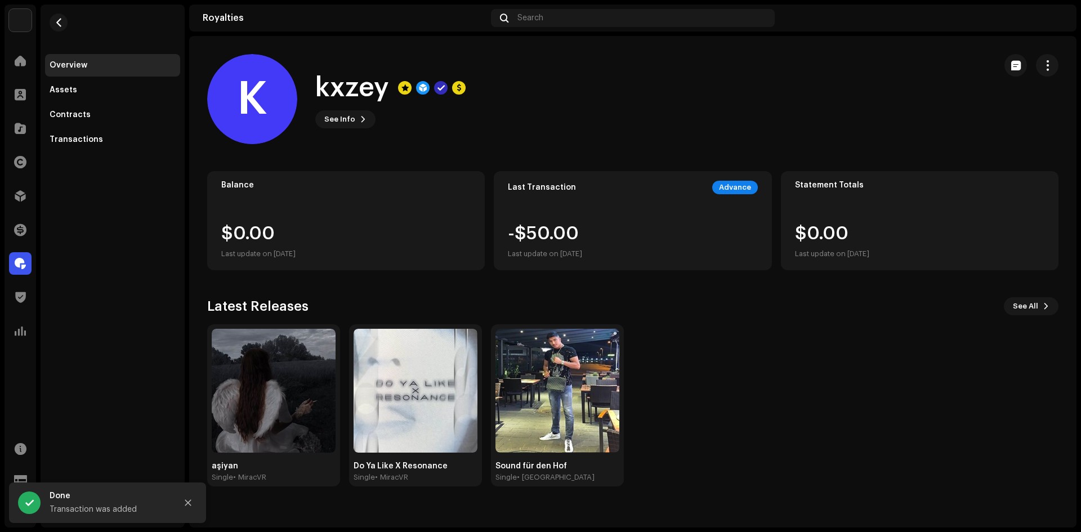
click at [1055, 24] on img at bounding box center [1054, 18] width 18 height 18
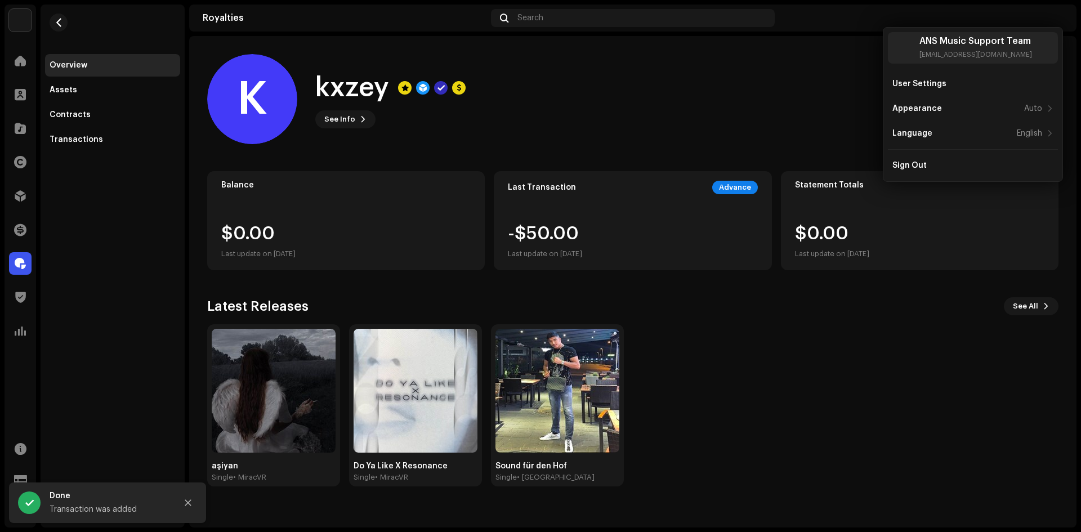
click at [800, 145] on royalties-payees-details-overview "K kxzey K kxzey See Info Balance $0.00 Last update on Oct 10, 2025 Last Transac…" at bounding box center [632, 270] width 887 height 468
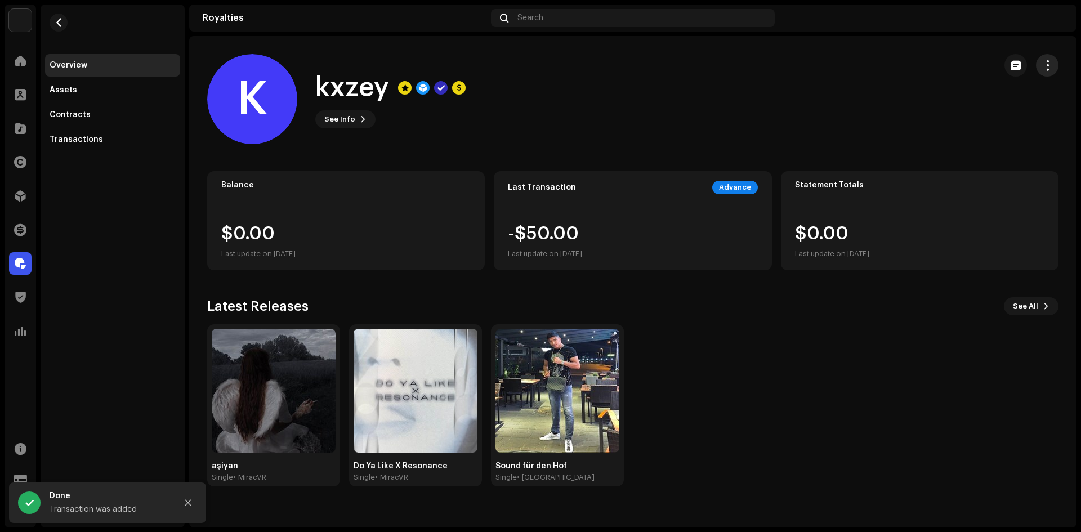
click at [1046, 61] on span "button" at bounding box center [1047, 65] width 11 height 9
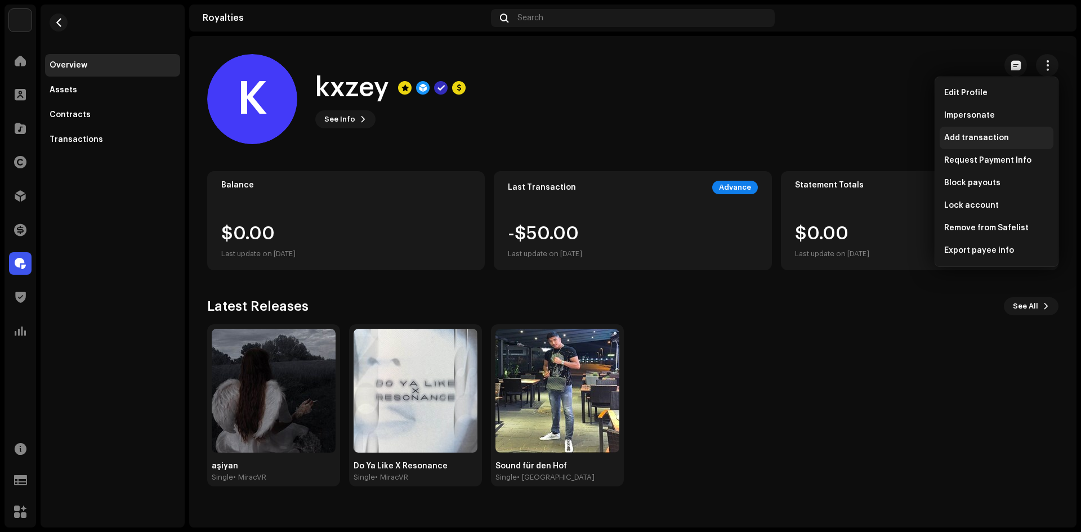
click at [979, 128] on div "Add transaction" at bounding box center [997, 138] width 114 height 23
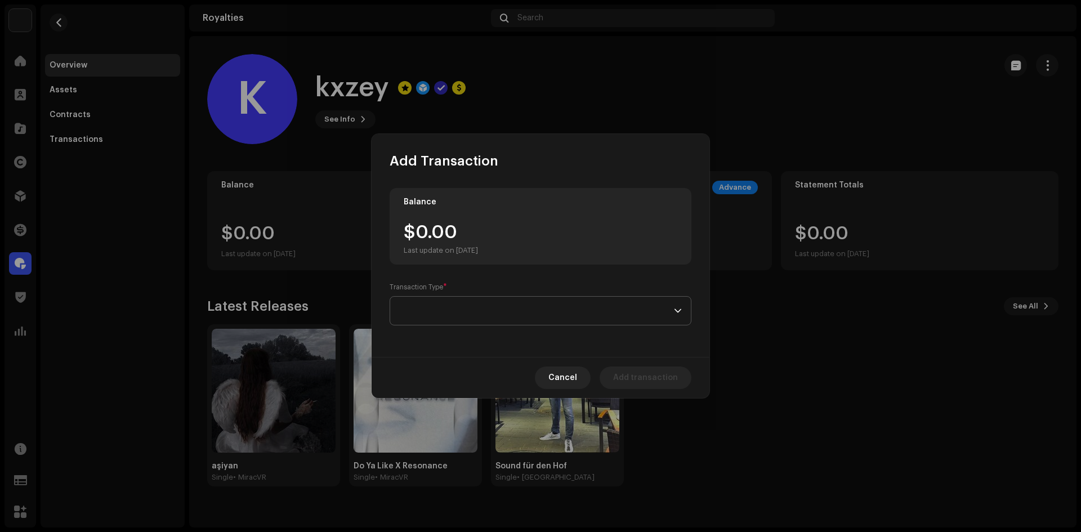
click at [504, 305] on span at bounding box center [536, 311] width 275 height 28
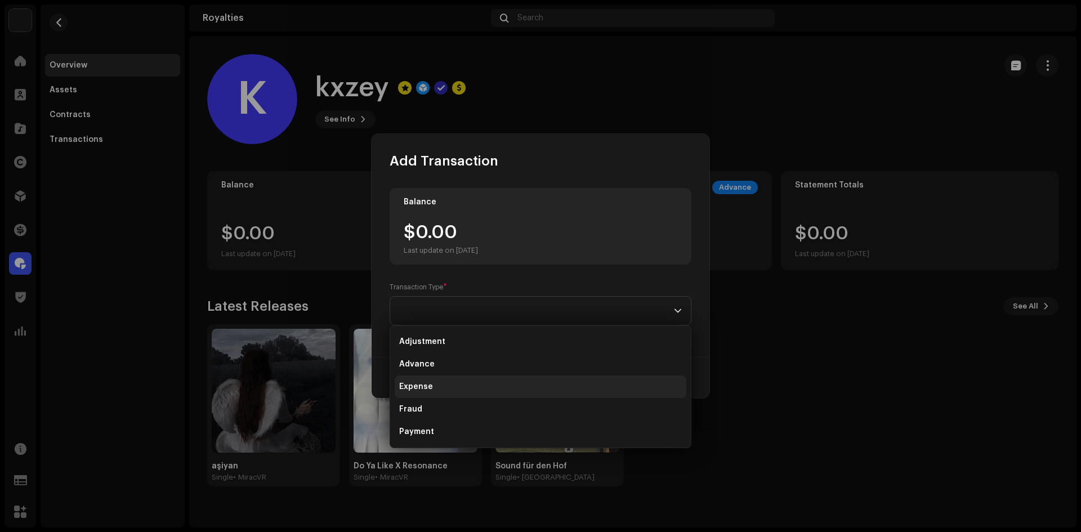
click at [427, 385] on span "Expense" at bounding box center [416, 386] width 34 height 11
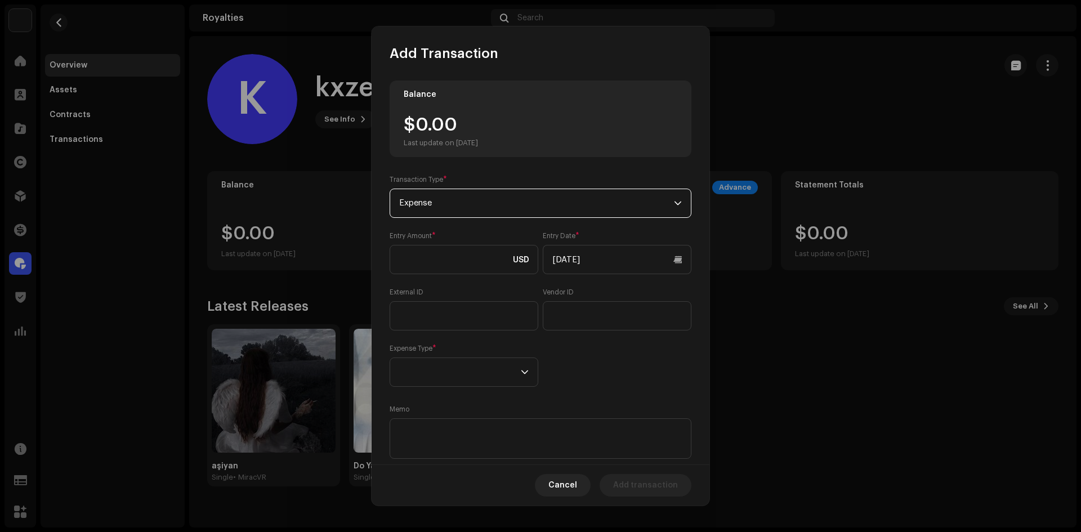
click at [473, 212] on span "Expense" at bounding box center [536, 203] width 275 height 28
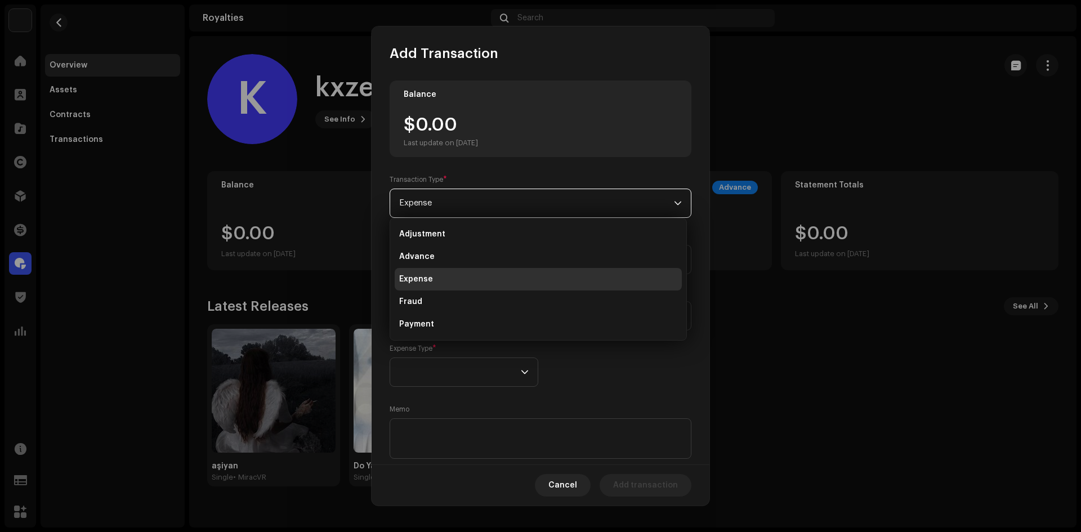
scroll to position [18, 0]
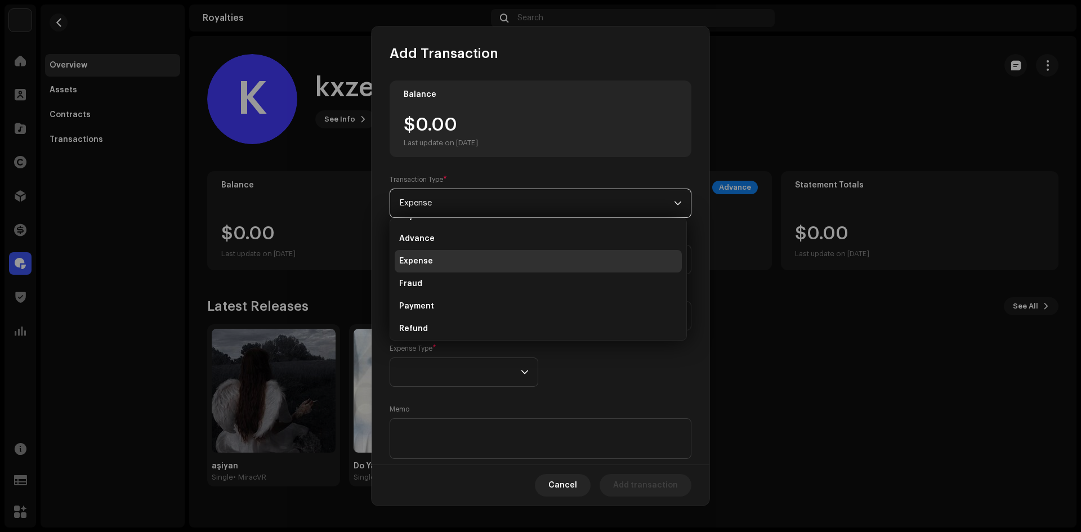
click at [456, 353] on div "Expense Type *" at bounding box center [464, 365] width 149 height 43
click at [438, 260] on input at bounding box center [464, 259] width 149 height 29
type input "50.00"
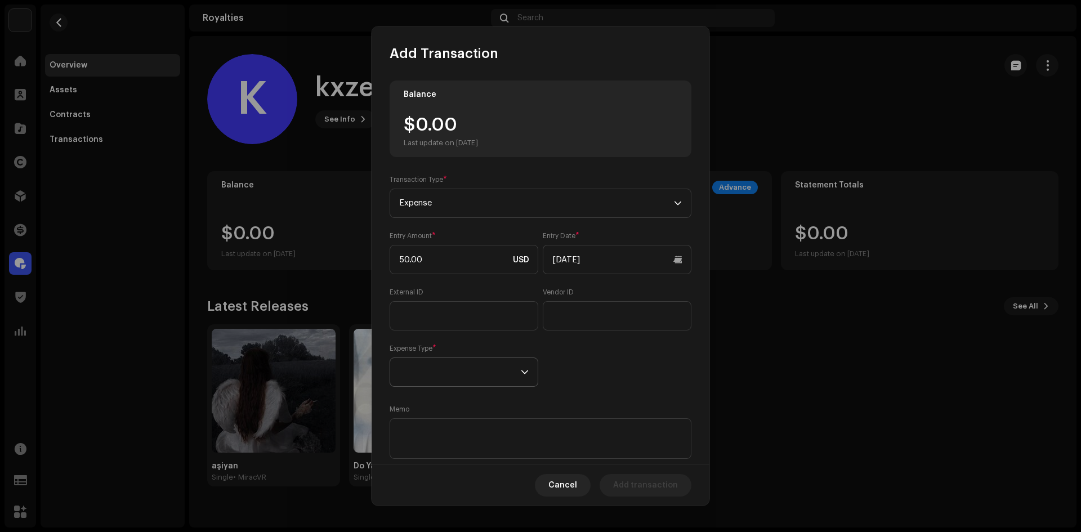
click at [462, 381] on span at bounding box center [460, 372] width 122 height 28
click at [427, 406] on span "3rd party distribution fees" at bounding box center [451, 403] width 104 height 11
click at [642, 491] on span "Add transaction" at bounding box center [645, 485] width 65 height 23
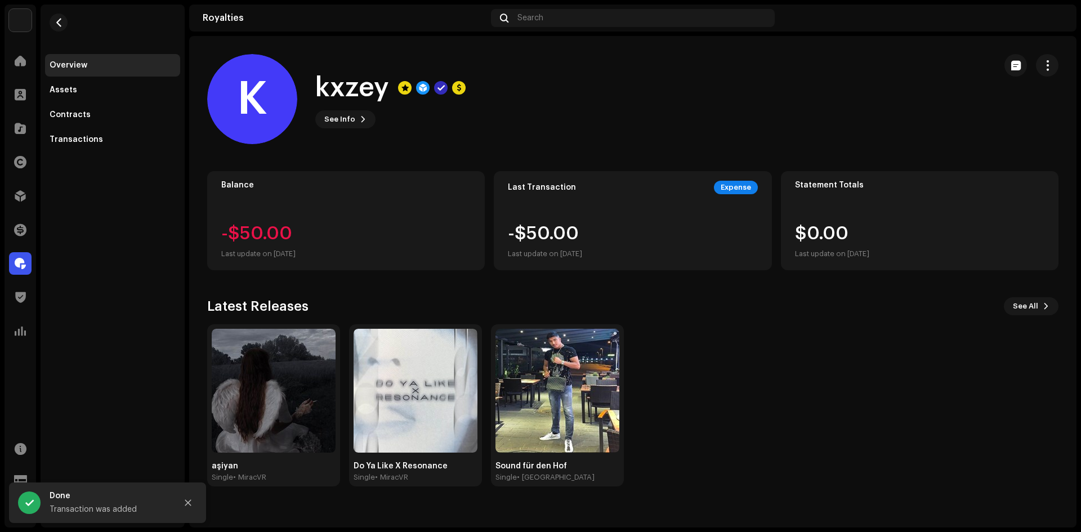
click at [1052, 24] on img at bounding box center [1054, 18] width 18 height 18
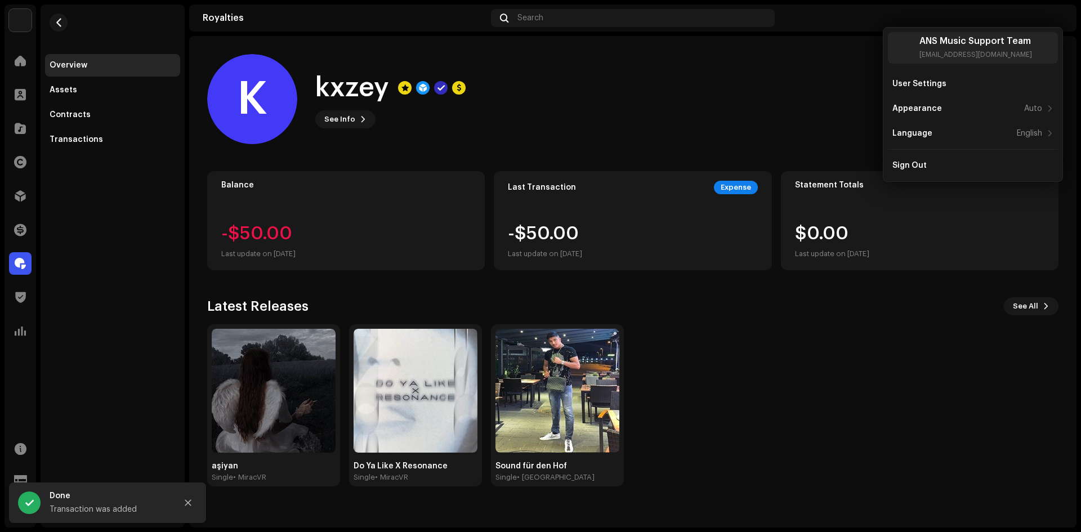
click at [1060, 7] on div "Royalties Search" at bounding box center [632, 18] width 887 height 27
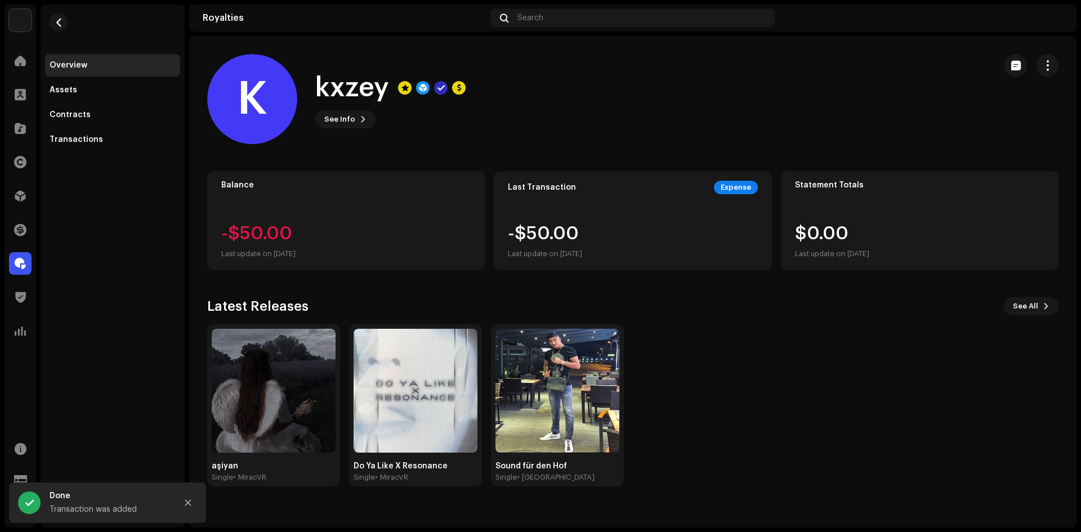
click at [1057, 15] on img at bounding box center [1054, 18] width 18 height 18
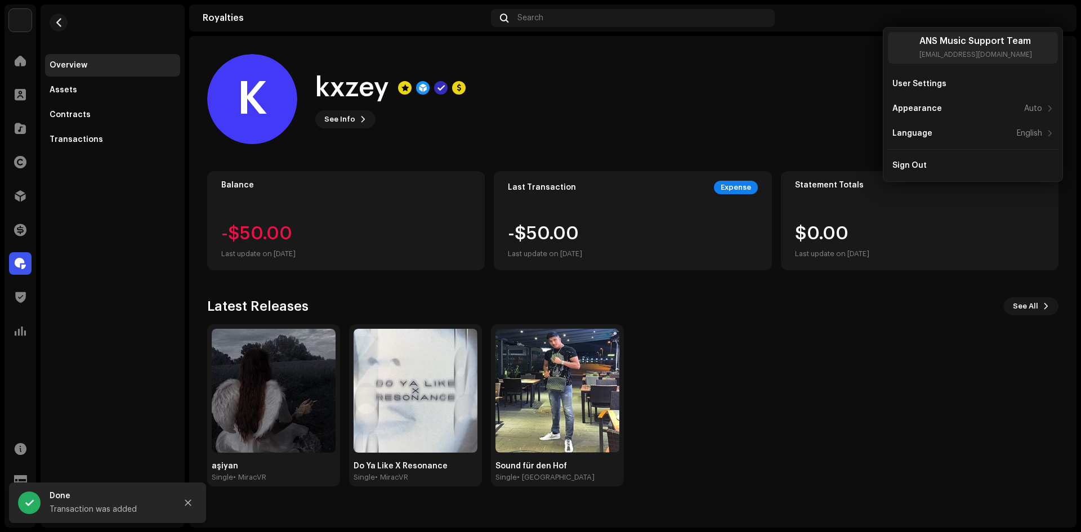
drag, startPoint x: 780, startPoint y: 43, endPoint x: 787, endPoint y: 65, distance: 23.5
click at [778, 45] on royalties-payees-details-overview "K kxzey K kxzey See Info Balance -$50.00 Last update on Oct 10, 2025 Last Trans…" at bounding box center [632, 270] width 887 height 468
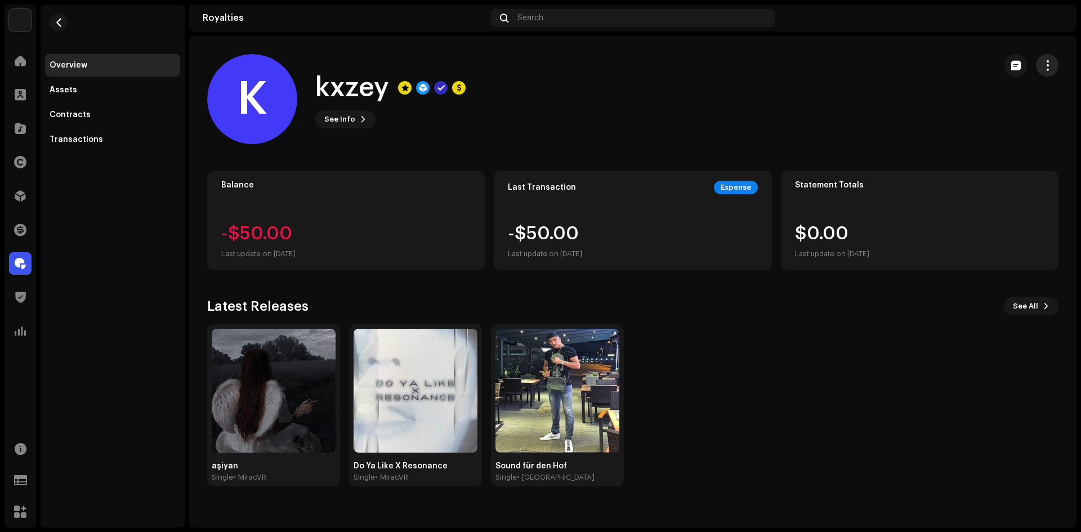
click at [1057, 59] on re-m-actions-button at bounding box center [1047, 65] width 23 height 23
click at [1056, 60] on button "button" at bounding box center [1047, 65] width 23 height 23
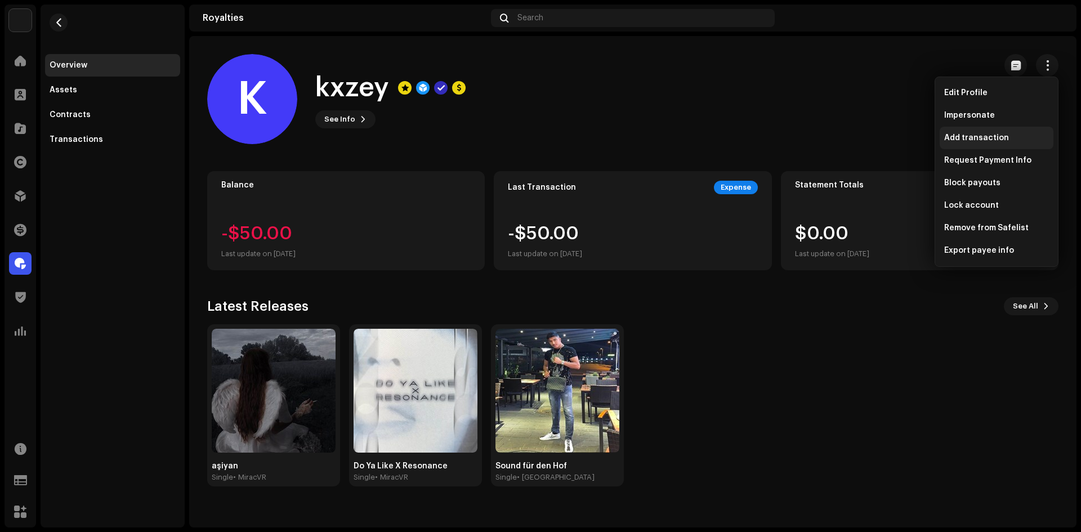
click at [966, 137] on span "Add transaction" at bounding box center [976, 137] width 65 height 9
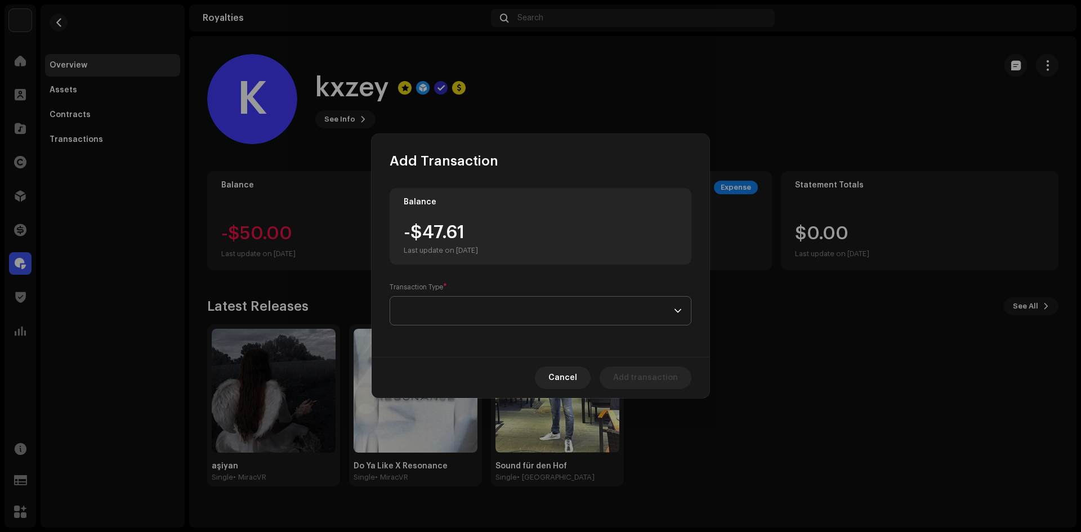
click at [440, 319] on span at bounding box center [536, 311] width 275 height 28
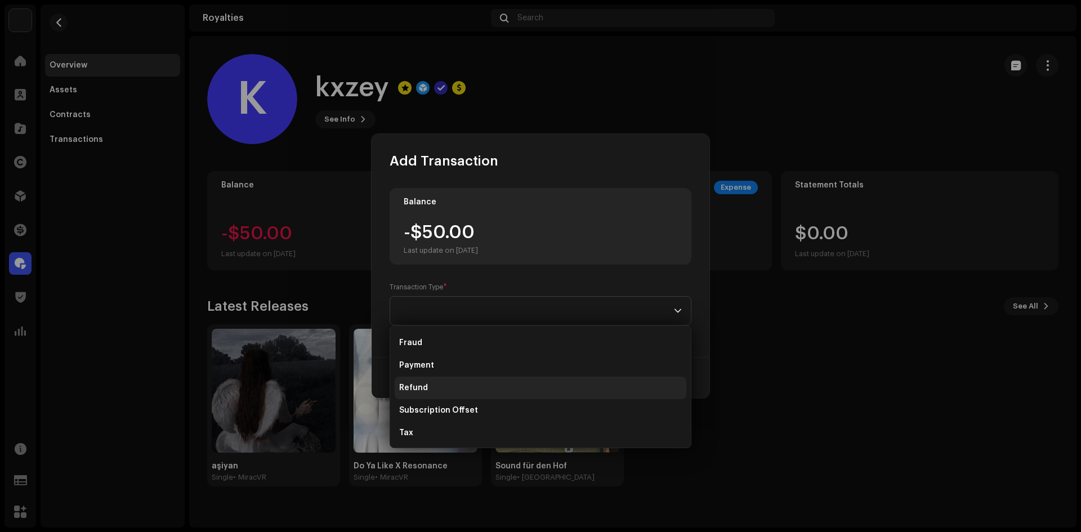
scroll to position [68, 0]
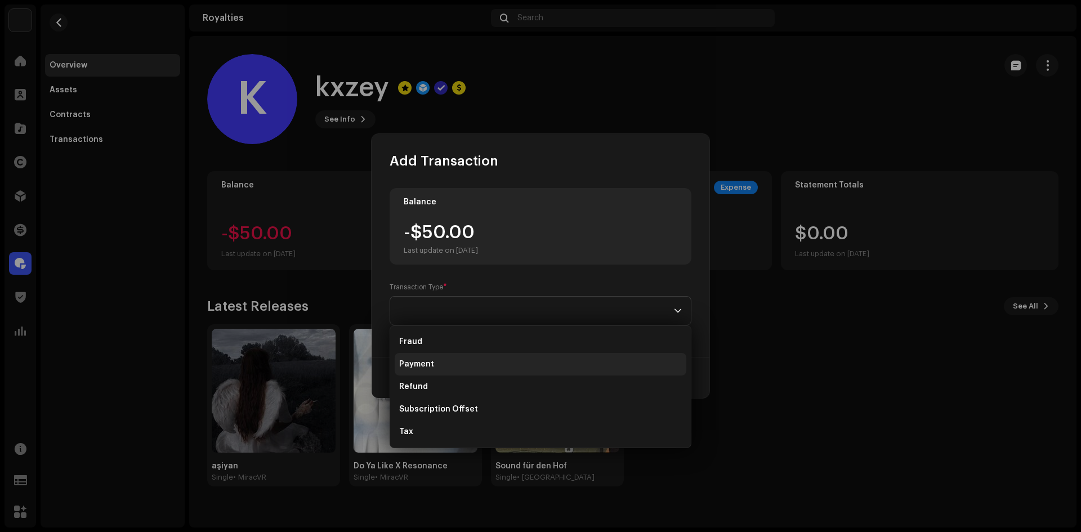
click at [429, 365] on span "Payment" at bounding box center [416, 364] width 35 height 11
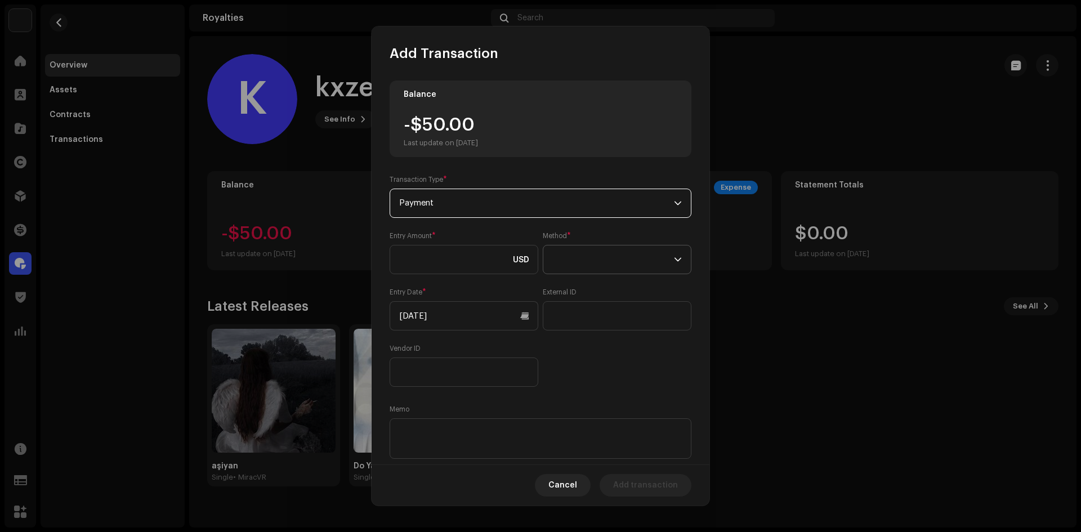
click at [581, 267] on span at bounding box center [613, 260] width 122 height 28
click at [575, 291] on span "Bank Wire" at bounding box center [569, 290] width 39 height 11
click at [468, 217] on span "Payment" at bounding box center [536, 203] width 275 height 28
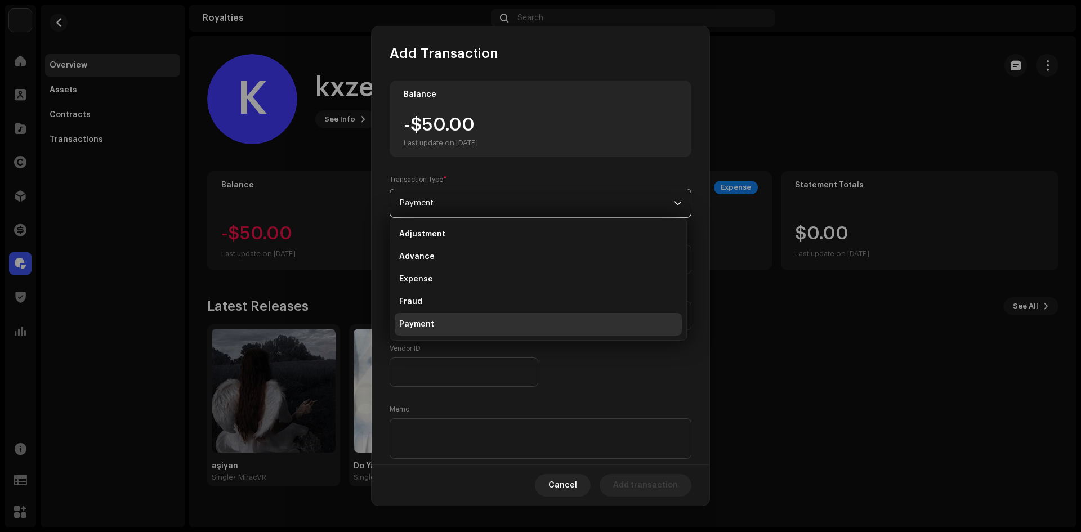
click at [453, 207] on span "Payment" at bounding box center [536, 203] width 275 height 28
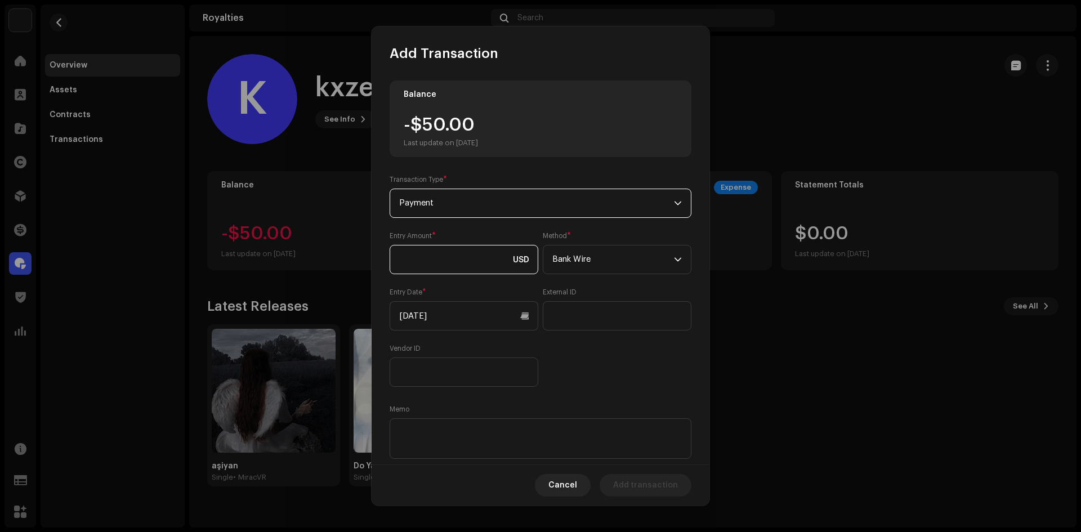
click at [430, 257] on input at bounding box center [464, 259] width 149 height 29
type input "50.00"
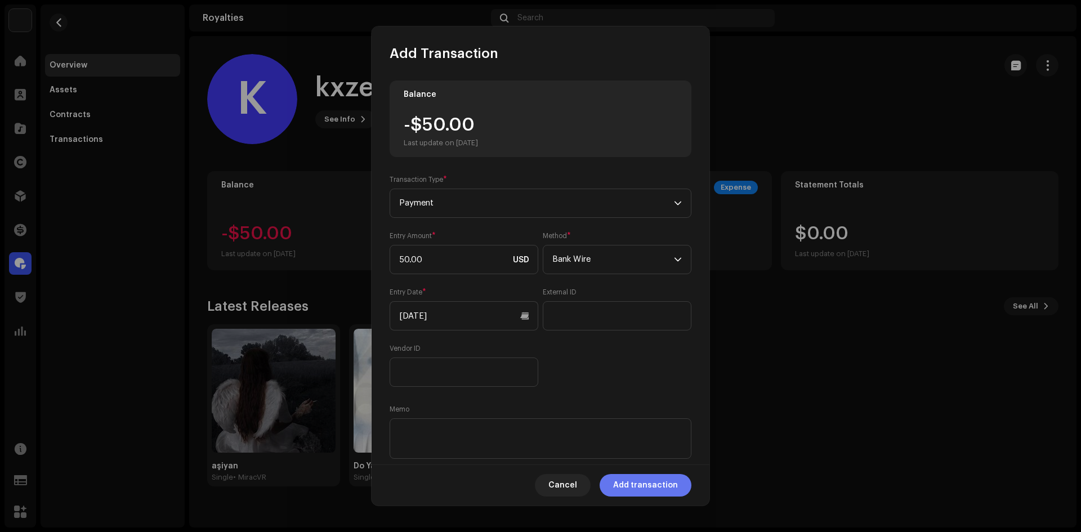
click at [650, 484] on span "Add transaction" at bounding box center [645, 485] width 65 height 23
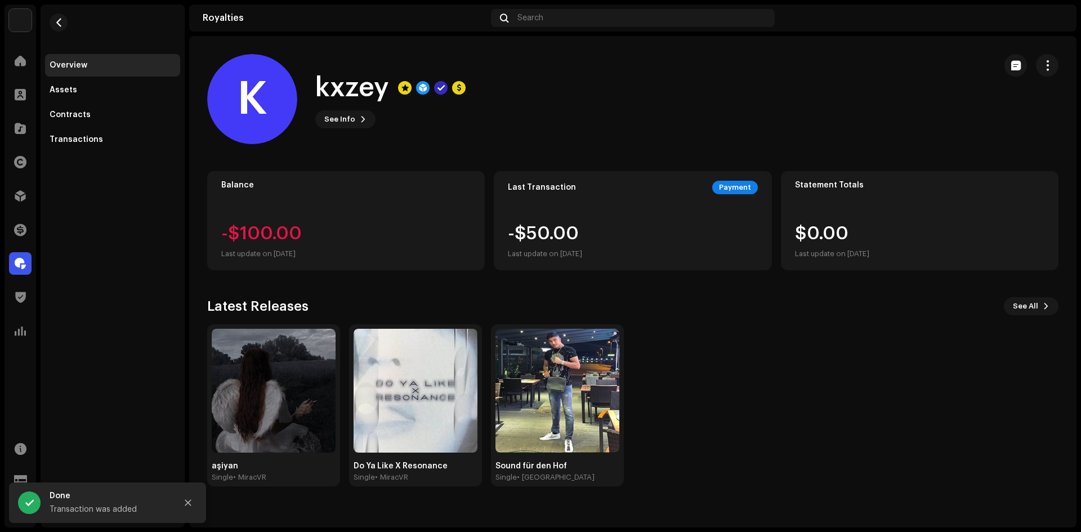
click at [1051, 20] on img at bounding box center [1054, 18] width 18 height 18
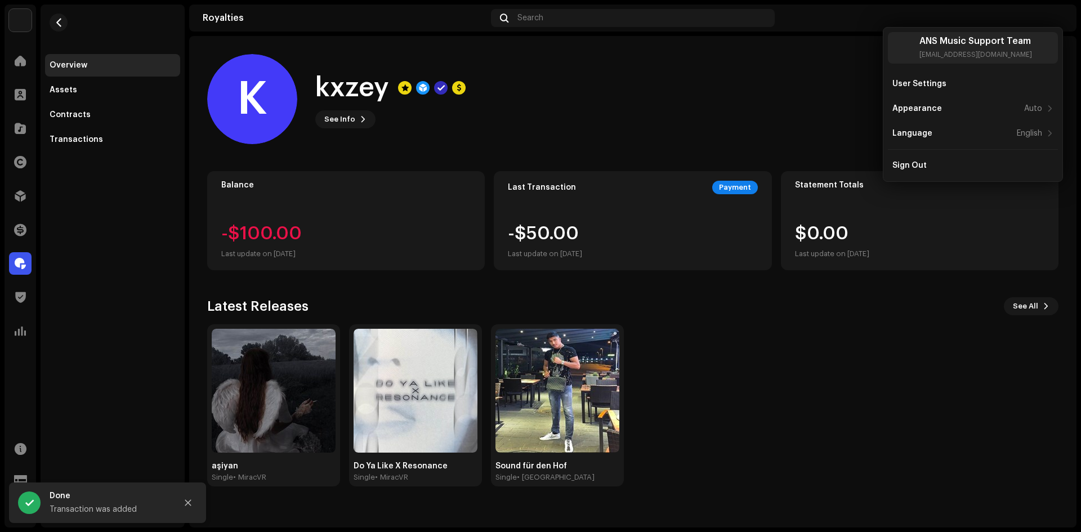
click at [787, 63] on div "K kxzey See Info" at bounding box center [596, 99] width 779 height 90
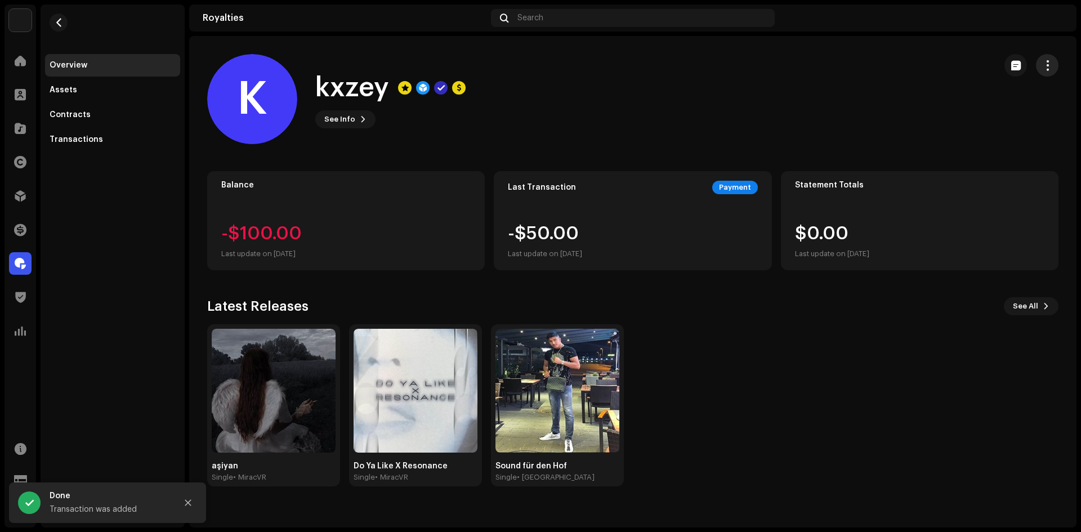
click at [1045, 61] on span "button" at bounding box center [1047, 65] width 11 height 9
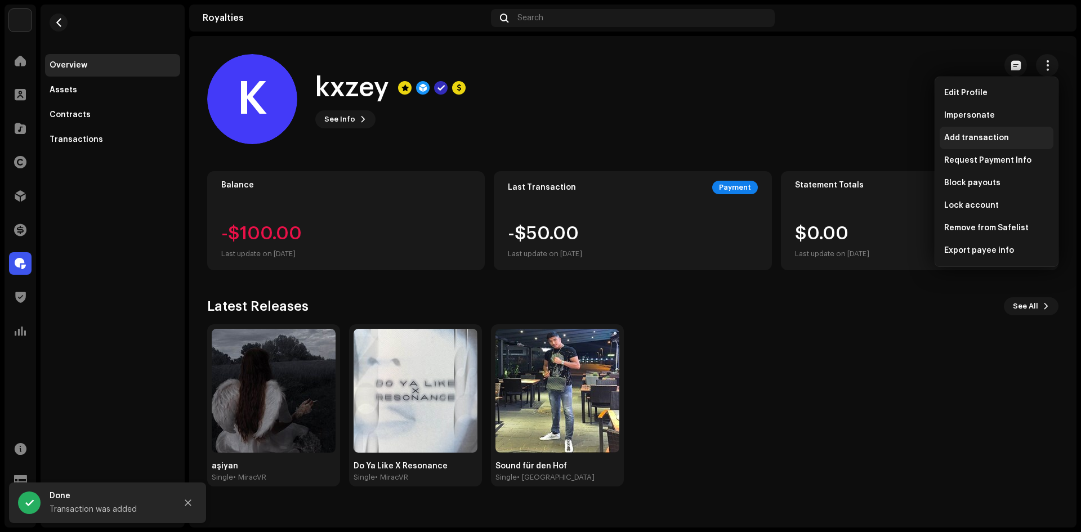
click at [963, 131] on div "Add transaction" at bounding box center [997, 138] width 114 height 23
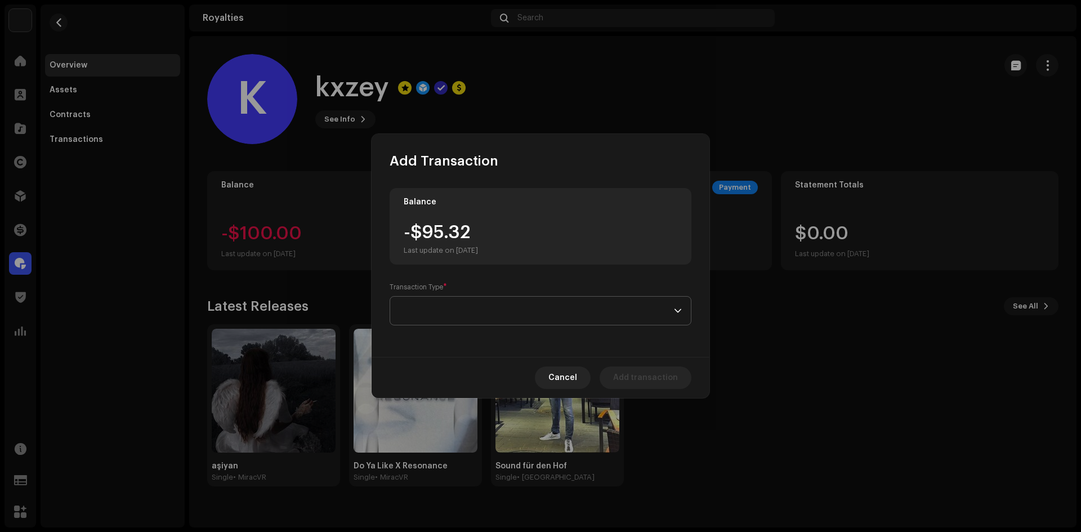
click at [471, 303] on span at bounding box center [536, 311] width 275 height 28
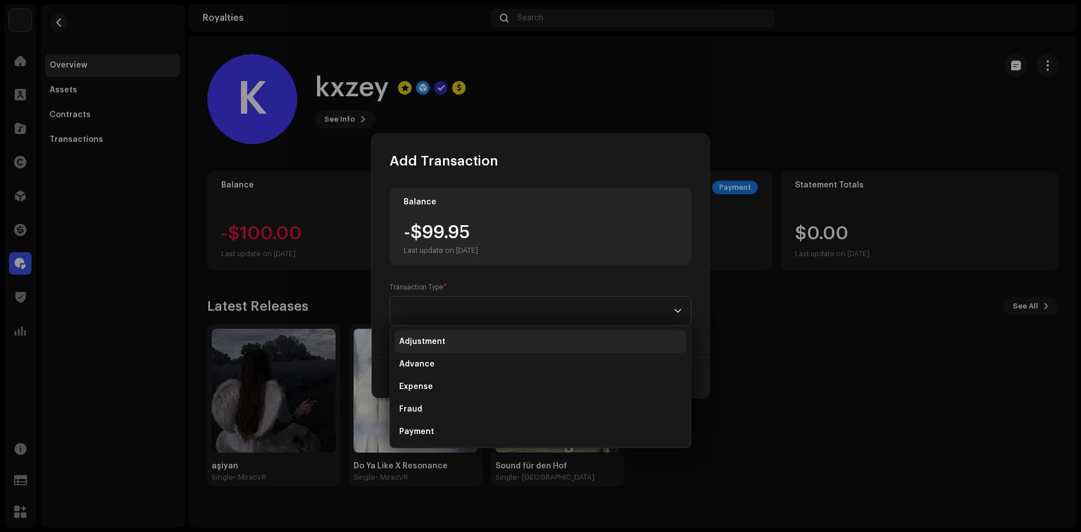
click at [440, 345] on span "Adjustment" at bounding box center [422, 341] width 46 height 11
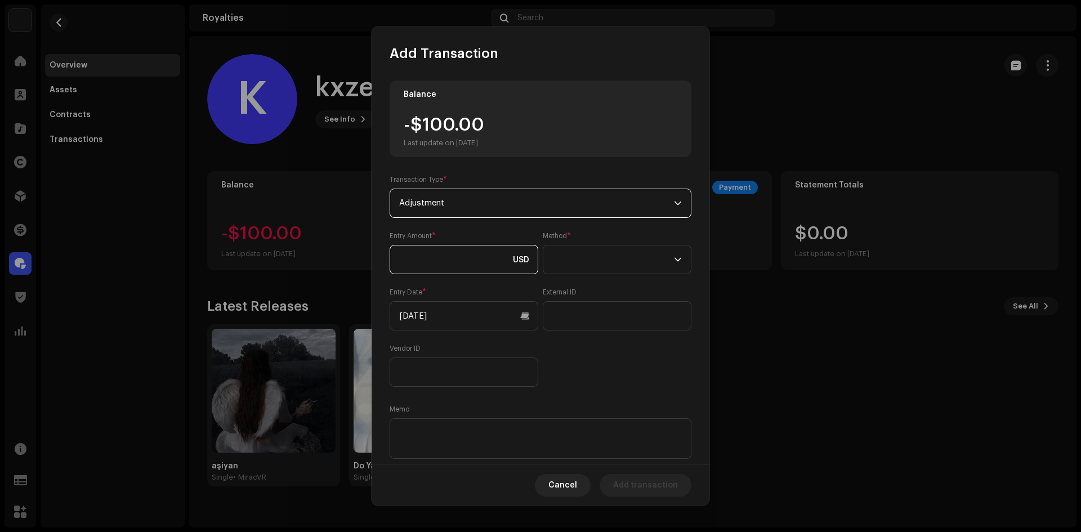
click at [436, 257] on input at bounding box center [464, 259] width 149 height 29
type input "150.00"
click at [597, 255] on span at bounding box center [613, 260] width 122 height 28
click at [583, 289] on span "Bank Wire" at bounding box center [569, 290] width 39 height 11
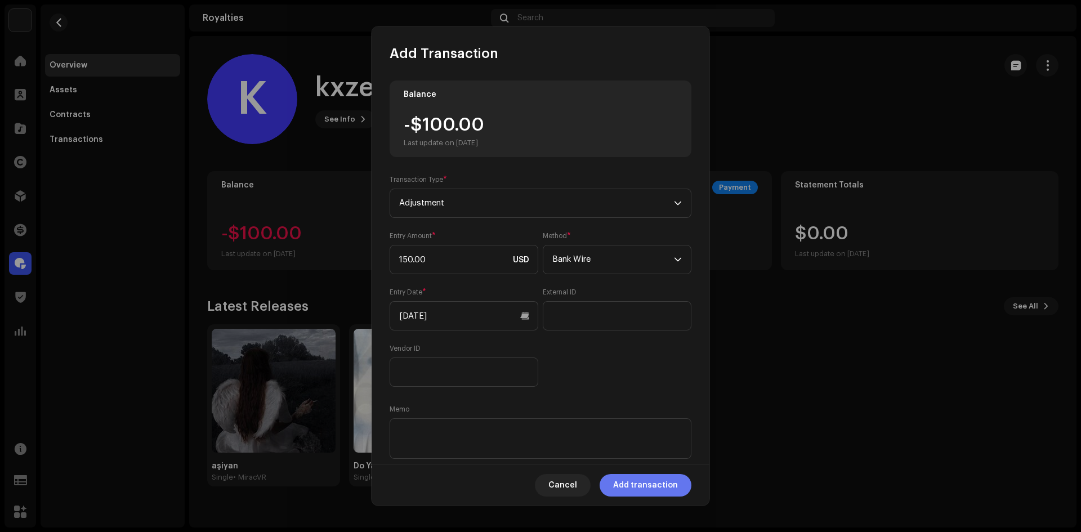
click at [655, 486] on span "Add transaction" at bounding box center [645, 485] width 65 height 23
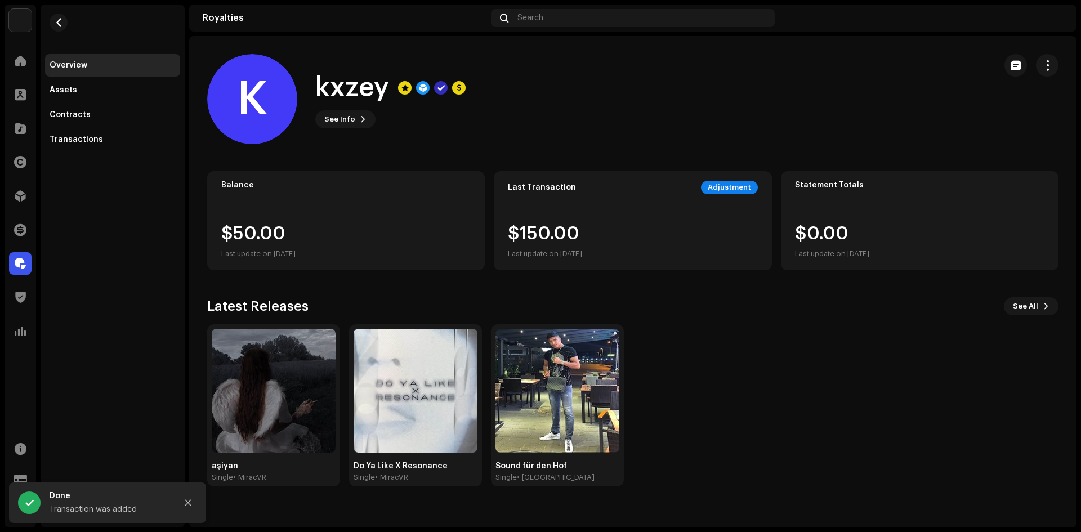
click at [1052, 19] on img at bounding box center [1054, 18] width 18 height 18
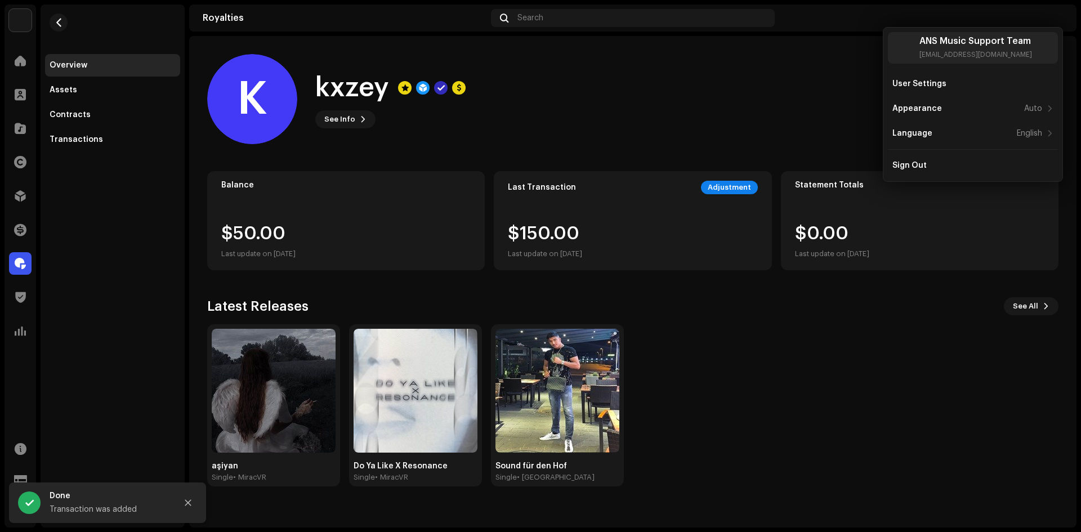
drag, startPoint x: 758, startPoint y: 180, endPoint x: 782, endPoint y: 175, distance: 24.3
click at [763, 177] on div "Last Transaction Adjustment $150.00 Last update on Oct 10, 2025" at bounding box center [633, 220] width 278 height 99
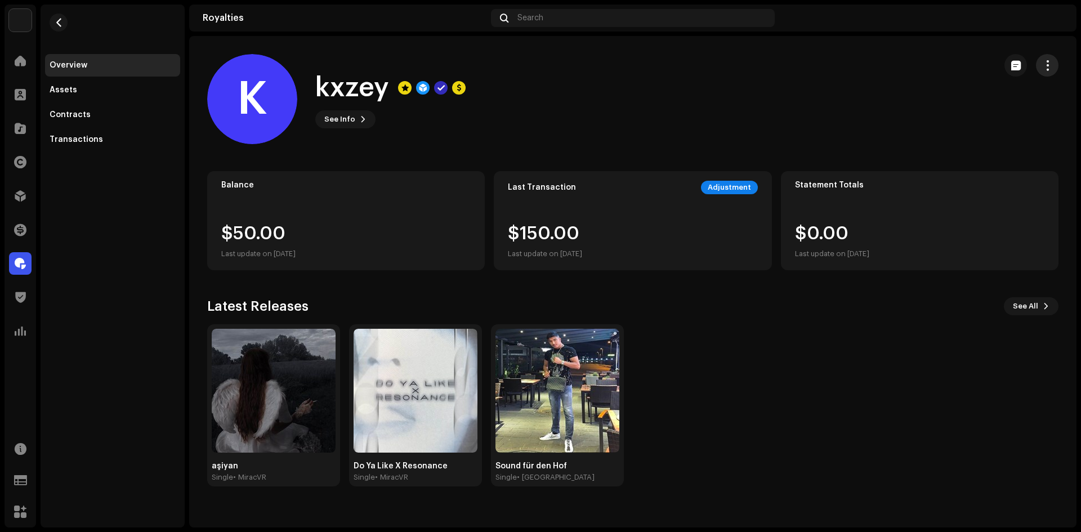
click at [1046, 54] on button "button" at bounding box center [1047, 65] width 23 height 23
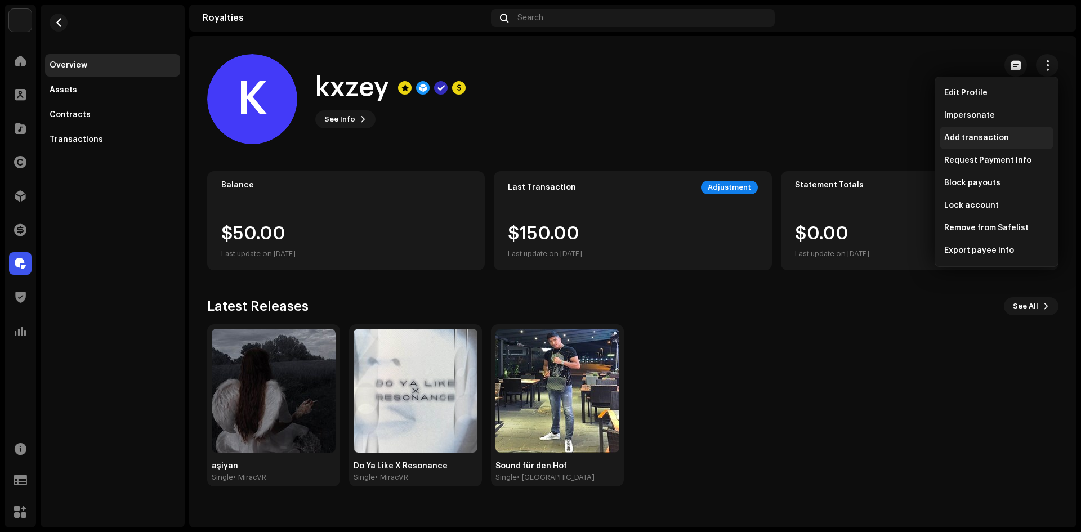
click at [980, 139] on span "Add transaction" at bounding box center [976, 137] width 65 height 9
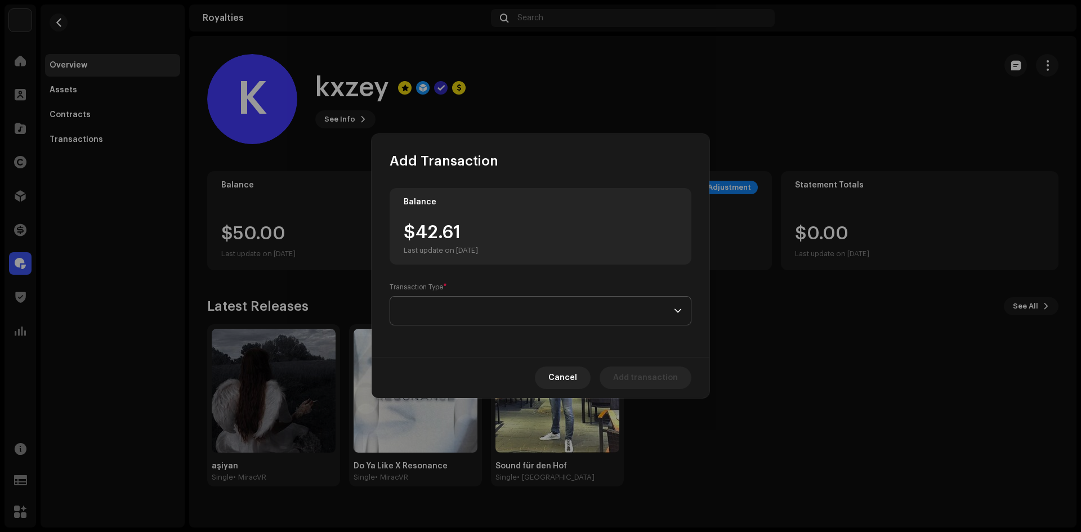
click at [553, 309] on span at bounding box center [536, 311] width 275 height 28
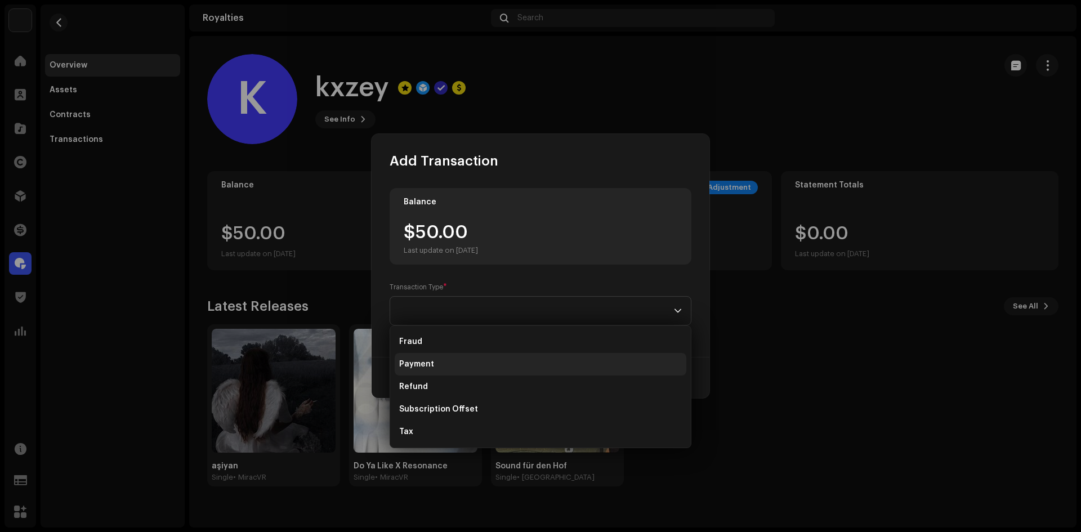
click at [420, 354] on li "Payment" at bounding box center [541, 364] width 292 height 23
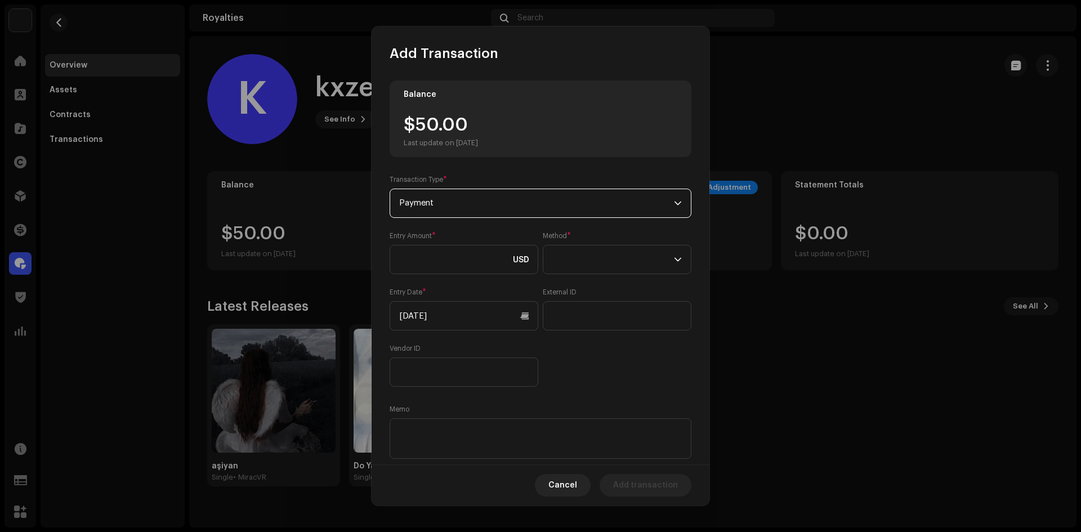
click at [479, 206] on span "Payment" at bounding box center [536, 203] width 275 height 28
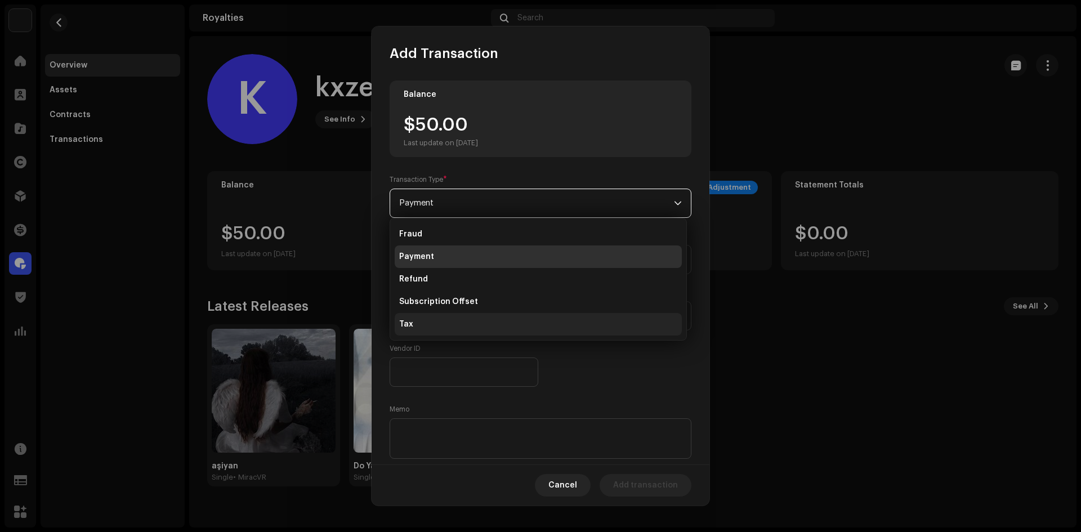
click at [444, 324] on li "Tax" at bounding box center [538, 324] width 287 height 23
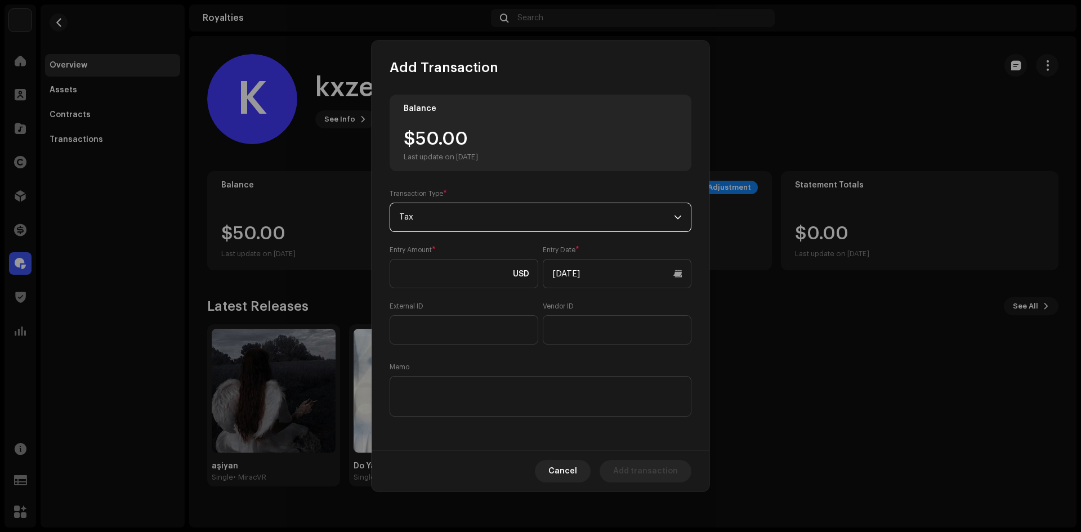
click at [463, 209] on span "Tax" at bounding box center [536, 217] width 275 height 28
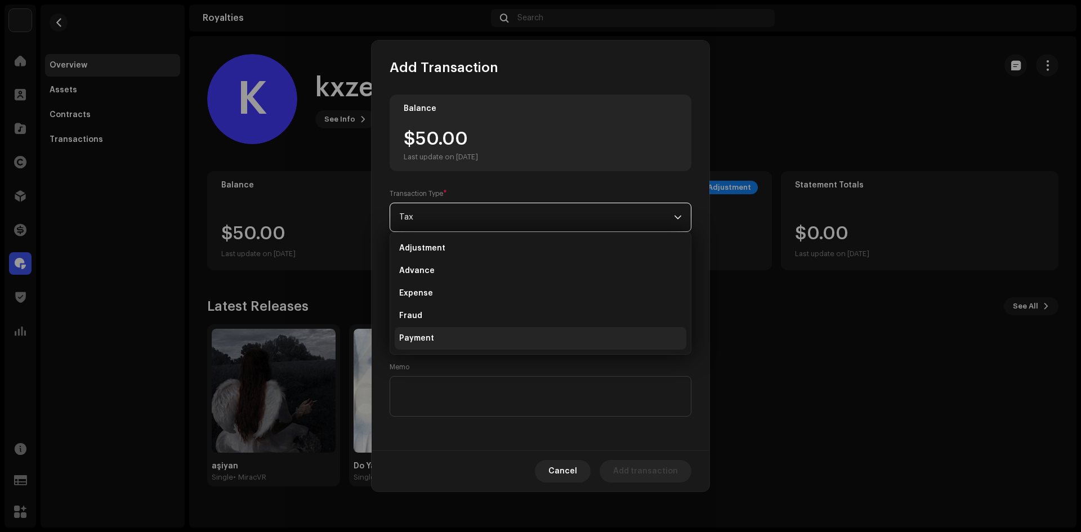
scroll to position [50, 0]
click at [487, 208] on span "Tax" at bounding box center [536, 217] width 275 height 28
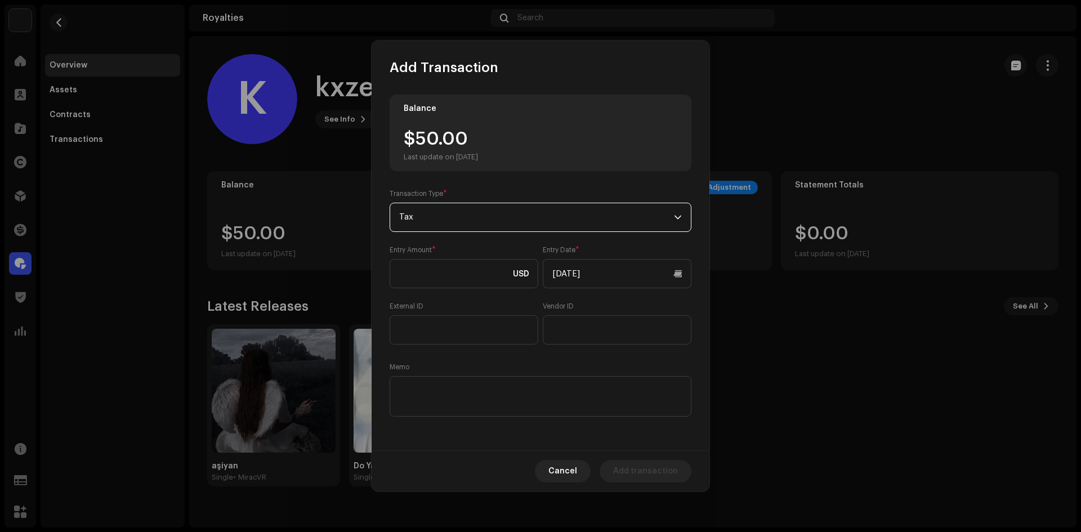
click at [463, 227] on span "Tax" at bounding box center [536, 217] width 275 height 28
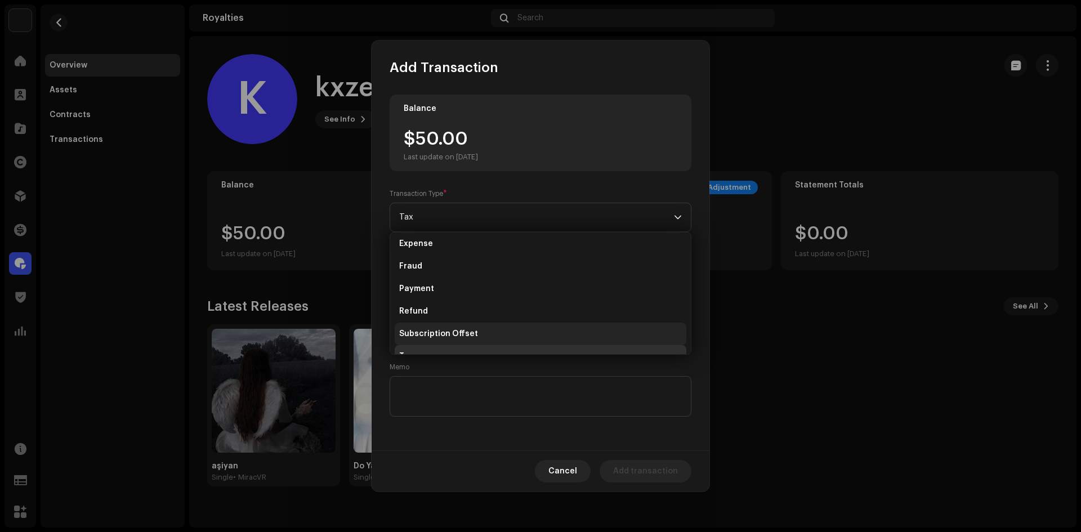
click at [447, 327] on li "Subscription Offset" at bounding box center [541, 334] width 292 height 23
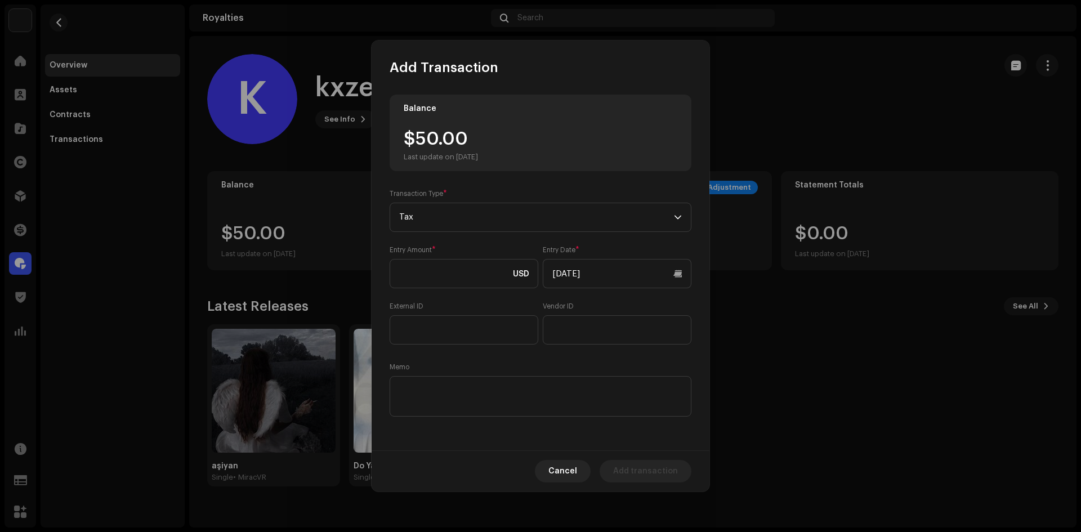
scroll to position [63, 0]
click at [453, 212] on span "Subscription Offset" at bounding box center [536, 217] width 275 height 28
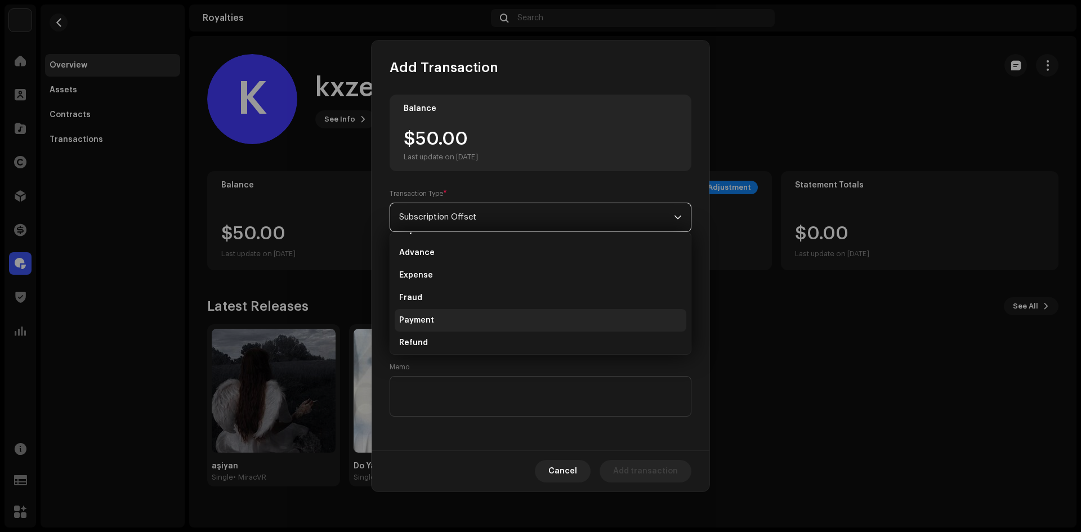
scroll to position [0, 0]
drag, startPoint x: 453, startPoint y: 257, endPoint x: 448, endPoint y: 279, distance: 23.1
click at [453, 256] on li "Adjustment" at bounding box center [541, 248] width 292 height 23
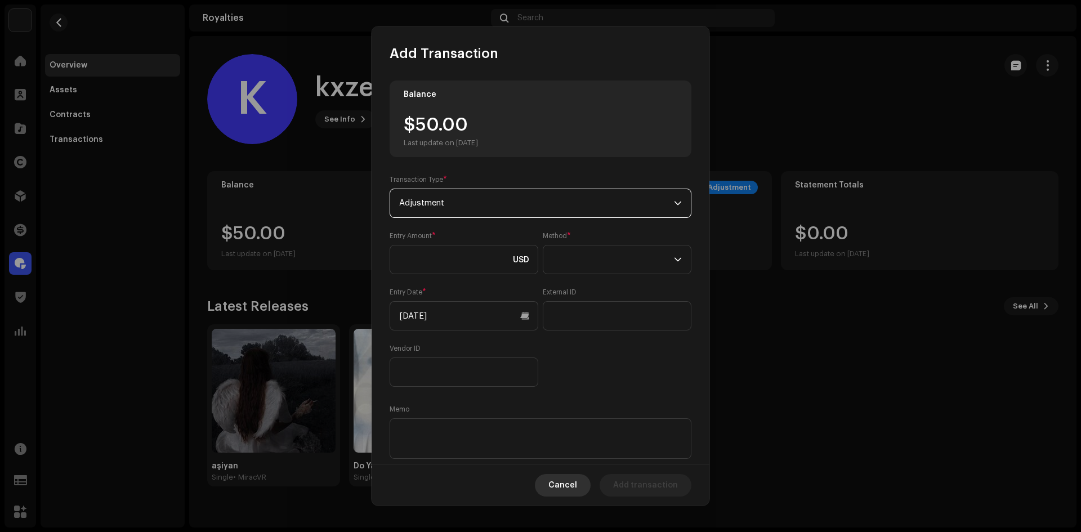
click at [584, 490] on button "Cancel" at bounding box center [563, 485] width 56 height 23
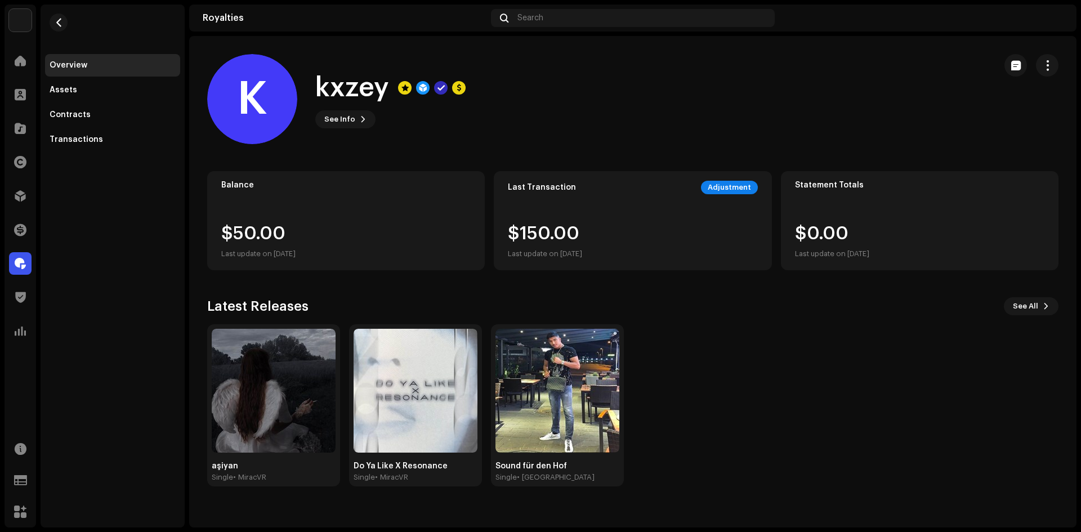
click at [294, 249] on div "Last update on Oct 10, 2025" at bounding box center [258, 254] width 74 height 14
click at [110, 113] on div "Contracts" at bounding box center [113, 114] width 126 height 9
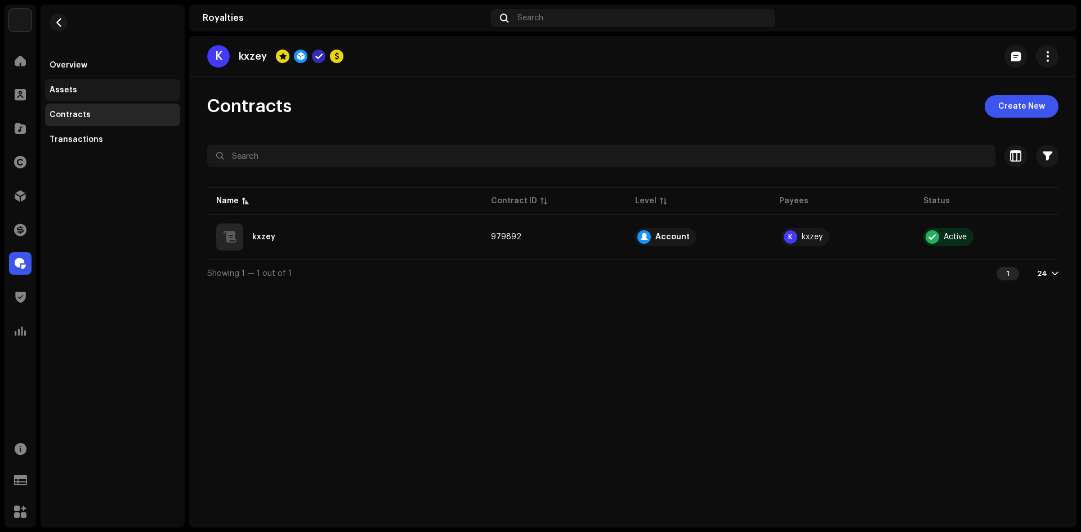
click at [96, 94] on div "Assets" at bounding box center [113, 90] width 126 height 9
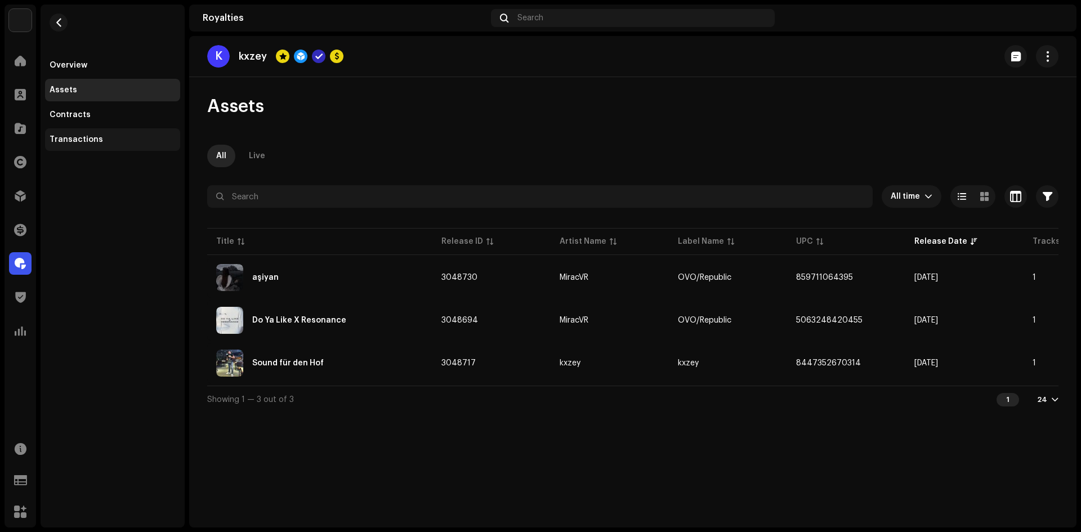
click at [102, 145] on div "Transactions" at bounding box center [112, 139] width 135 height 23
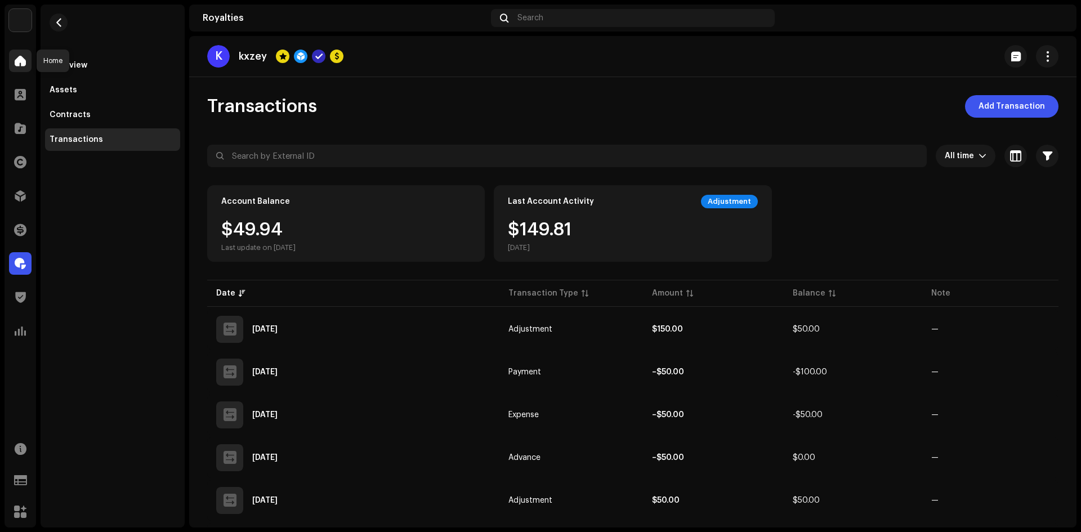
click at [24, 68] on div at bounding box center [20, 61] width 23 height 23
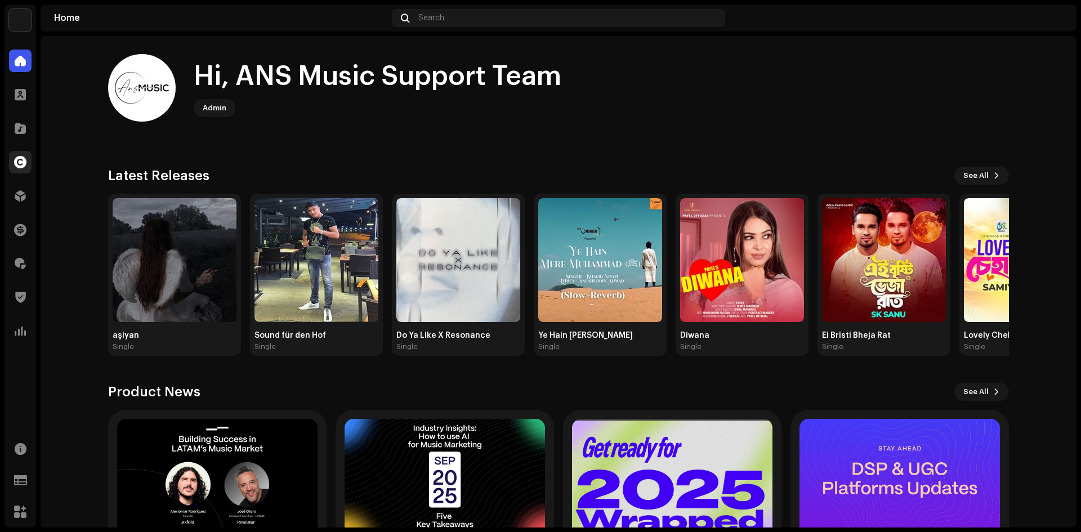
click at [24, 167] on span at bounding box center [20, 162] width 12 height 9
click at [20, 158] on span at bounding box center [20, 162] width 12 height 9
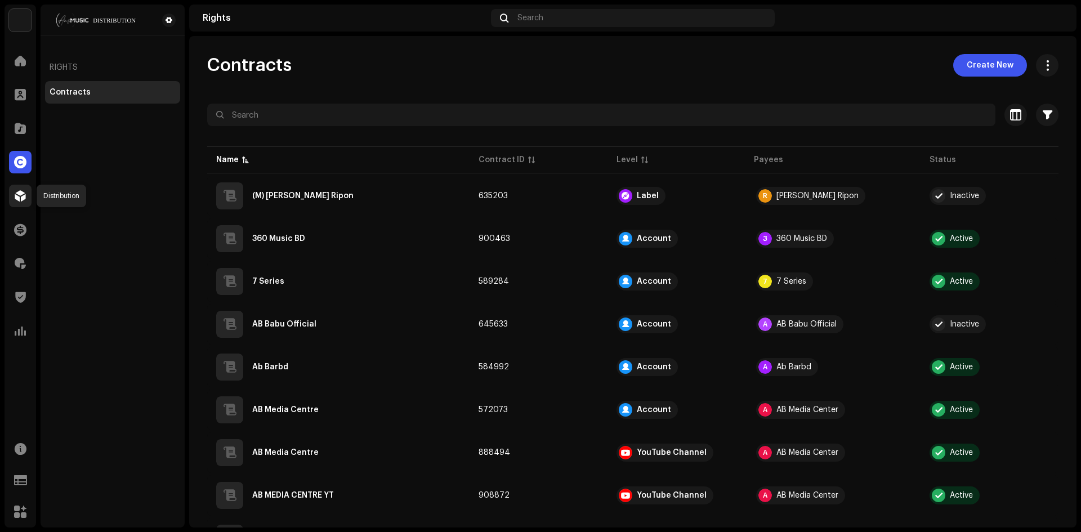
click at [19, 192] on span at bounding box center [20, 195] width 11 height 9
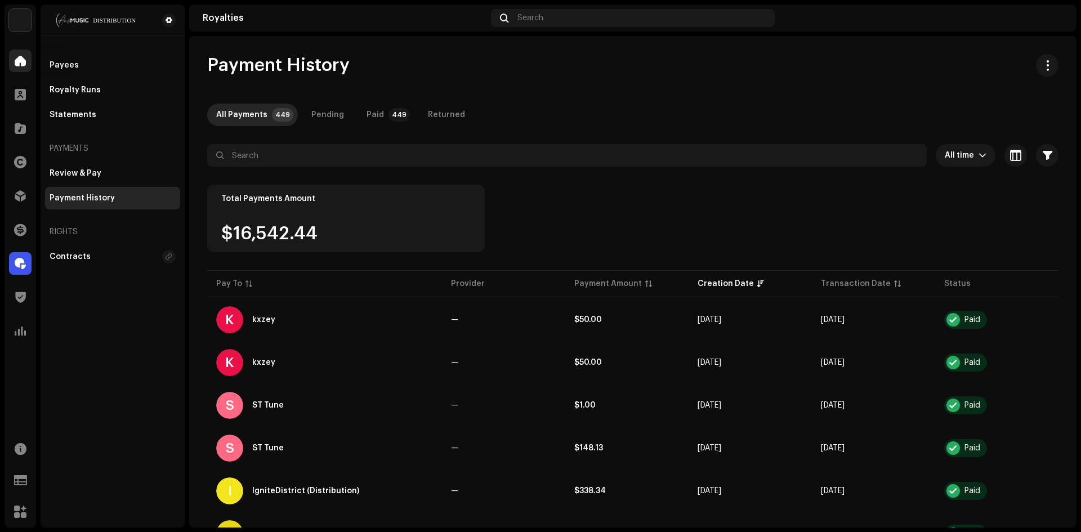
click at [22, 61] on span at bounding box center [20, 60] width 11 height 9
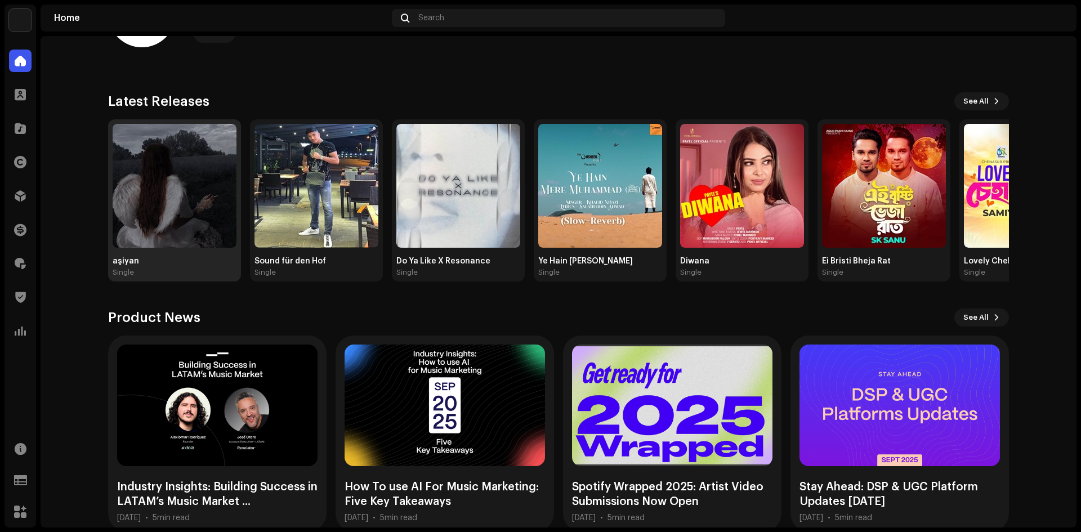
scroll to position [96, 0]
